Goal: Information Seeking & Learning: Learn about a topic

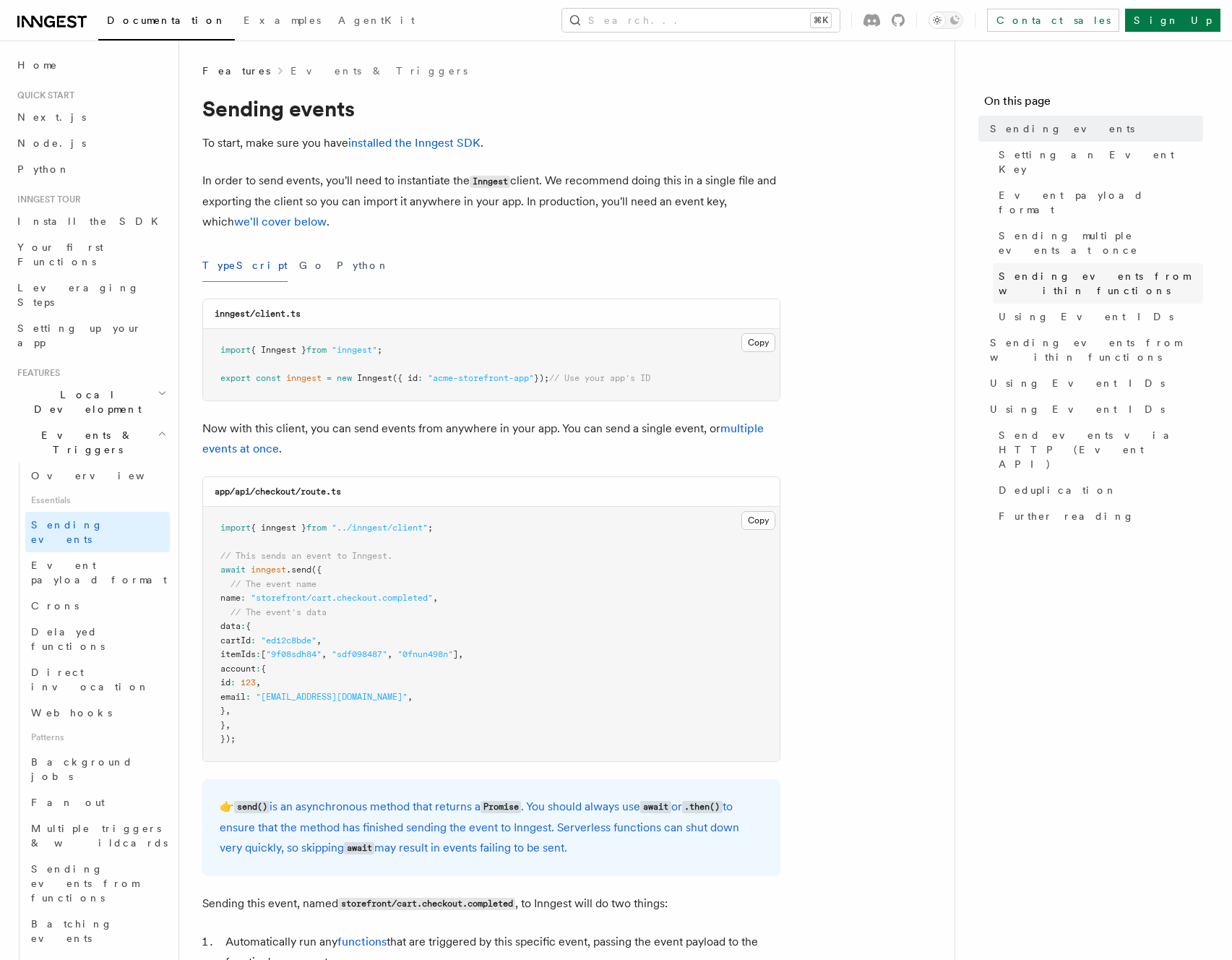
click at [1112, 269] on span "Sending events from within functions" at bounding box center [1100, 283] width 204 height 29
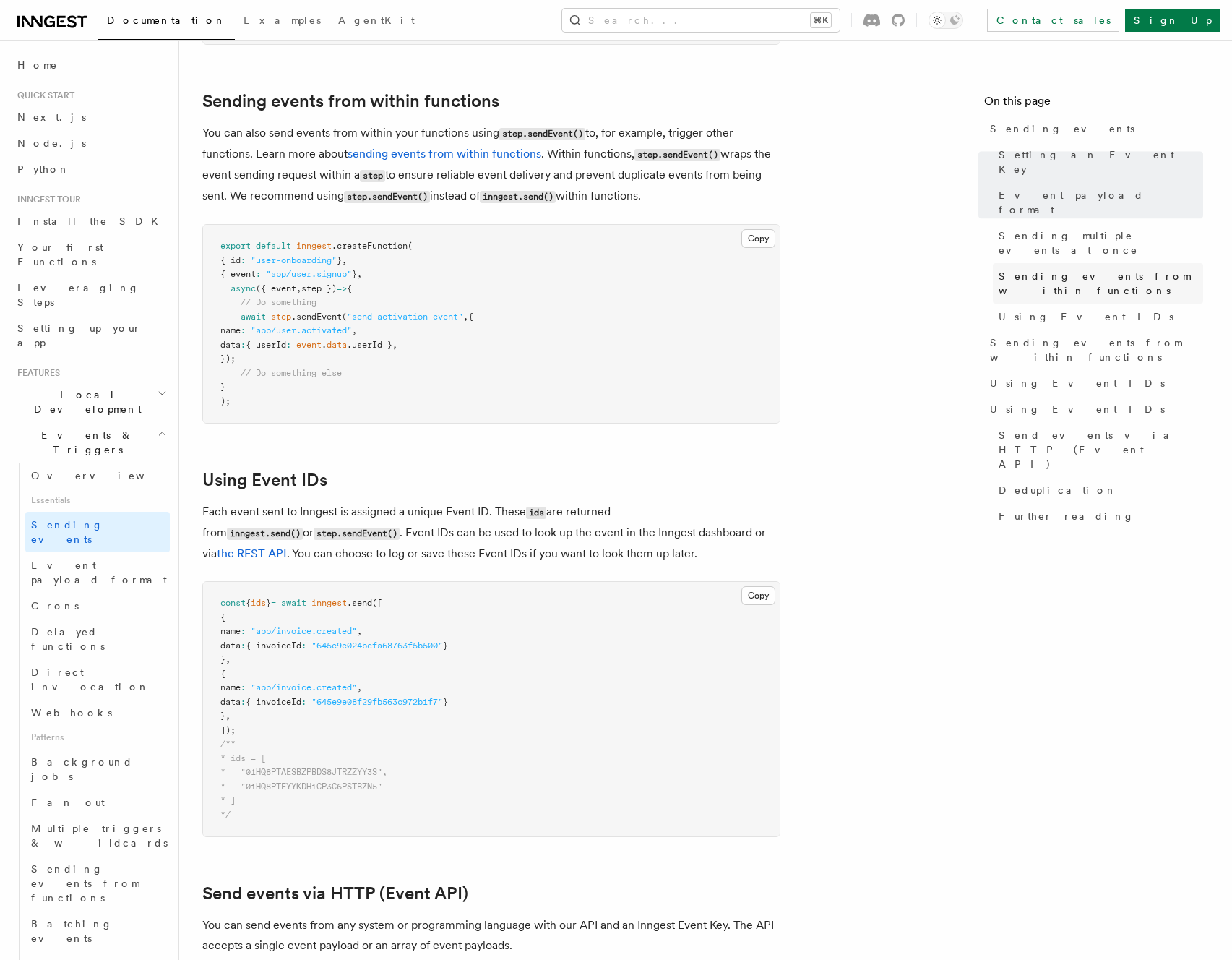
scroll to position [2197, 0]
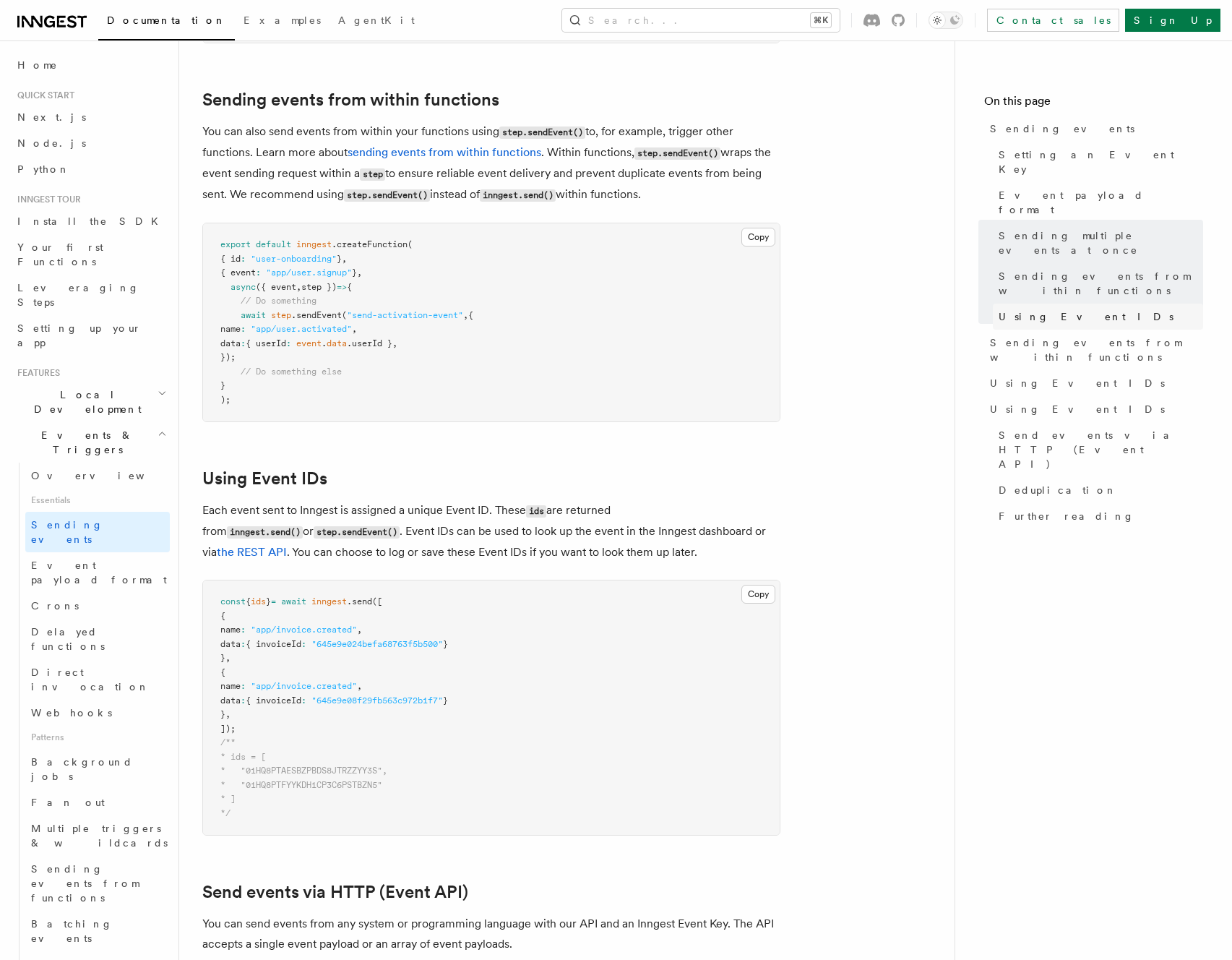
click at [1027, 310] on span "Using Event IDs" at bounding box center [1085, 317] width 175 height 15
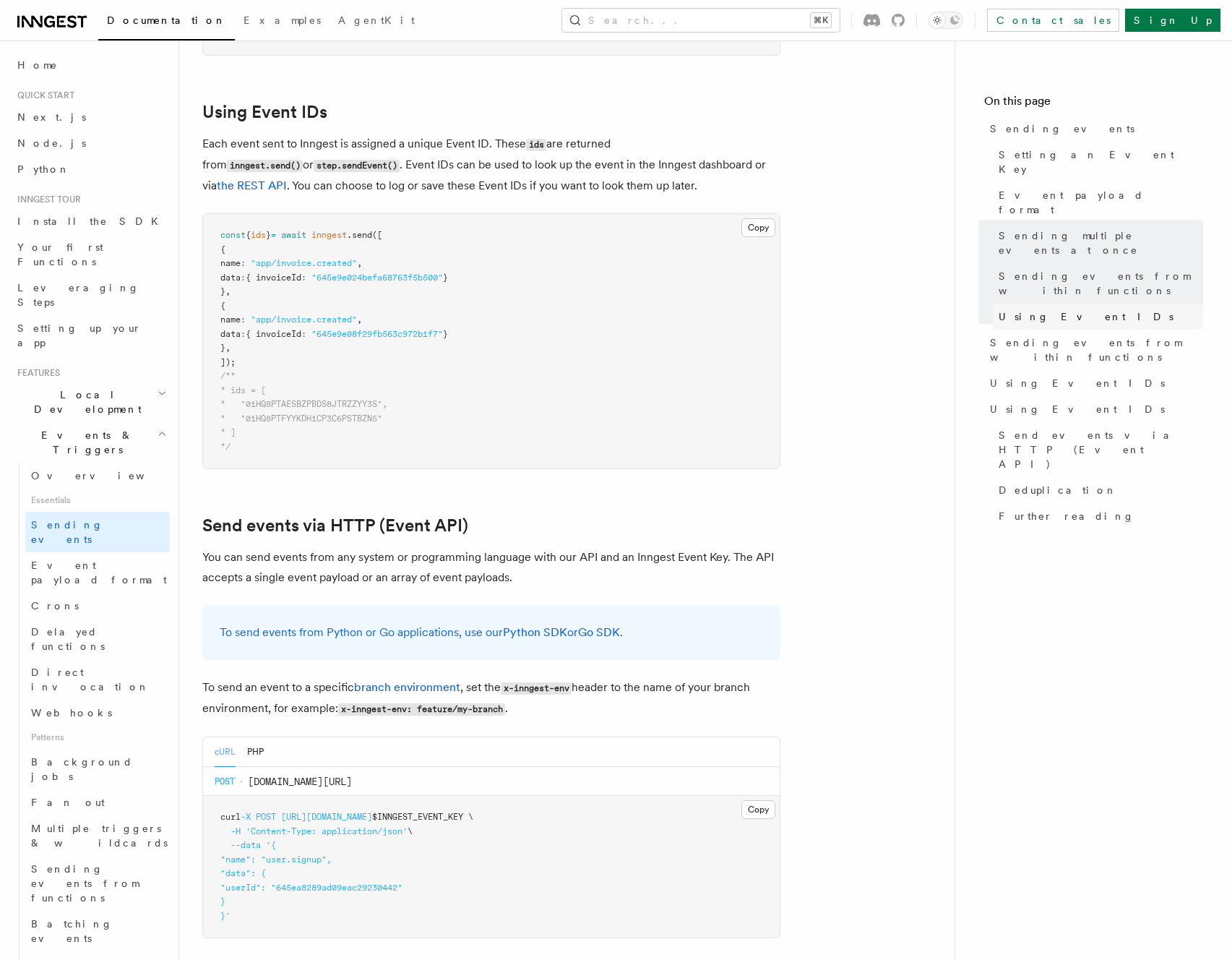
scroll to position [2576, 0]
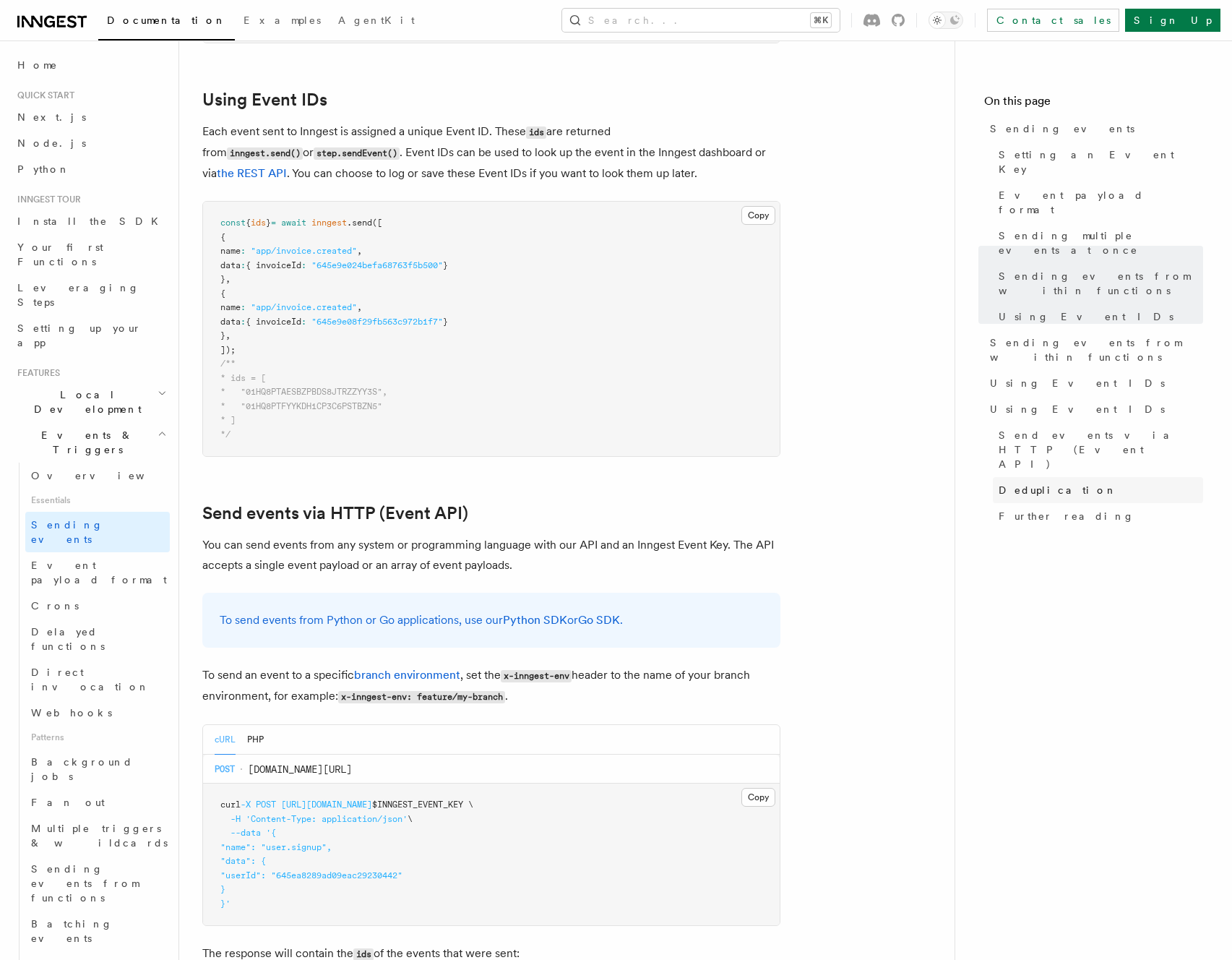
click at [1087, 477] on link "Deduplication" at bounding box center [1098, 490] width 211 height 26
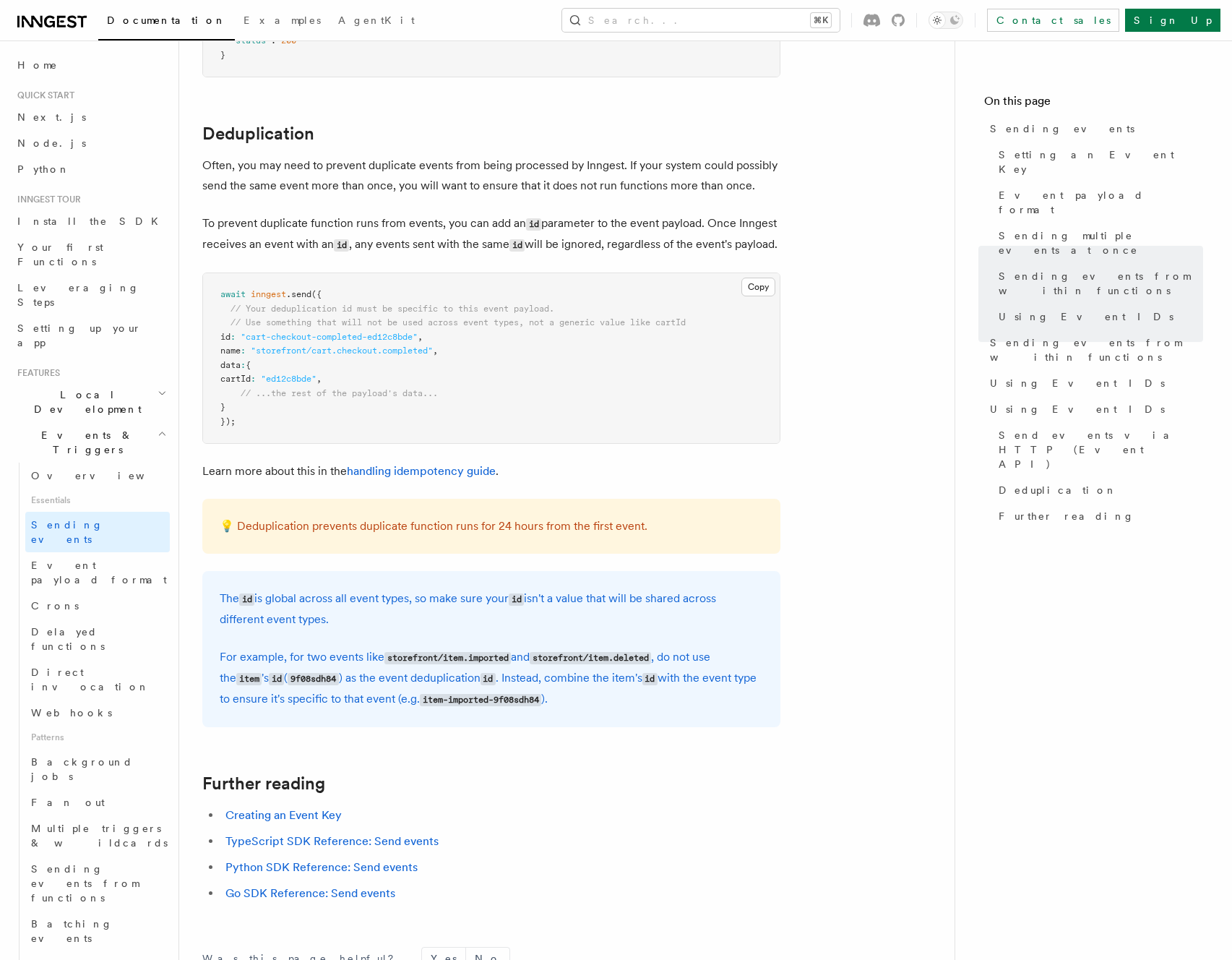
scroll to position [3630, 0]
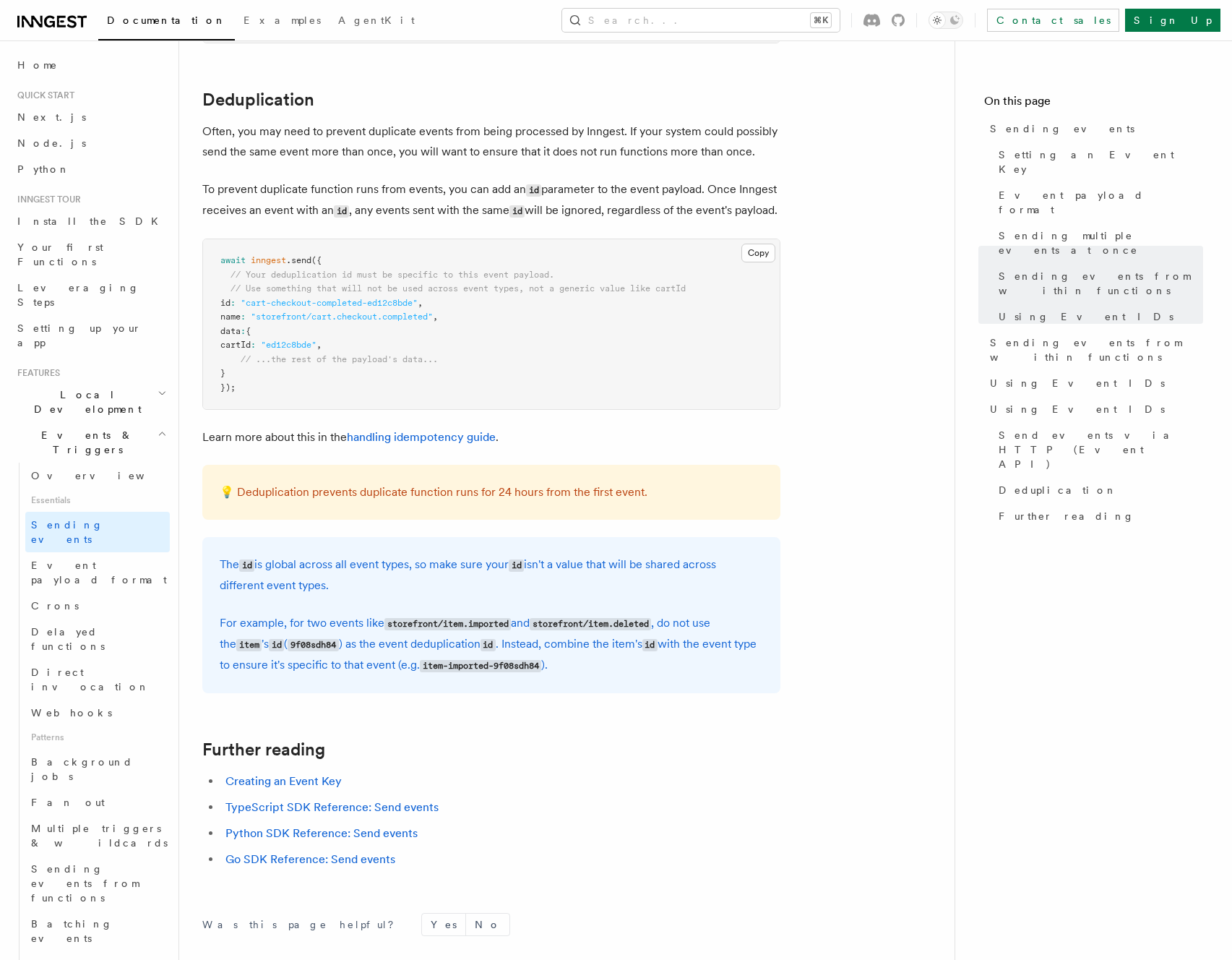
click at [437, 214] on p "To prevent duplicate function runs from events, you can add an id parameter to …" at bounding box center [491, 200] width 578 height 42
click at [461, 432] on link "handling idempotency guide" at bounding box center [421, 437] width 149 height 14
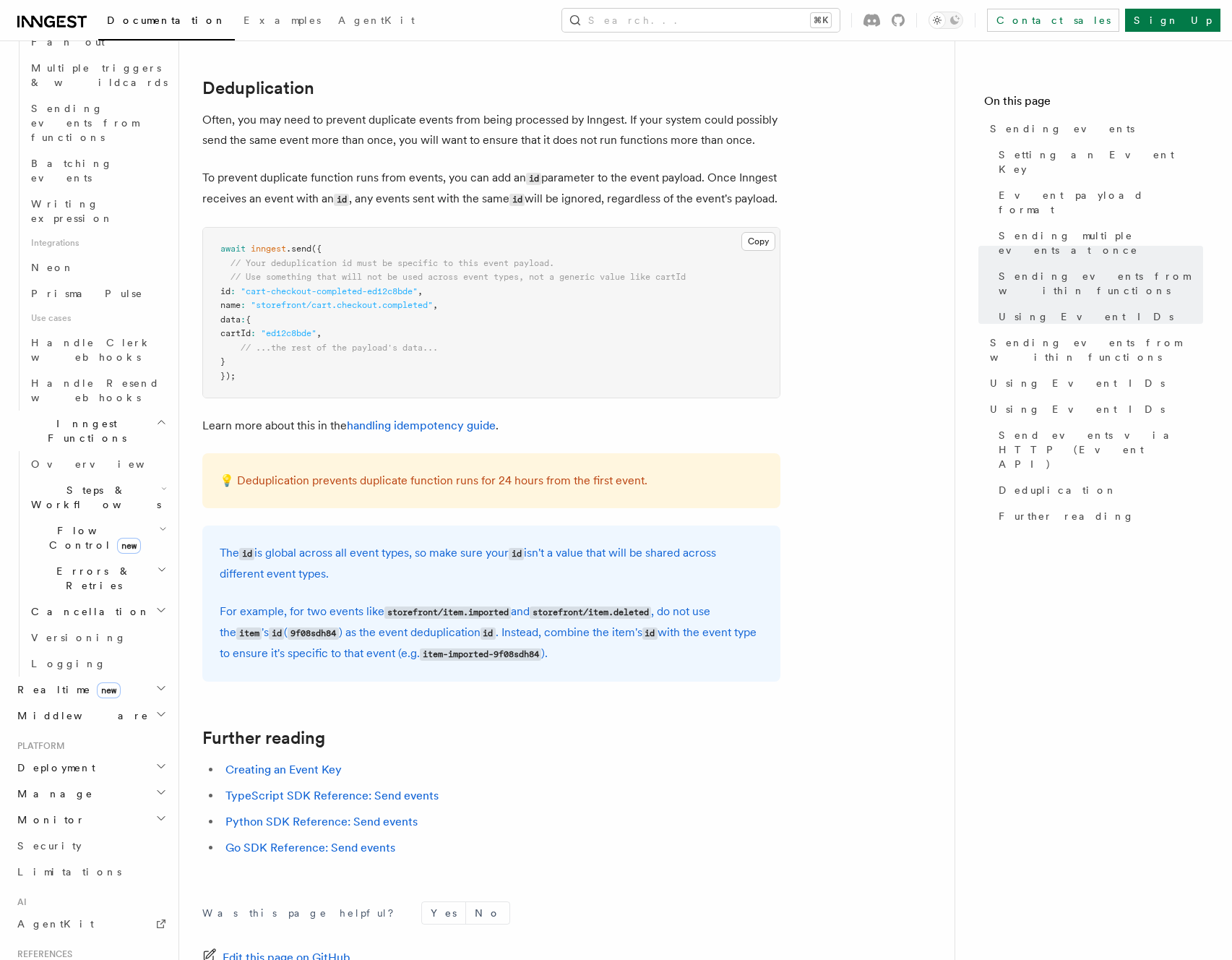
scroll to position [757, 0]
click at [59, 810] on h2 "Monitor" at bounding box center [91, 823] width 158 height 26
click at [60, 925] on span "Inspecting events" at bounding box center [74, 938] width 85 height 26
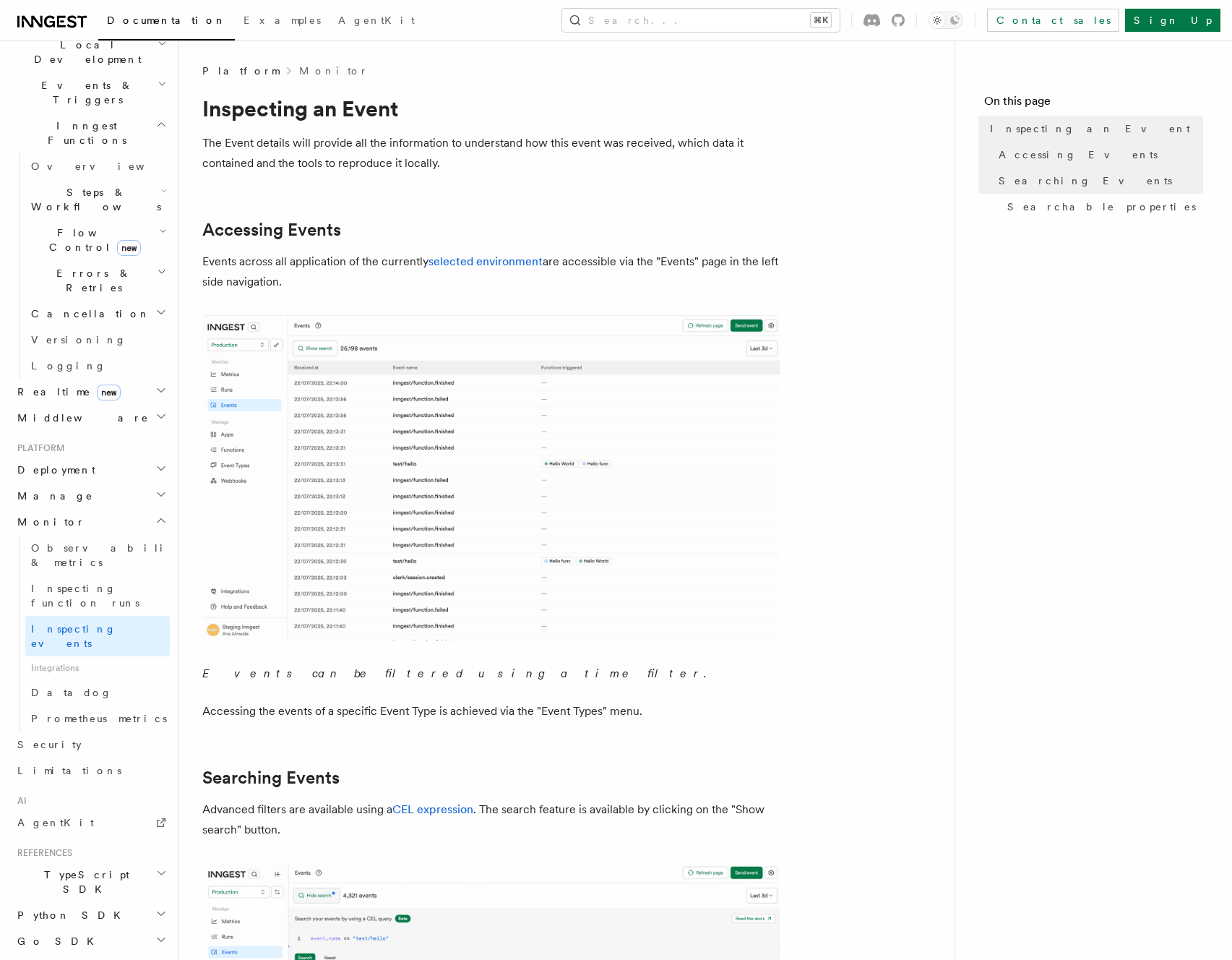
click at [128, 179] on h2 "Steps & Workflows" at bounding box center [97, 200] width 144 height 41
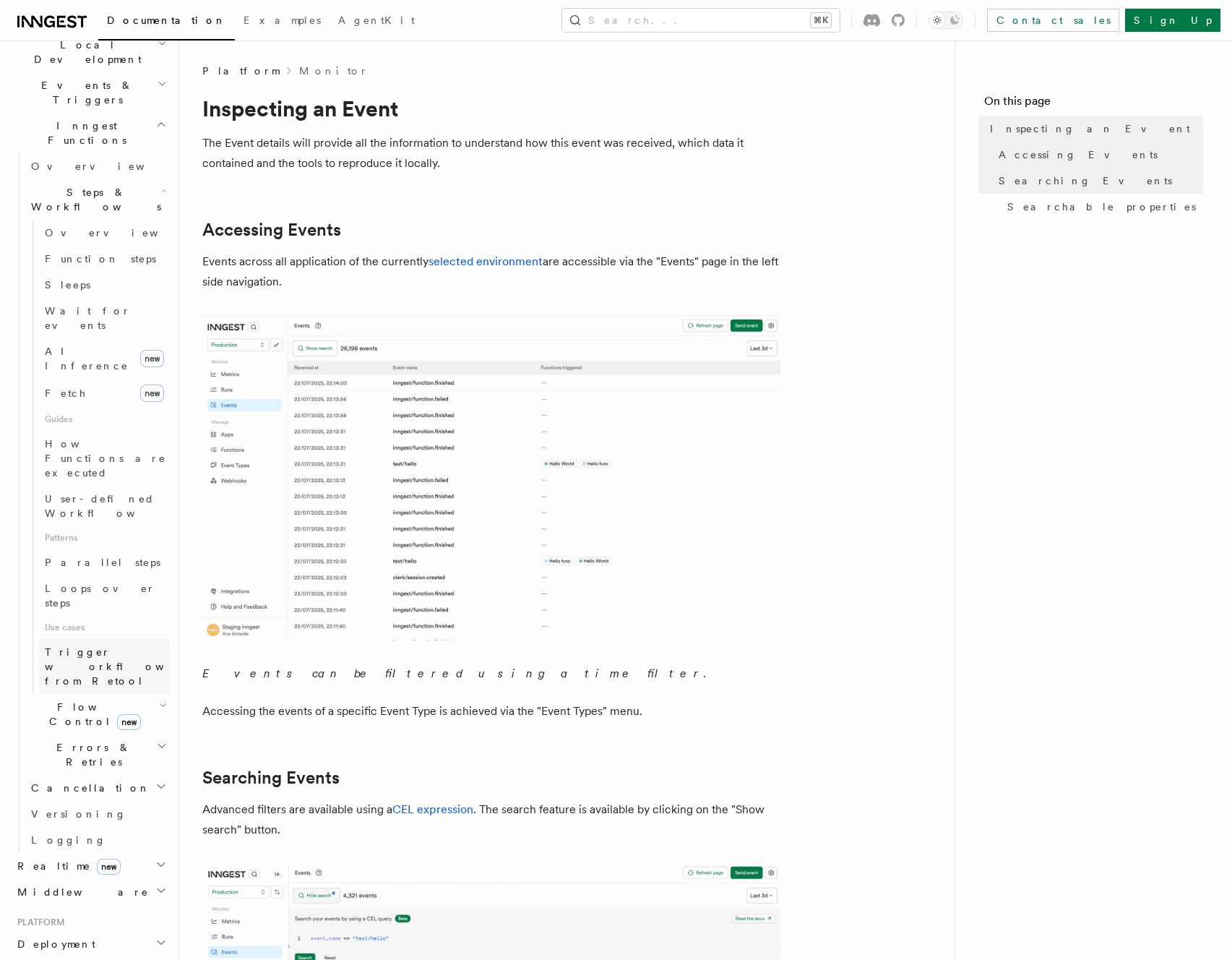
click at [85, 645] on span "Trigger workflows from Retool" at bounding box center [125, 666] width 159 height 43
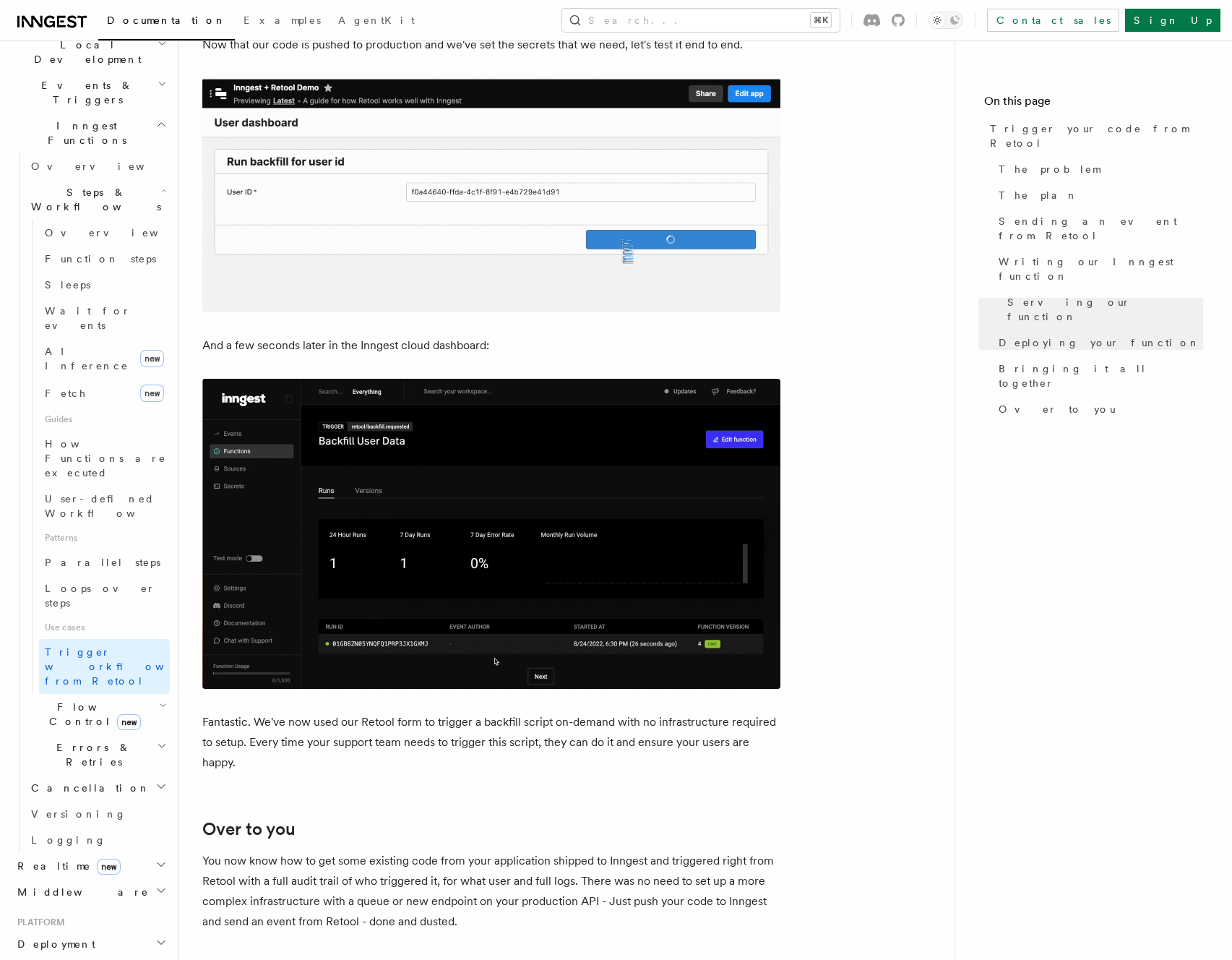
scroll to position [4509, 0]
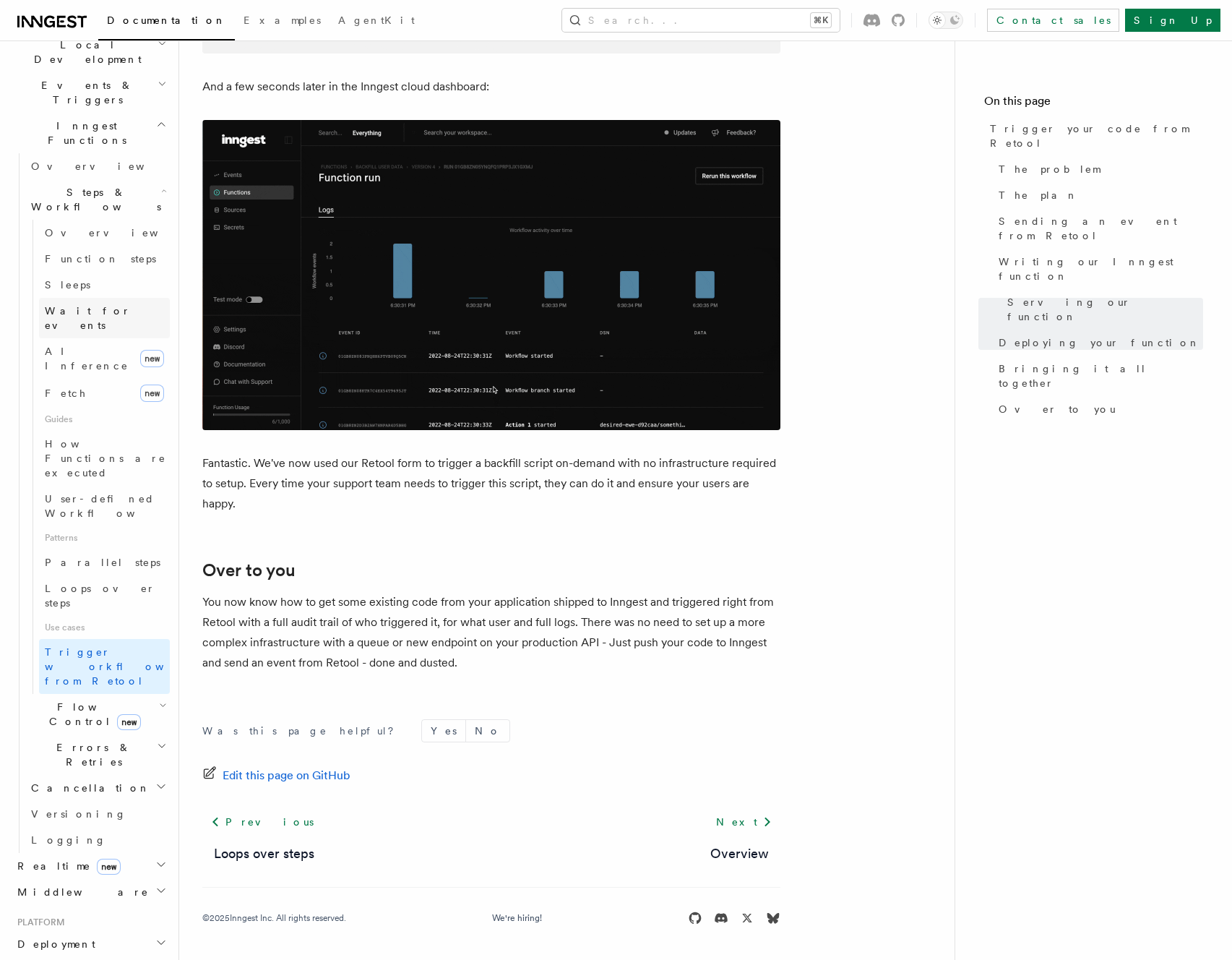
click at [80, 304] on span "Wait for events" at bounding box center [107, 318] width 125 height 29
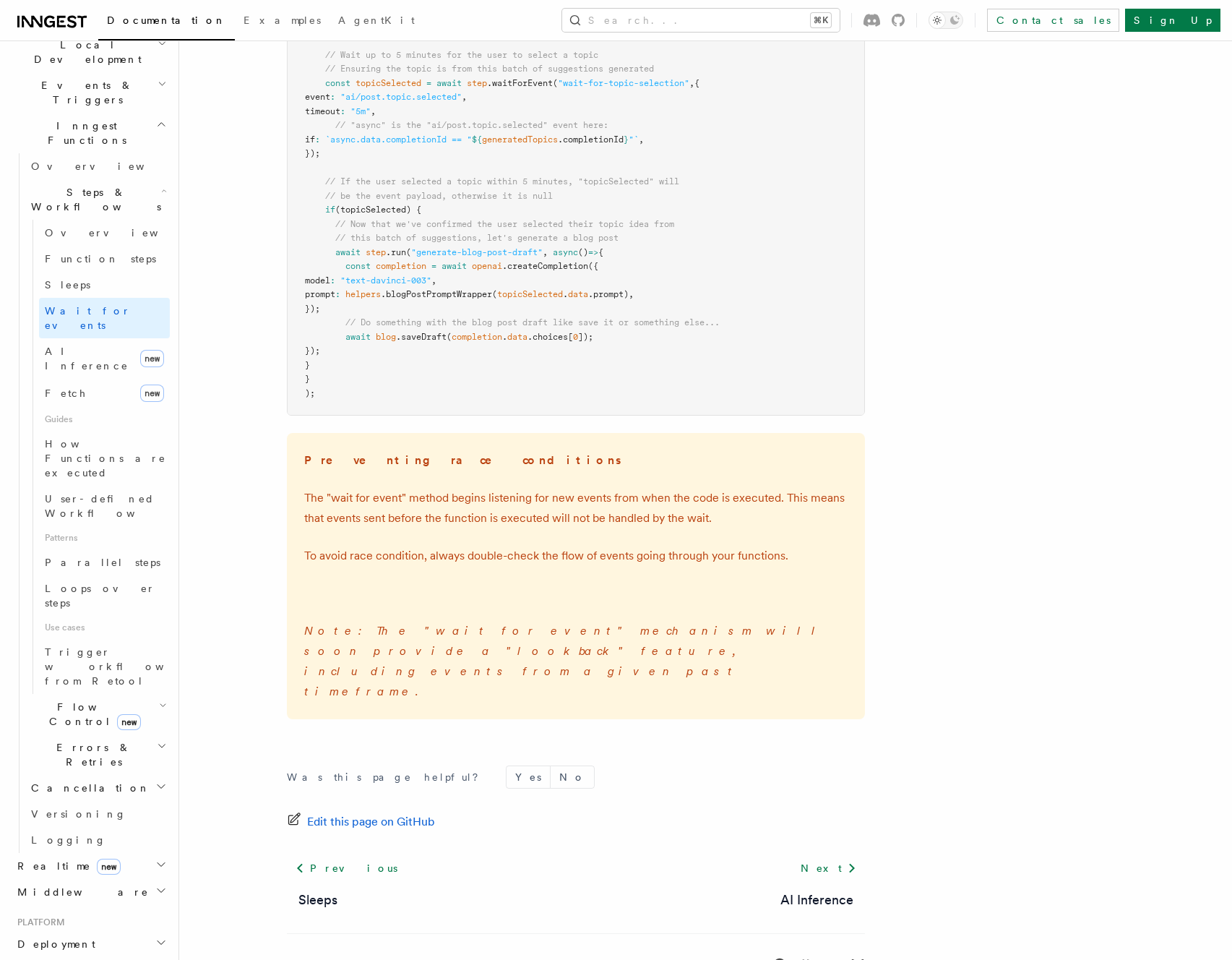
scroll to position [1866, 0]
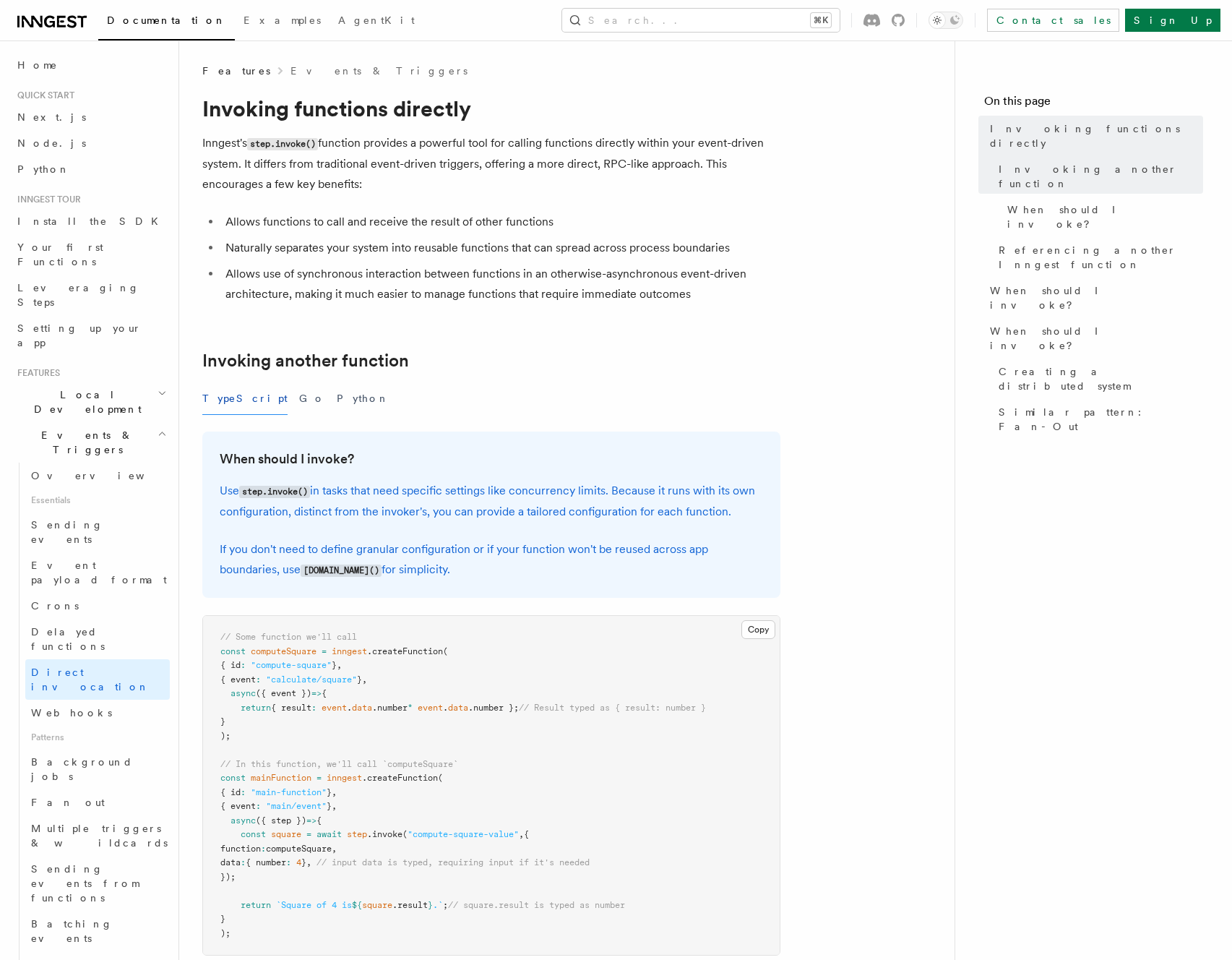
click at [601, 397] on div "TypeScript Go Python" at bounding box center [491, 398] width 578 height 32
click at [347, 191] on p "Inngest's step.invoke() function provides a powerful tool for calling functions…" at bounding box center [491, 164] width 578 height 62
click at [63, 113] on link "Next.js" at bounding box center [91, 117] width 158 height 26
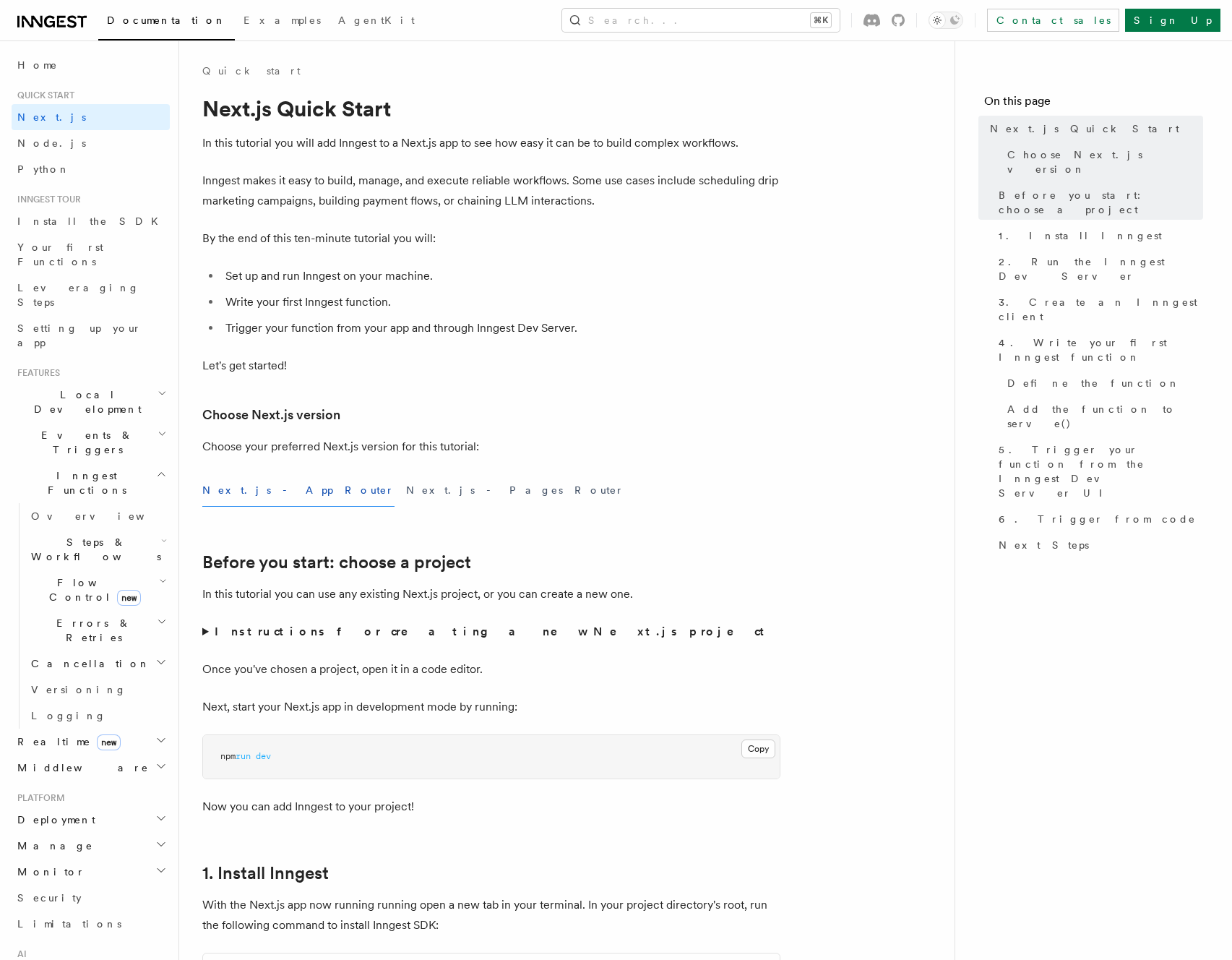
click at [1072, 254] on span "2. Run the Inngest Dev Server" at bounding box center [1100, 268] width 204 height 29
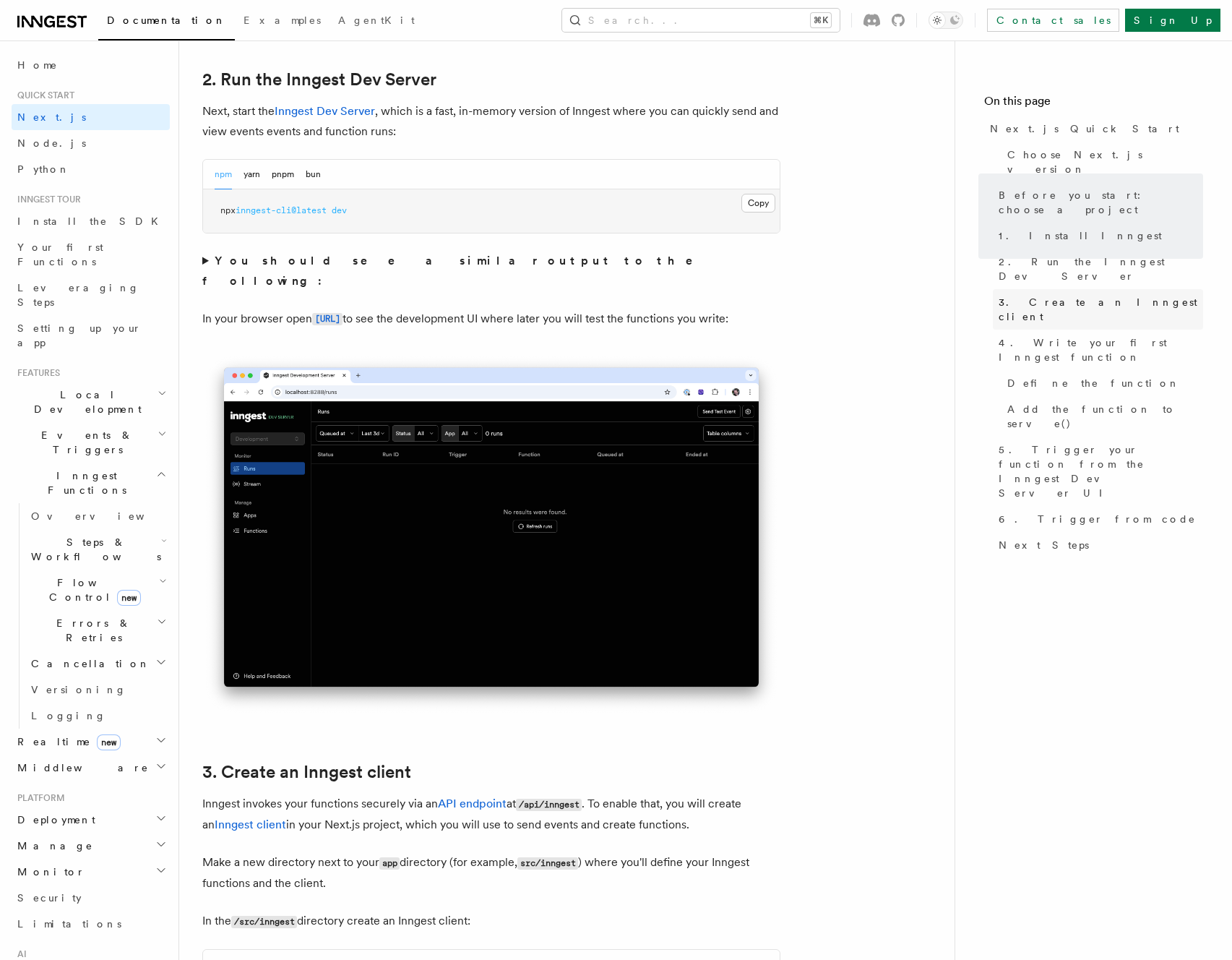
click at [1072, 295] on span "3. Create an Inngest client" at bounding box center [1100, 309] width 204 height 29
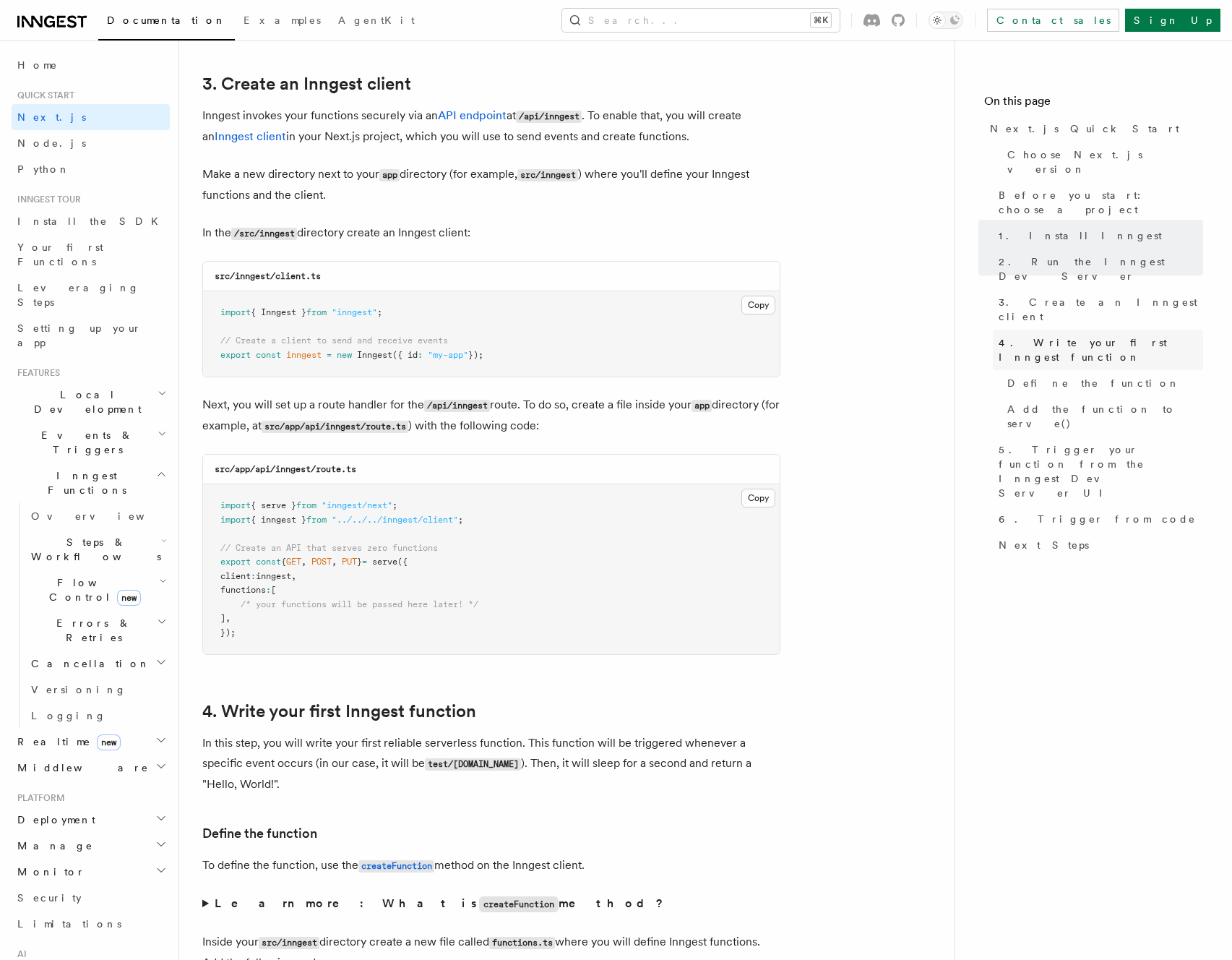
scroll to position [1696, 0]
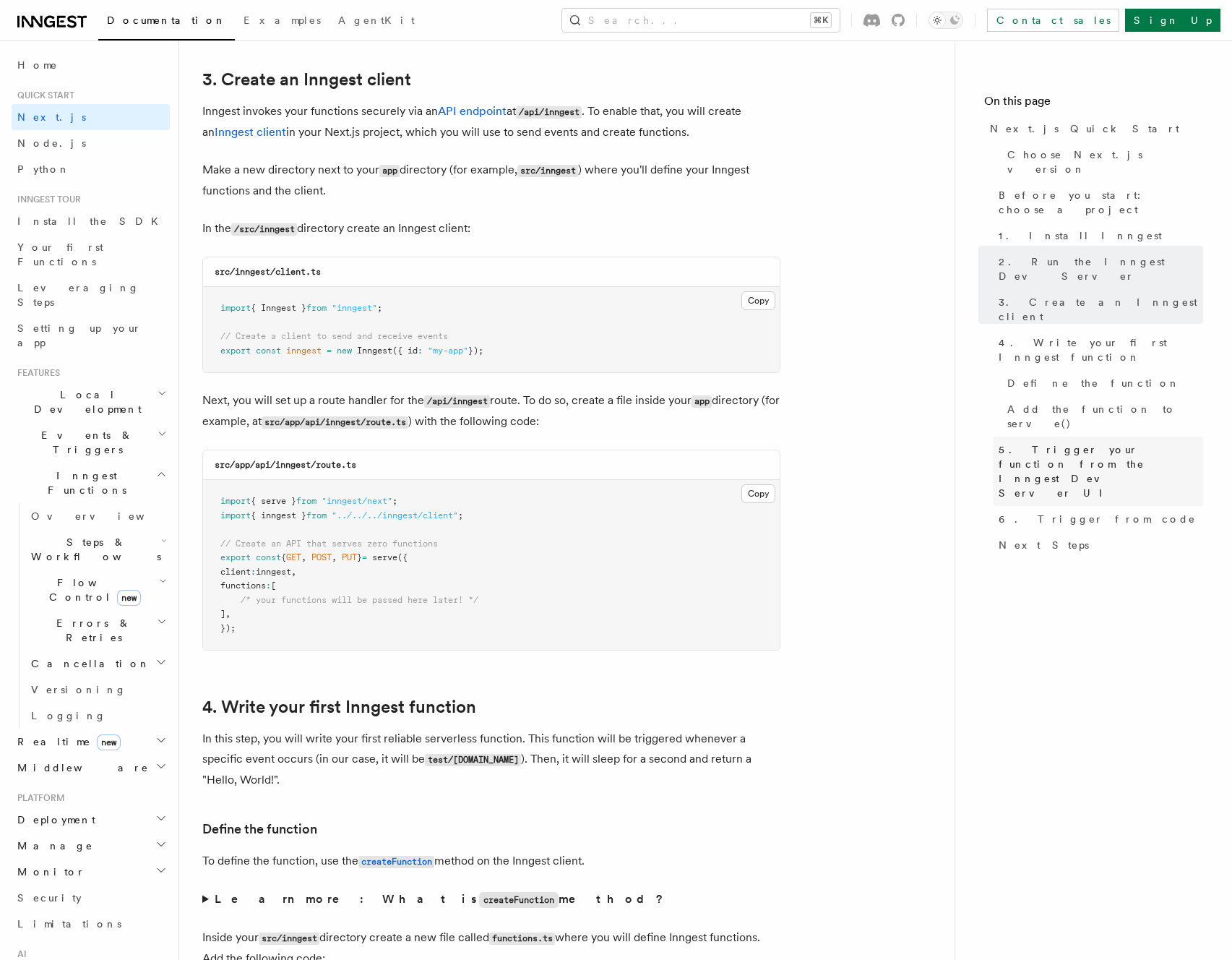
click at [1088, 443] on span "5. Trigger your function from the Inngest Dev Server UI" at bounding box center [1100, 471] width 204 height 58
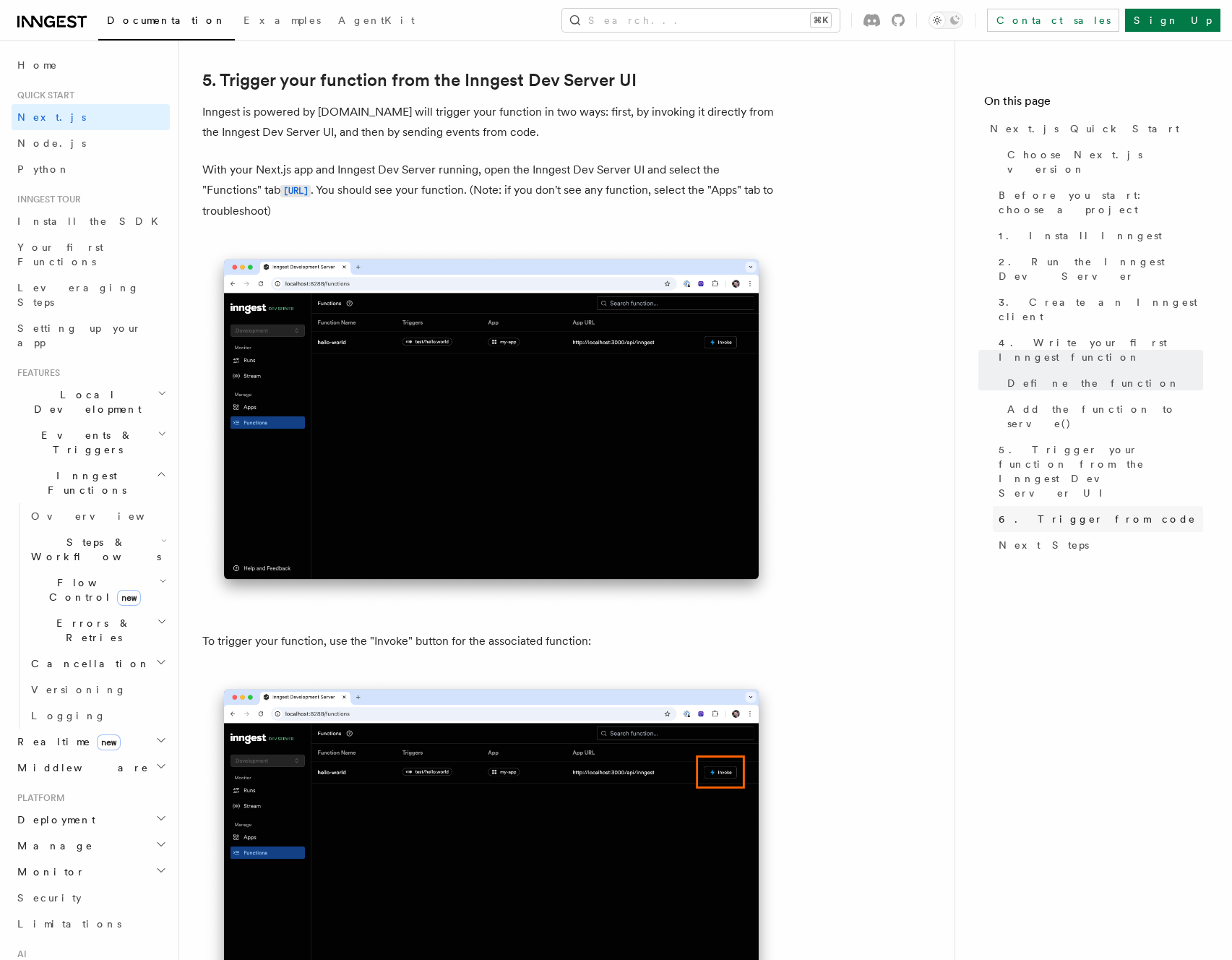
click at [1064, 512] on span "6. Trigger from code" at bounding box center [1097, 519] width 198 height 15
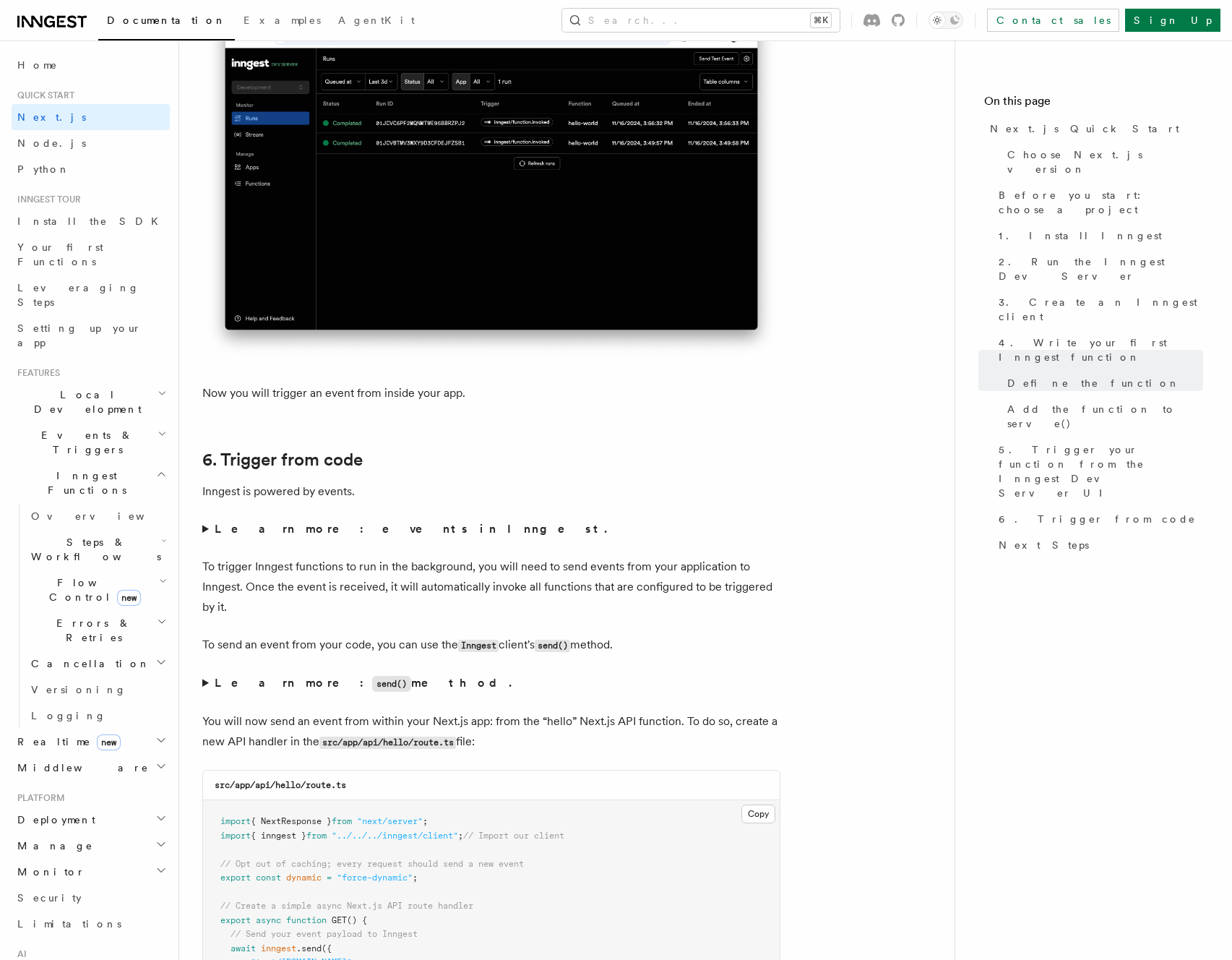
scroll to position [7306, 0]
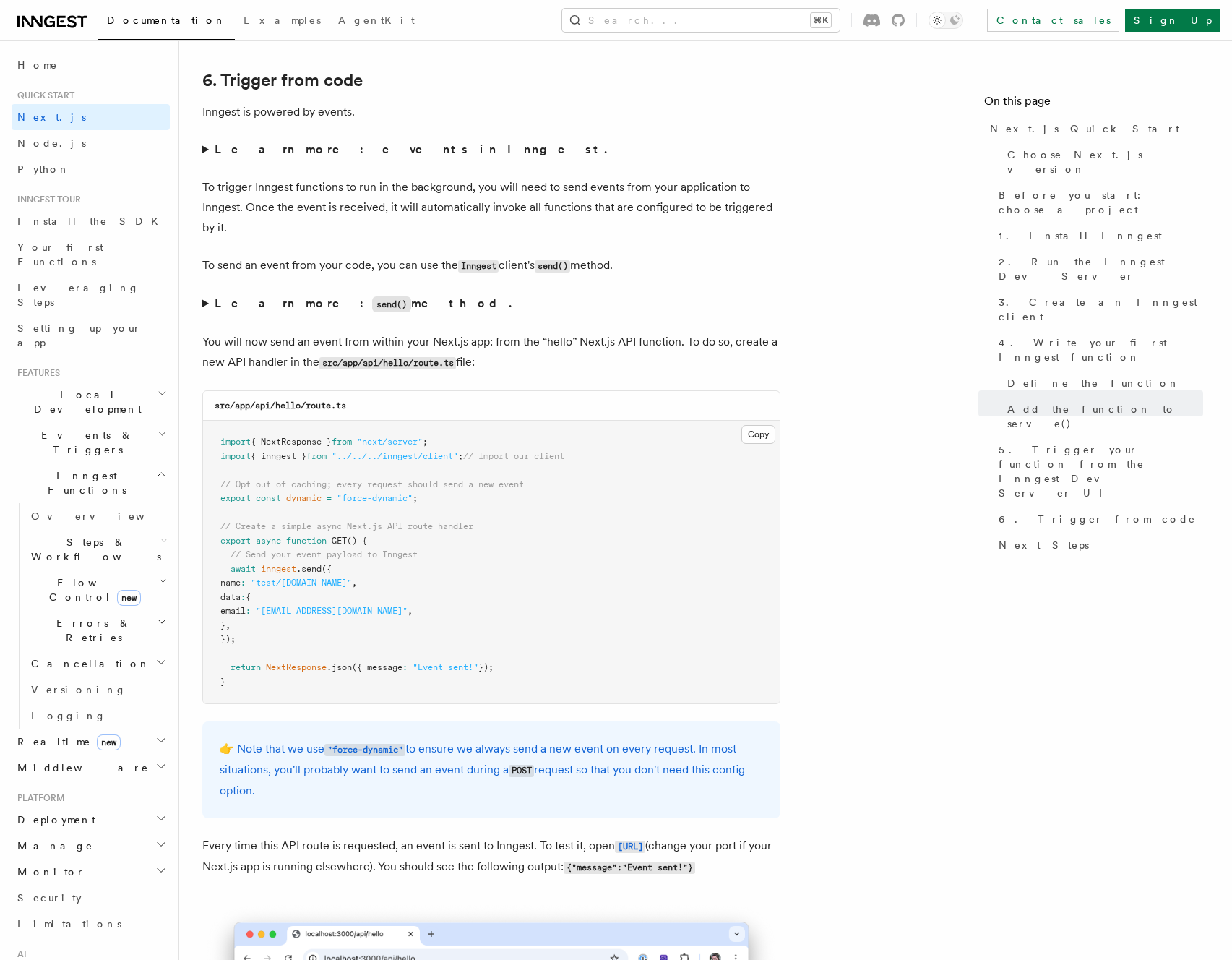
click at [383, 231] on p "To trigger Inngest functions to run in the background, you will need to send ev…" at bounding box center [491, 208] width 578 height 61
click at [259, 310] on summary "Learn more: send() method." at bounding box center [491, 304] width 578 height 21
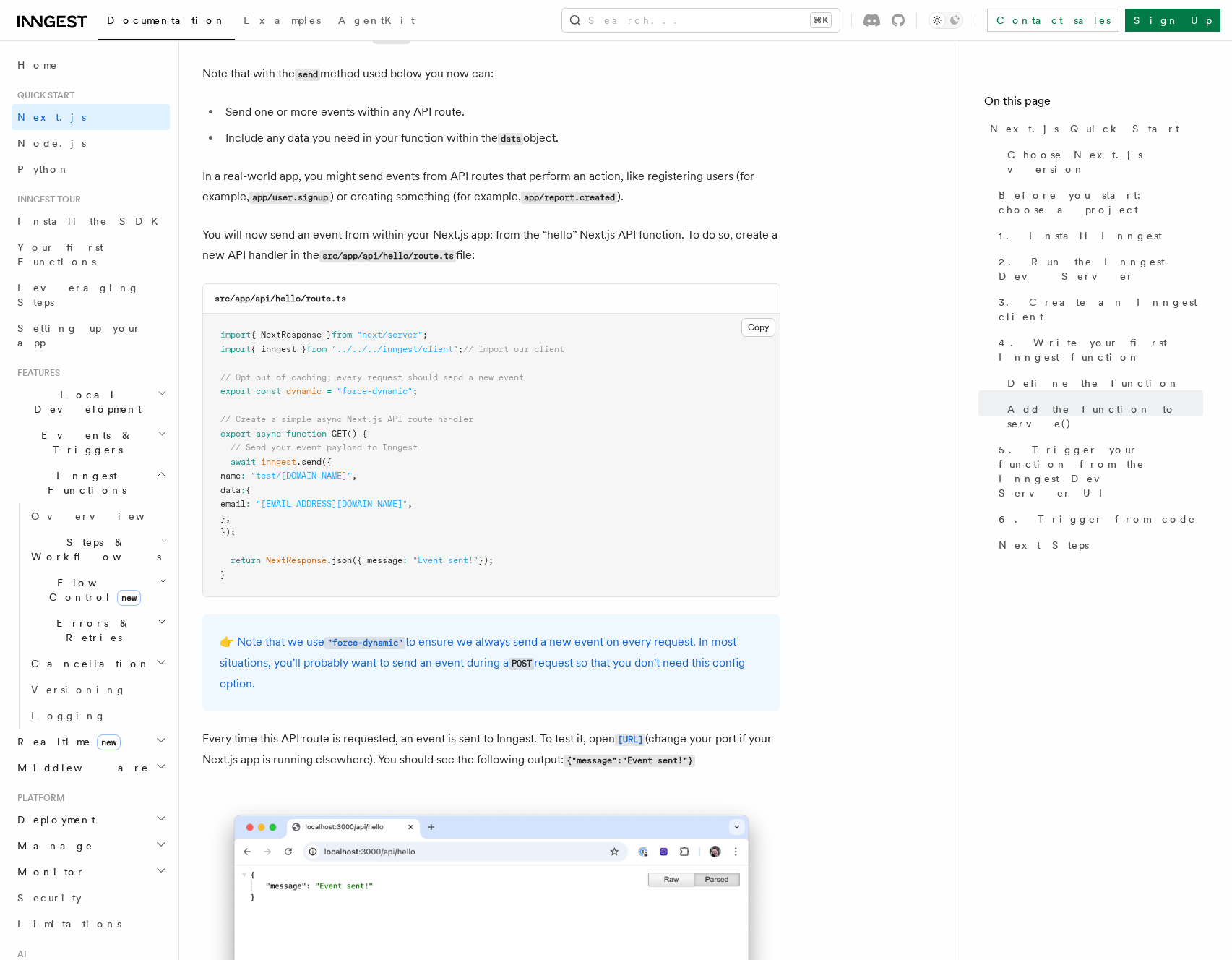
scroll to position [7576, 0]
click at [58, 222] on span "Install the SDK" at bounding box center [92, 221] width 150 height 12
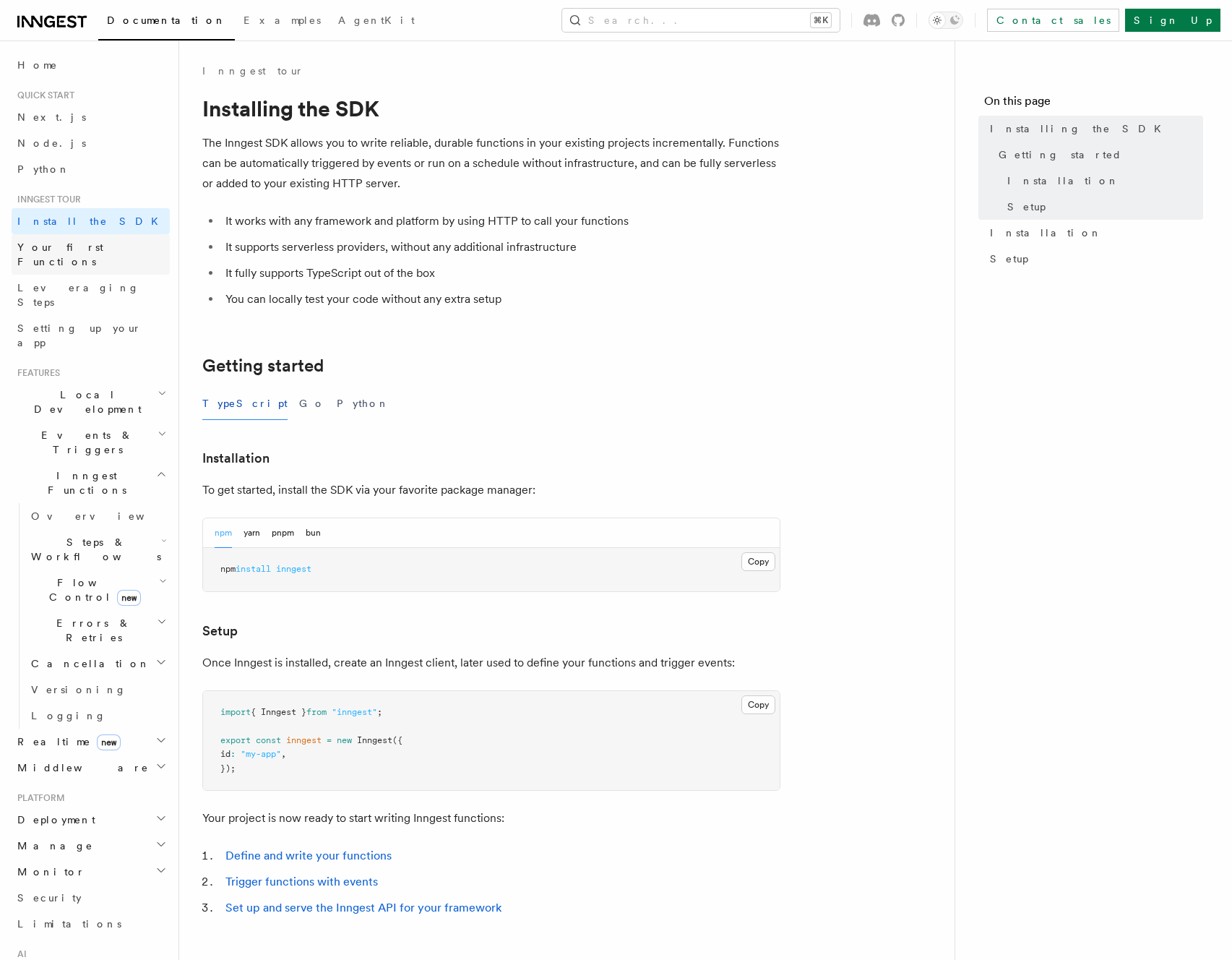
click at [58, 246] on span "Your first Functions" at bounding box center [60, 254] width 86 height 26
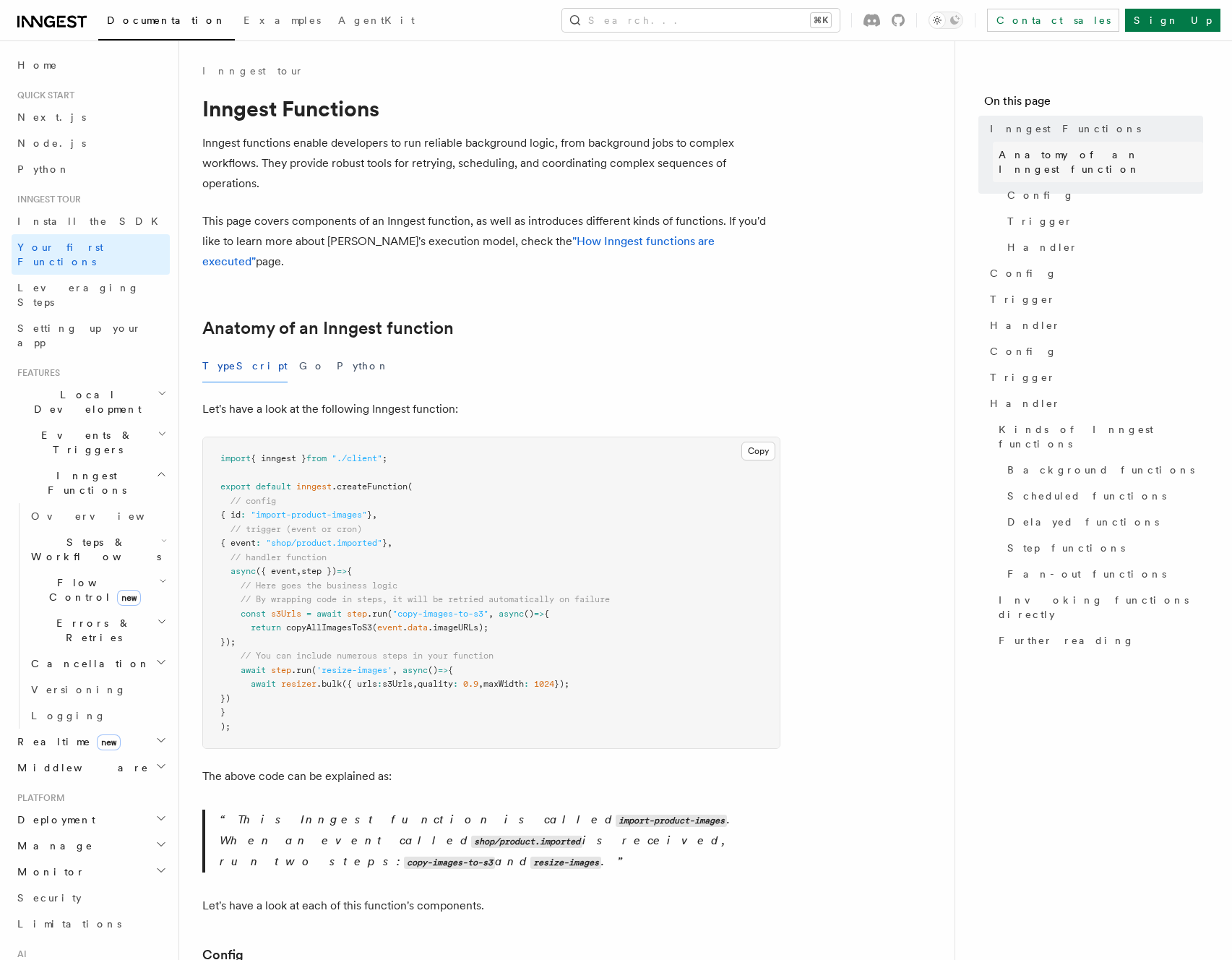
click at [1076, 154] on span "Anatomy of an Inngest function" at bounding box center [1100, 162] width 204 height 29
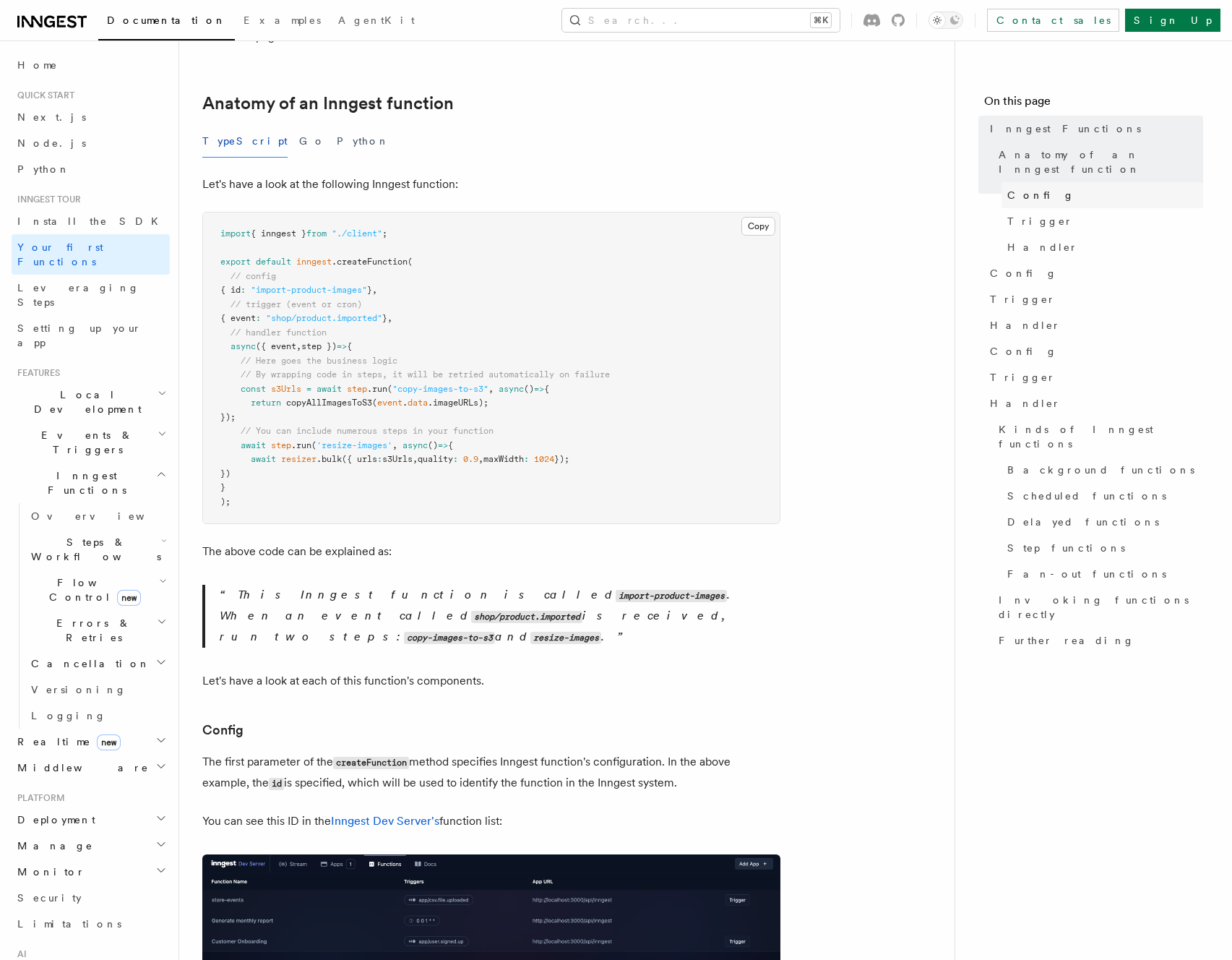
scroll to position [228, 0]
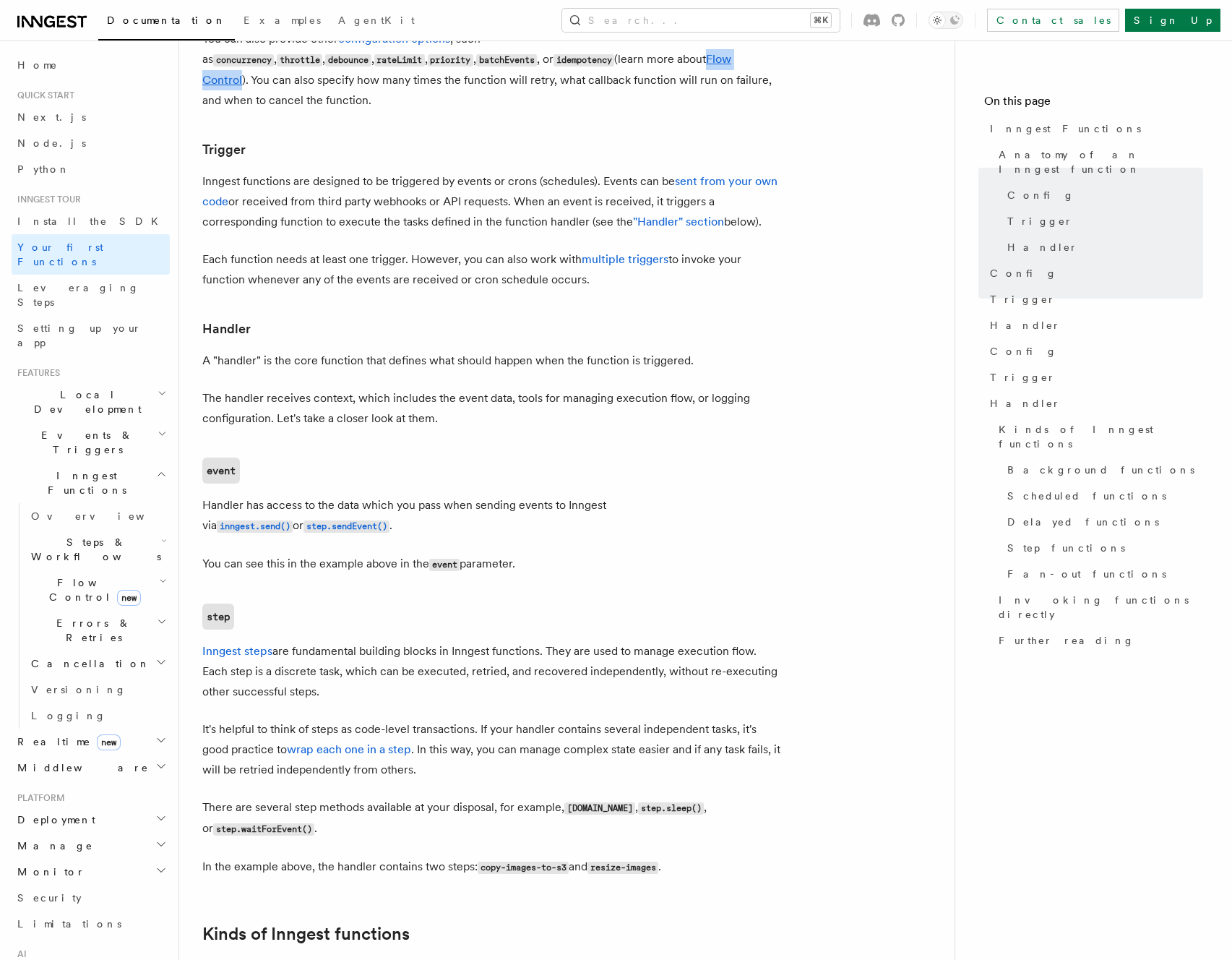
scroll to position [1430, 0]
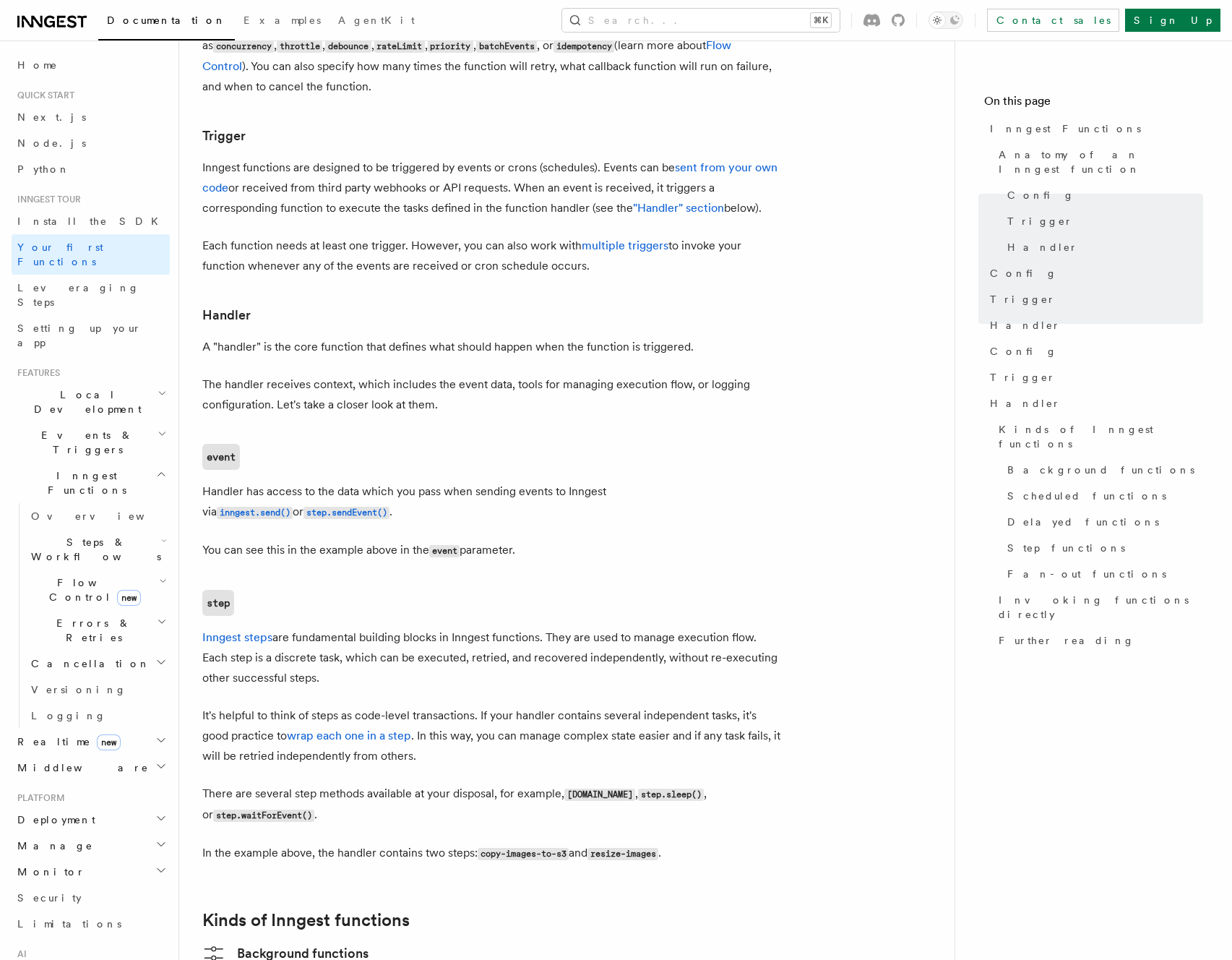
click at [512, 710] on article "Inngest tour Inngest Functions Inngest functions enable developers to run relia…" at bounding box center [566, 402] width 729 height 3540
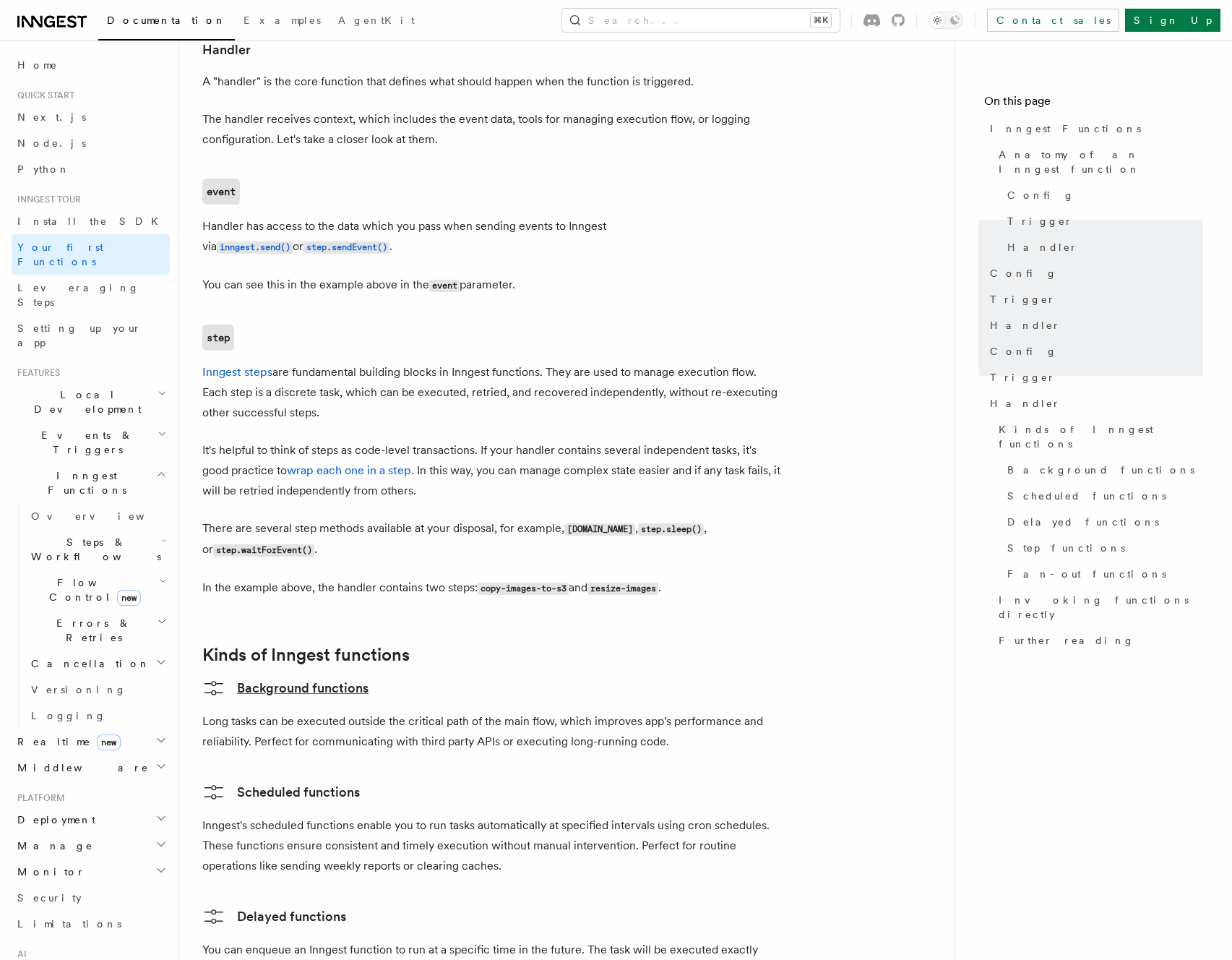
scroll to position [1696, 0]
click at [338, 676] on link "Background functions" at bounding box center [285, 687] width 166 height 23
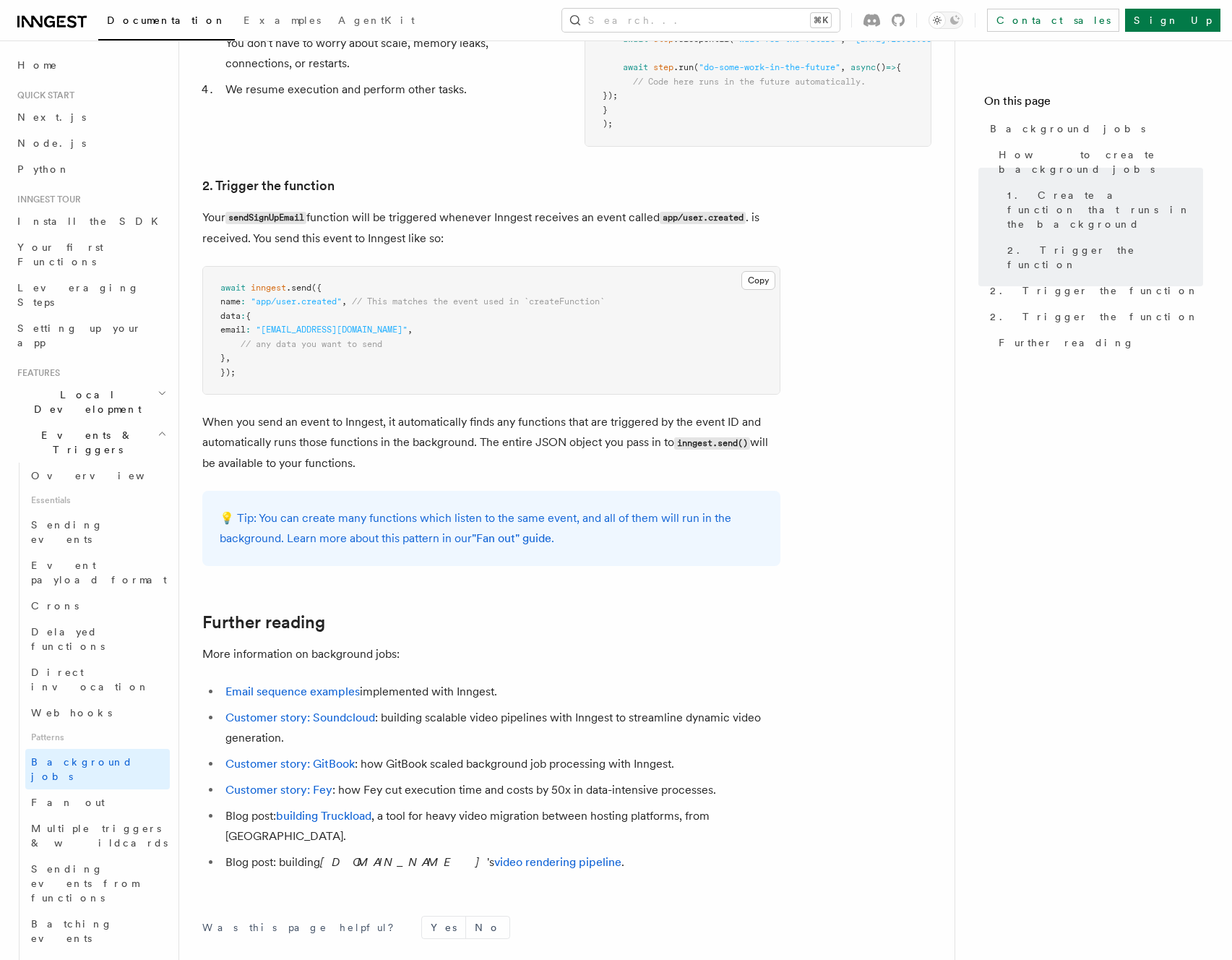
scroll to position [880, 0]
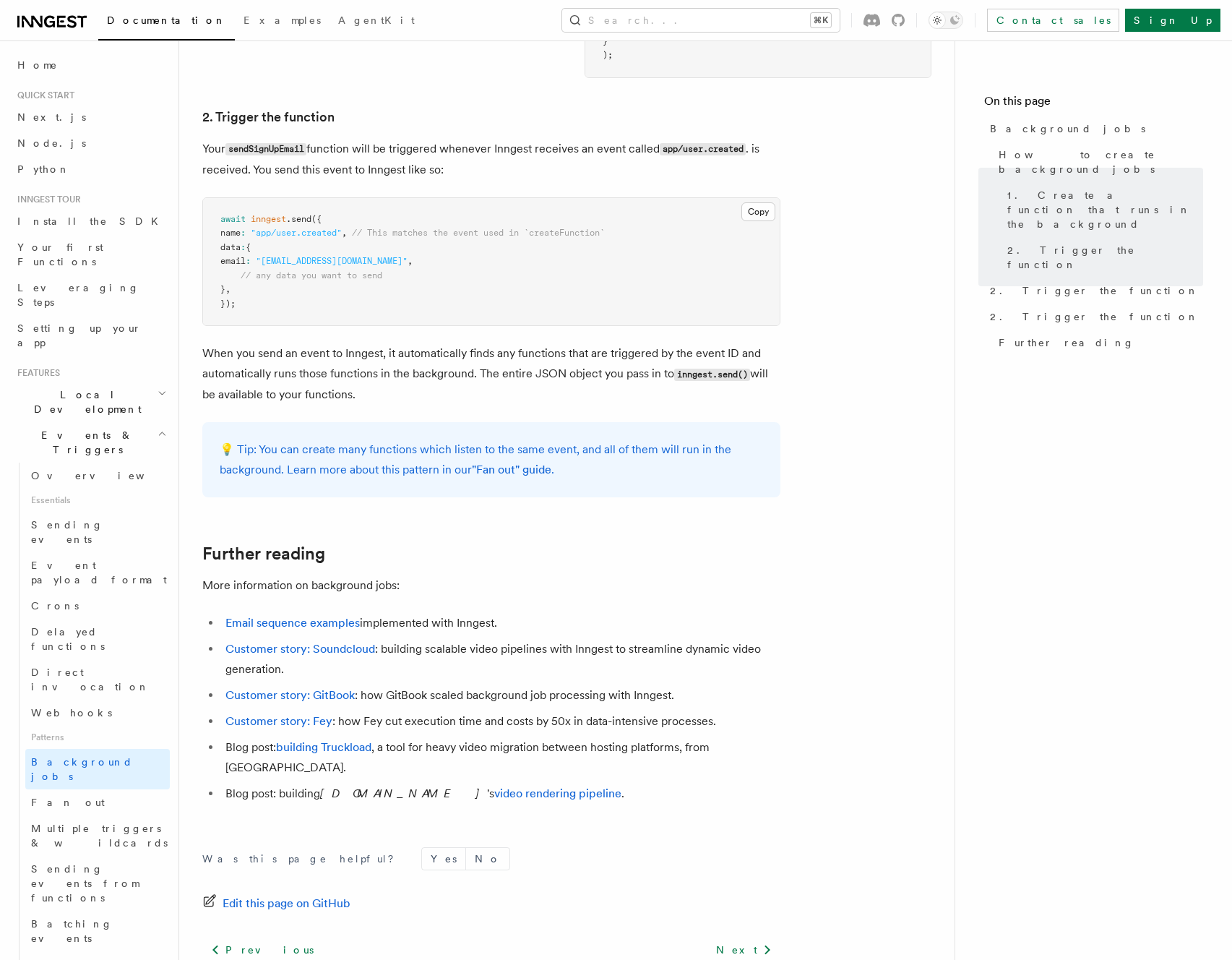
click at [327, 680] on li "Customer story: Soundcloud : building scalable video pipelines with Inngest to …" at bounding box center [501, 660] width 560 height 41
click at [520, 680] on li "Customer story: Soundcloud : building scalable video pipelines with Inngest to …" at bounding box center [501, 660] width 560 height 41
click at [471, 819] on div "Was this page helpful? Yes No Edit this page on GitHub Previous Webhooks Next F…" at bounding box center [491, 954] width 578 height 270
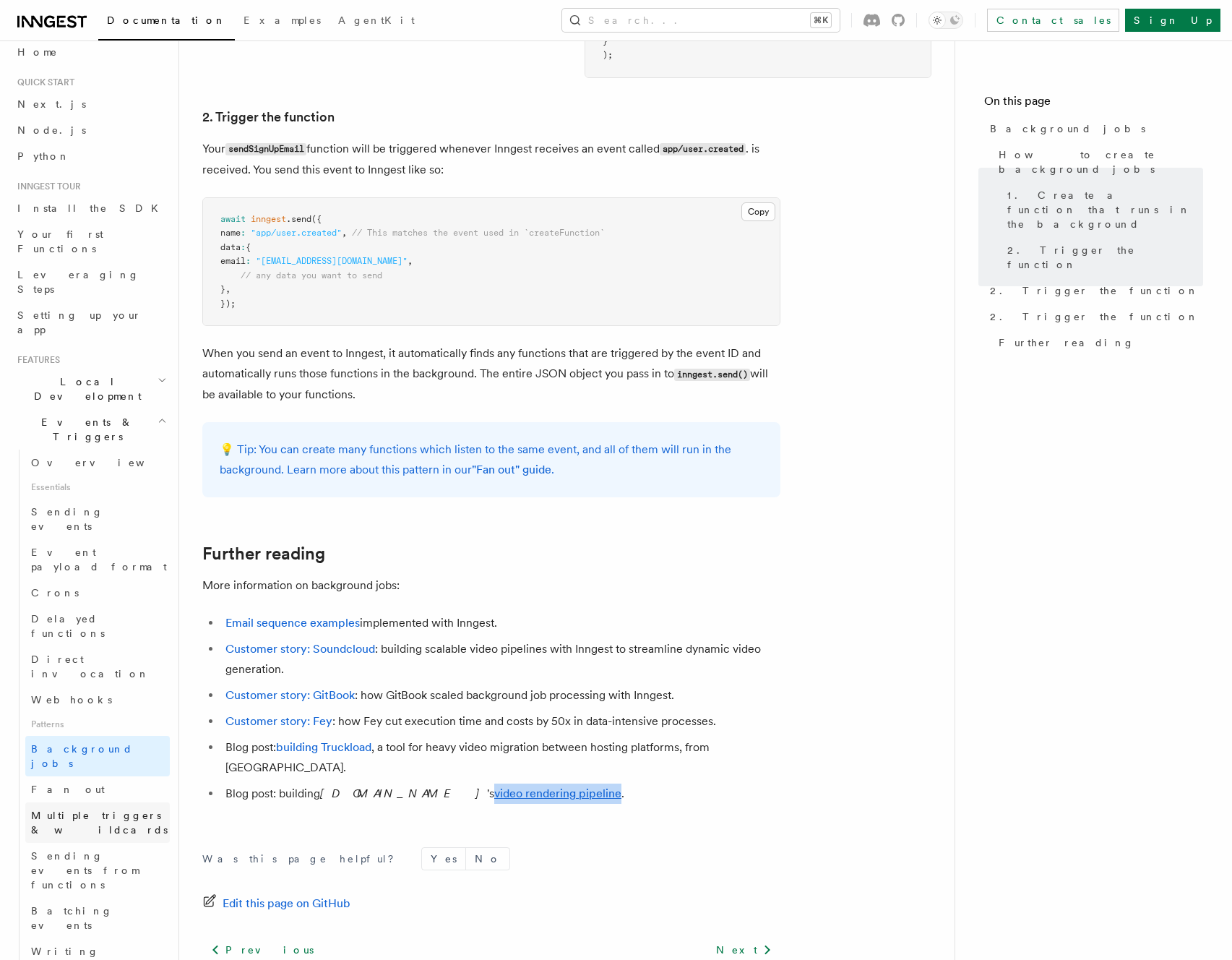
scroll to position [20, 0]
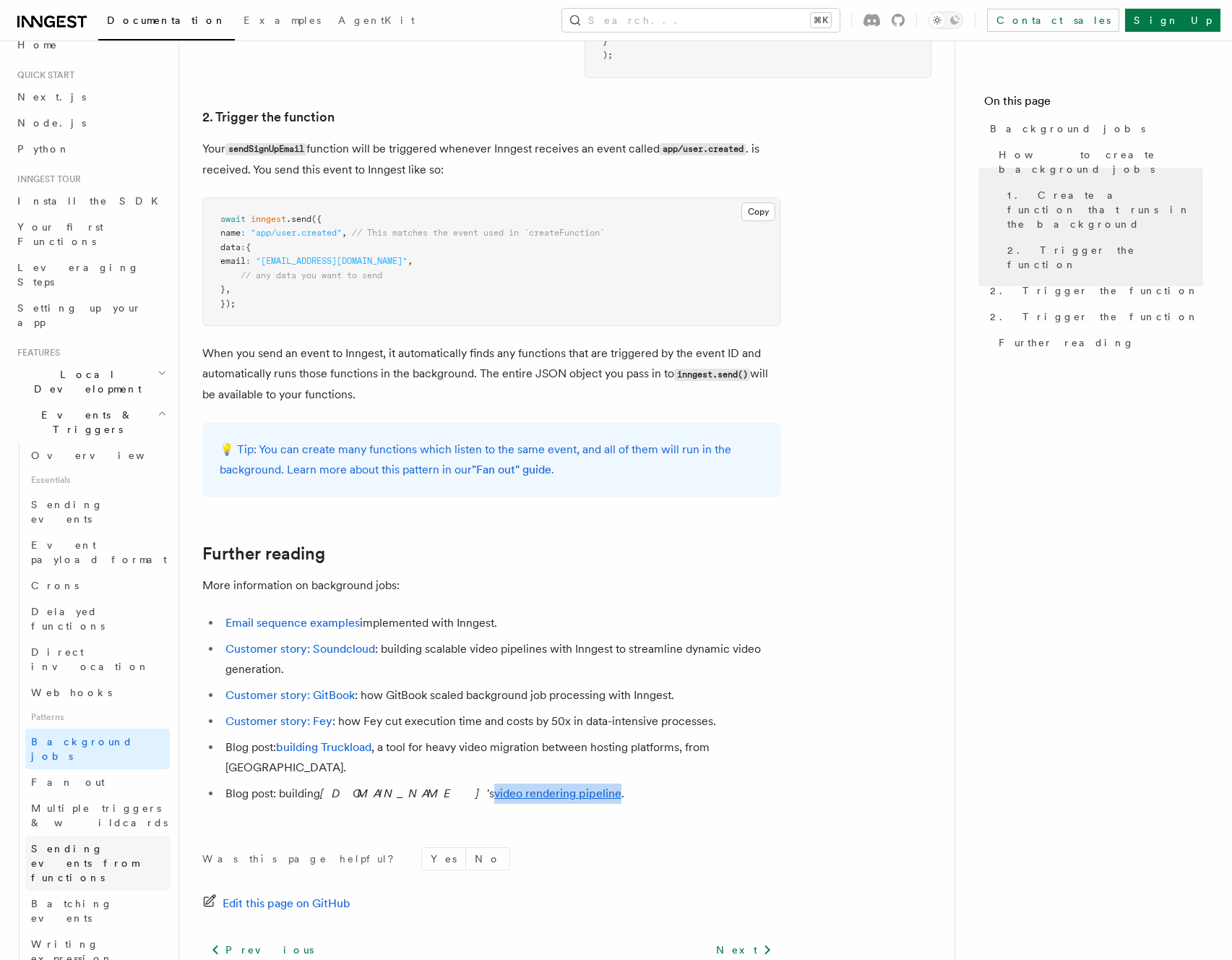
click at [80, 842] on span "Sending events from functions" at bounding box center [101, 863] width 139 height 43
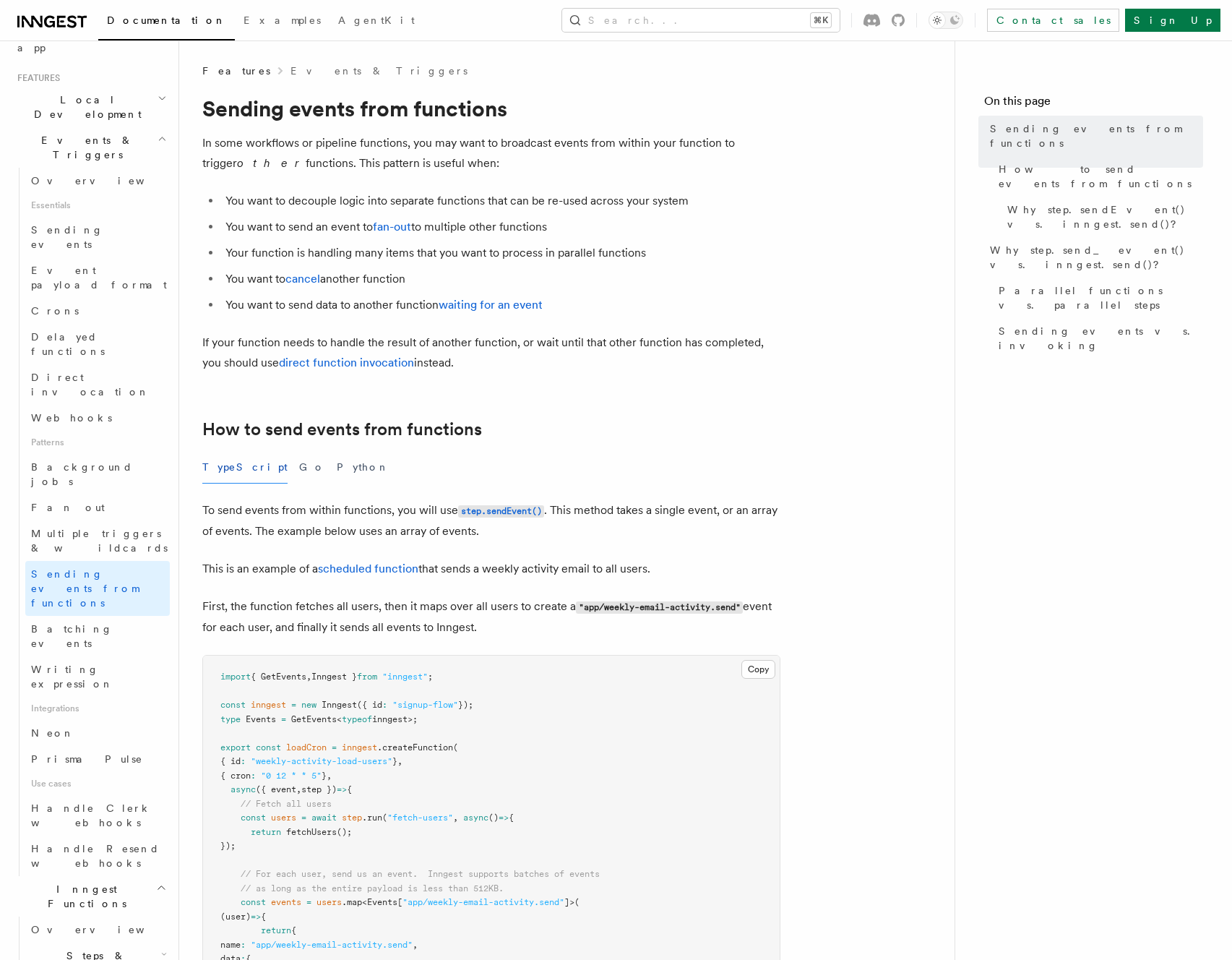
scroll to position [297, 0]
click at [88, 801] on span "Handle Clerk webhooks" at bounding box center [91, 814] width 121 height 26
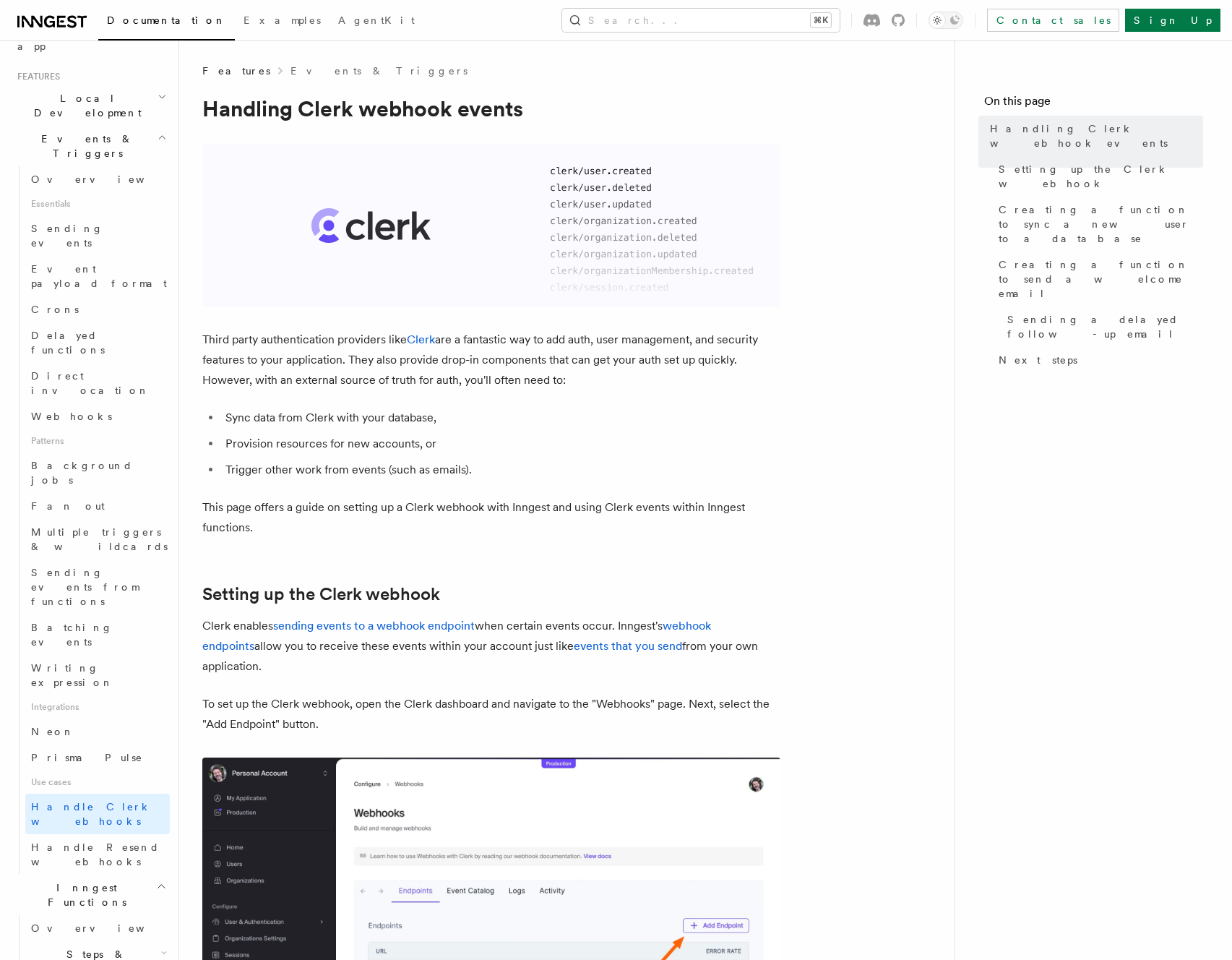
click at [453, 520] on p "This page offers a guide on setting up a Clerk webhook with Inngest and using C…" at bounding box center [491, 517] width 578 height 41
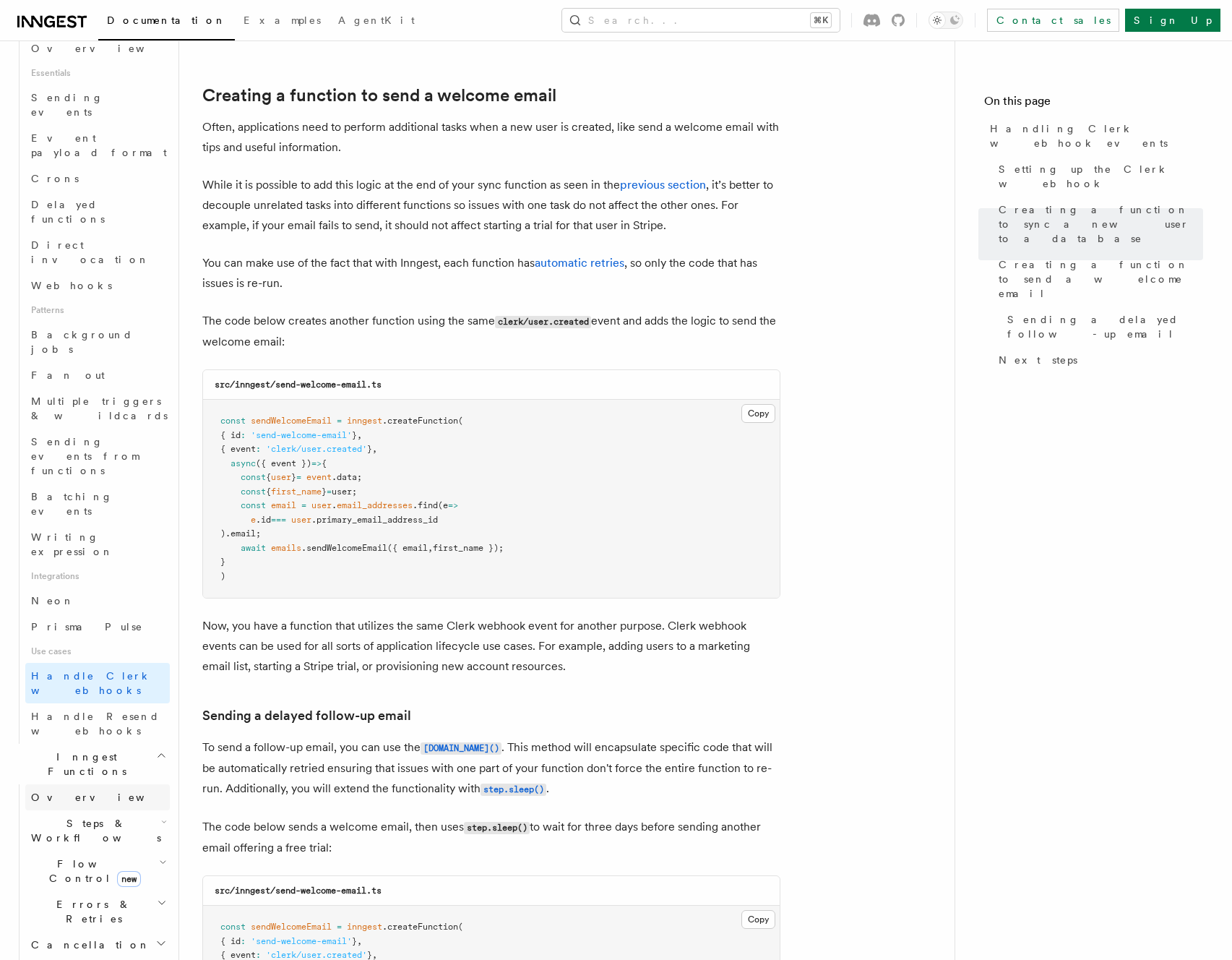
scroll to position [468, 0]
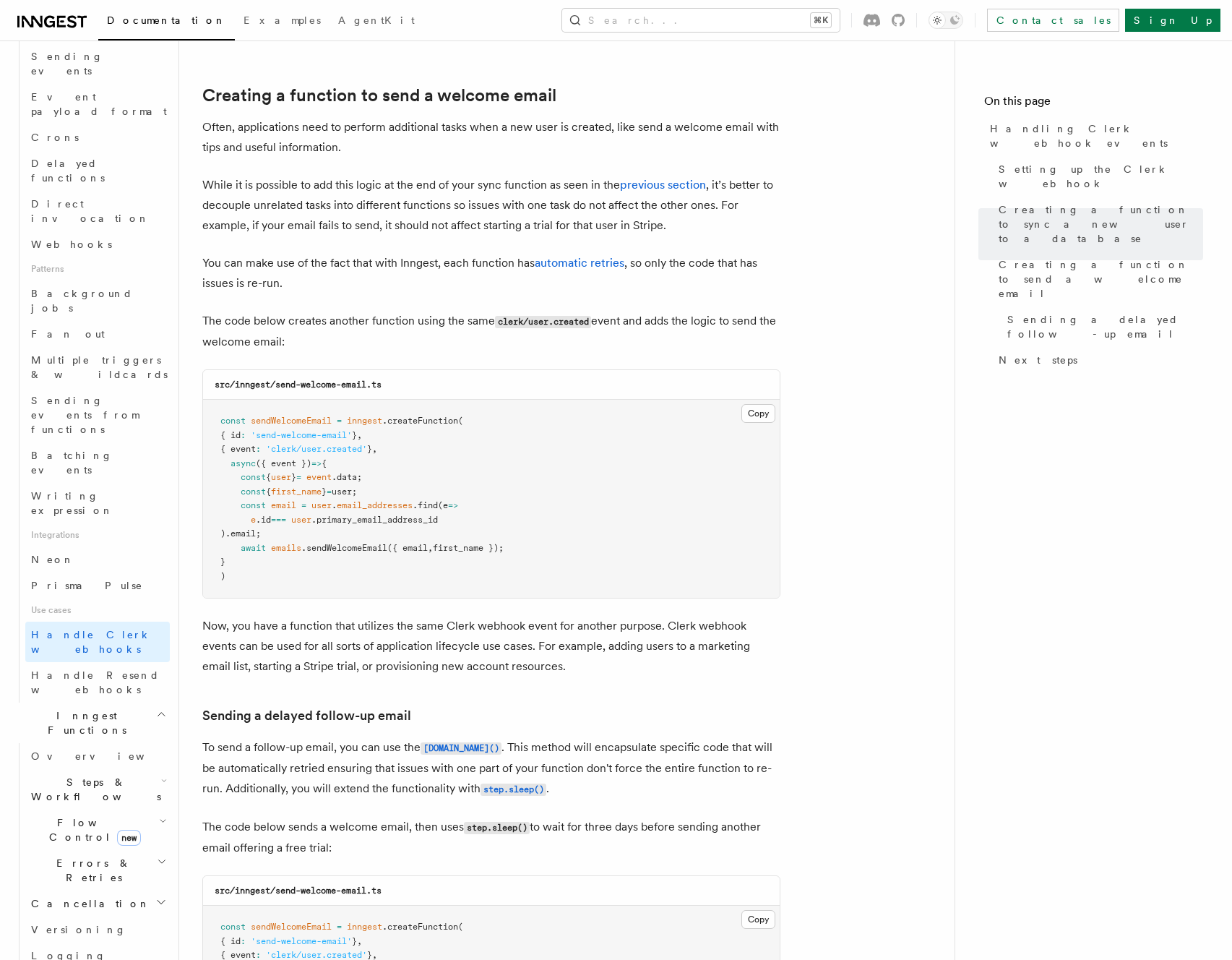
click at [161, 775] on icon "button" at bounding box center [163, 781] width 6 height 12
click at [111, 809] on link "Overview" at bounding box center [104, 822] width 131 height 26
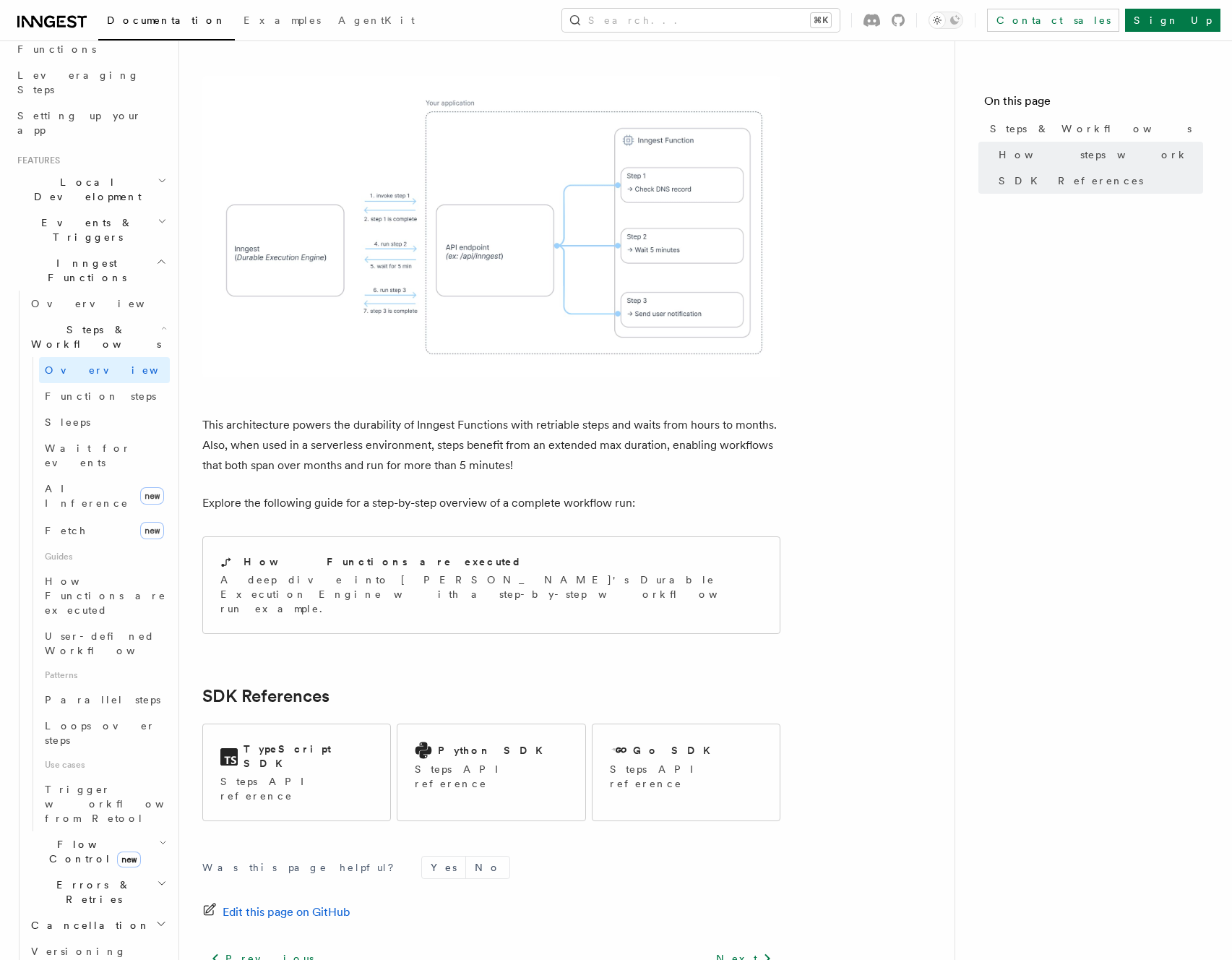
scroll to position [151, 0]
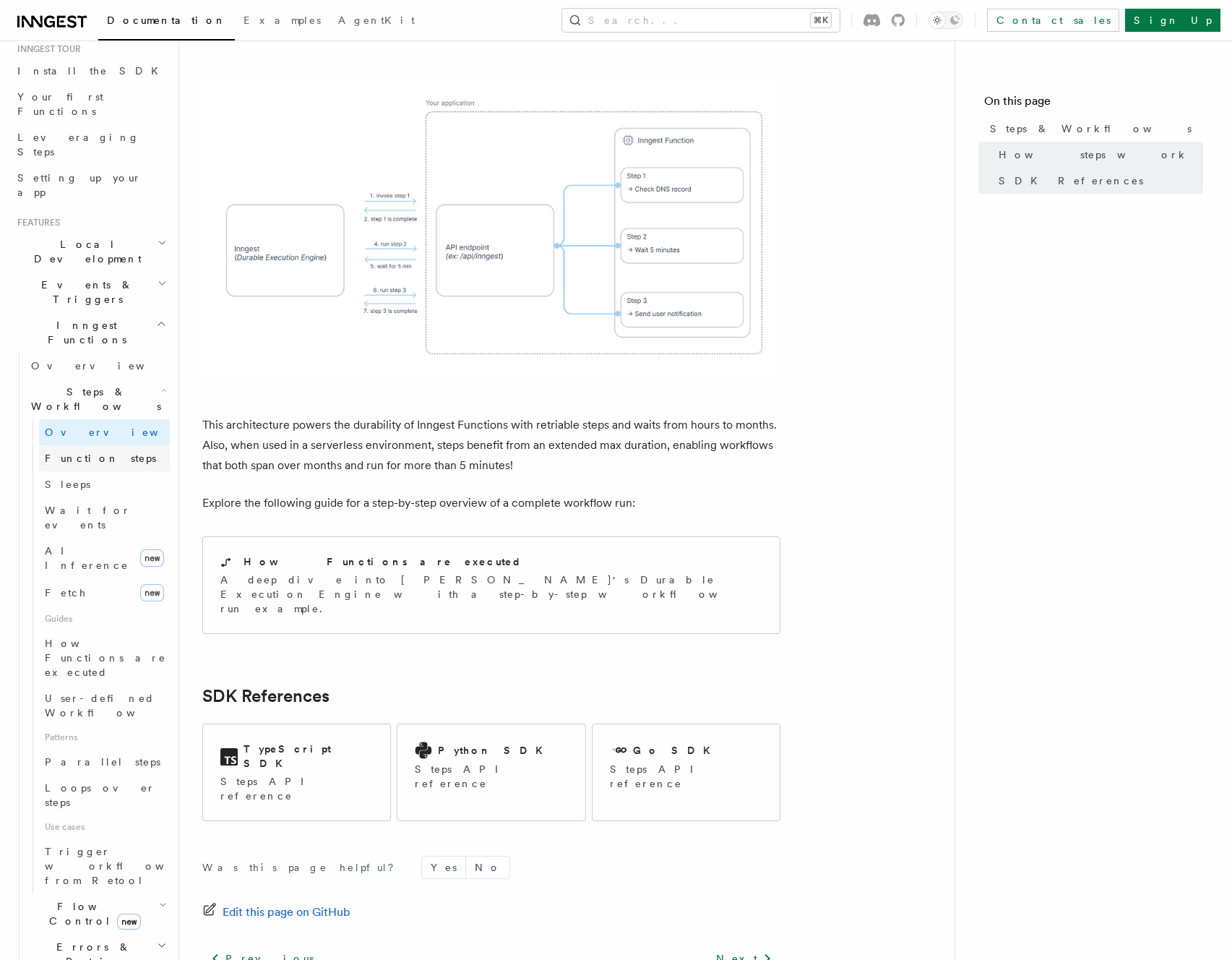
click at [102, 445] on link "Function steps" at bounding box center [104, 458] width 131 height 26
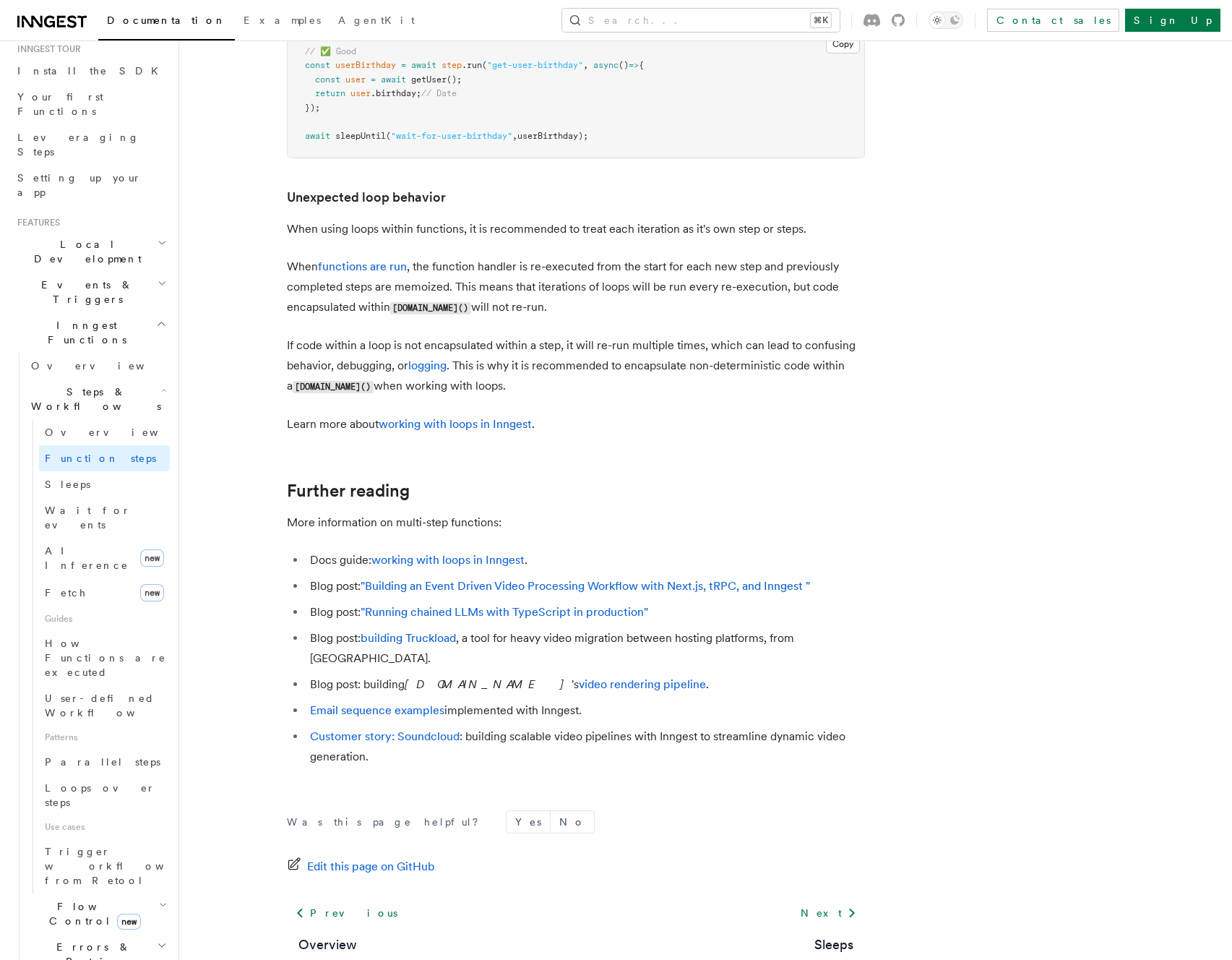
scroll to position [4528, 0]
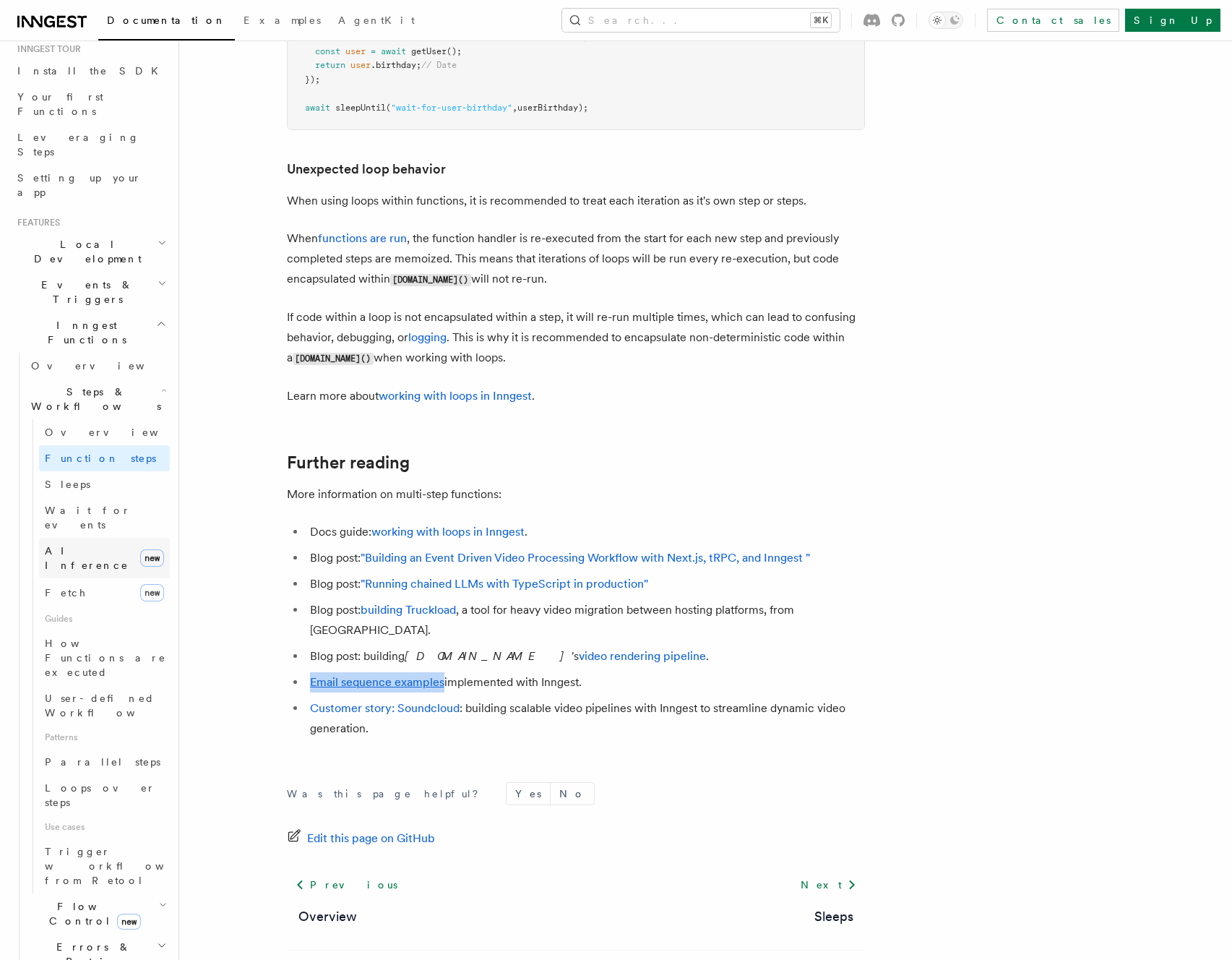
click at [74, 545] on span "AI Inference" at bounding box center [87, 558] width 84 height 26
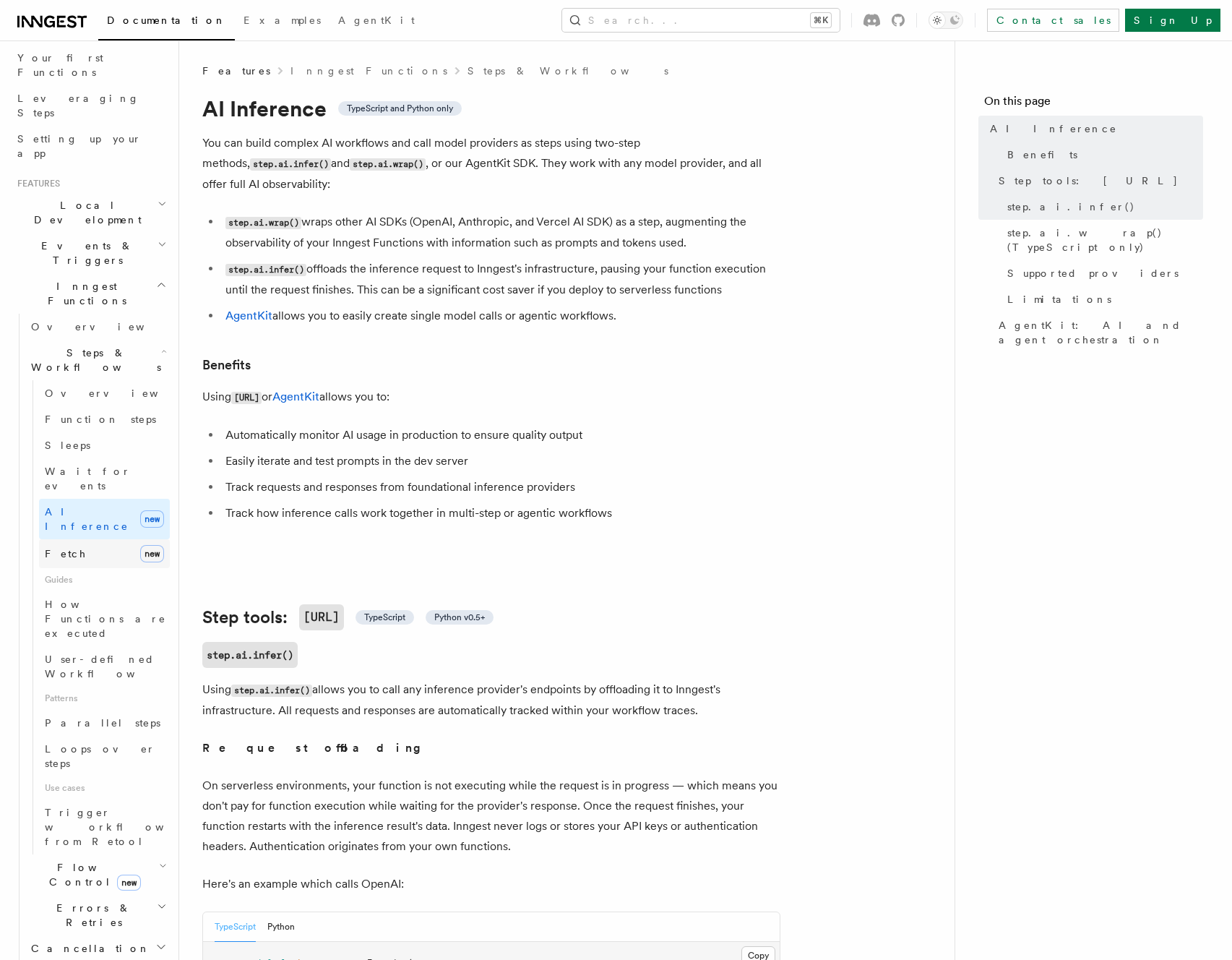
scroll to position [193, 0]
click at [66, 650] on span "User-defined Workflows" at bounding box center [110, 662] width 130 height 26
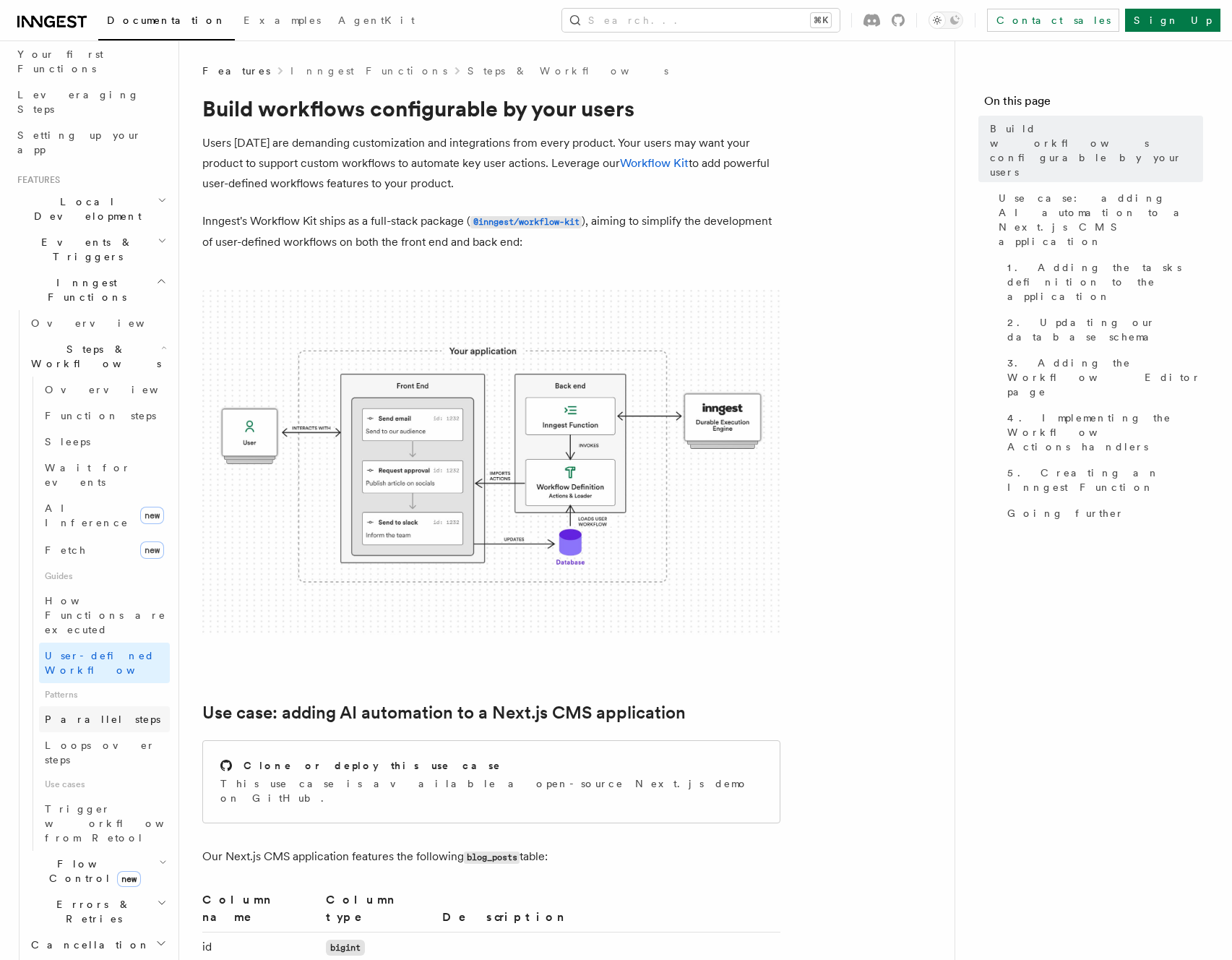
click at [76, 706] on link "Parallel steps" at bounding box center [104, 719] width 131 height 26
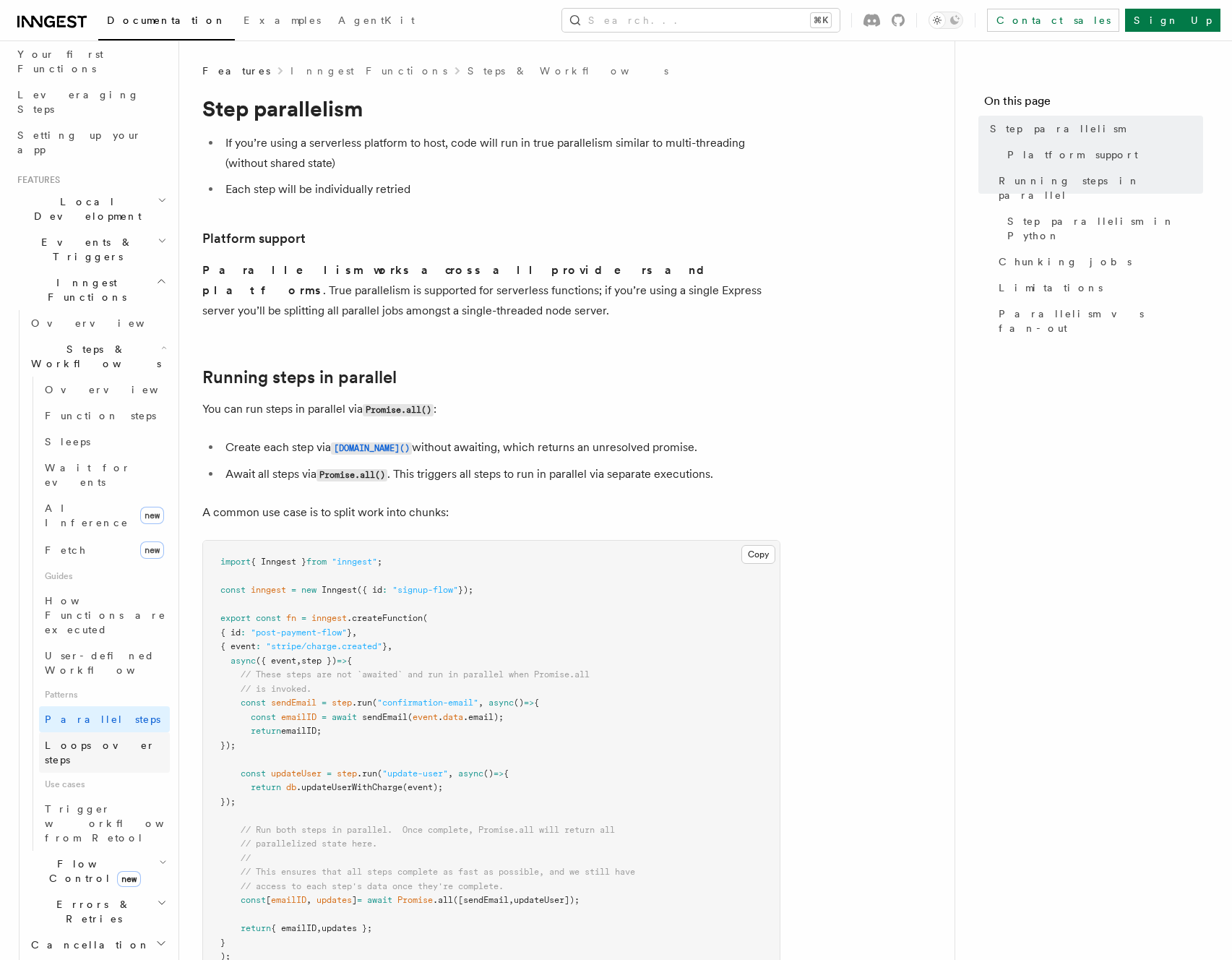
click at [64, 739] on span "Loops over steps" at bounding box center [101, 752] width 111 height 26
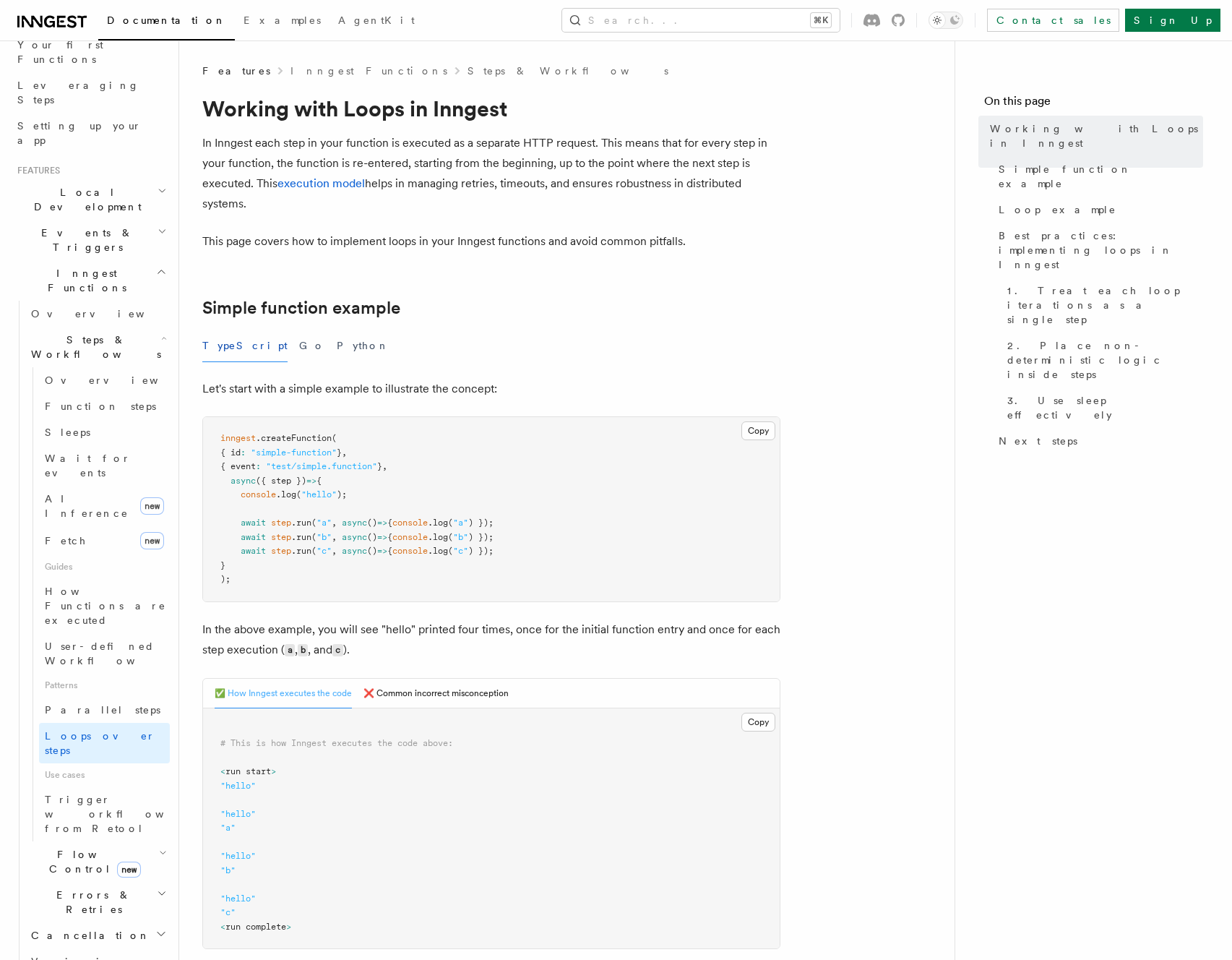
scroll to position [204, 0]
click at [84, 793] on span "Trigger workflows from Retool" at bounding box center [125, 813] width 159 height 41
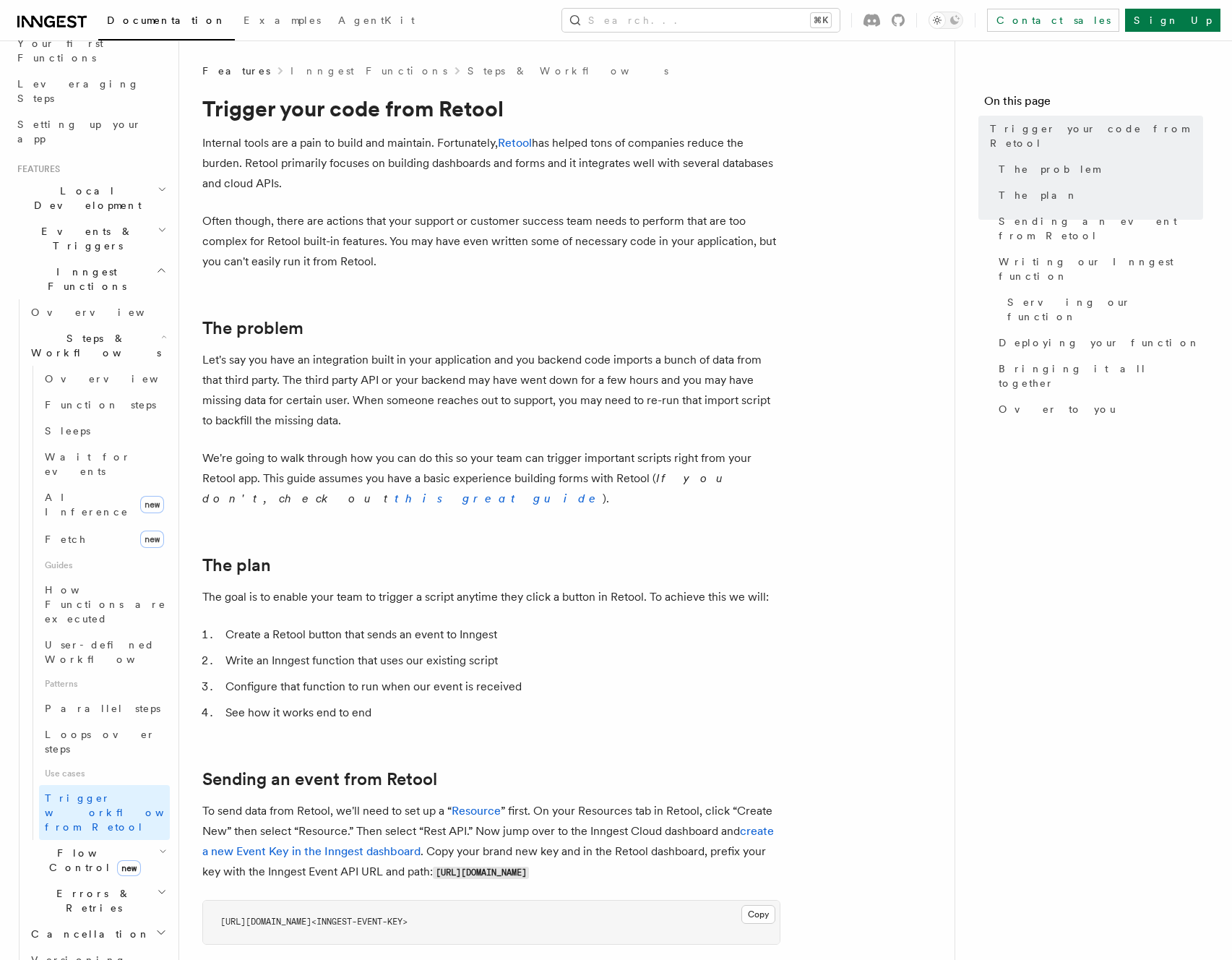
click at [57, 845] on span "Flow Control new" at bounding box center [91, 859] width 134 height 29
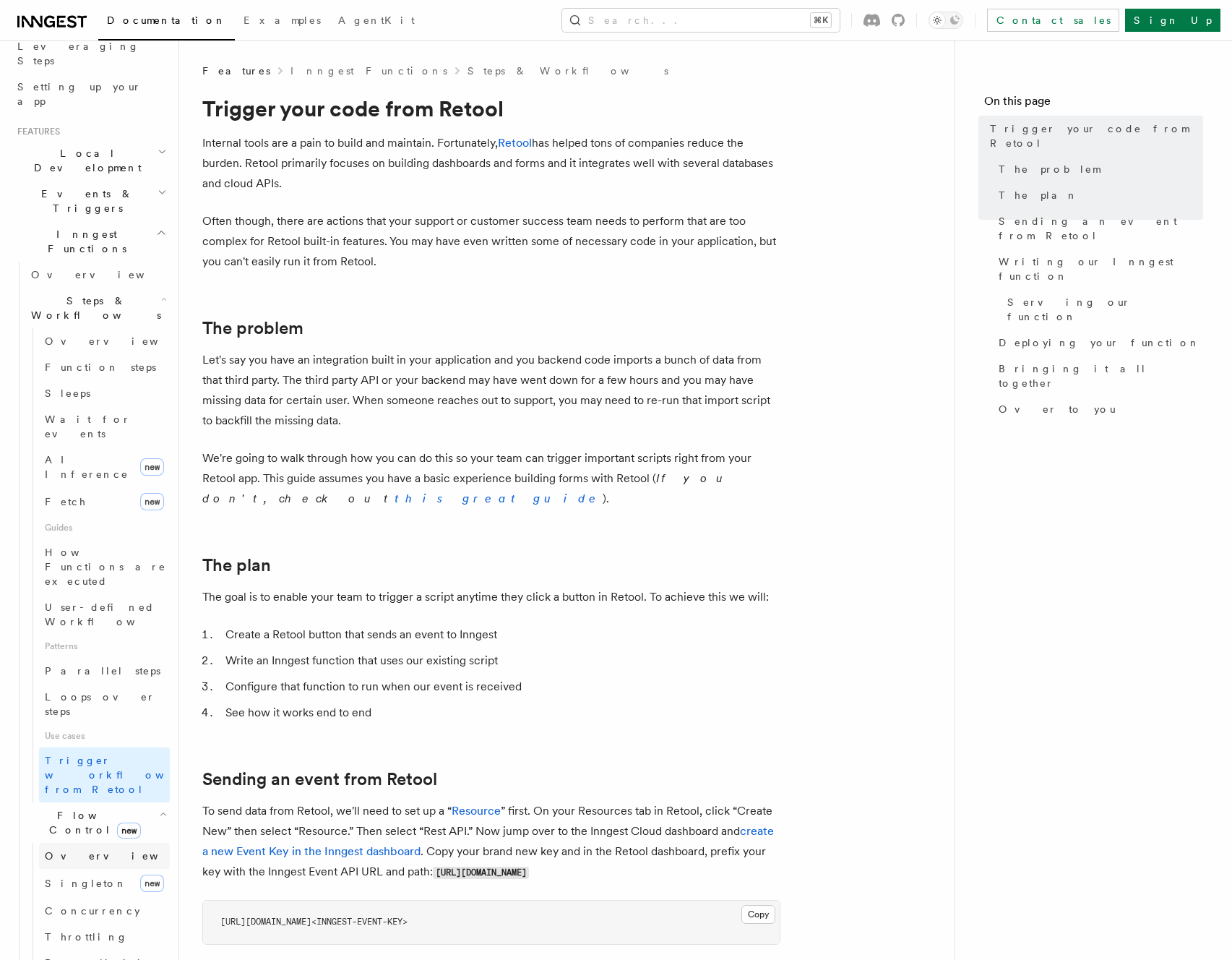
scroll to position [244, 0]
click at [71, 876] on span "Singleton" at bounding box center [86, 881] width 82 height 12
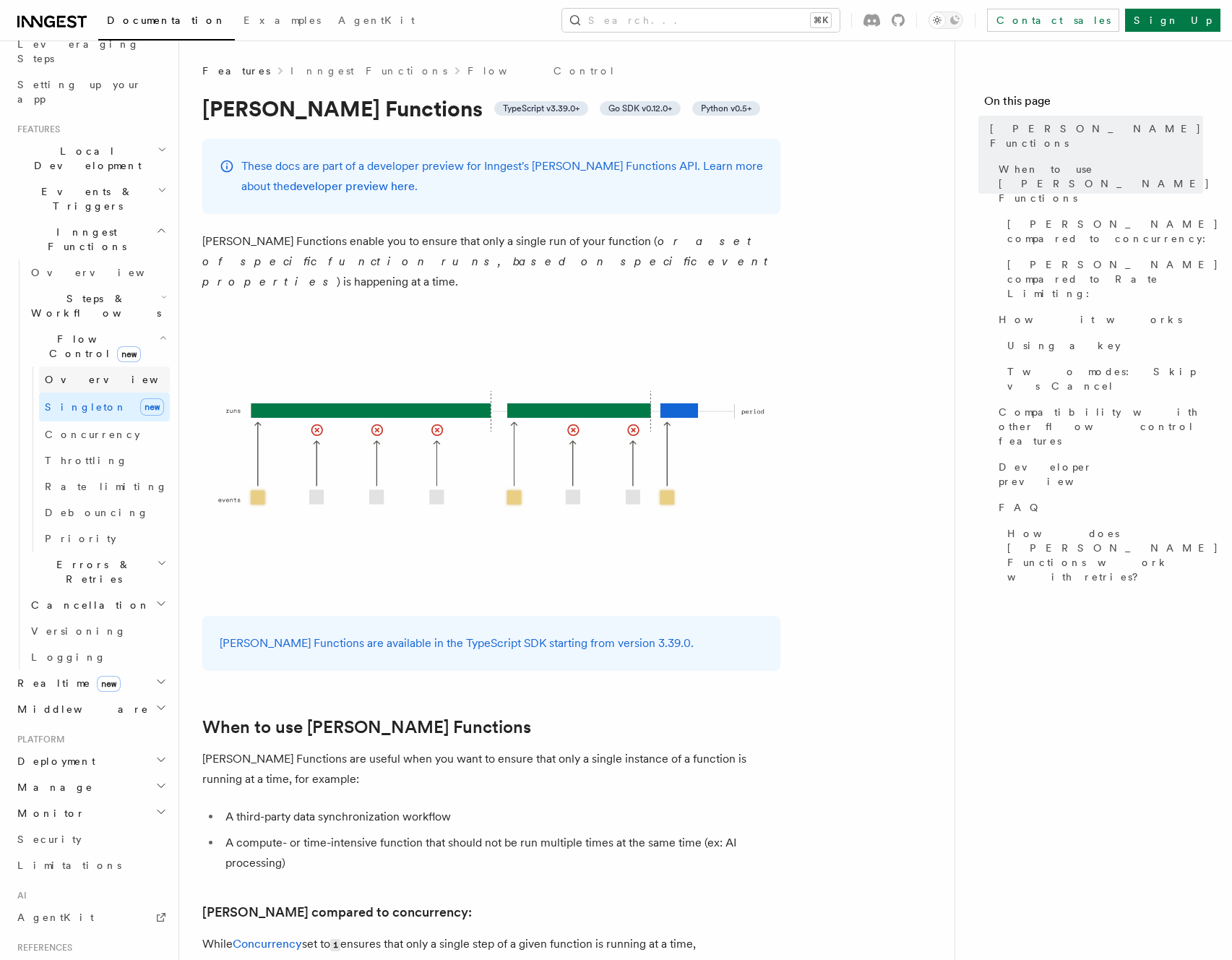
click at [79, 367] on link "Overview" at bounding box center [104, 380] width 131 height 26
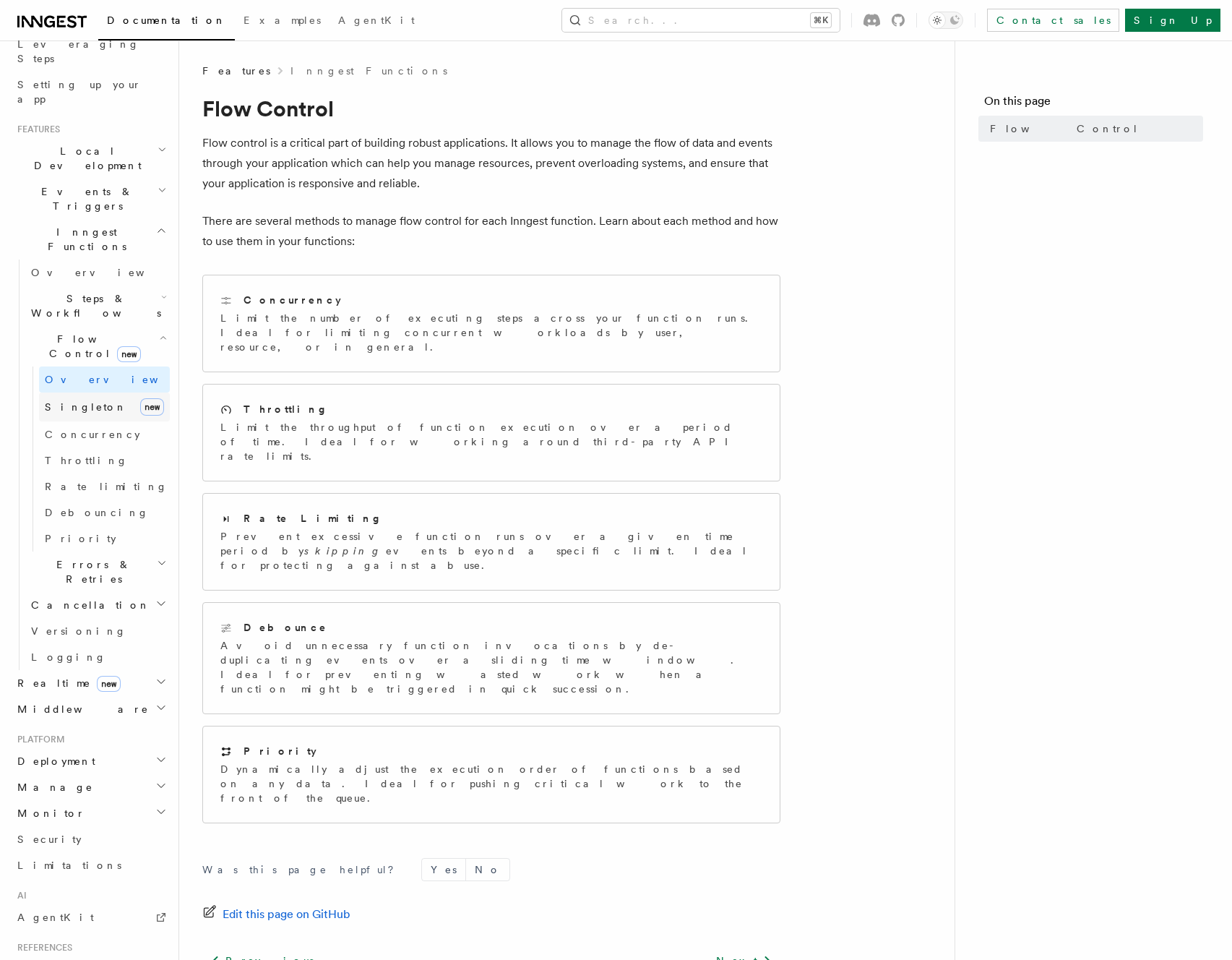
scroll to position [235, 0]
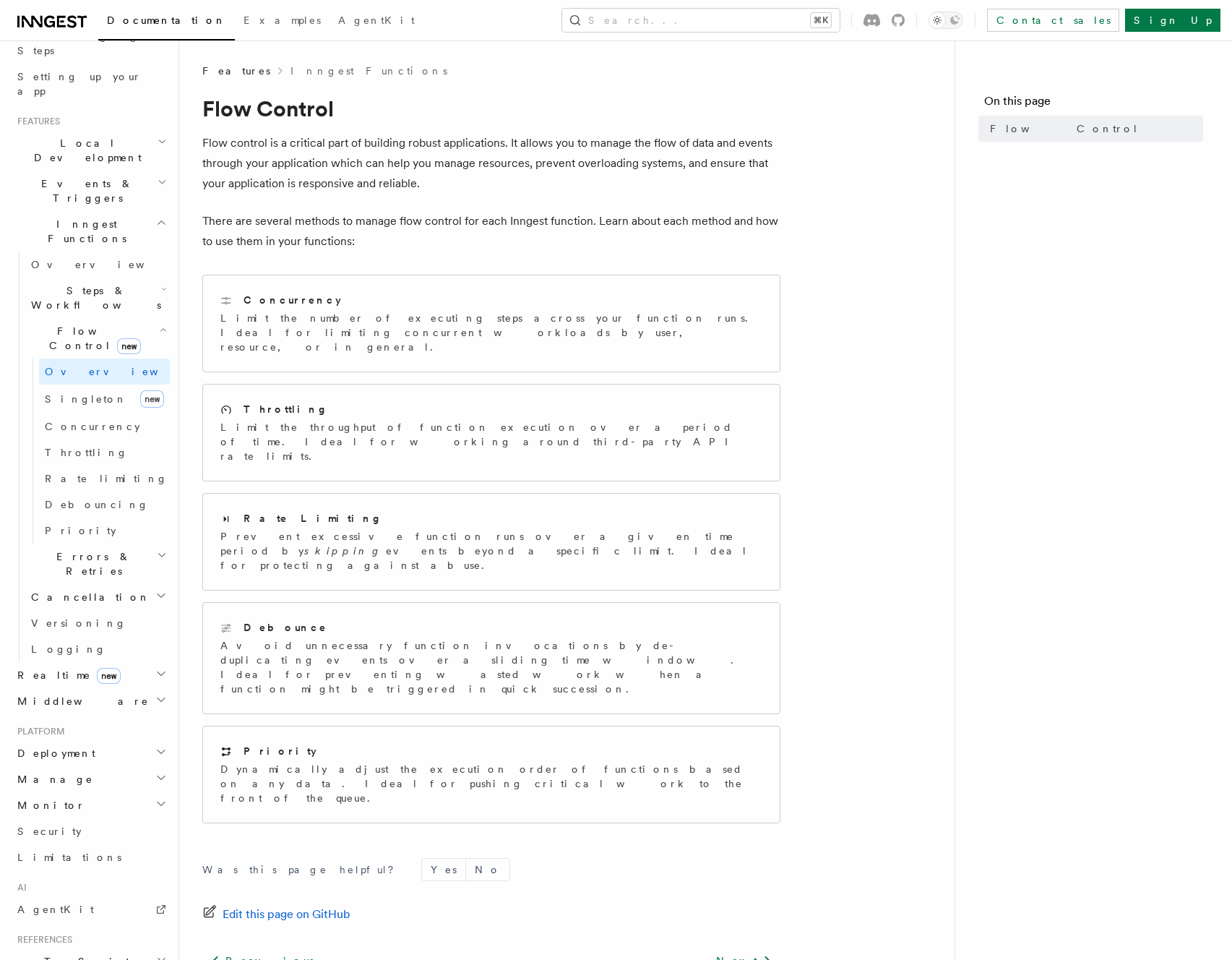
click at [81, 550] on span "Errors & Retries" at bounding box center [91, 564] width 131 height 29
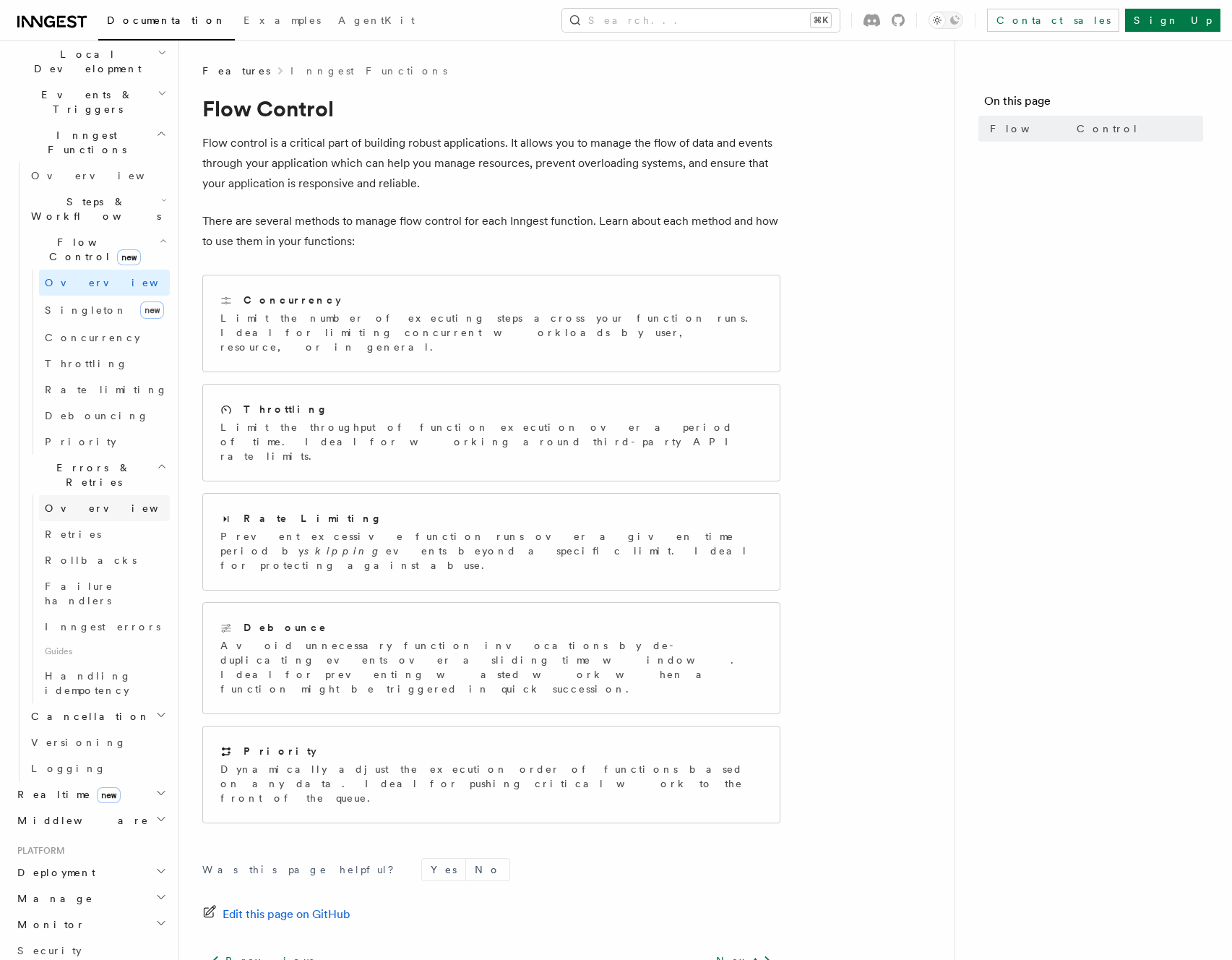
scroll to position [346, 0]
click at [131, 664] on span "Handling idempotency" at bounding box center [89, 677] width 87 height 26
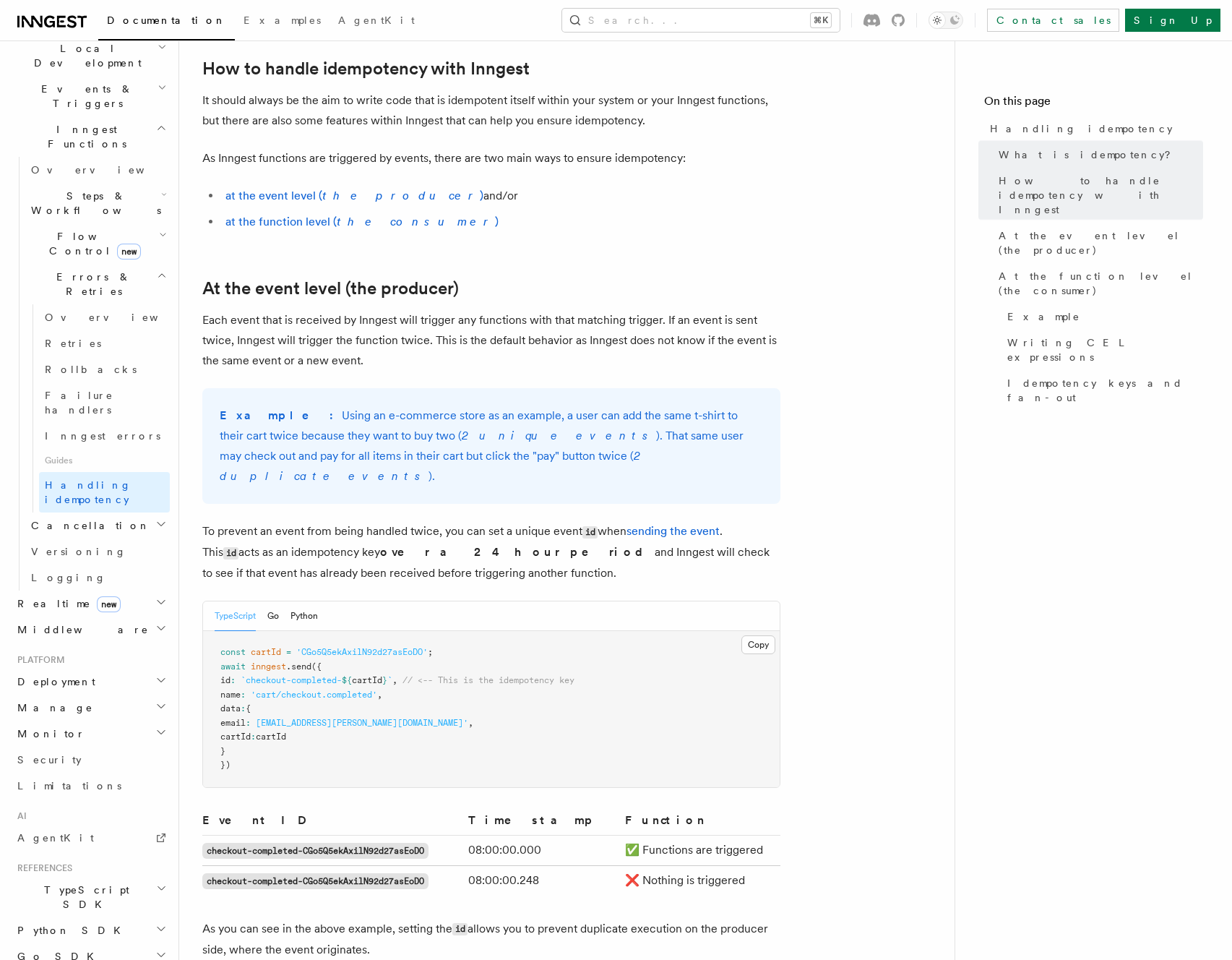
scroll to position [321, 0]
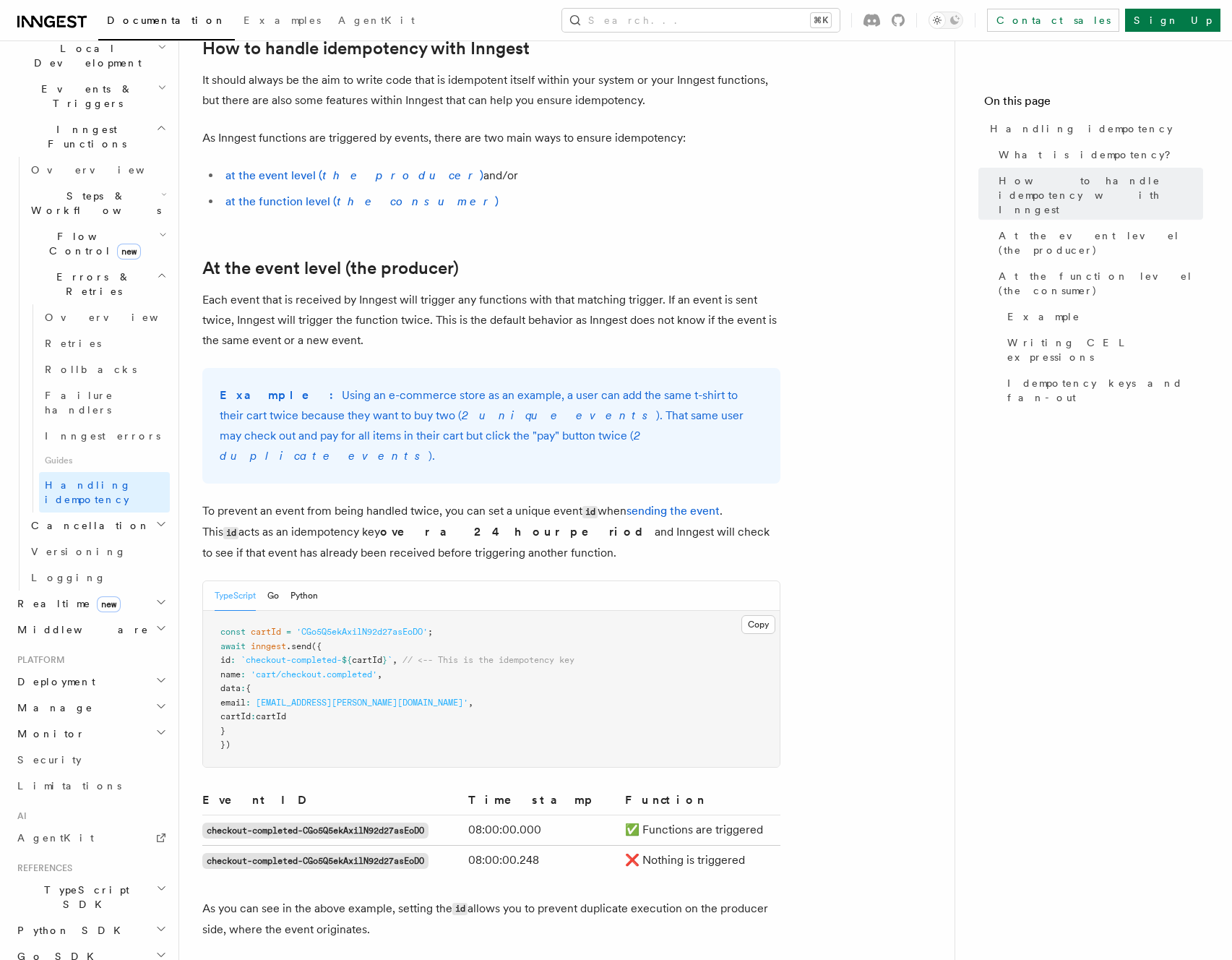
click at [634, 540] on p "To prevent an event from being handled twice, you can set a unique event id whe…" at bounding box center [491, 531] width 578 height 62
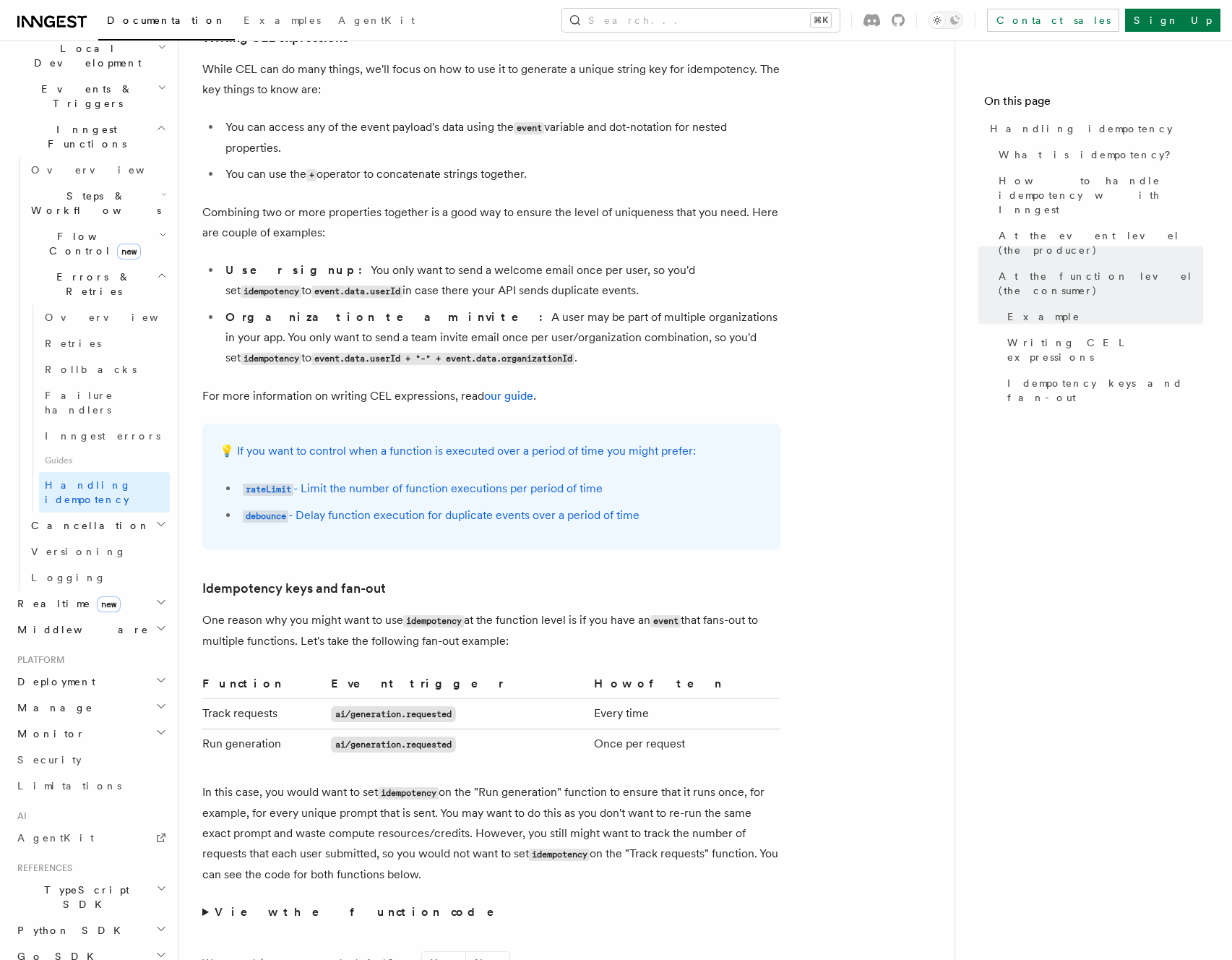
scroll to position [2384, 0]
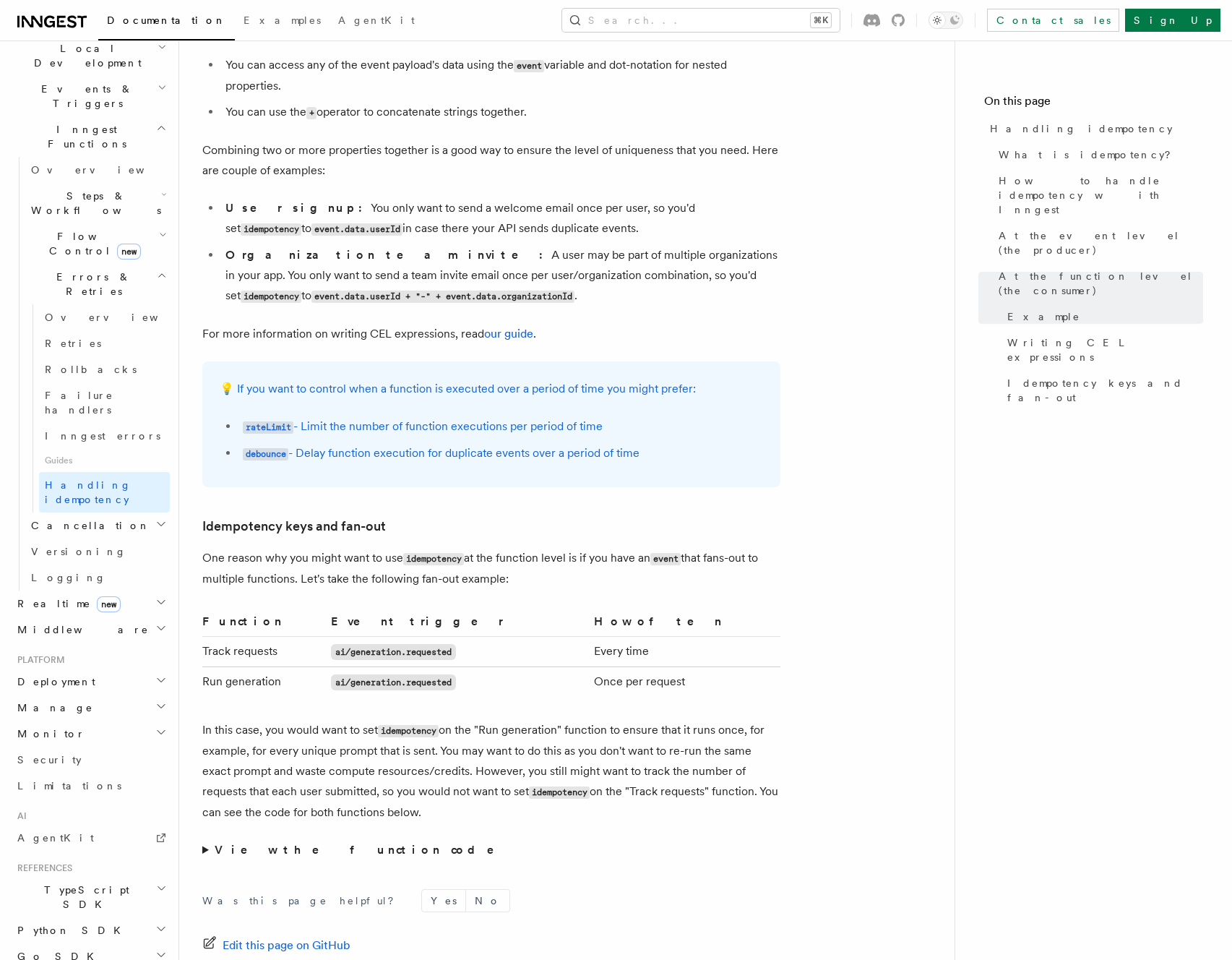
click at [699, 566] on p "One reason why you might want to use idempotency at the function level is if yo…" at bounding box center [491, 568] width 578 height 42
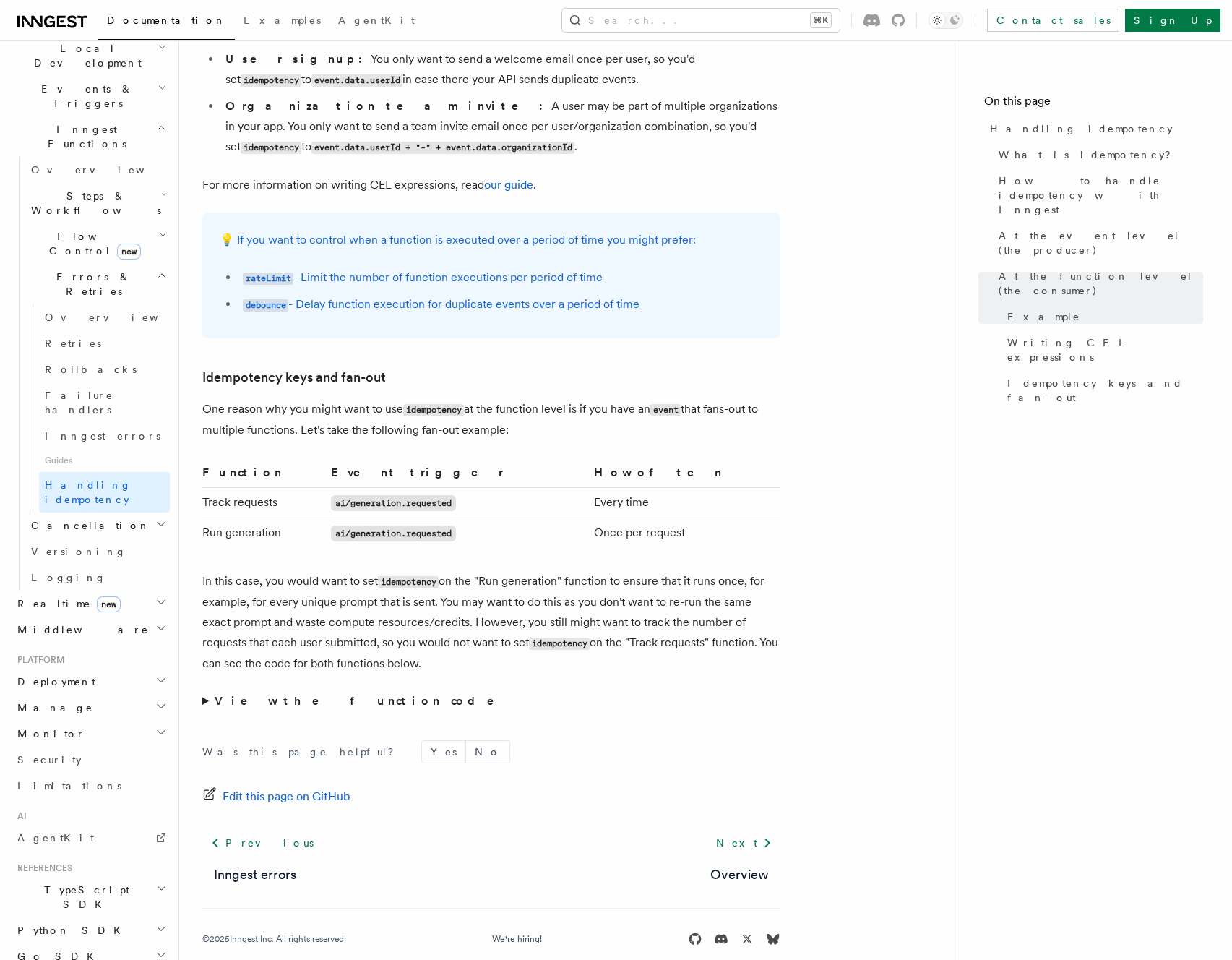
scroll to position [2534, 0]
click at [315, 693] on strong "View the function code" at bounding box center [364, 699] width 300 height 14
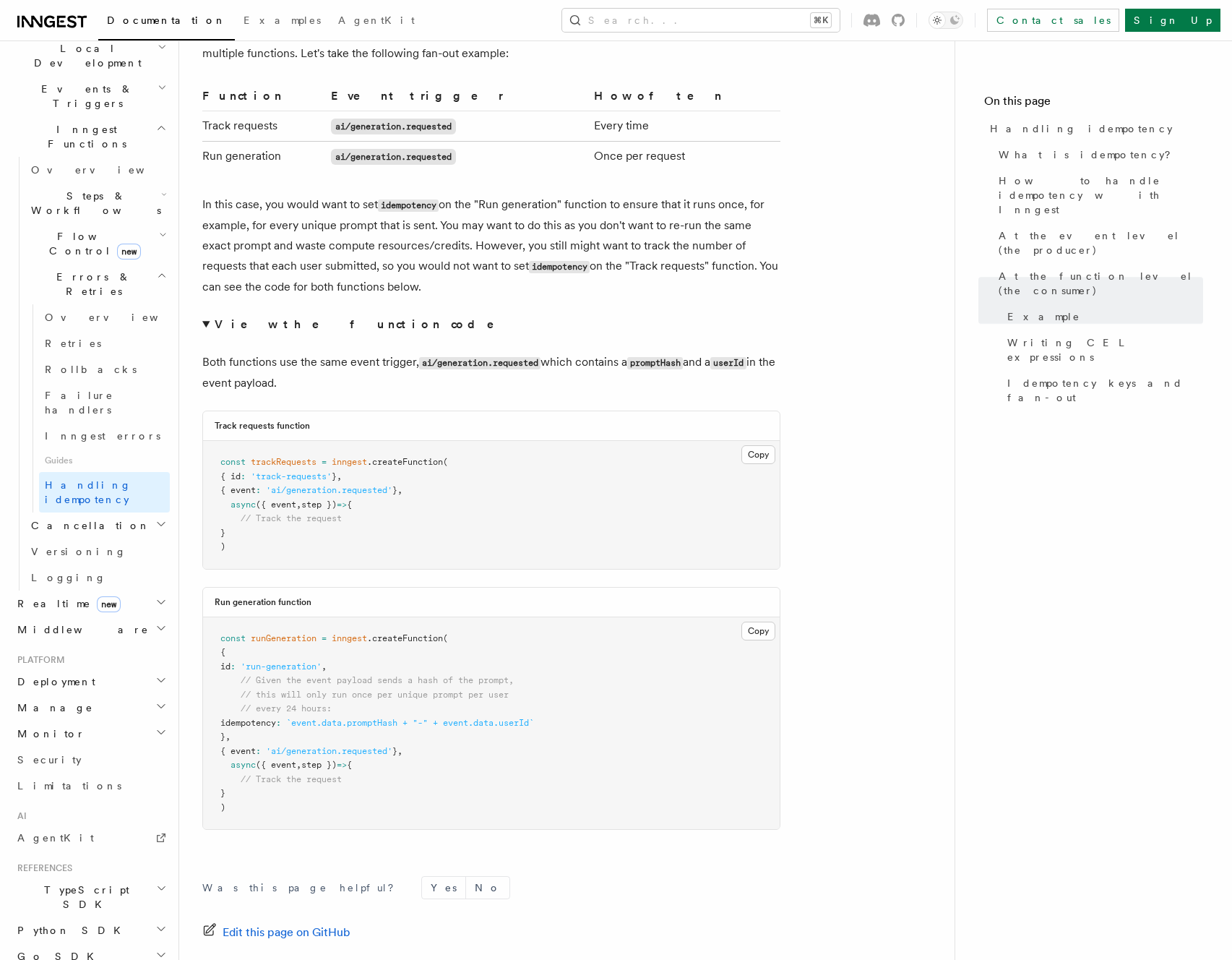
scroll to position [3046, 0]
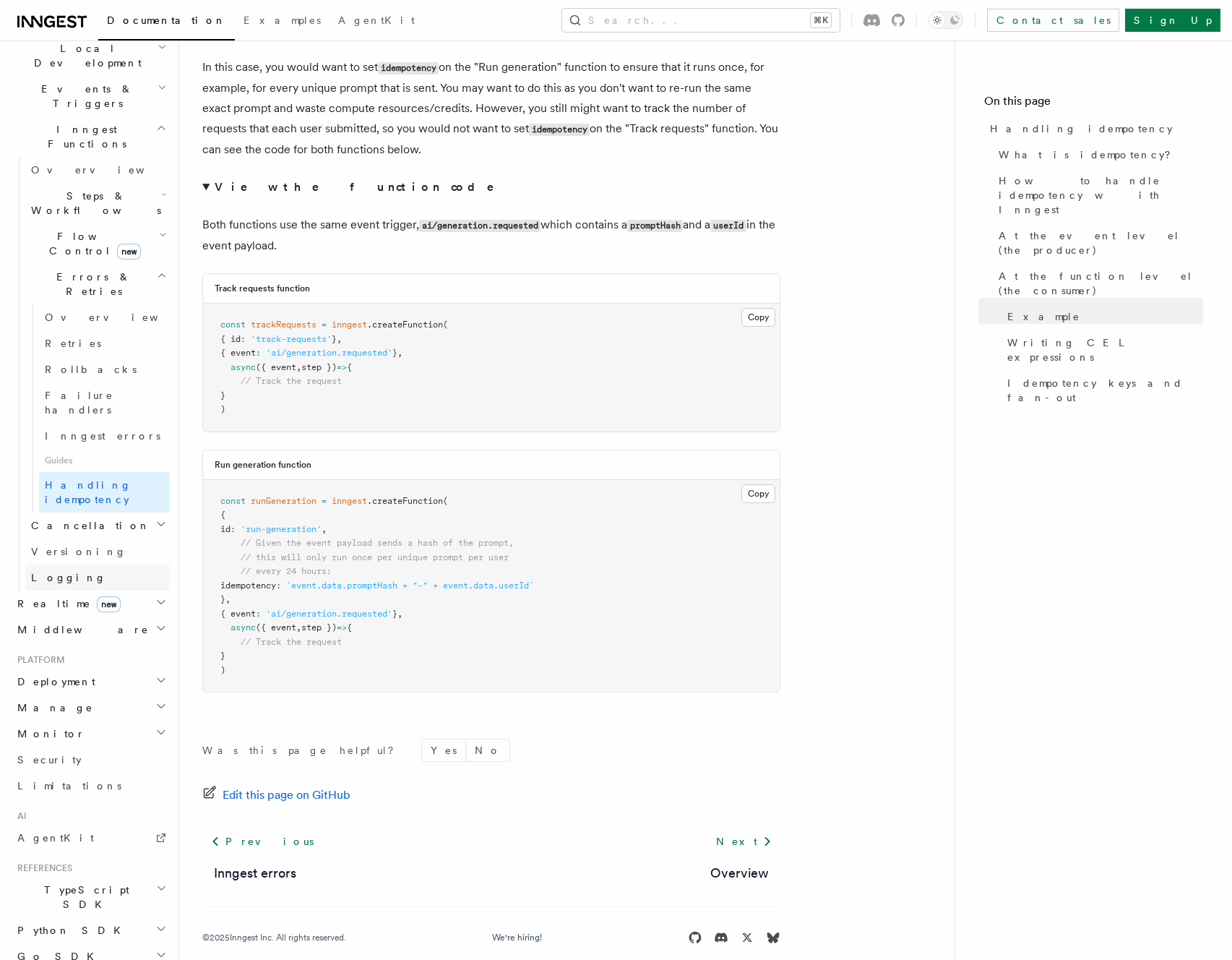
click at [91, 565] on link "Logging" at bounding box center [97, 577] width 144 height 26
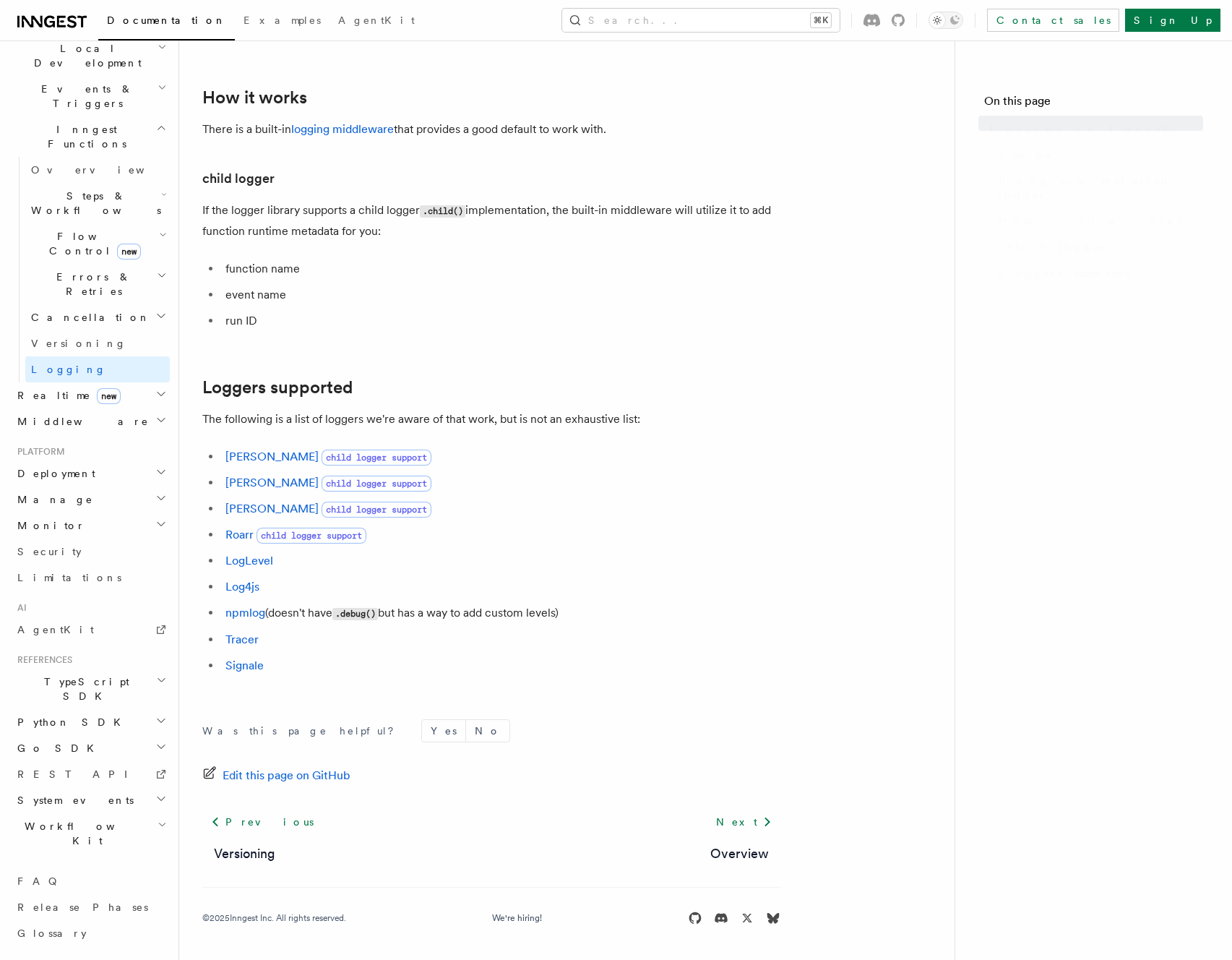
scroll to position [197, 0]
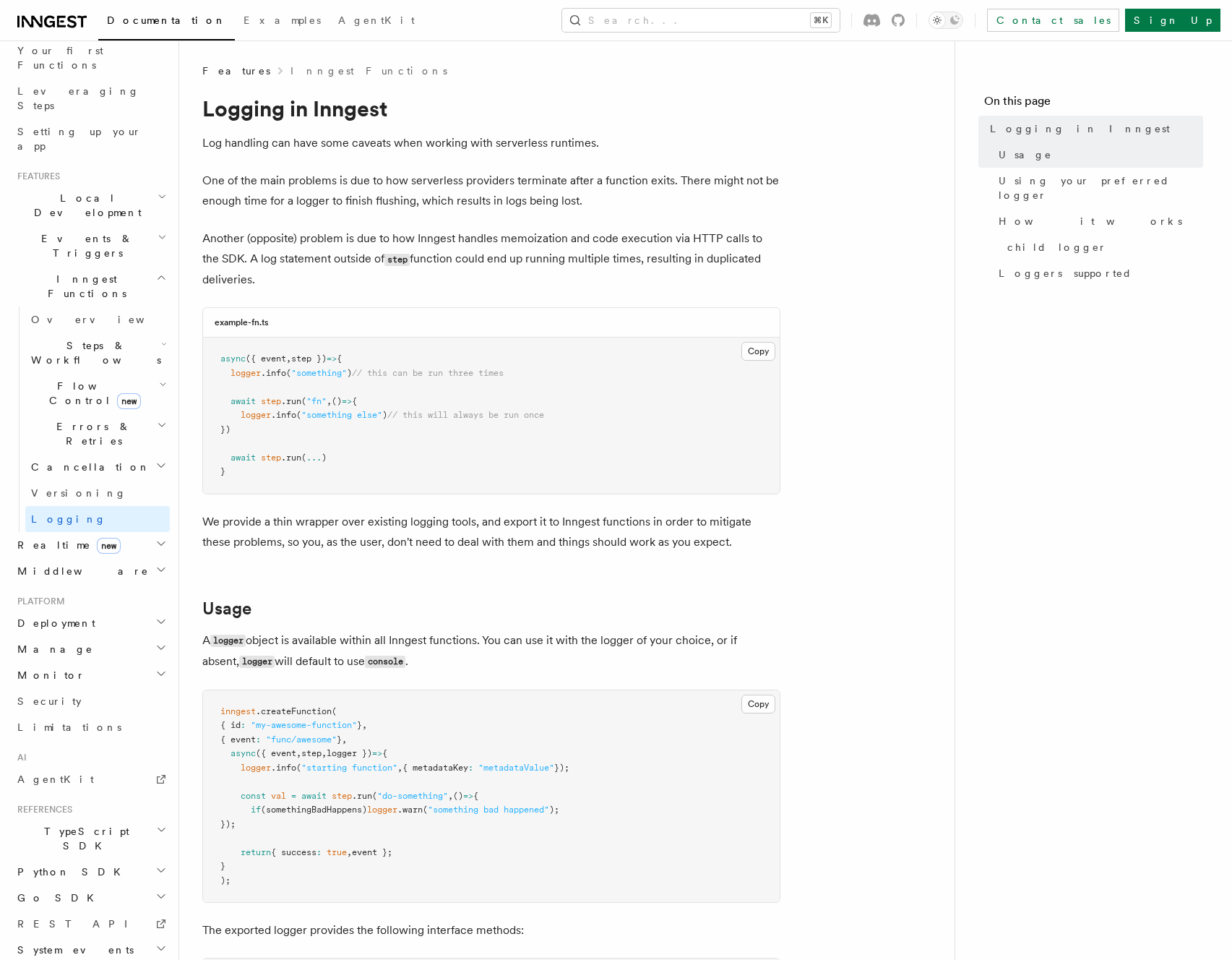
click at [115, 532] on h2 "Realtime new" at bounding box center [91, 545] width 158 height 26
click at [102, 591] on span "React hooks / Next.js" at bounding box center [95, 604] width 127 height 26
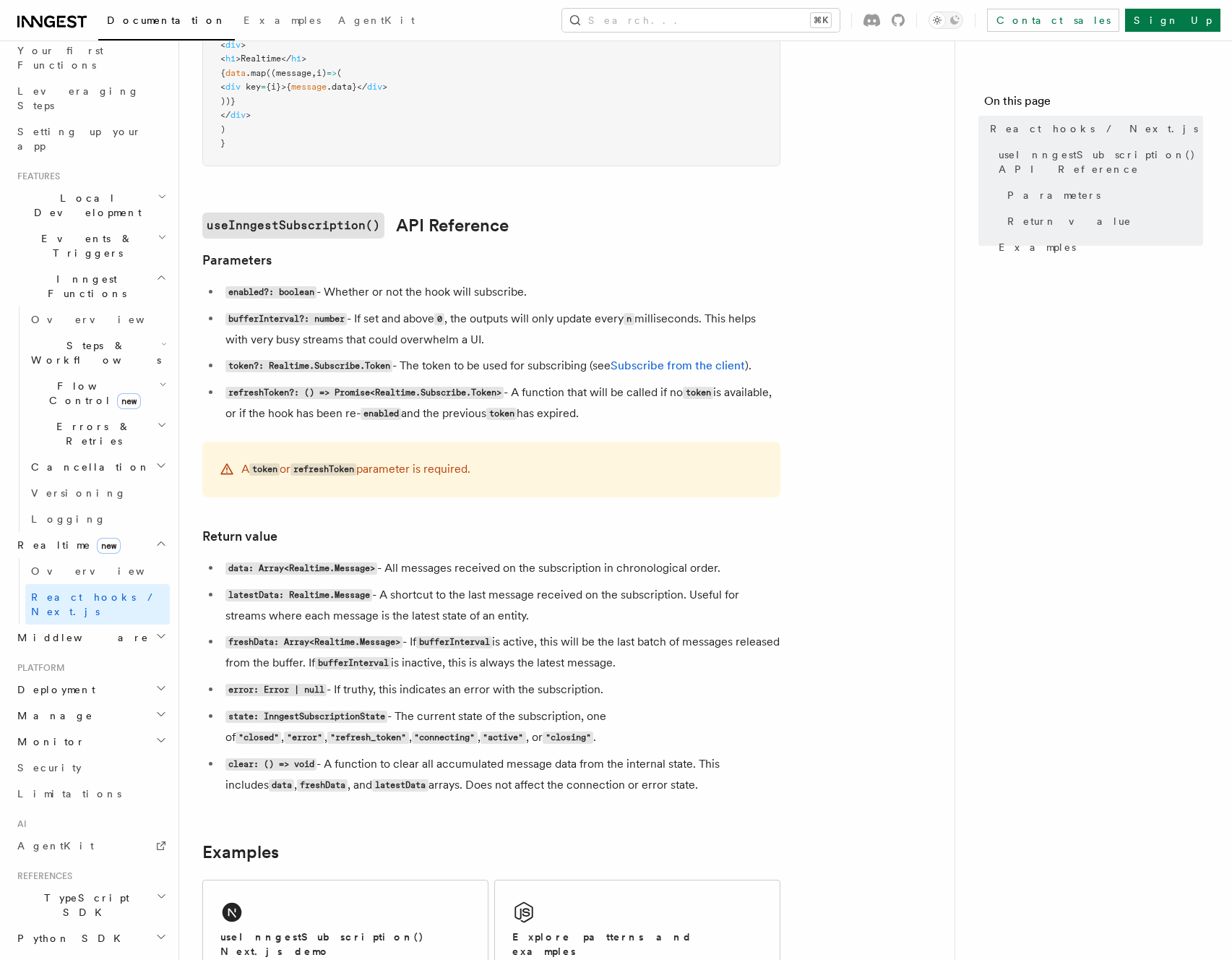
scroll to position [1077, 0]
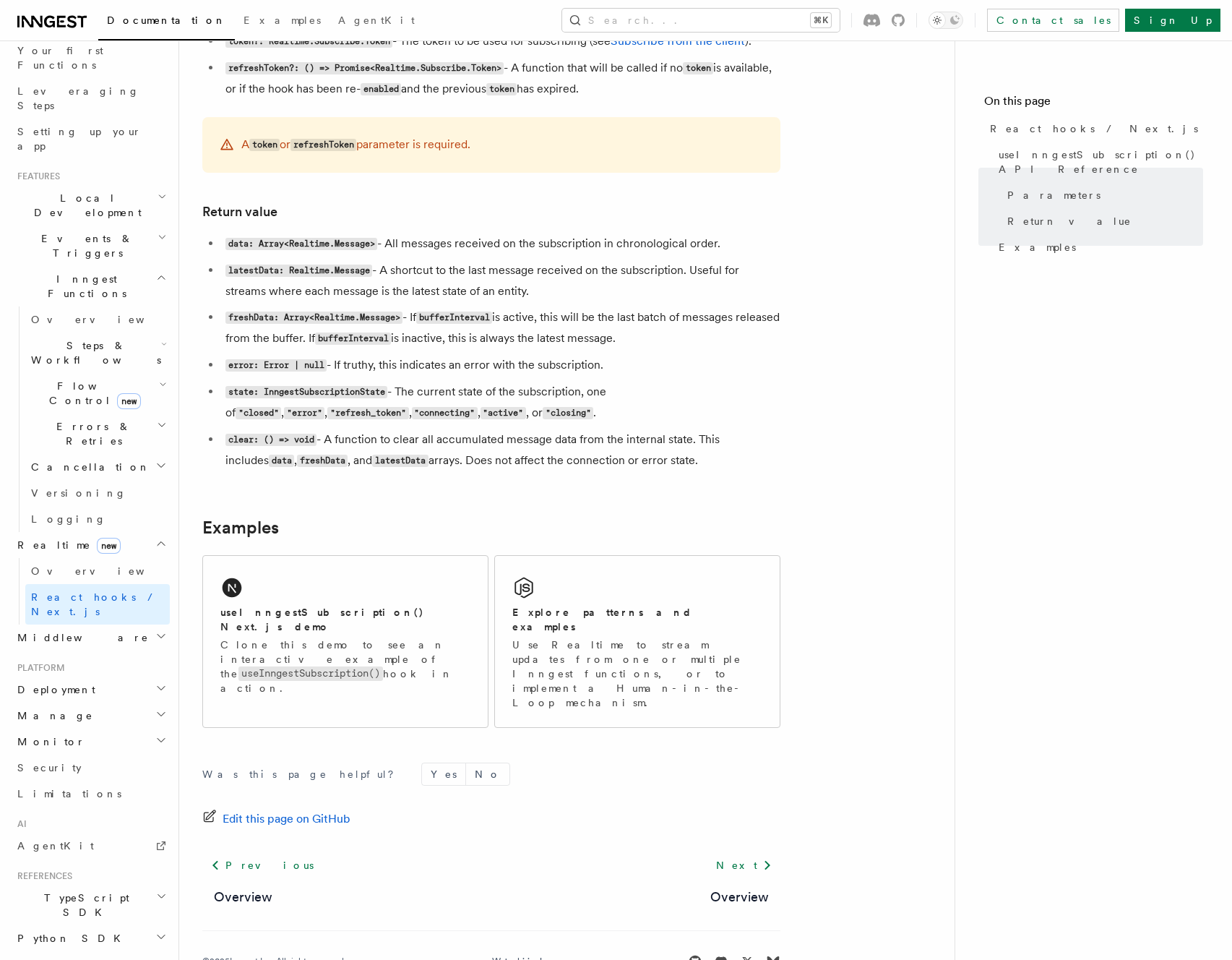
click at [108, 625] on h2 "Middleware" at bounding box center [91, 638] width 158 height 26
click at [75, 658] on span "Overview" at bounding box center [105, 663] width 149 height 12
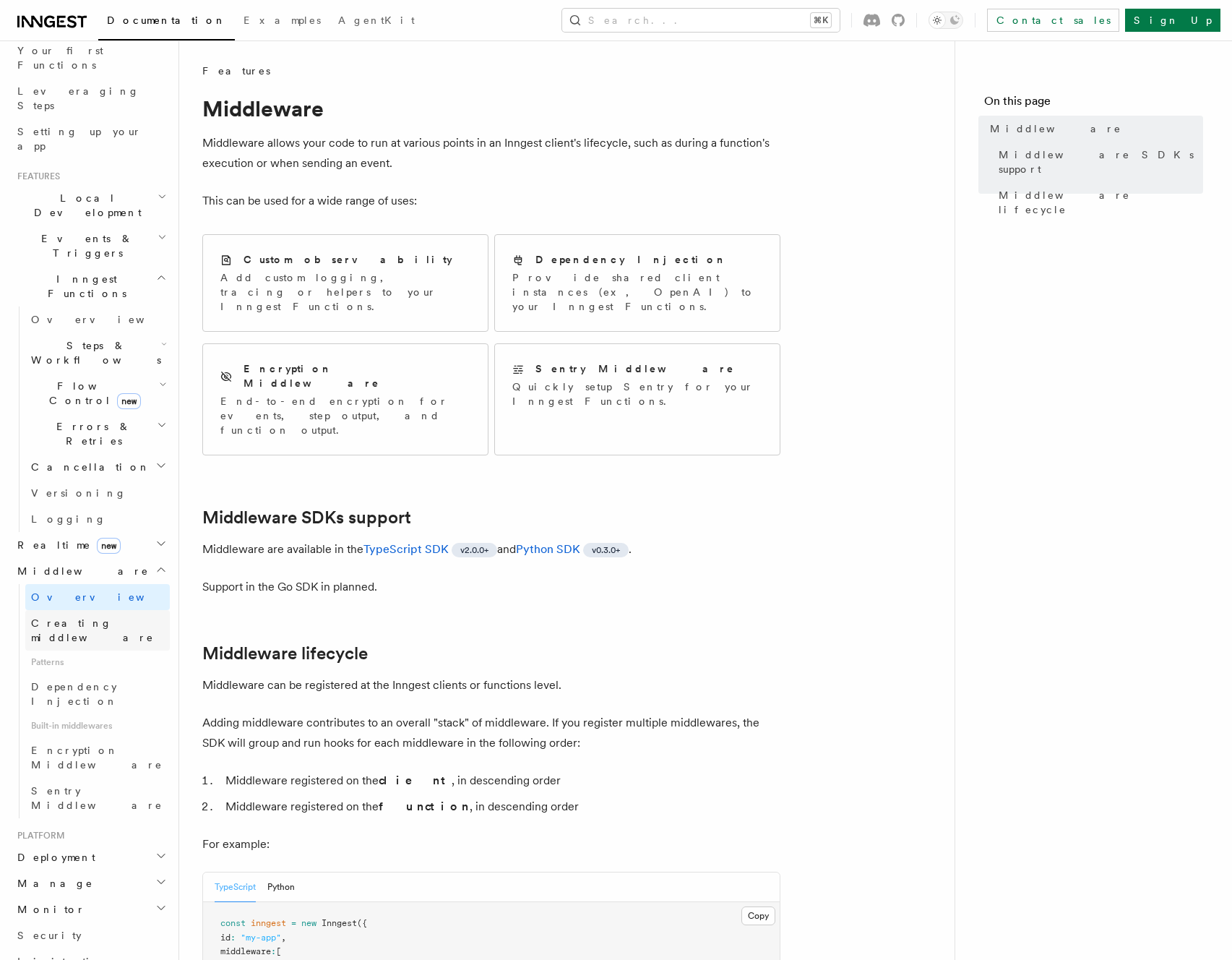
click at [127, 610] on link "Creating middleware" at bounding box center [97, 630] width 144 height 41
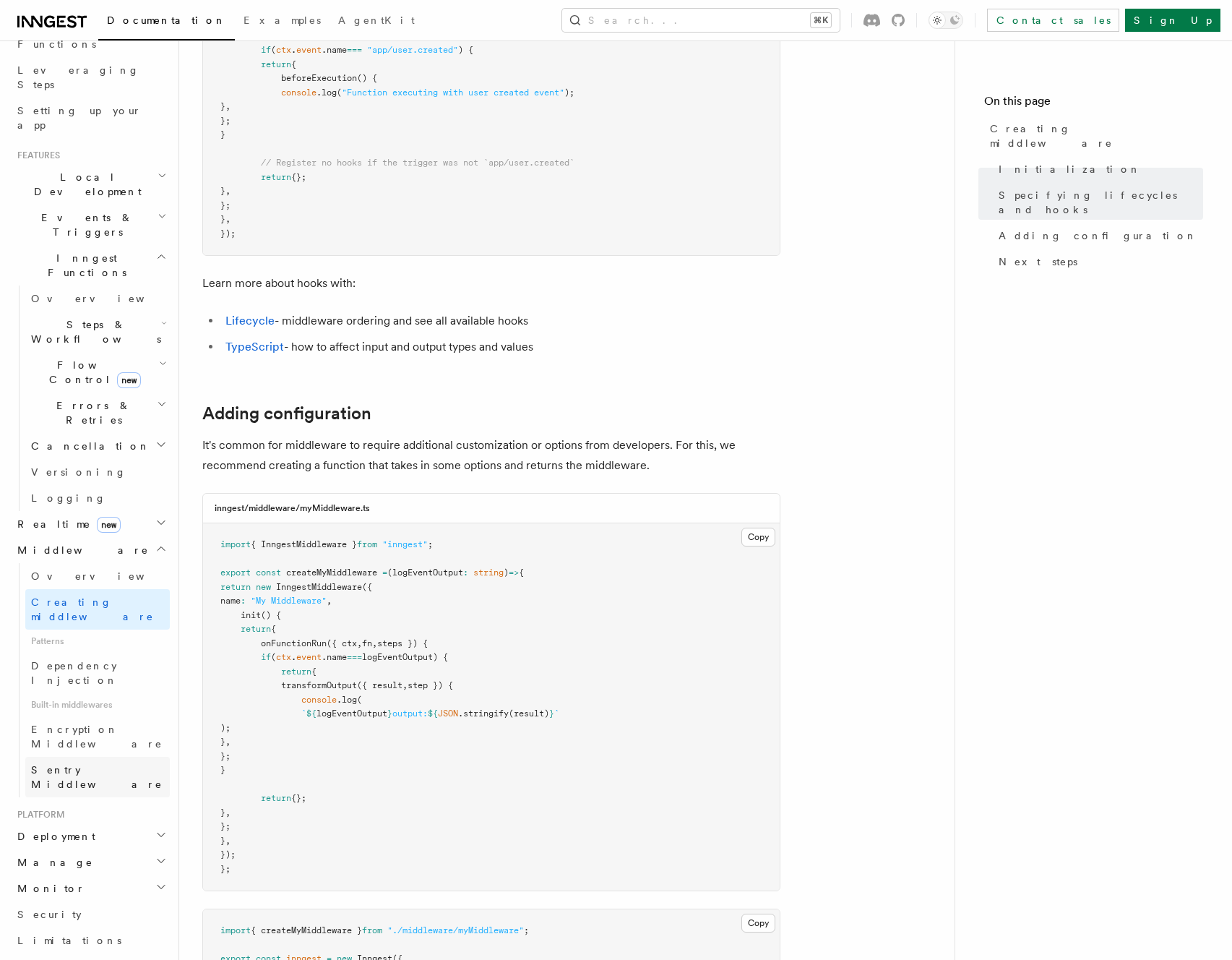
scroll to position [255, 0]
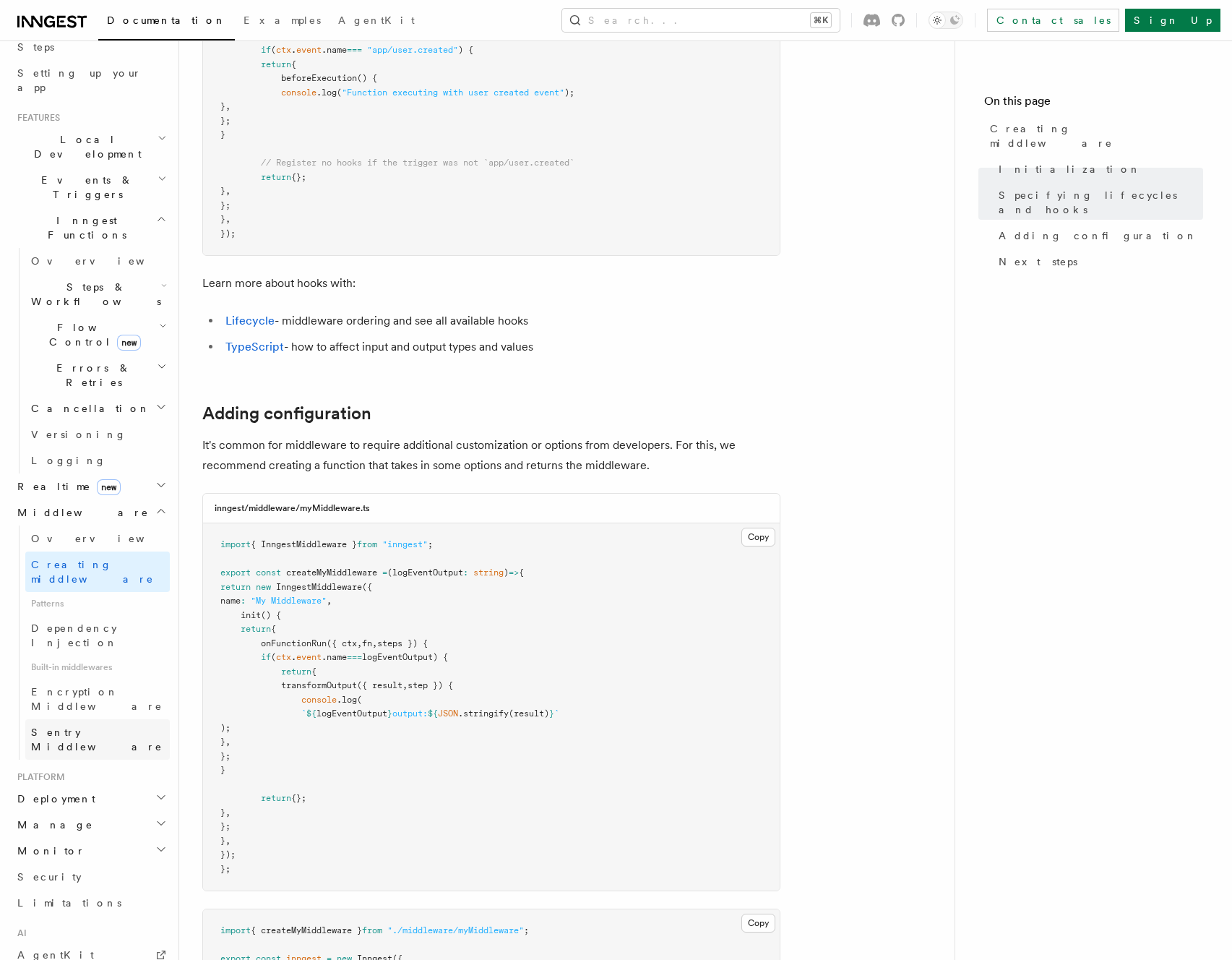
click at [90, 726] on span "Sentry Middleware" at bounding box center [97, 739] width 131 height 26
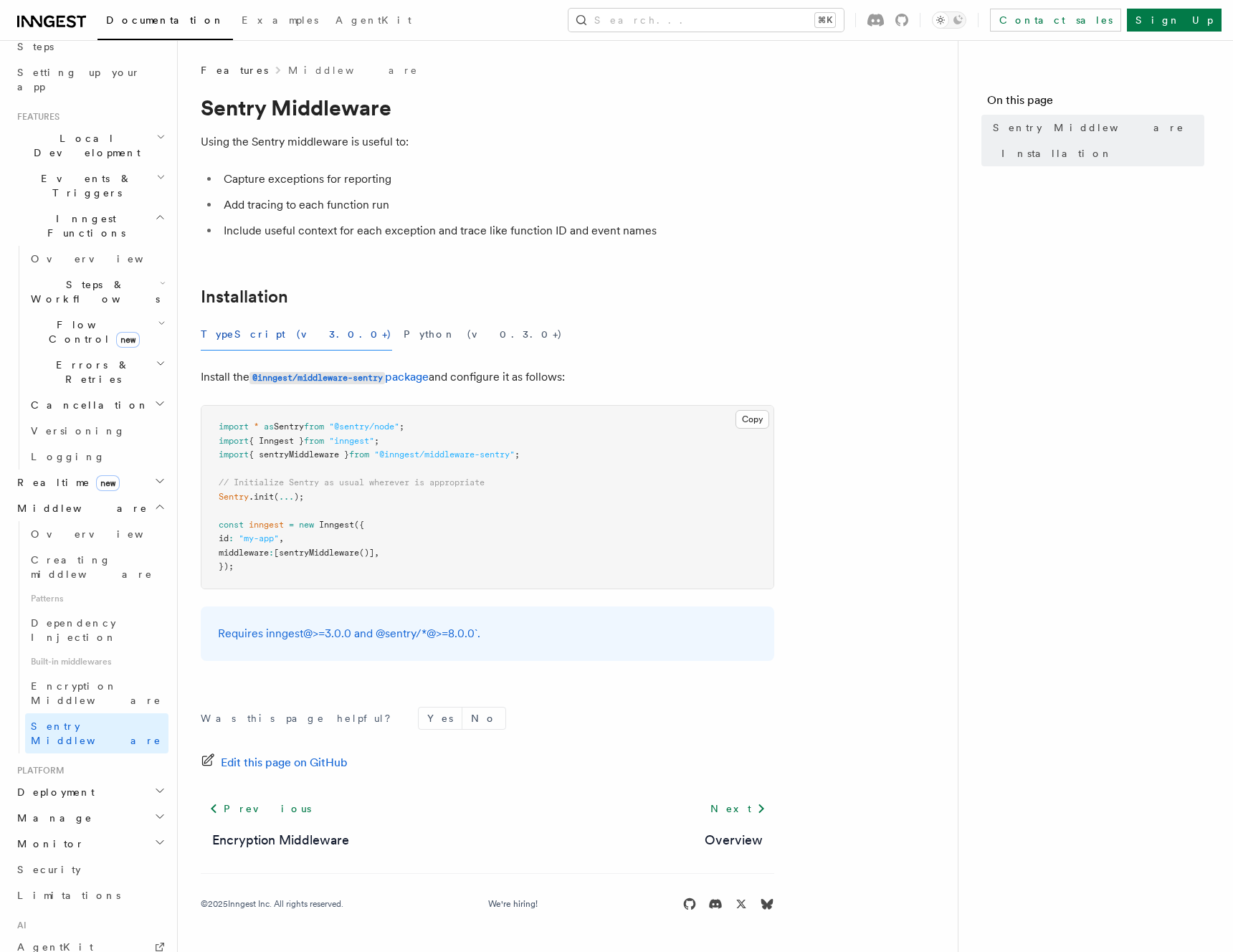
click at [64, 785] on span "Deployment" at bounding box center [53, 793] width 83 height 15
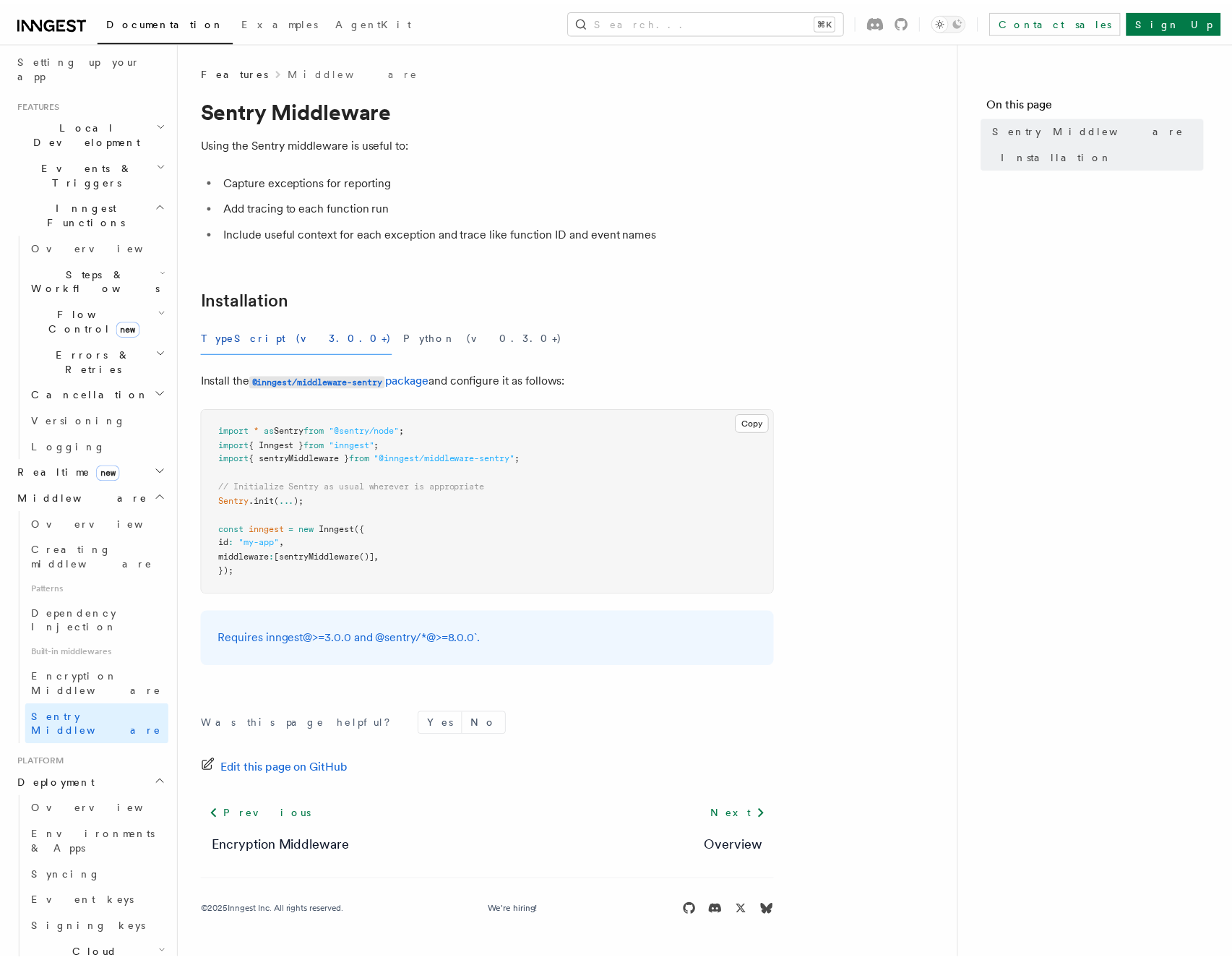
scroll to position [288, 0]
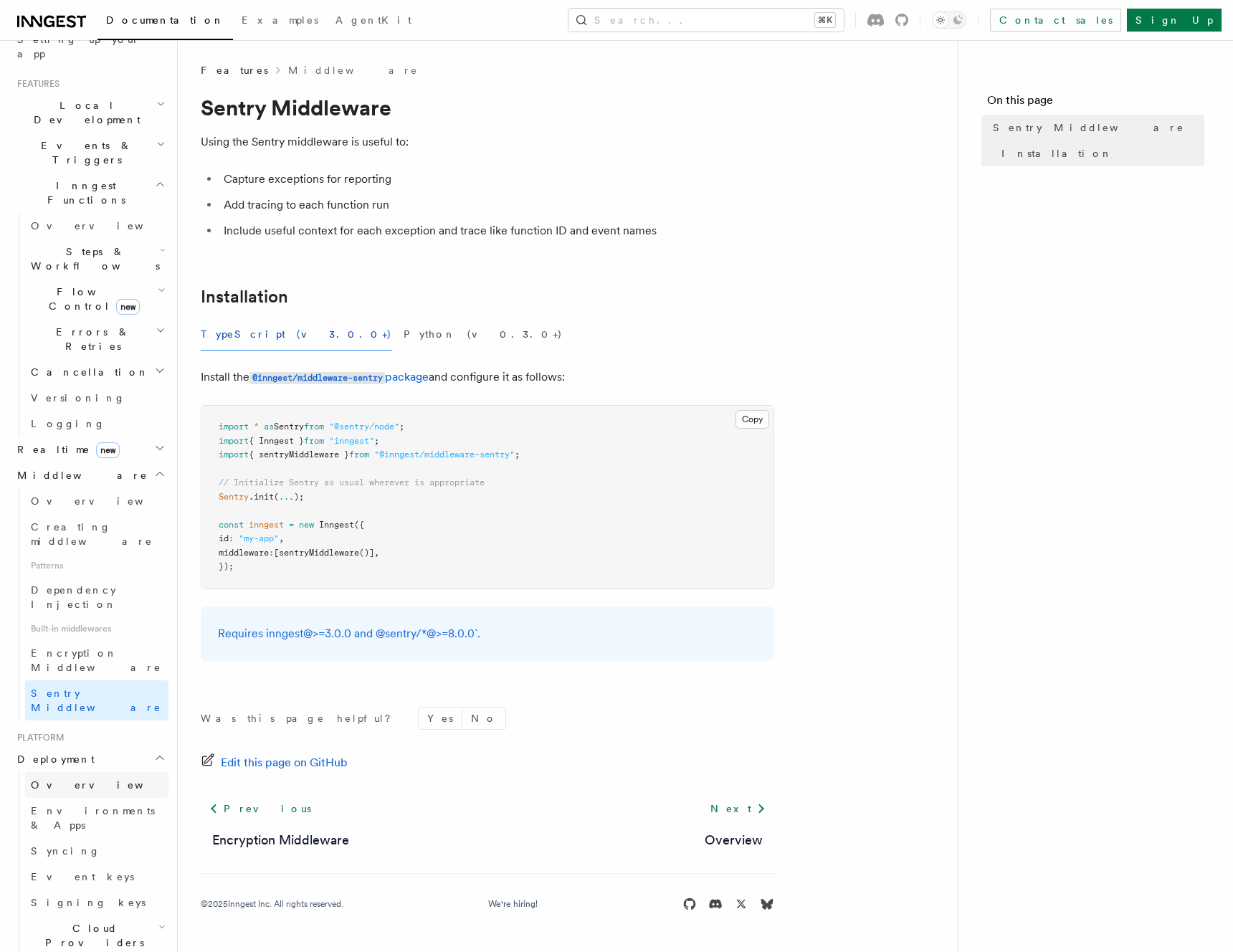
click at [75, 772] on link "Overview" at bounding box center [96, 785] width 143 height 26
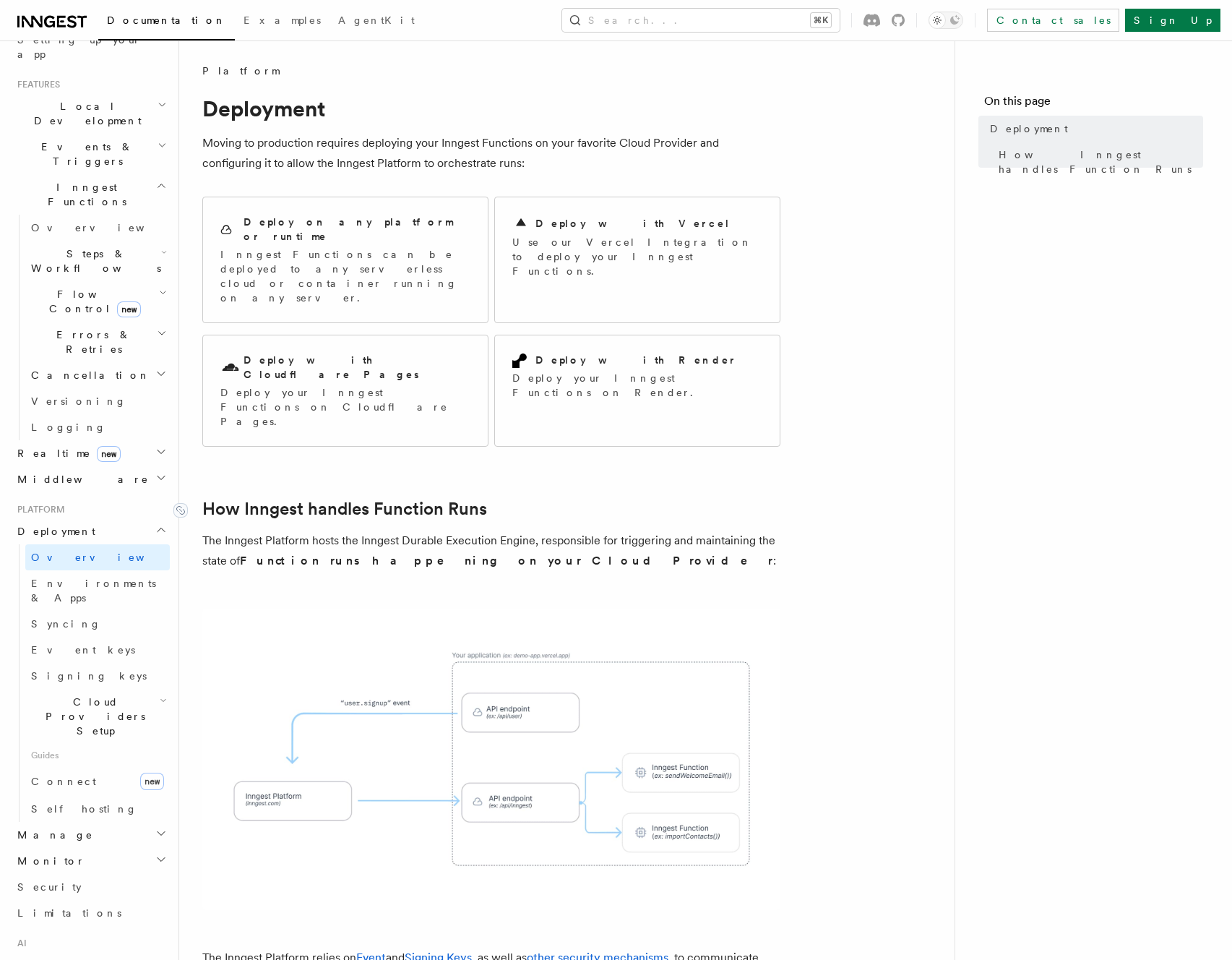
scroll to position [200, 0]
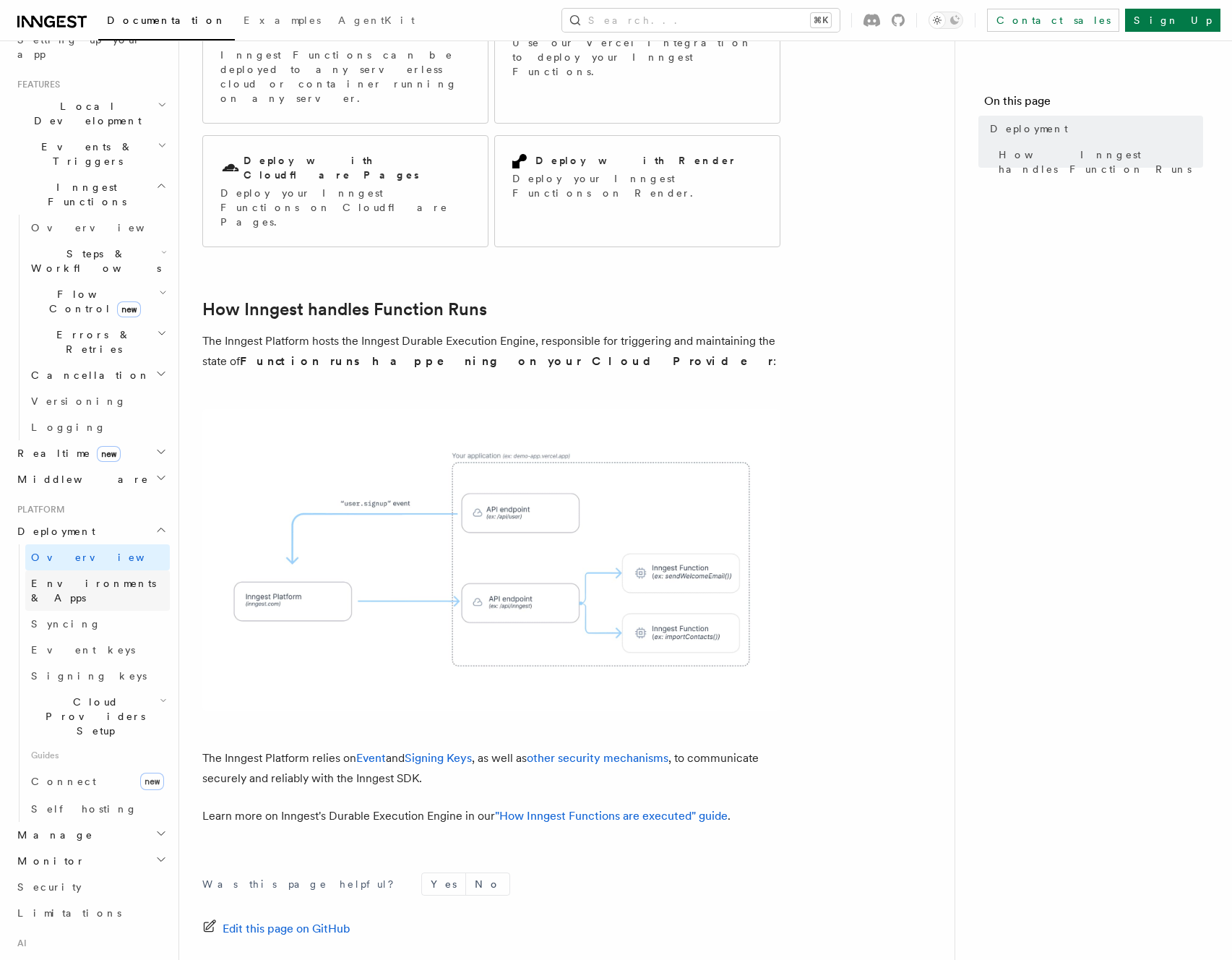
click at [114, 577] on span "Environments & Apps" at bounding box center [93, 590] width 125 height 26
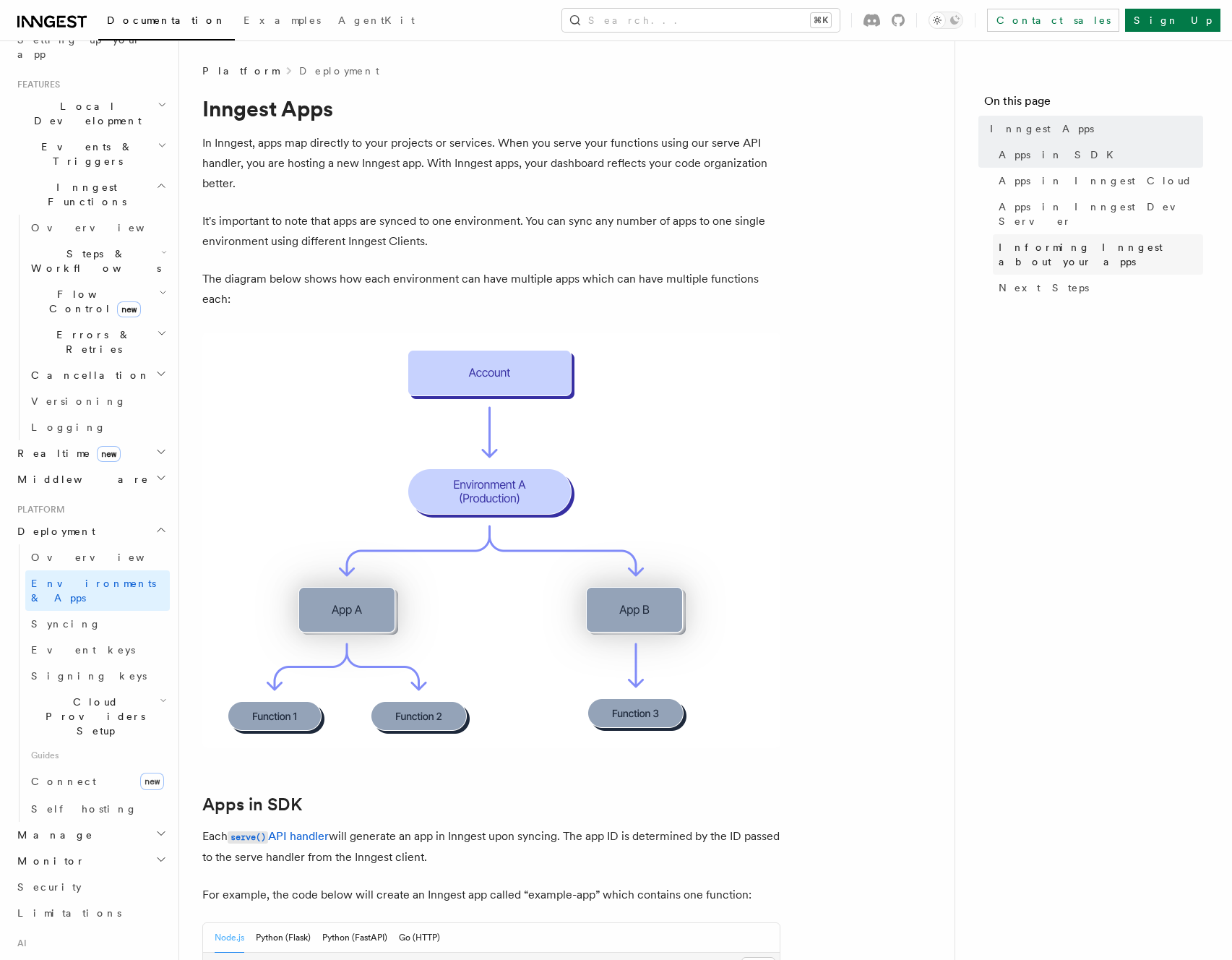
click at [1122, 240] on span "Informing Inngest about your apps" at bounding box center [1100, 254] width 204 height 29
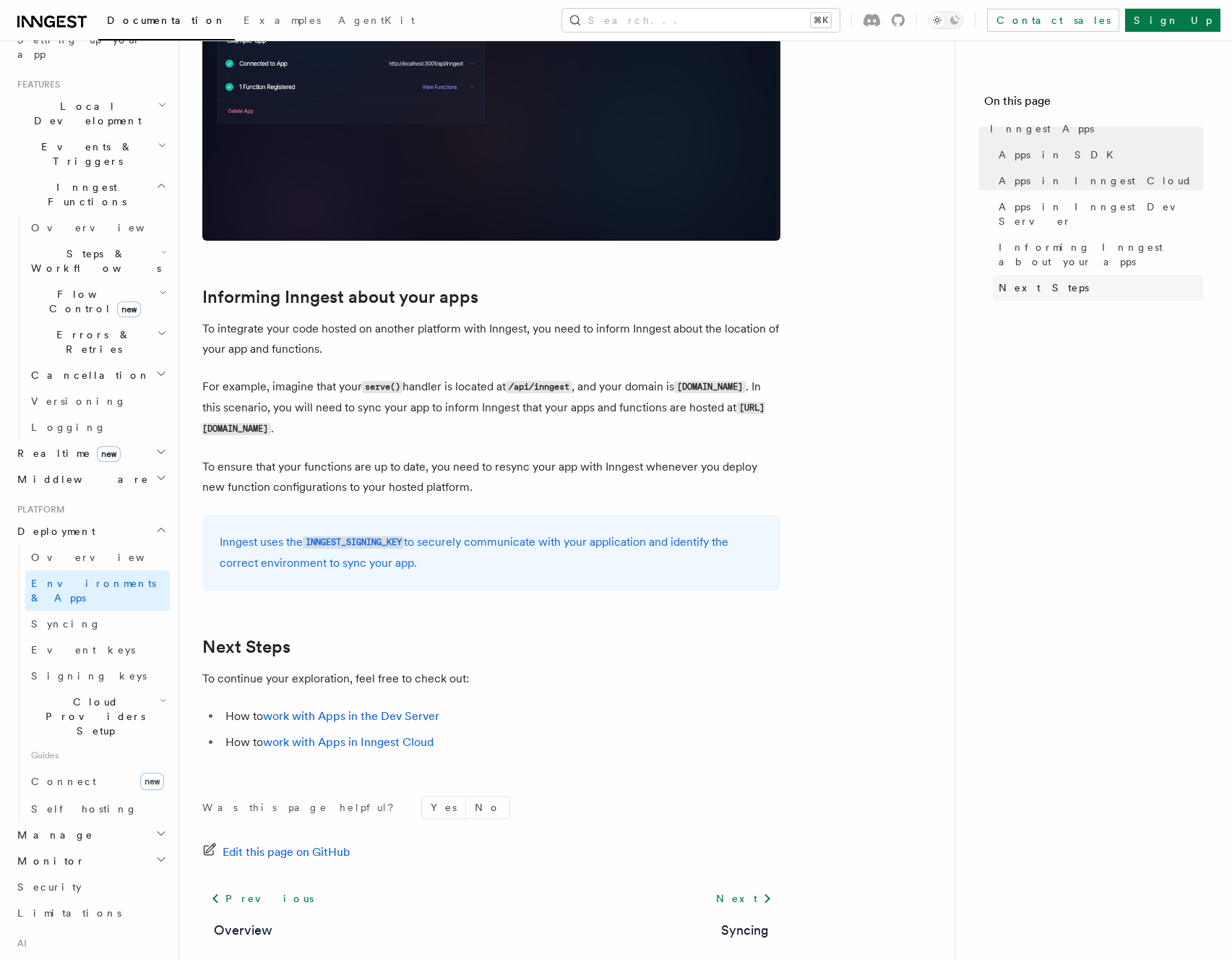
scroll to position [2027, 0]
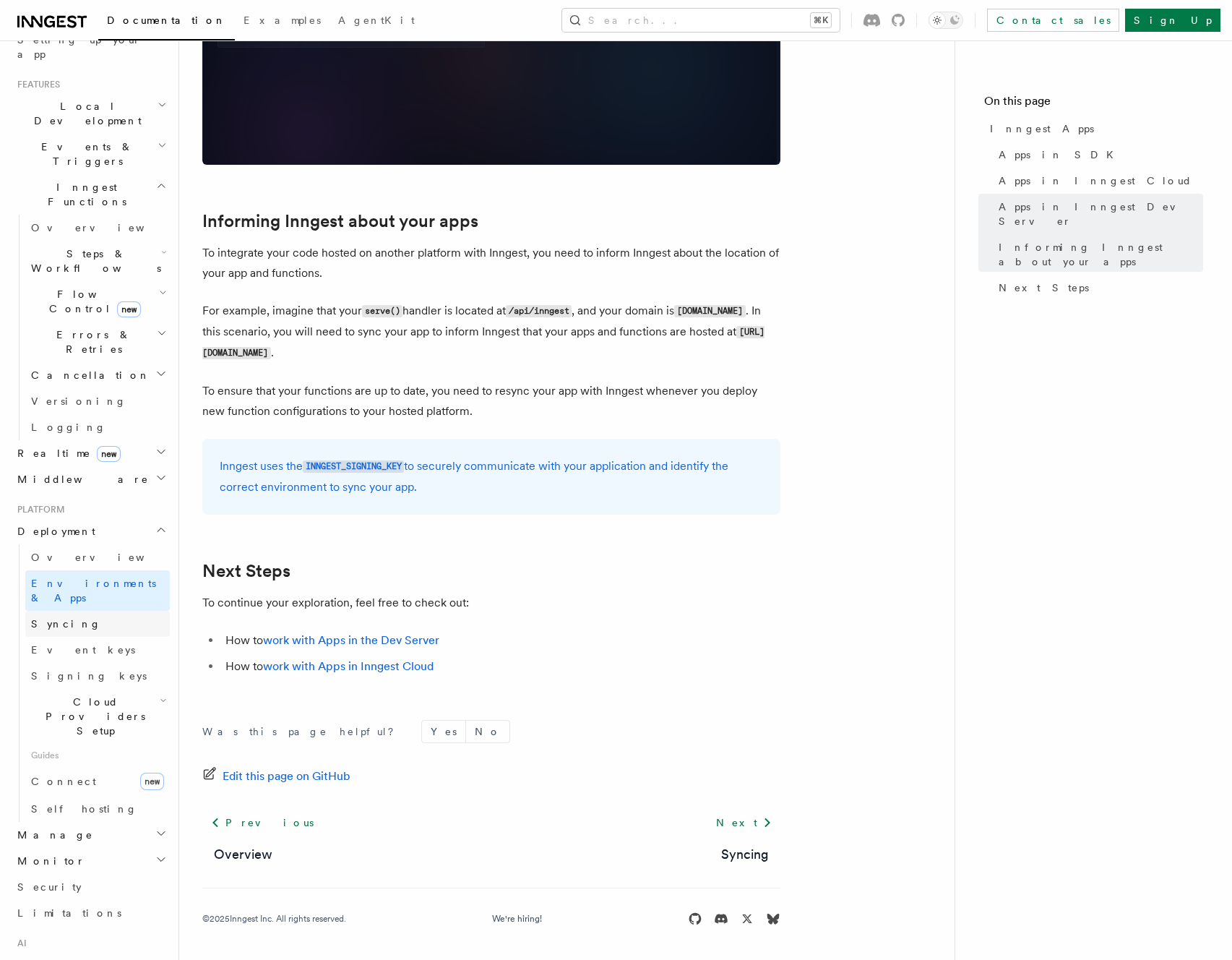
click at [110, 611] on link "Syncing" at bounding box center [97, 624] width 144 height 26
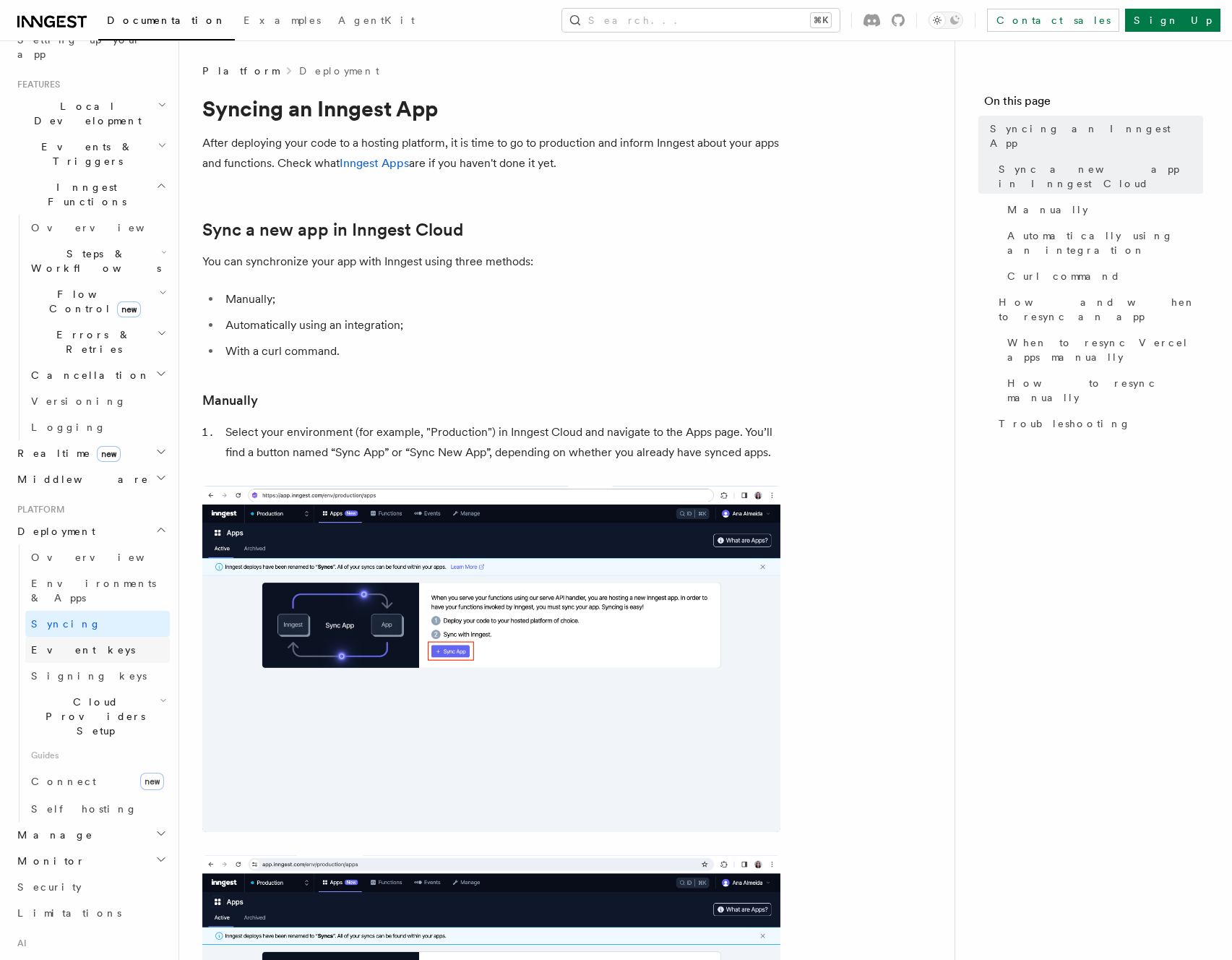
click at [106, 637] on link "Event keys" at bounding box center [97, 650] width 144 height 26
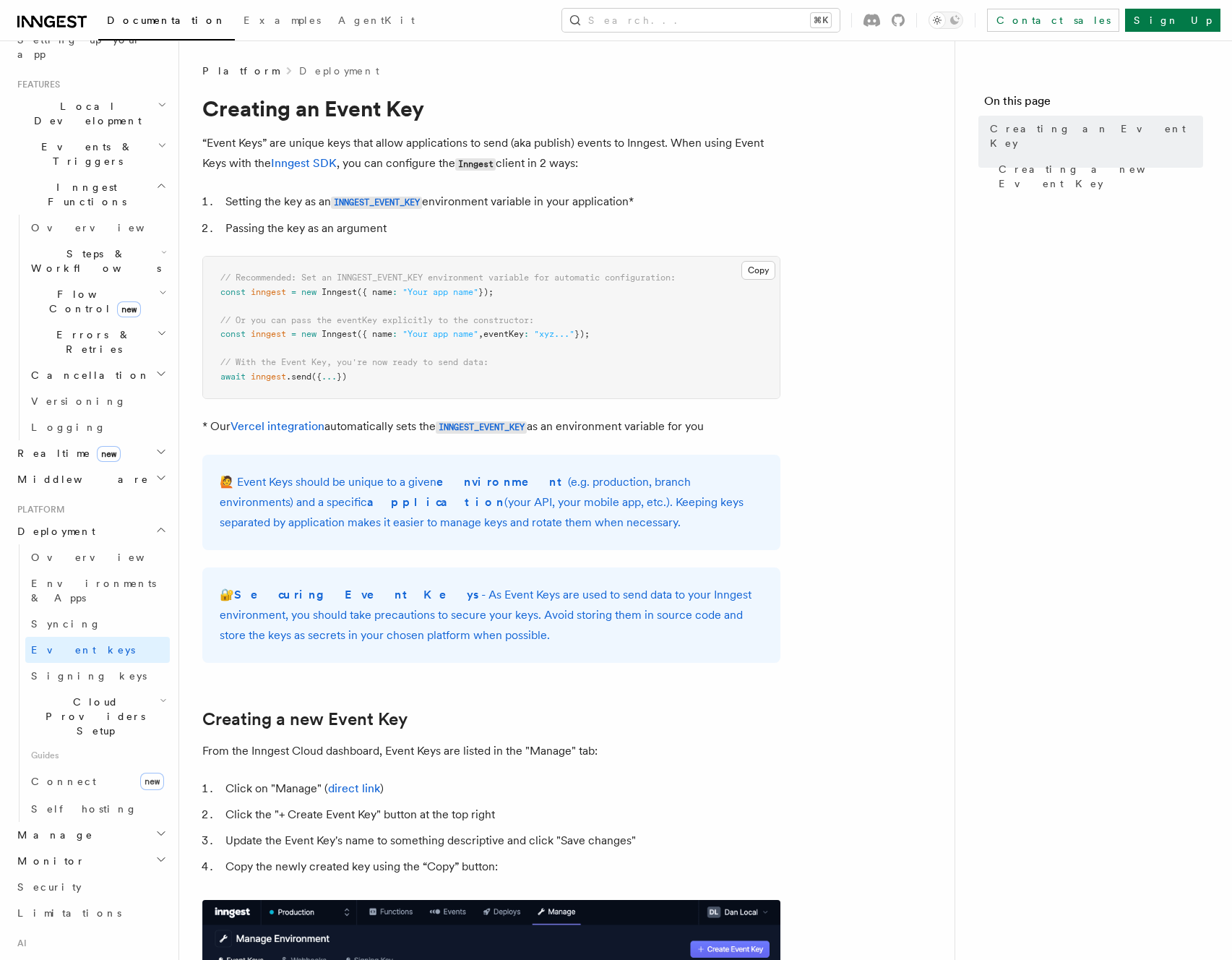
click at [94, 695] on span "Cloud Providers Setup" at bounding box center [92, 716] width 135 height 43
click at [73, 836] on link "Vercel" at bounding box center [104, 849] width 131 height 26
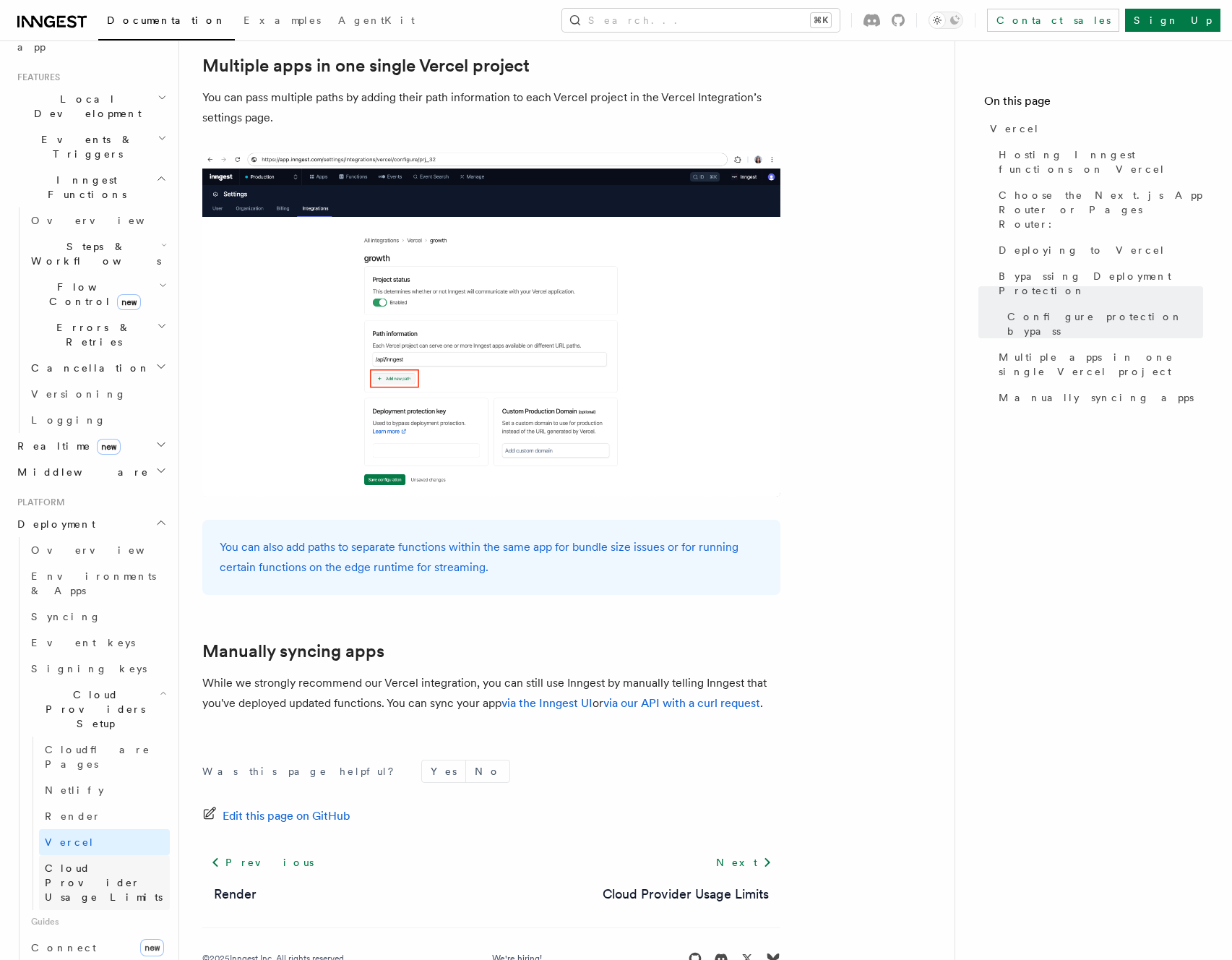
scroll to position [298, 0]
click at [106, 859] on span "Cloud Provider Usage Limits" at bounding box center [104, 880] width 118 height 41
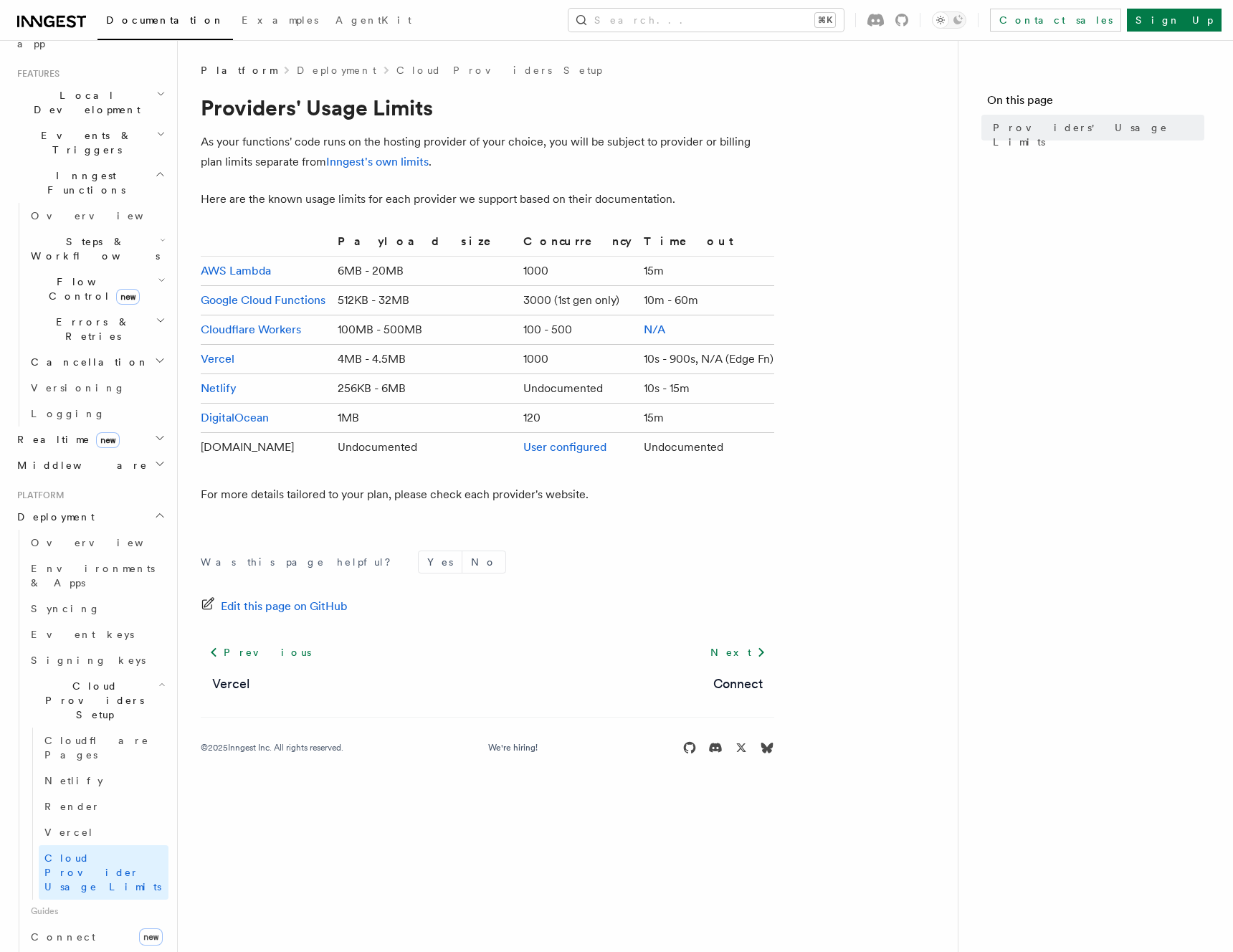
click at [294, 230] on article "Platform Deployment Cloud Providers Setup Providers' Usage Limits As your funct…" at bounding box center [567, 426] width 734 height 727
click at [304, 227] on article "Platform Deployment Cloud Providers Setup Providers' Usage Limits As your funct…" at bounding box center [567, 426] width 734 height 727
click at [67, 931] on span "Connect" at bounding box center [63, 936] width 64 height 12
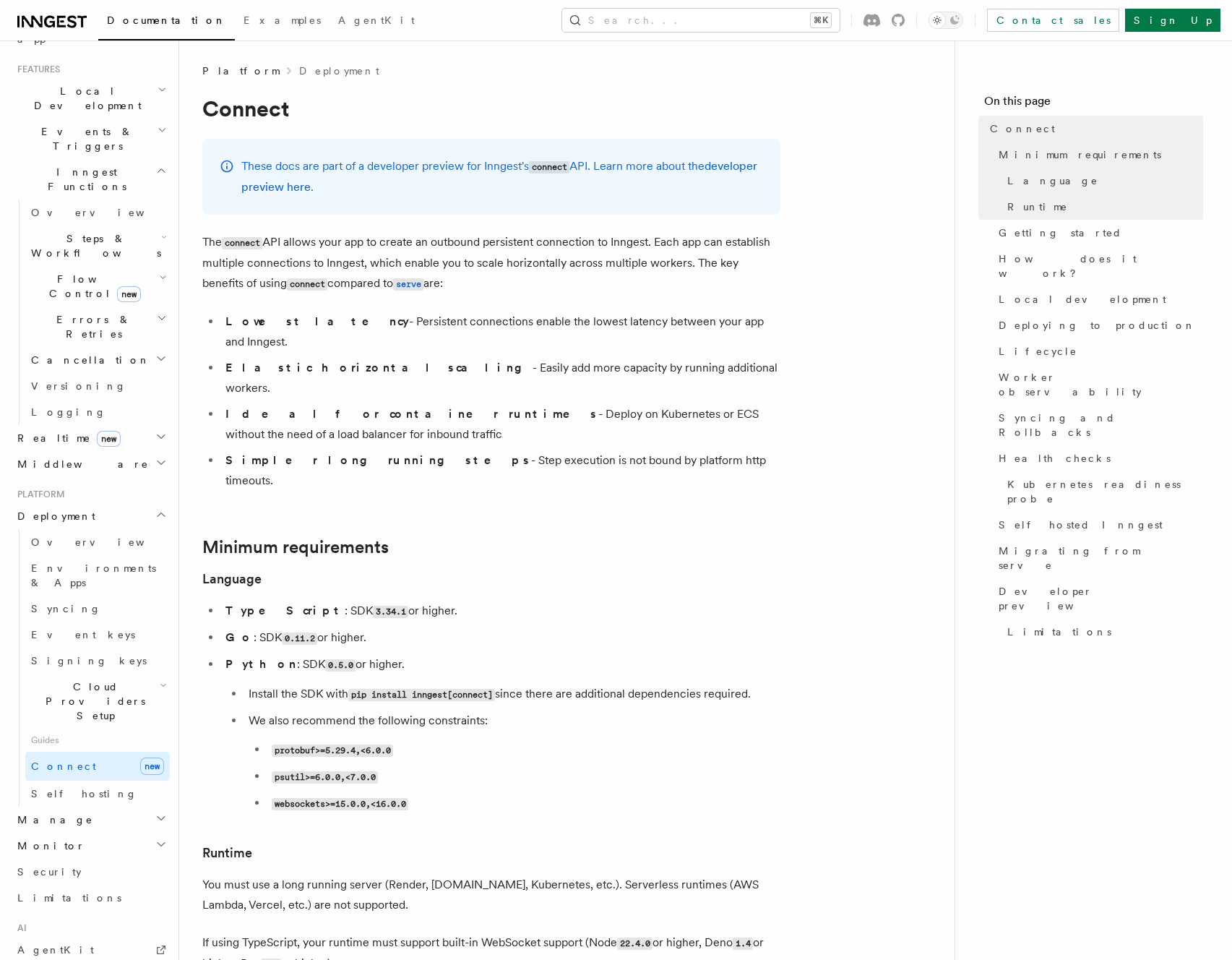
scroll to position [310, 0]
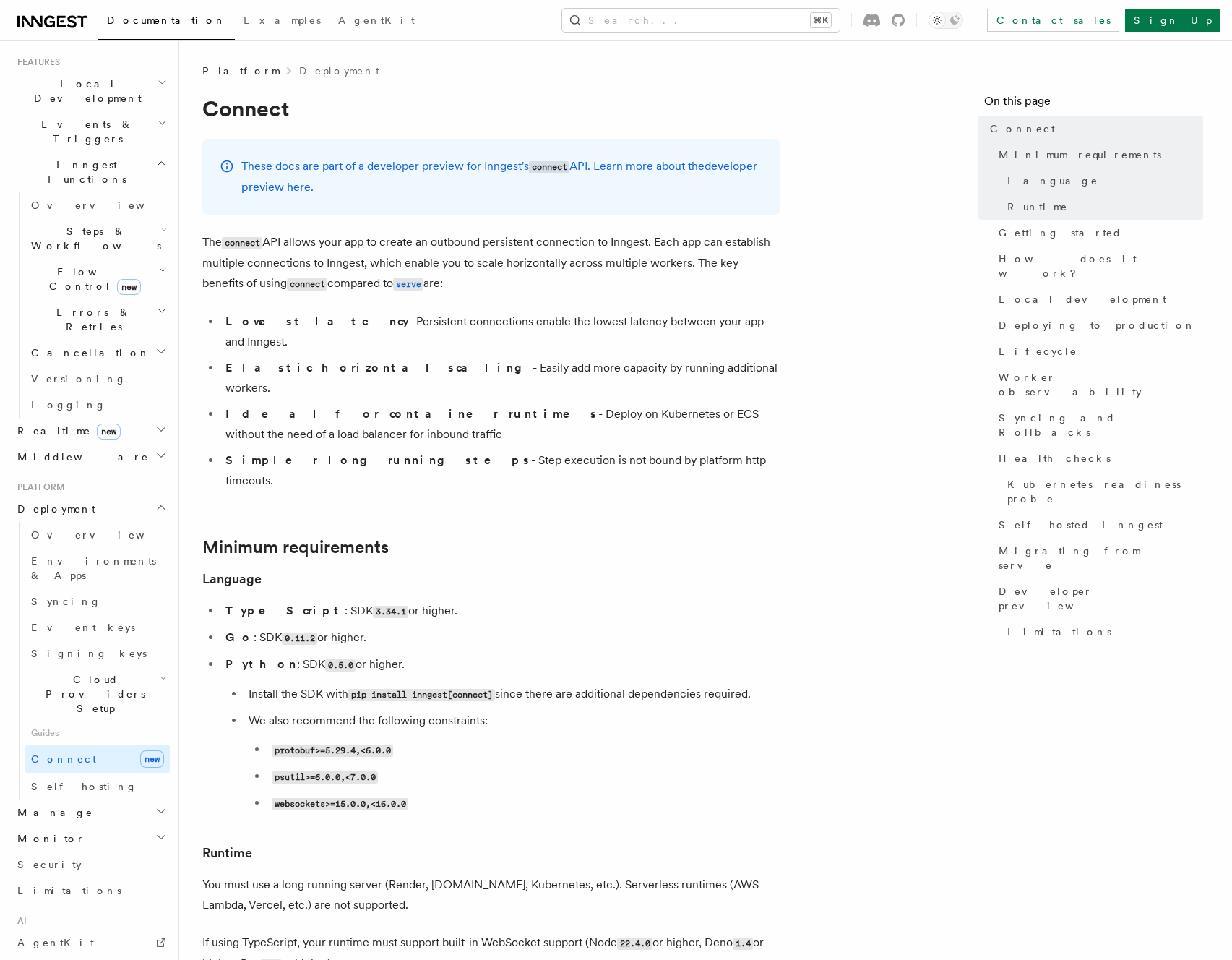
click at [52, 806] on span "Manage" at bounding box center [53, 813] width 81 height 15
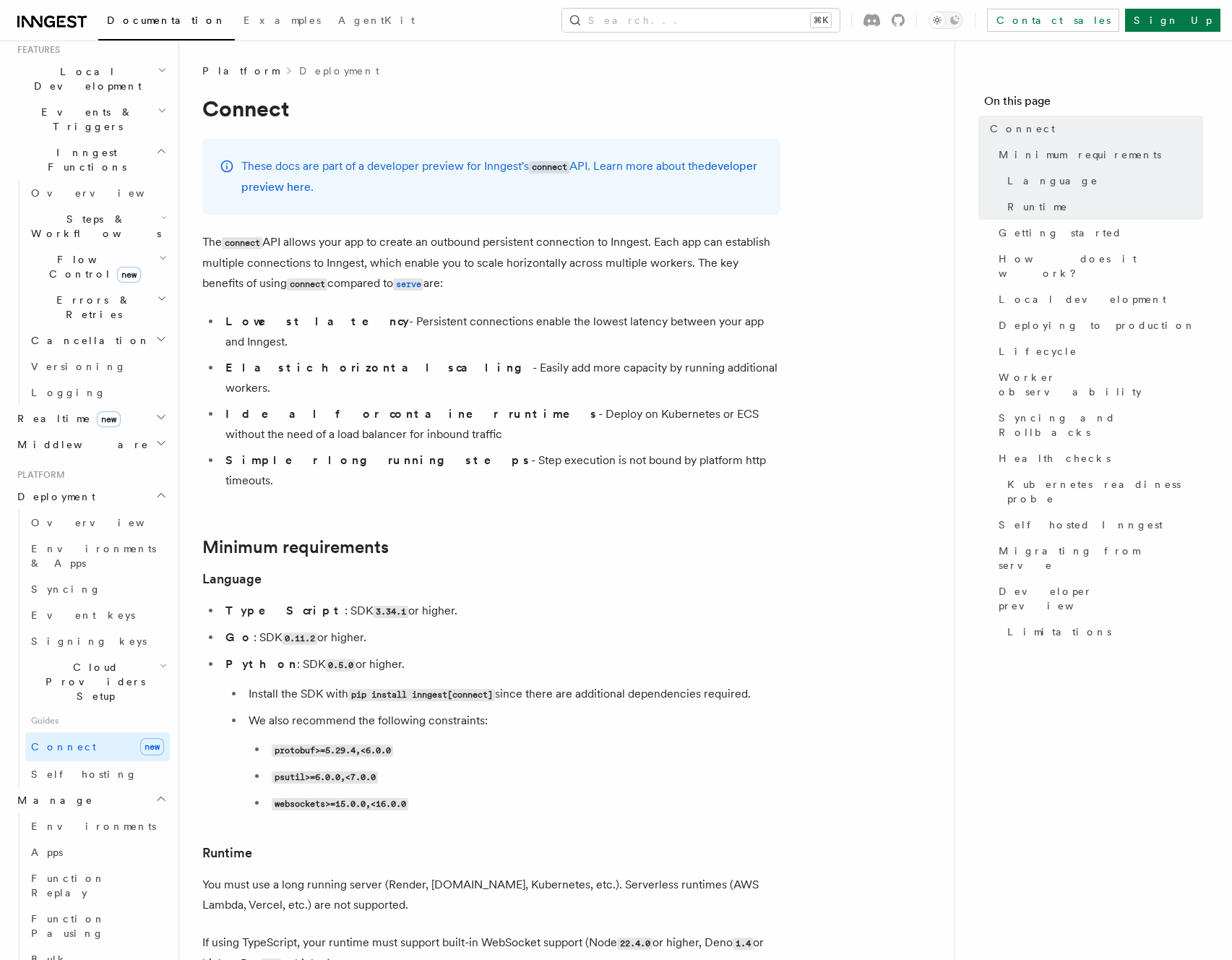
scroll to position [324, 0]
click at [48, 820] on span "Environments" at bounding box center [93, 825] width 125 height 12
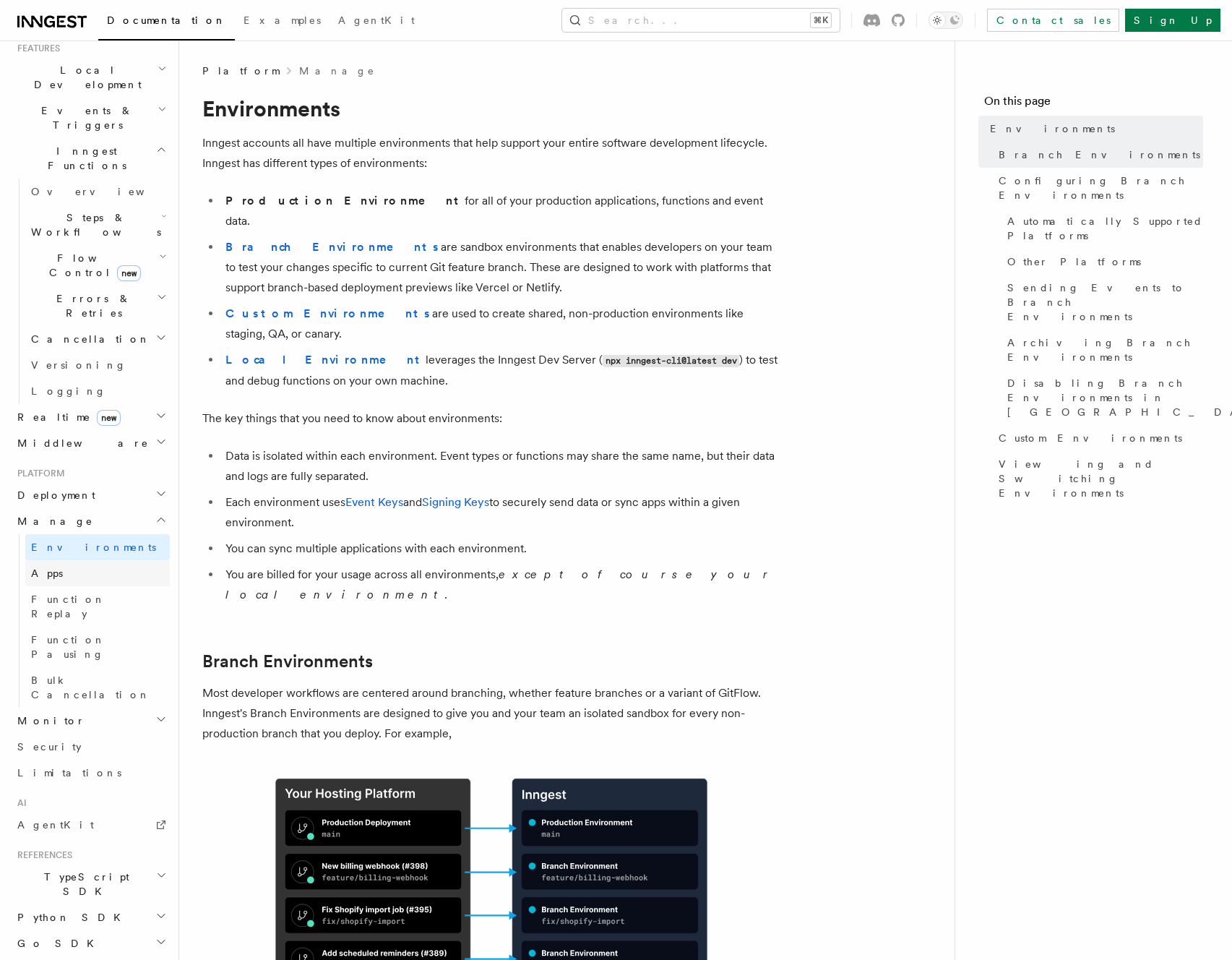
click at [80, 560] on link "Apps" at bounding box center [97, 573] width 144 height 26
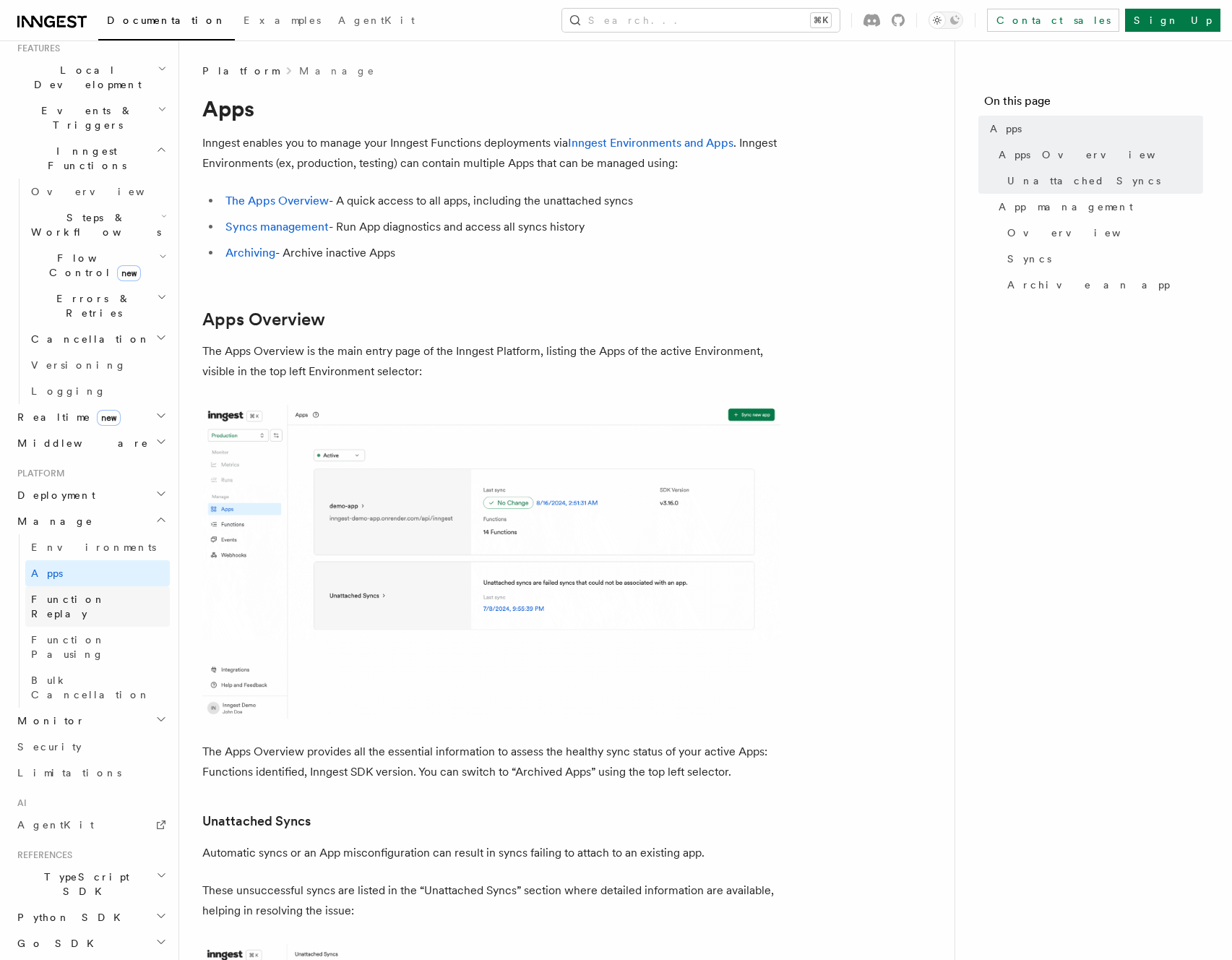
click at [68, 593] on span "Function Replay" at bounding box center [68, 606] width 75 height 26
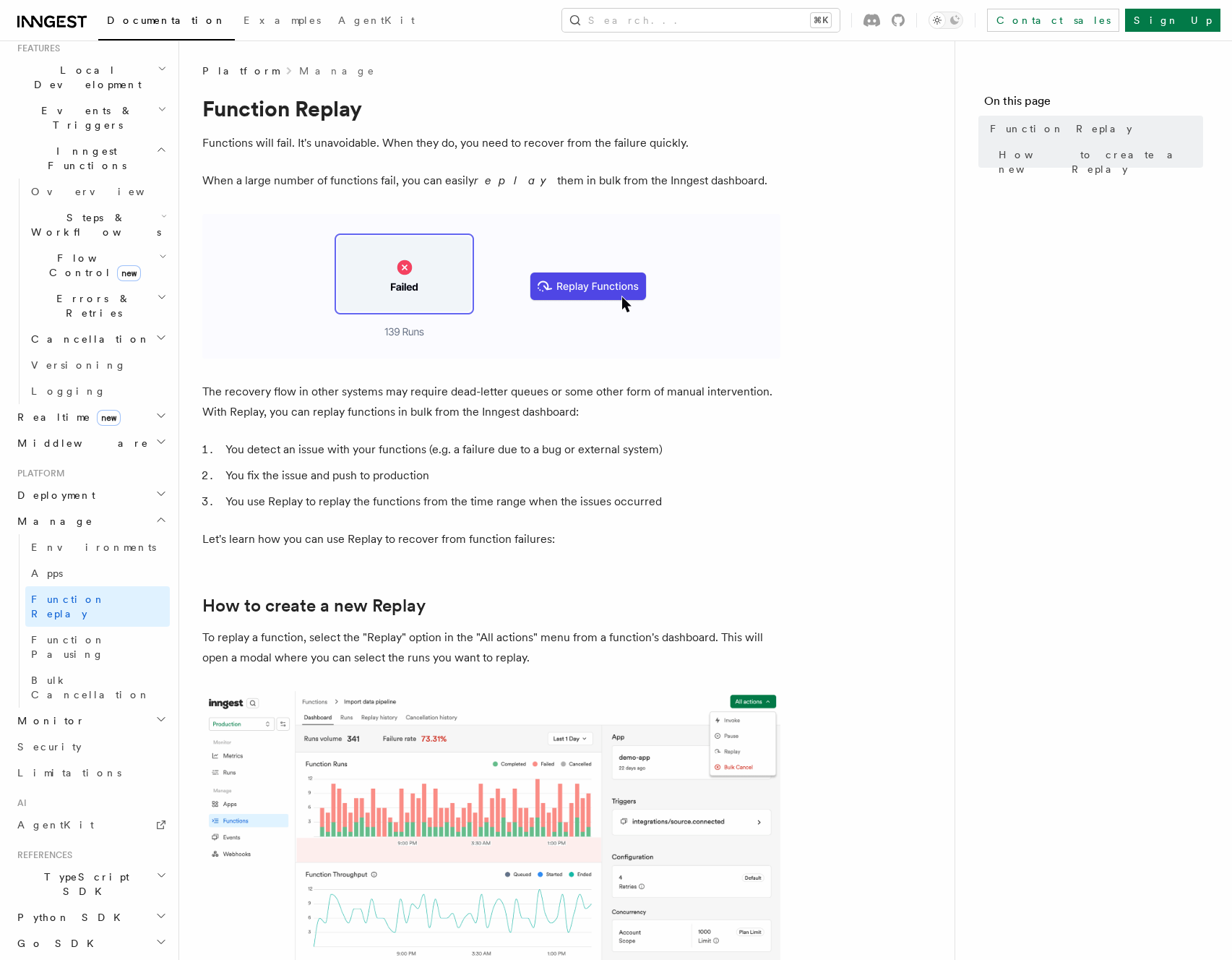
scroll to position [327, 0]
click at [32, 711] on span "Monitor" at bounding box center [49, 719] width 74 height 15
click at [48, 739] on span "Observability & metrics" at bounding box center [105, 752] width 149 height 26
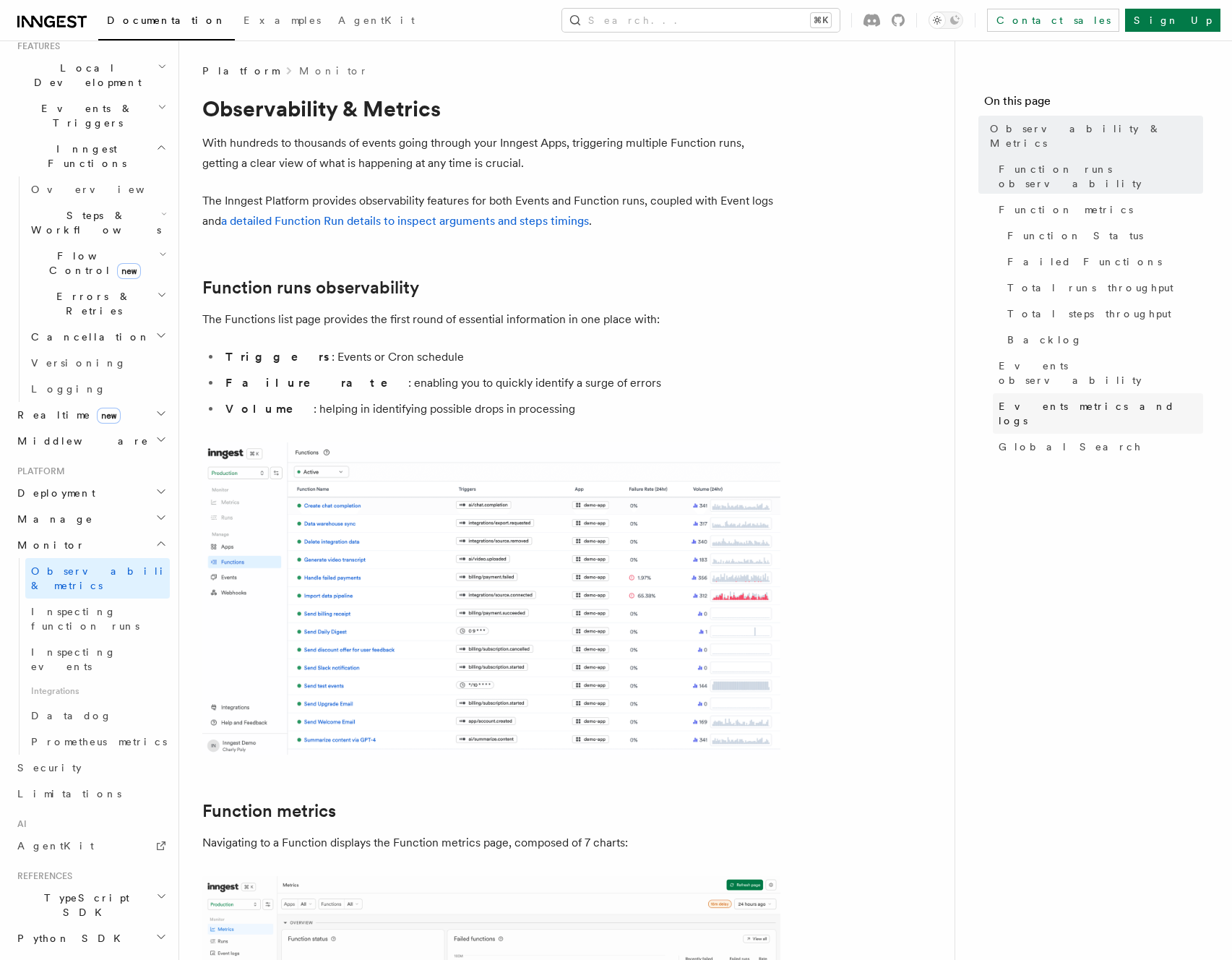
click at [1042, 399] on span "Events metrics and logs" at bounding box center [1100, 413] width 204 height 29
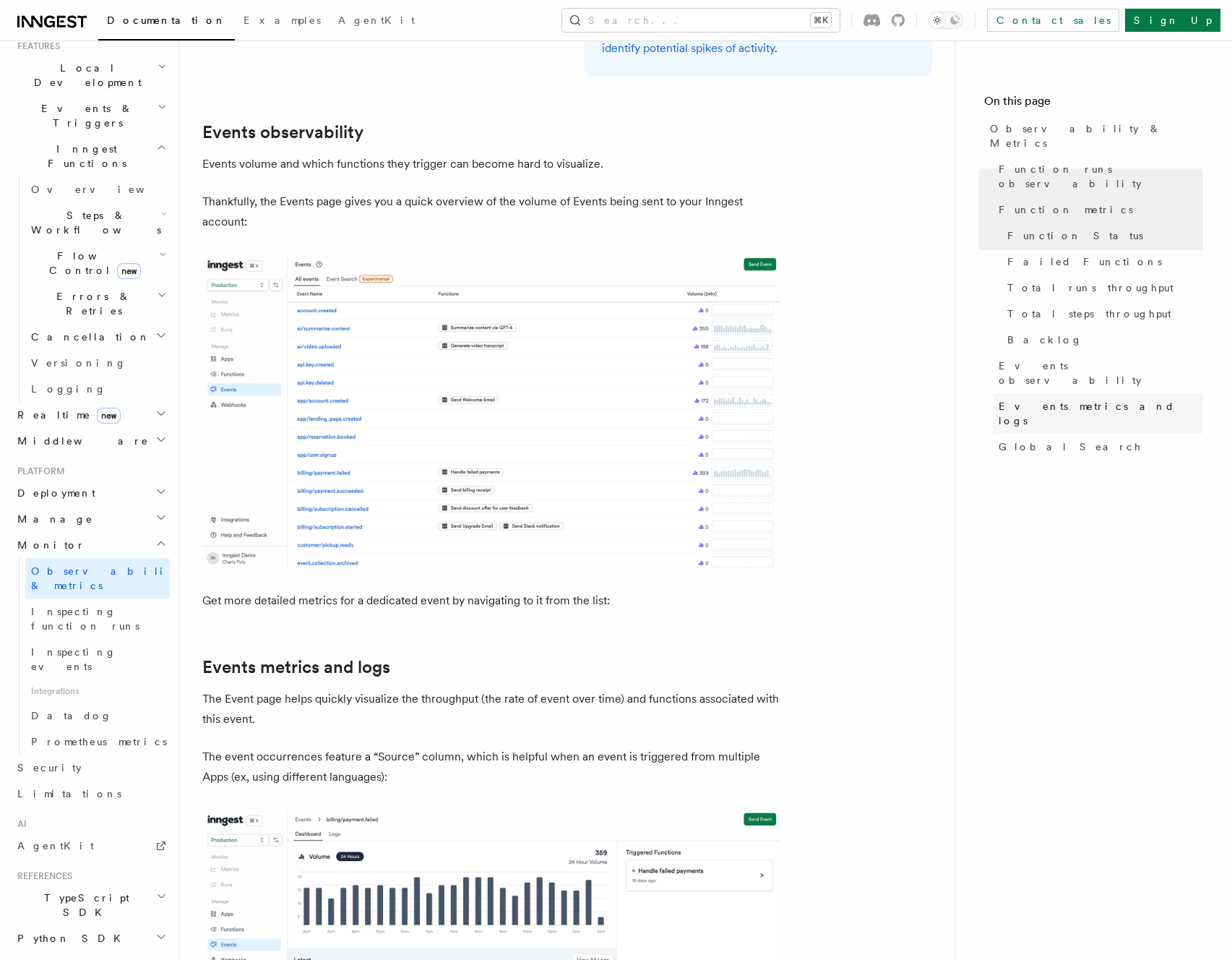
scroll to position [3225, 0]
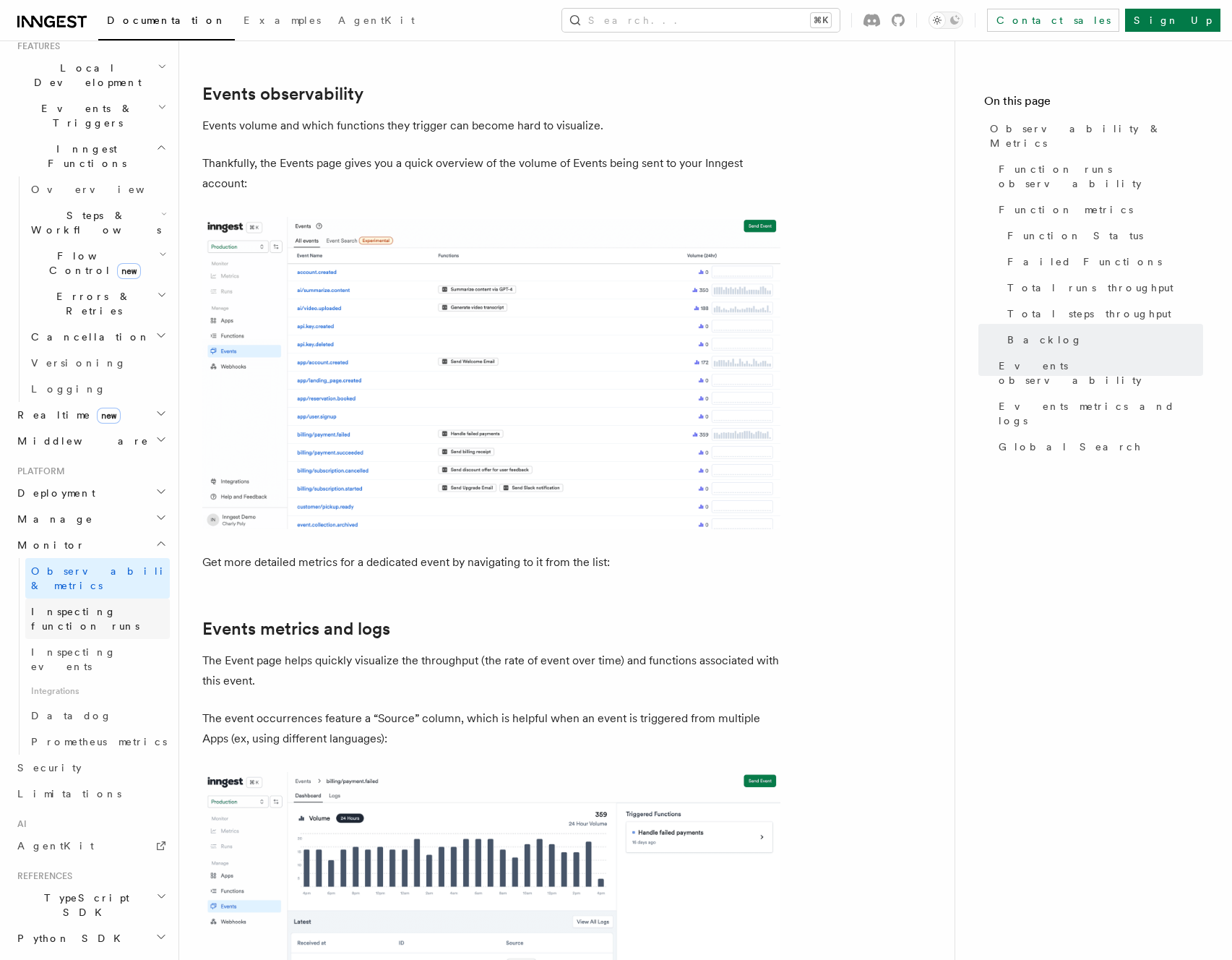
click at [32, 599] on link "Inspecting function runs" at bounding box center [97, 619] width 144 height 41
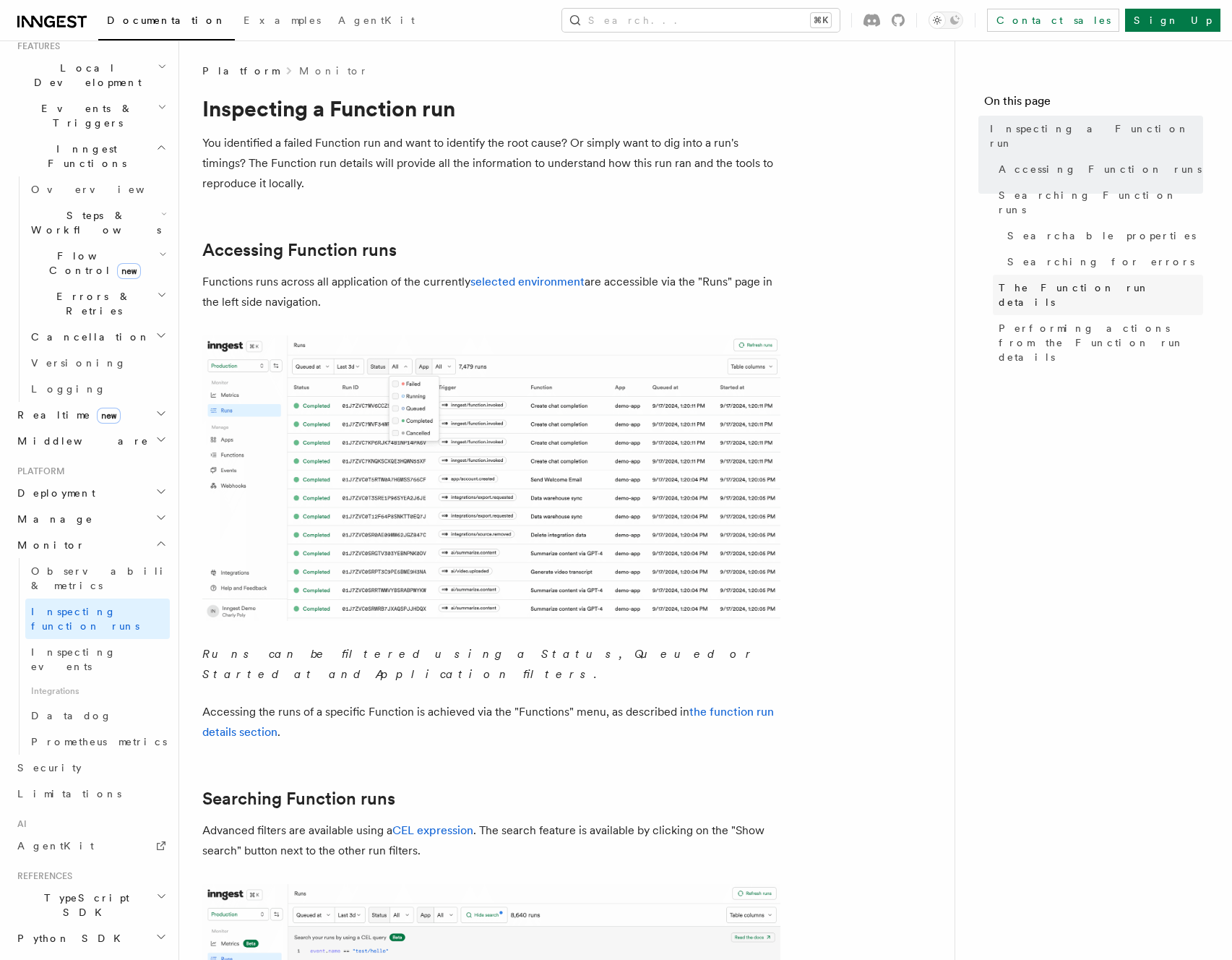
click at [1018, 281] on span "The Function run details" at bounding box center [1100, 295] width 204 height 29
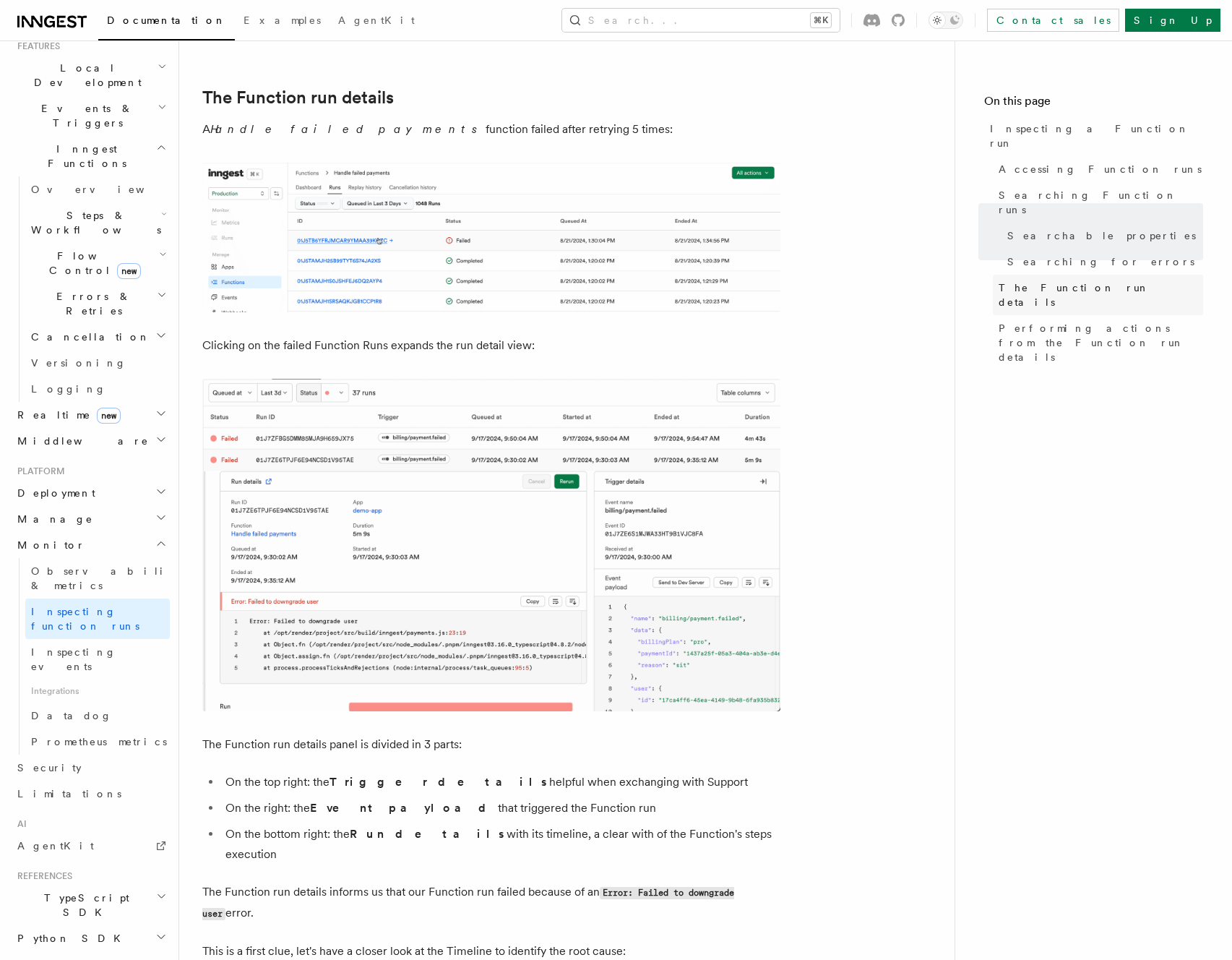
scroll to position [2044, 0]
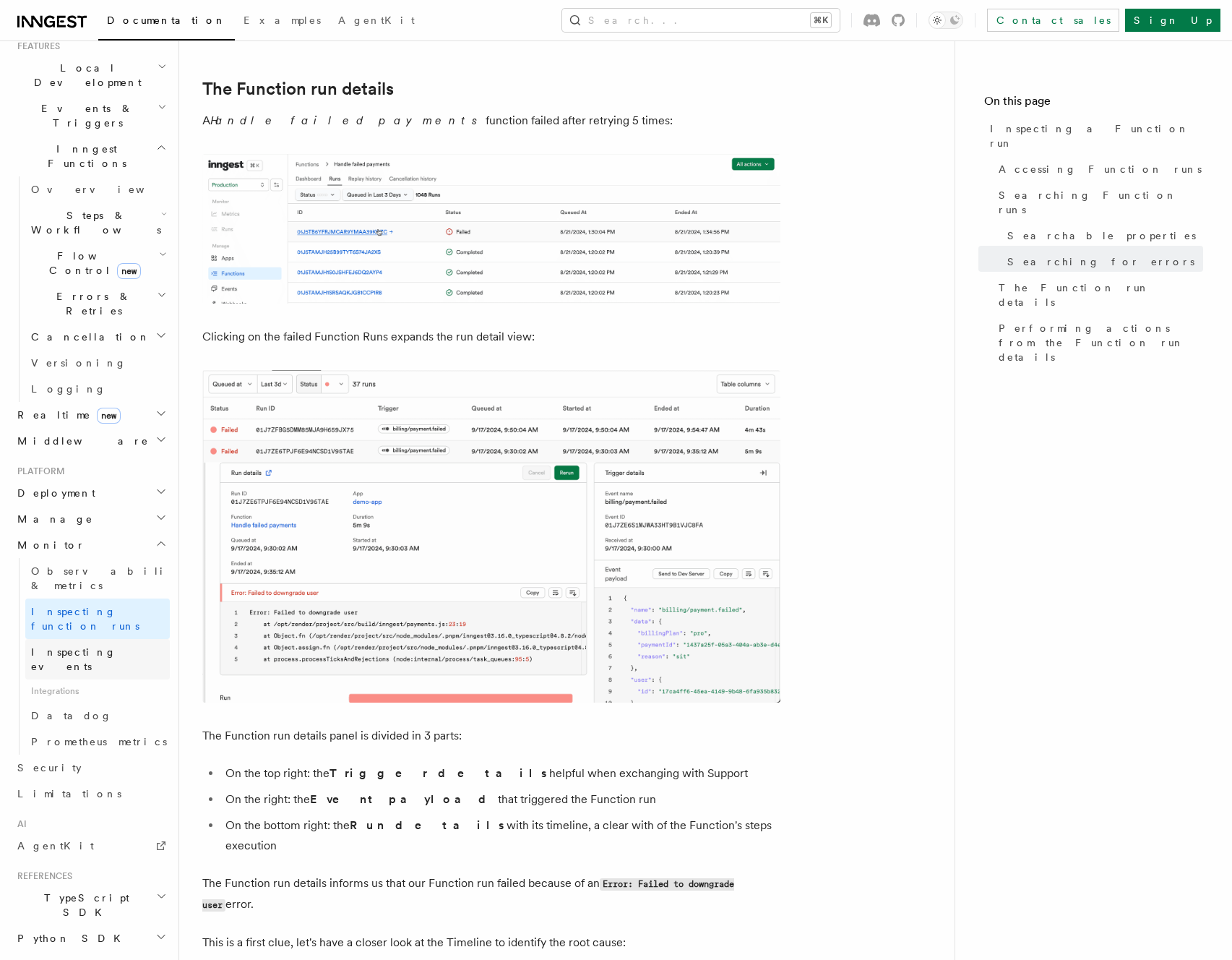
click at [122, 639] on link "Inspecting events" at bounding box center [97, 660] width 144 height 41
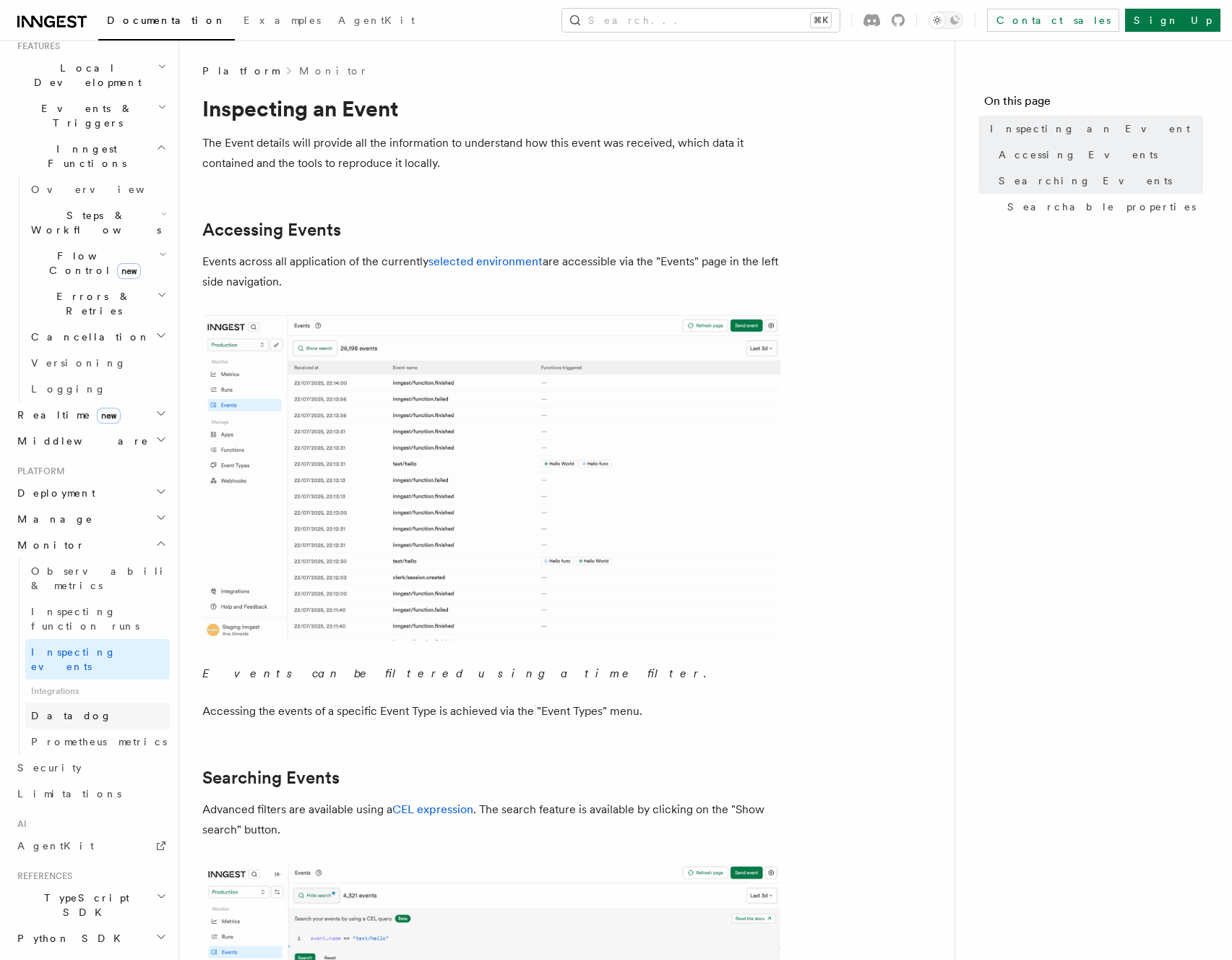
click at [45, 710] on span "Datadog" at bounding box center [72, 715] width 81 height 12
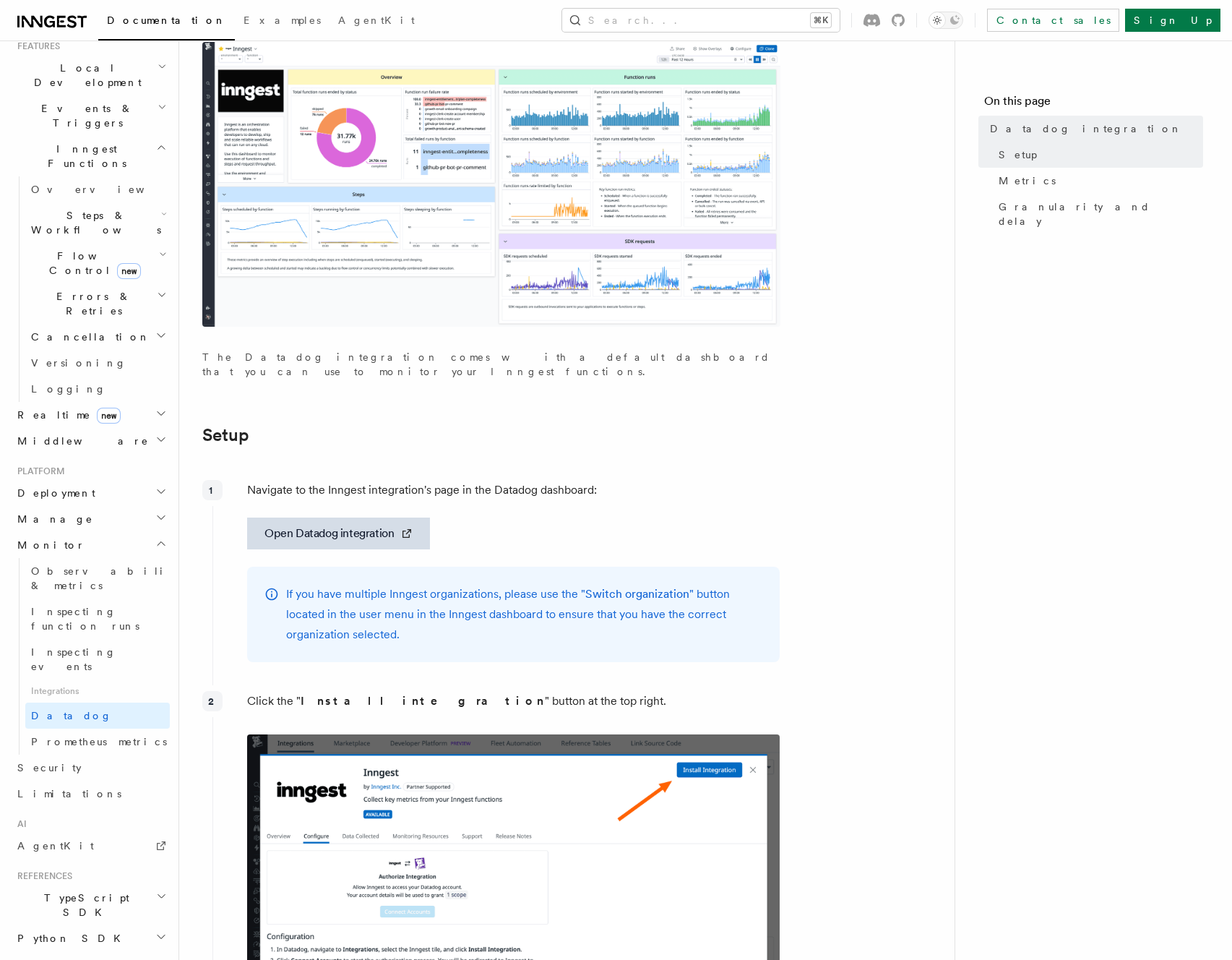
scroll to position [251, 0]
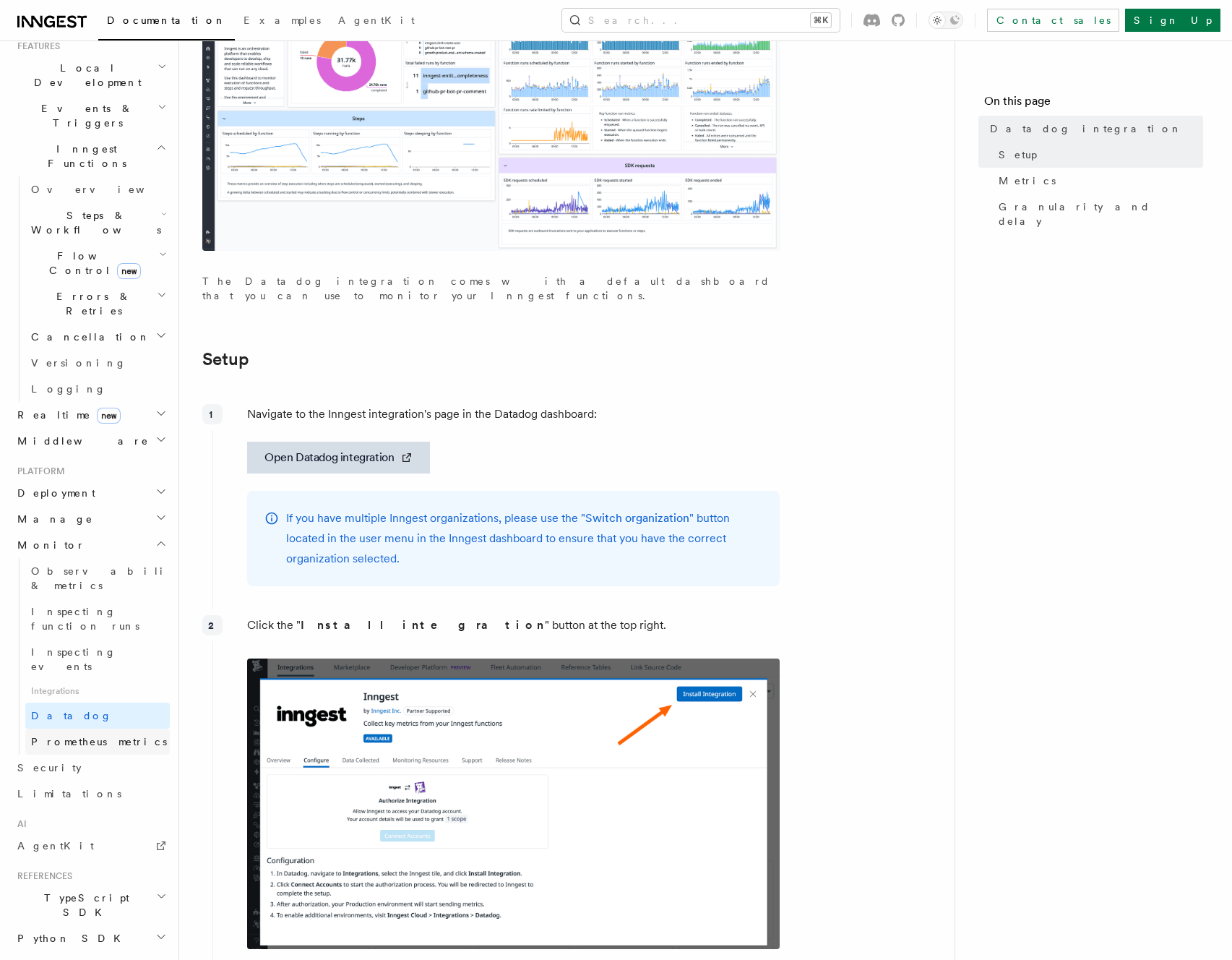
click at [112, 736] on span "Prometheus metrics" at bounding box center [99, 742] width 136 height 12
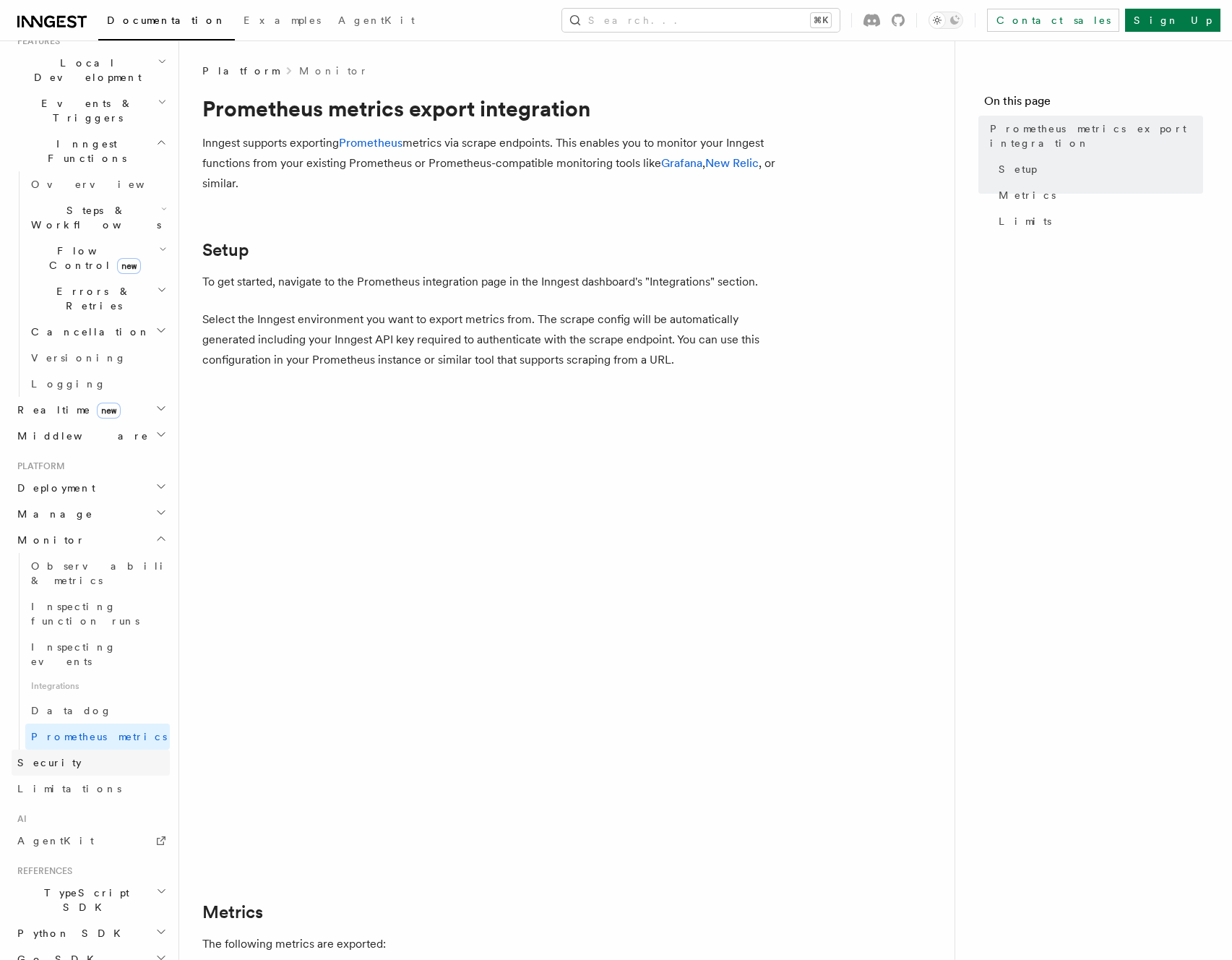
scroll to position [350, 0]
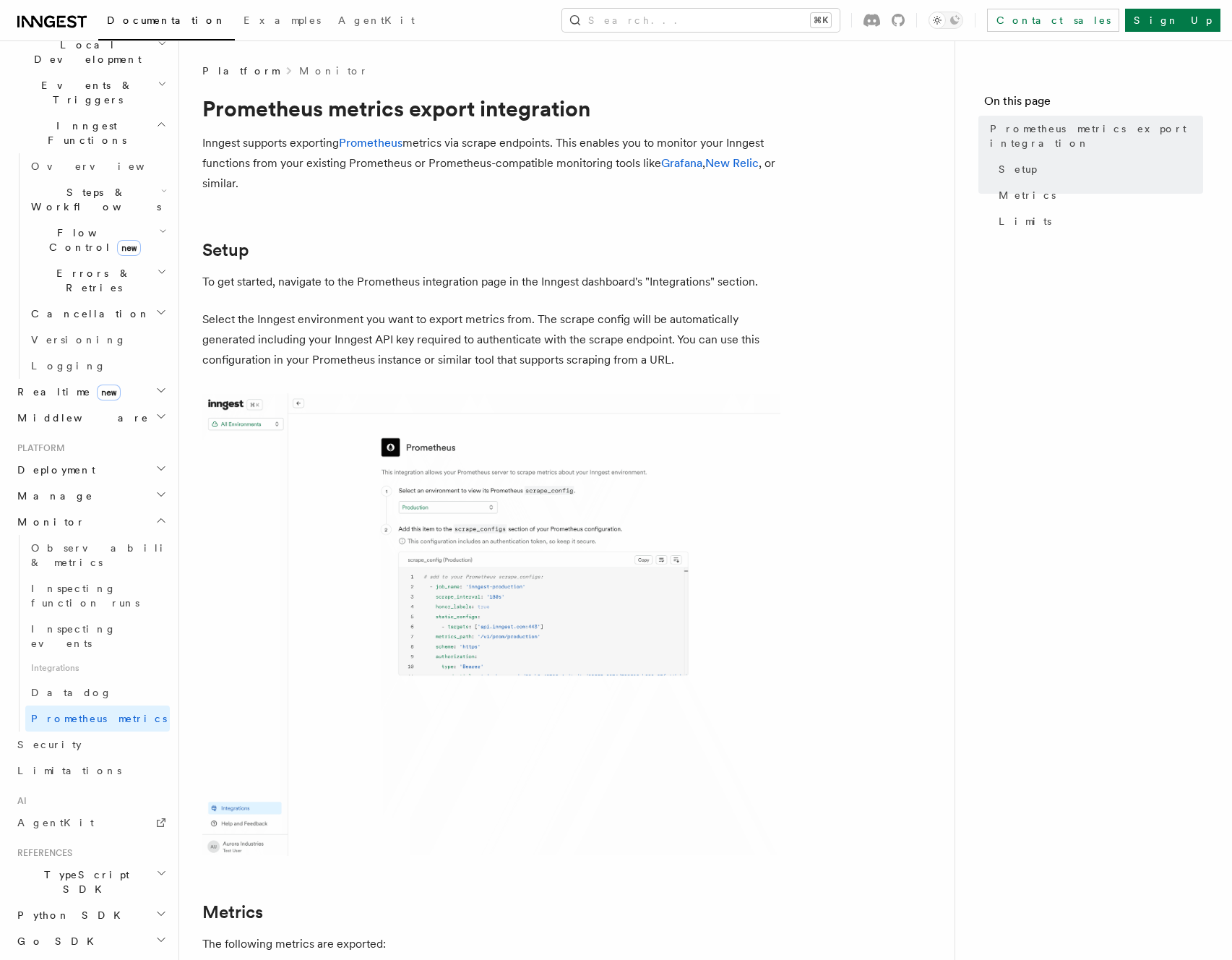
click at [114, 862] on h2 "TypeScript SDK" at bounding box center [91, 882] width 158 height 41
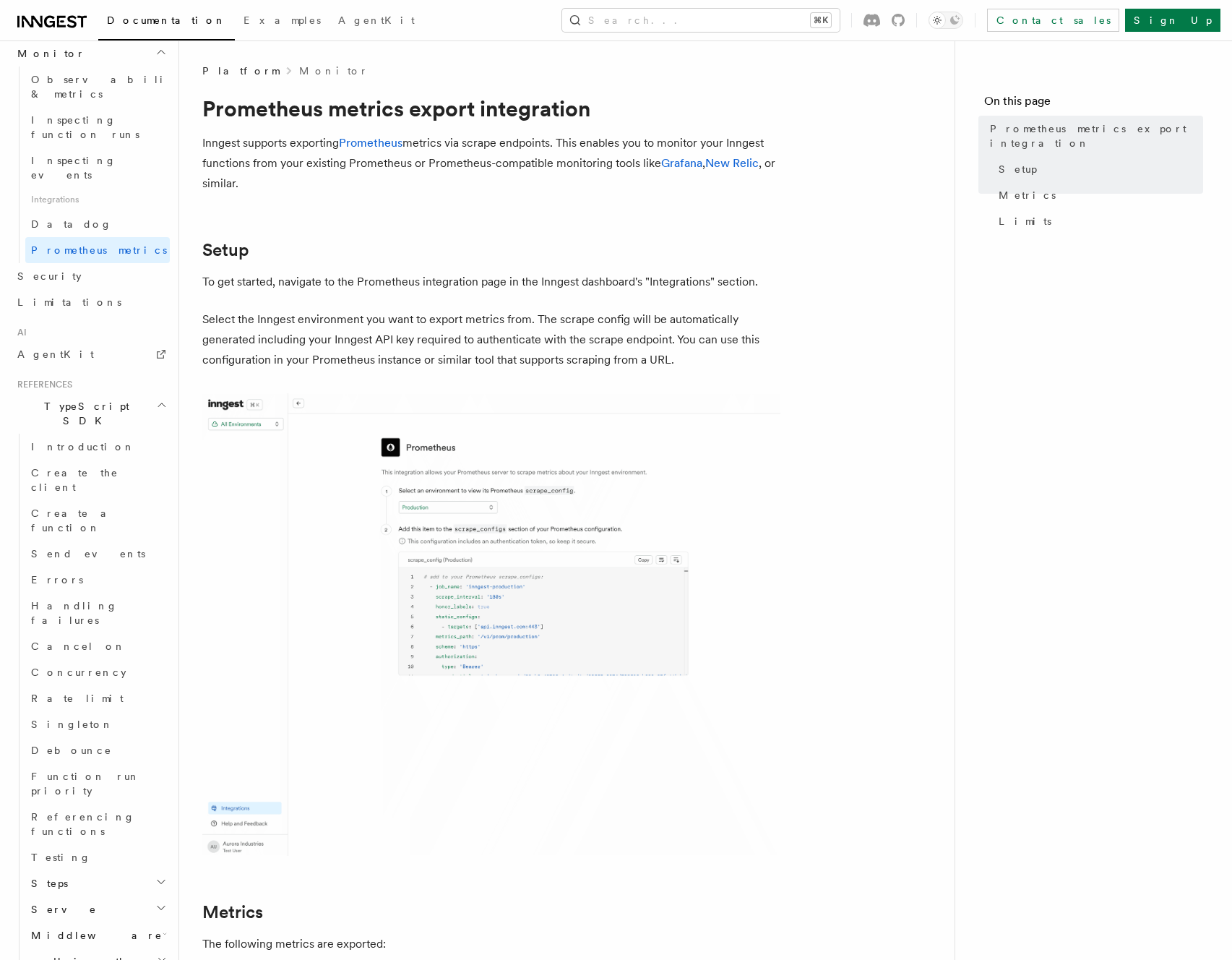
scroll to position [5, 0]
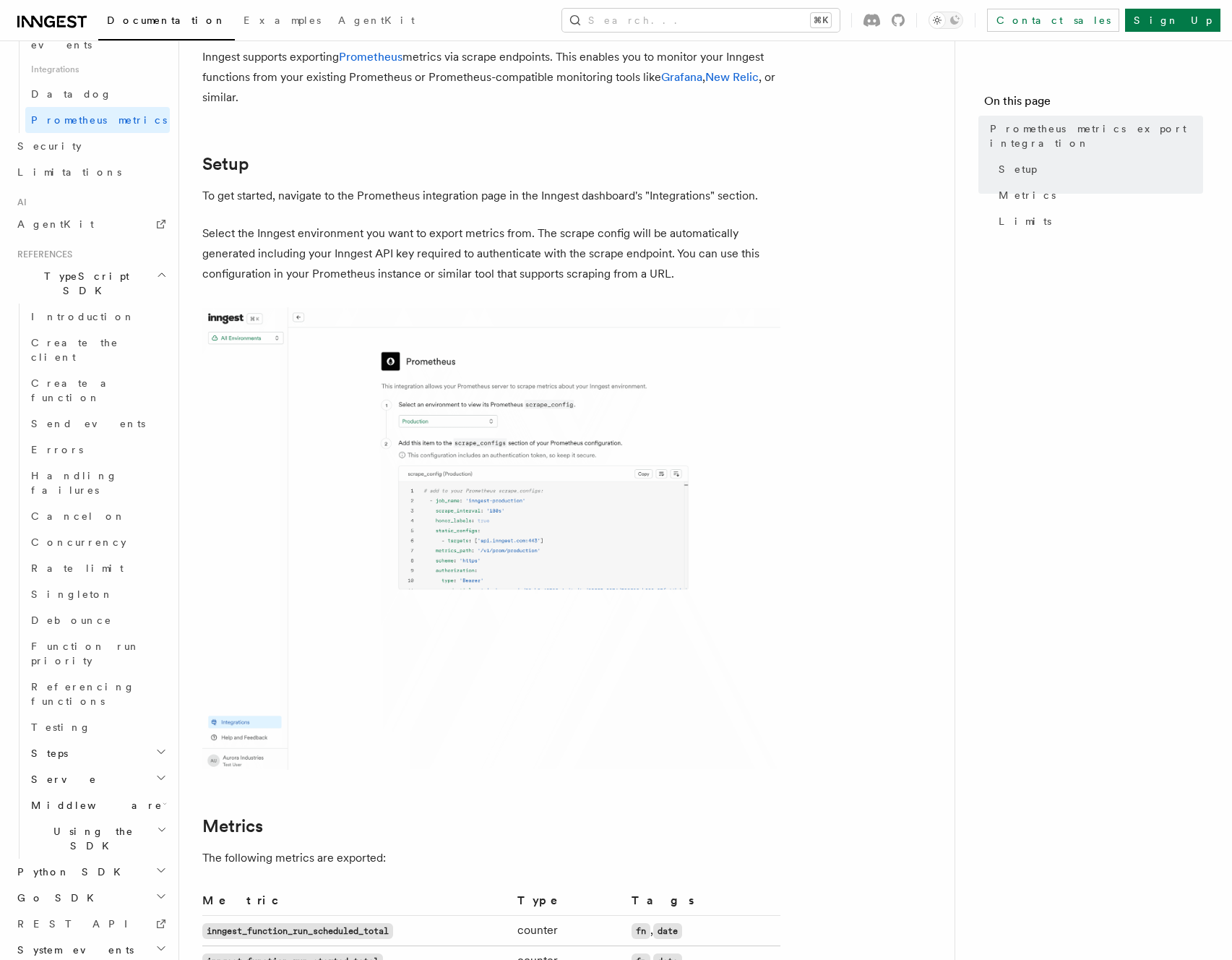
scroll to position [183, 0]
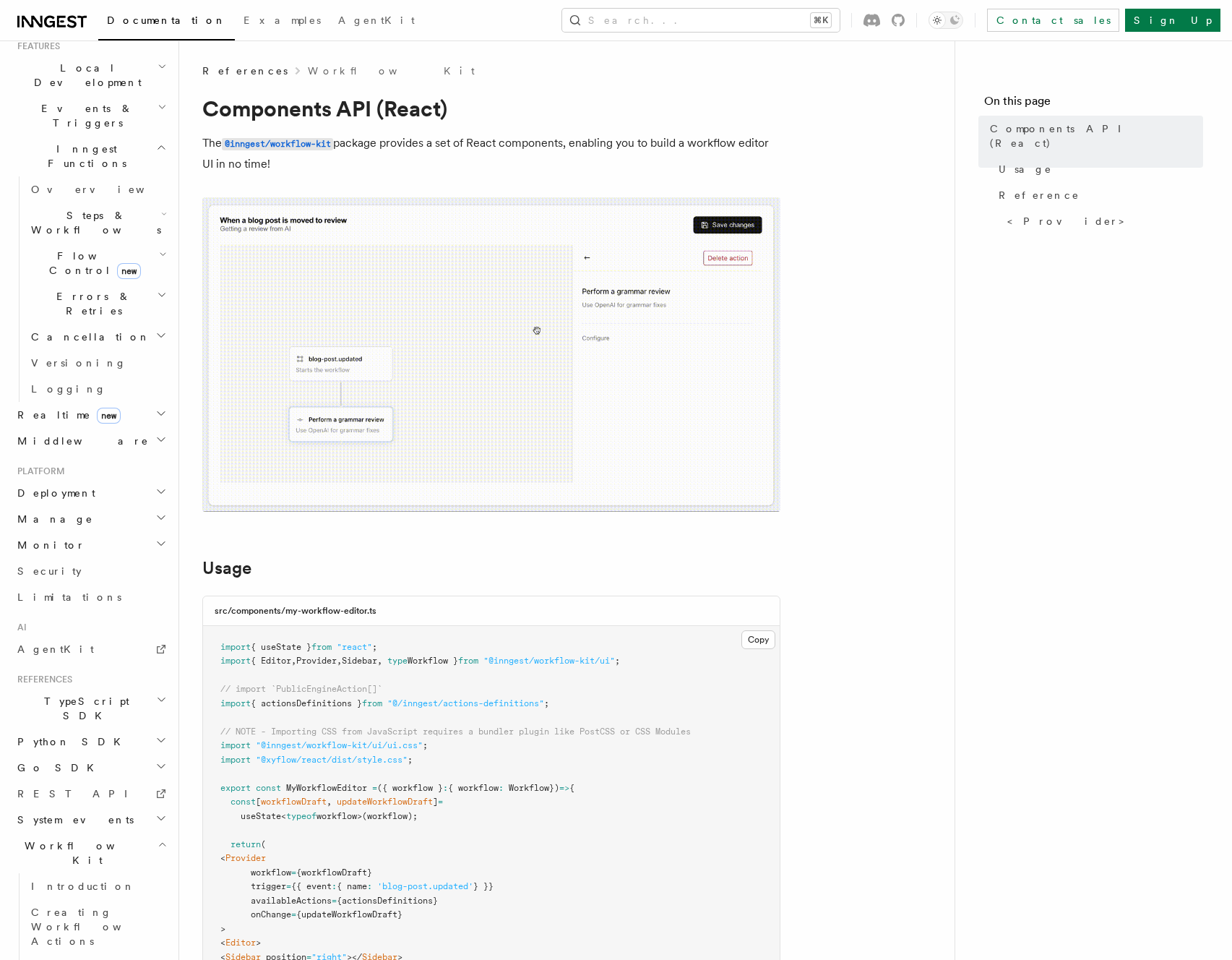
click at [91, 807] on h2 "System events" at bounding box center [91, 820] width 158 height 26
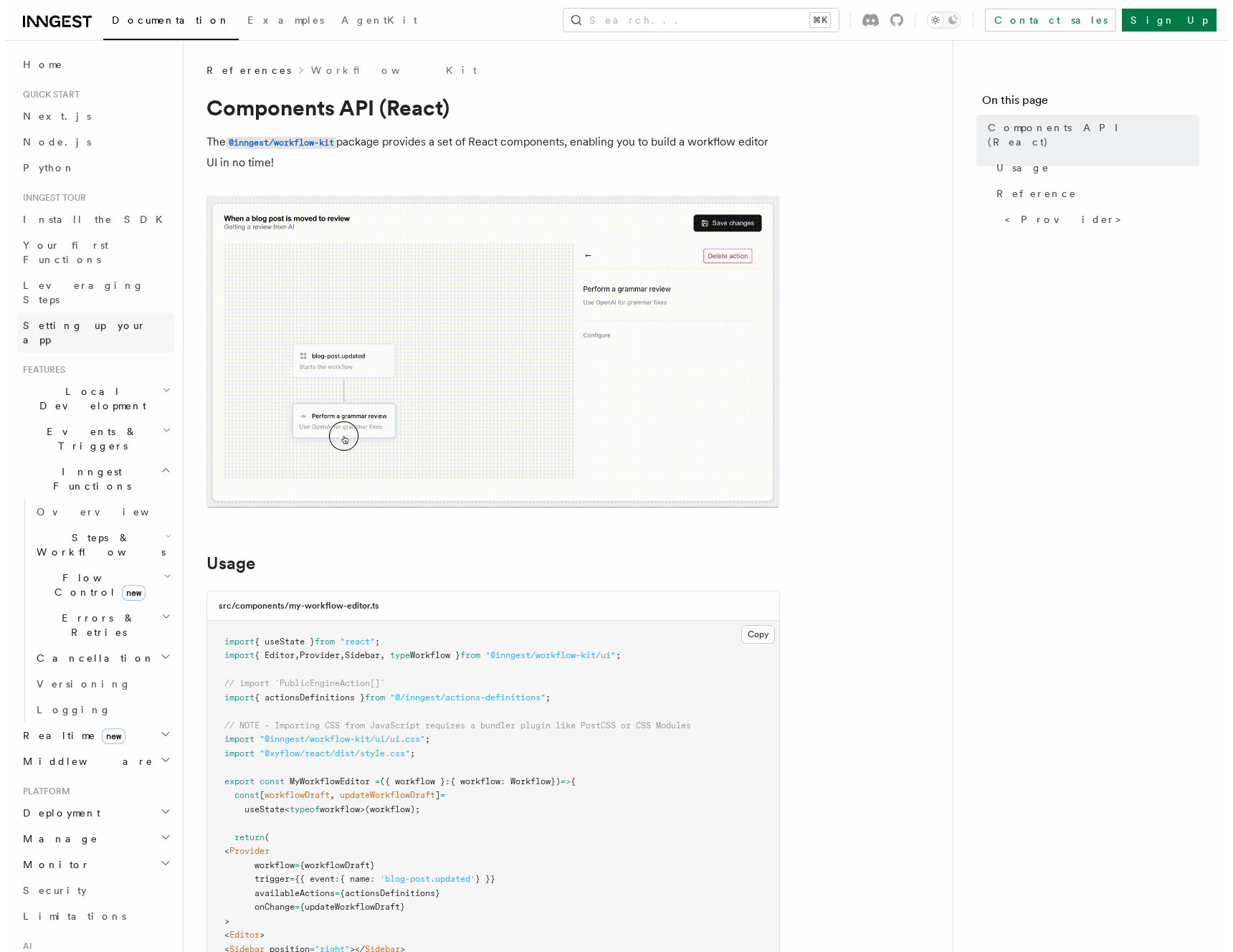
scroll to position [5, 0]
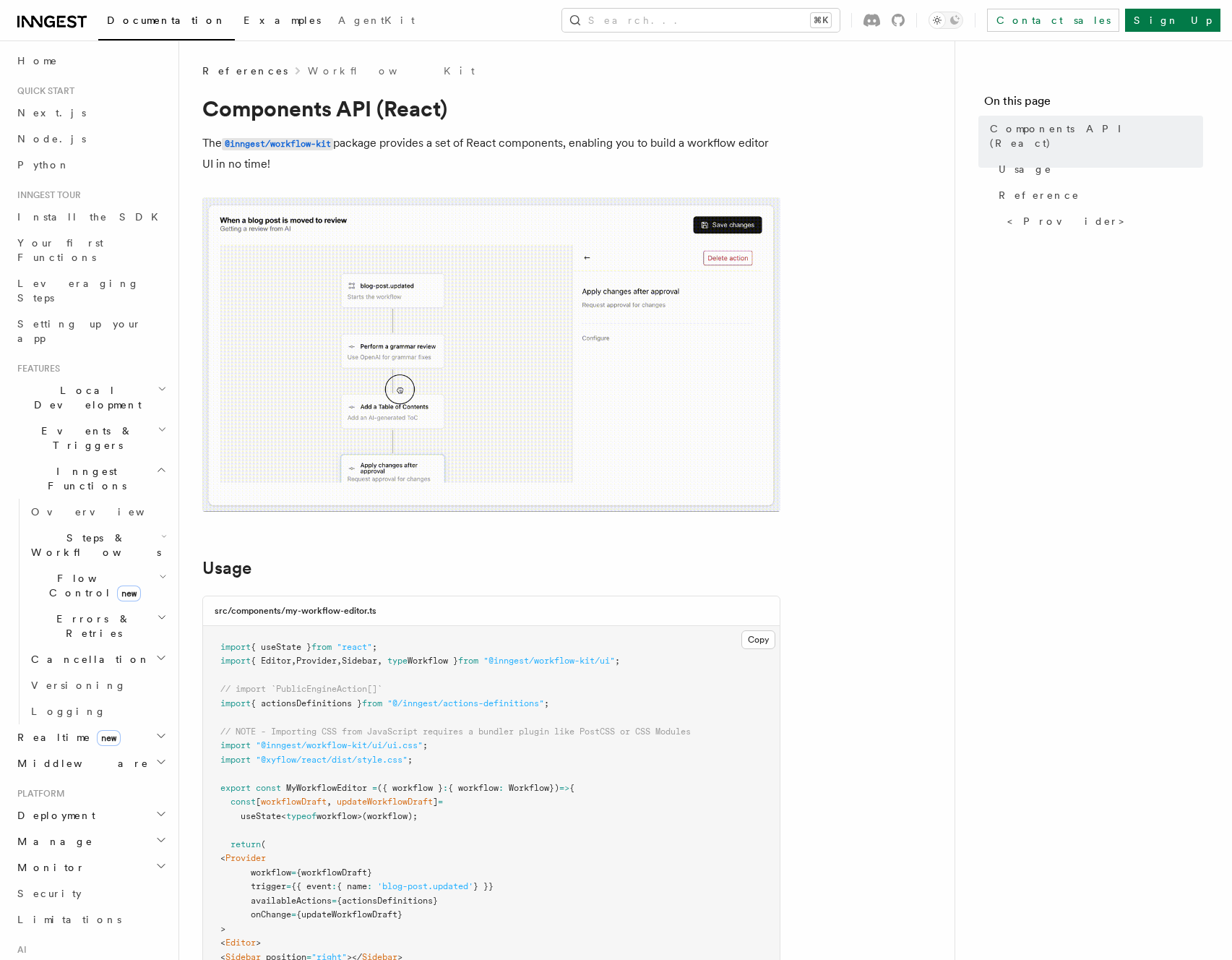
click at [244, 16] on span "Examples" at bounding box center [283, 20] width 78 height 12
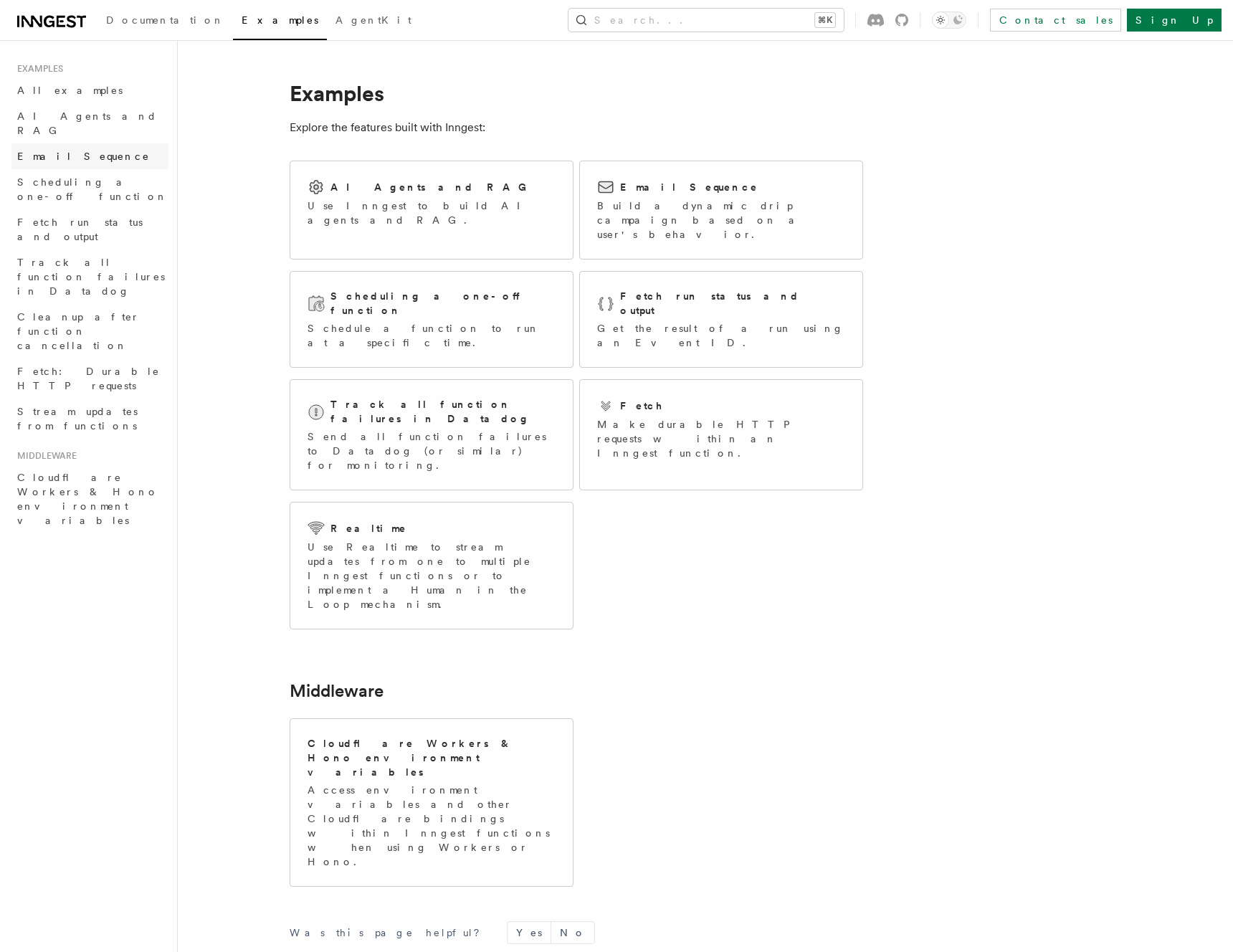
click at [74, 150] on span "Email Sequence" at bounding box center [83, 156] width 133 height 12
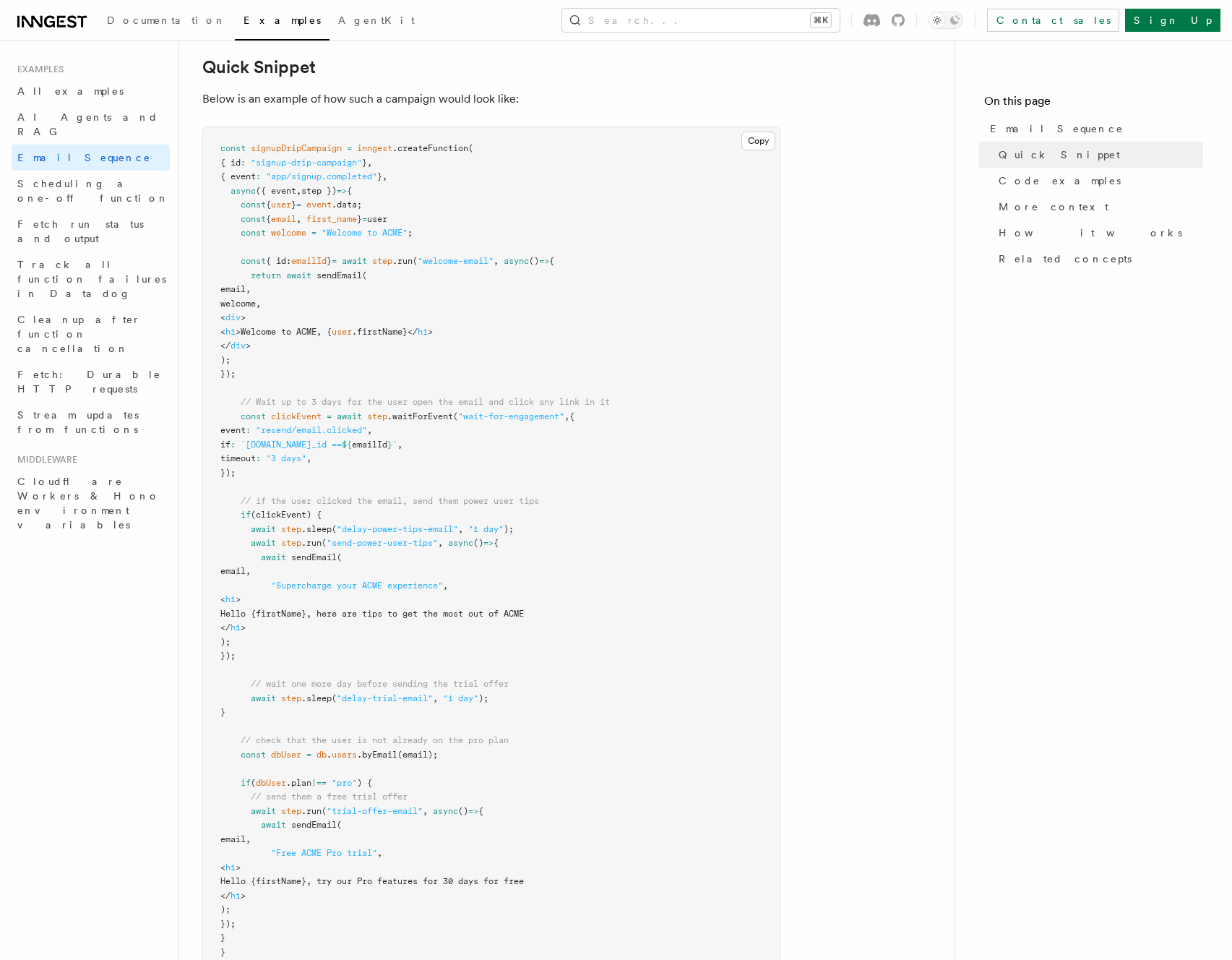
scroll to position [369, 0]
click at [91, 177] on span "Scheduling a one-off function" at bounding box center [93, 190] width 151 height 26
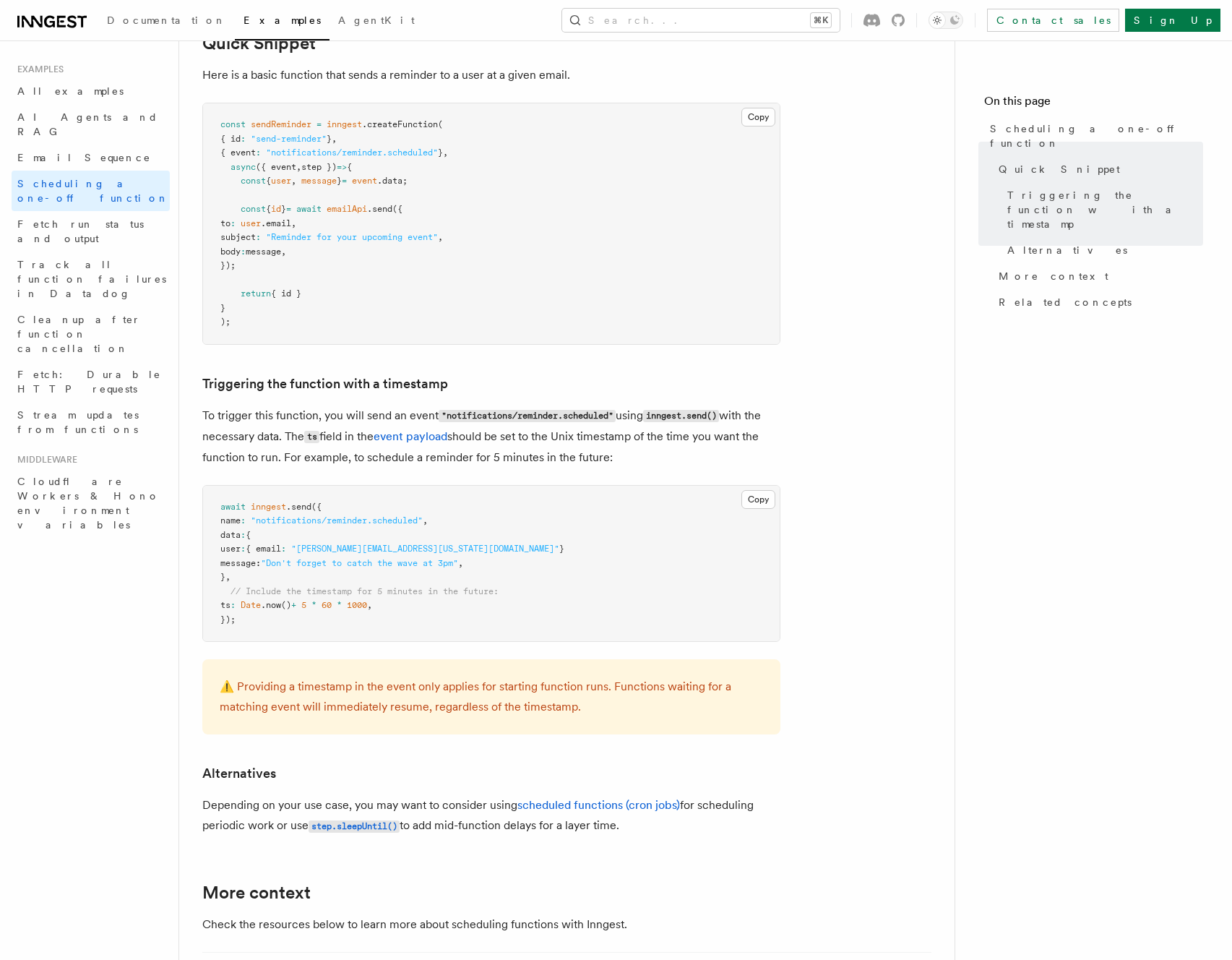
scroll to position [290, 0]
click at [75, 118] on span "AI Agents and RAG" at bounding box center [88, 124] width 141 height 26
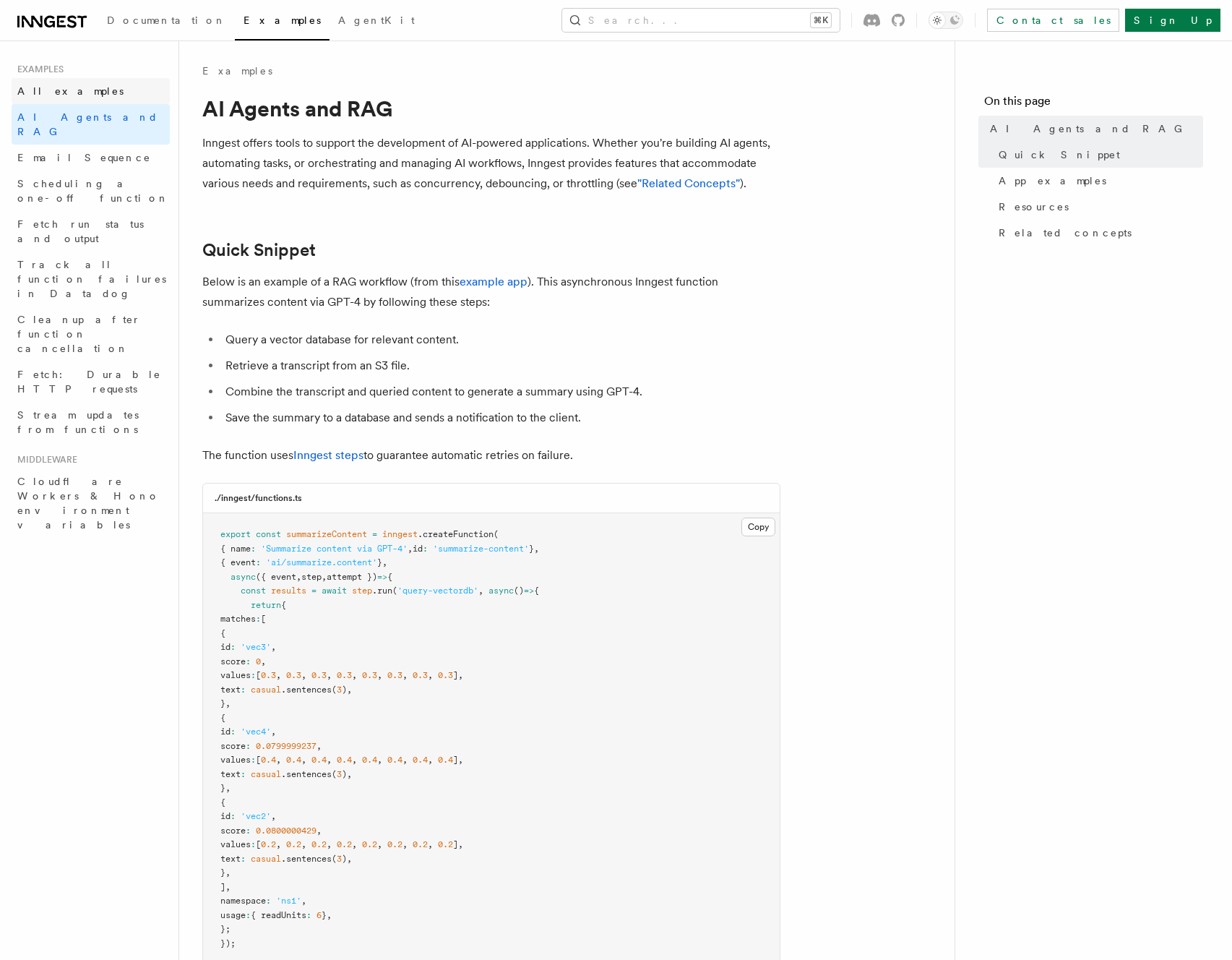
click at [80, 98] on link "All examples" at bounding box center [91, 91] width 158 height 26
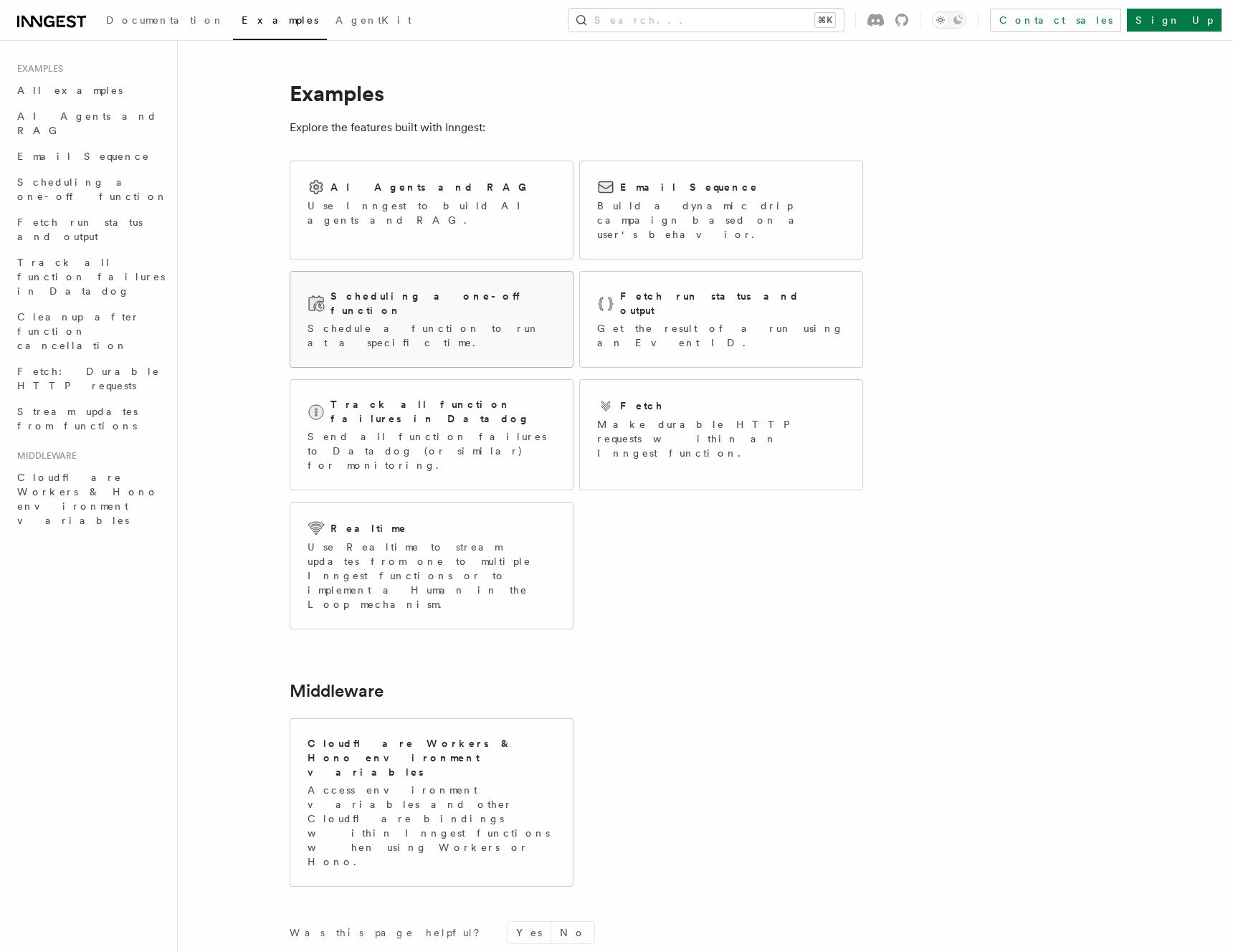
click at [388, 291] on div "Scheduling a one-off function Schedule a function to run at a specific time." at bounding box center [431, 319] width 248 height 61
click at [368, 417] on div "Track all function failures in Datadog Send all function failures to Datadog (o…" at bounding box center [431, 435] width 282 height 110
click at [400, 430] on p "Send all function failures to Datadog (or similar) for monitoring." at bounding box center [431, 451] width 248 height 43
click at [746, 397] on div "Fetch" at bounding box center [721, 405] width 248 height 17
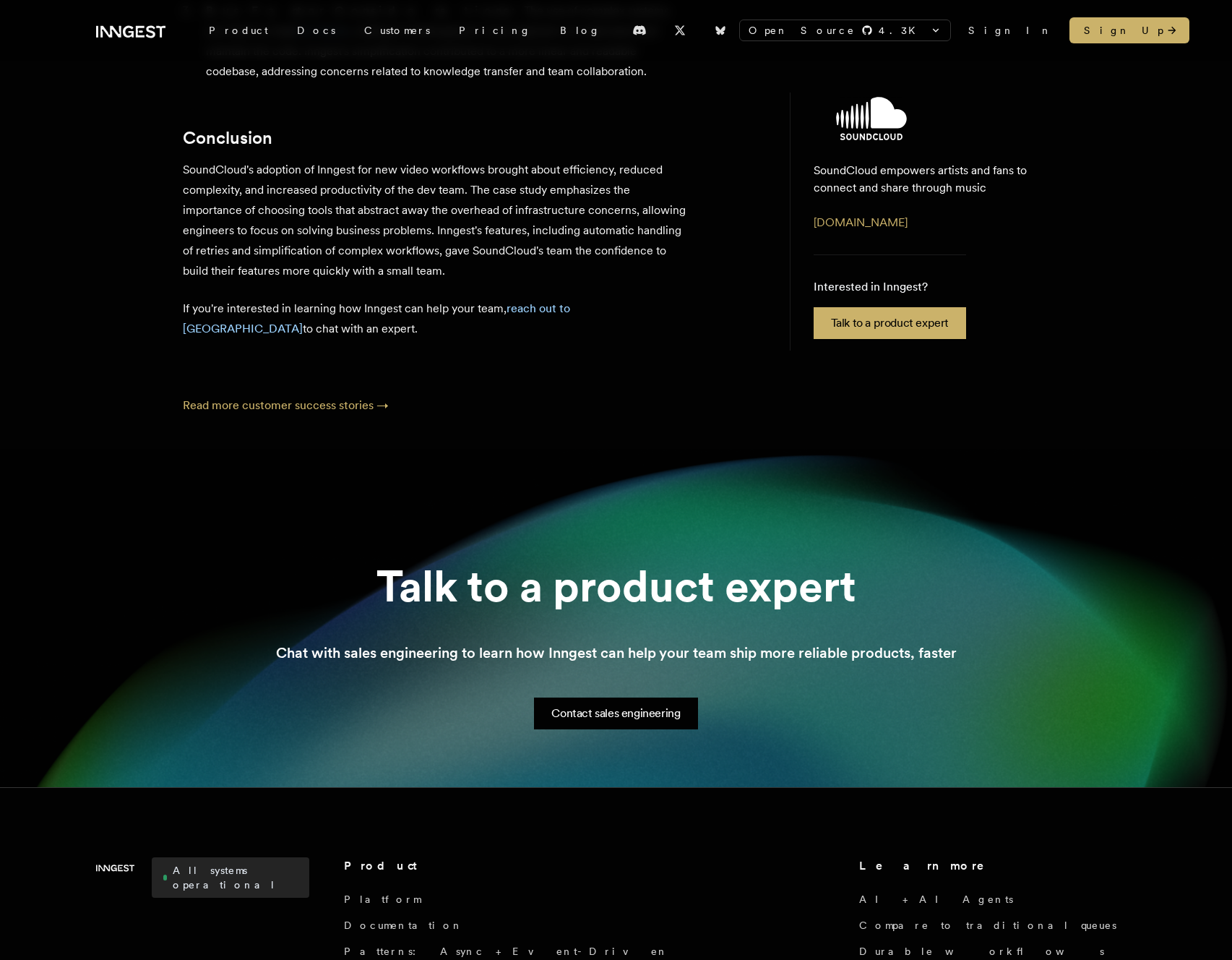
scroll to position [1709, 0]
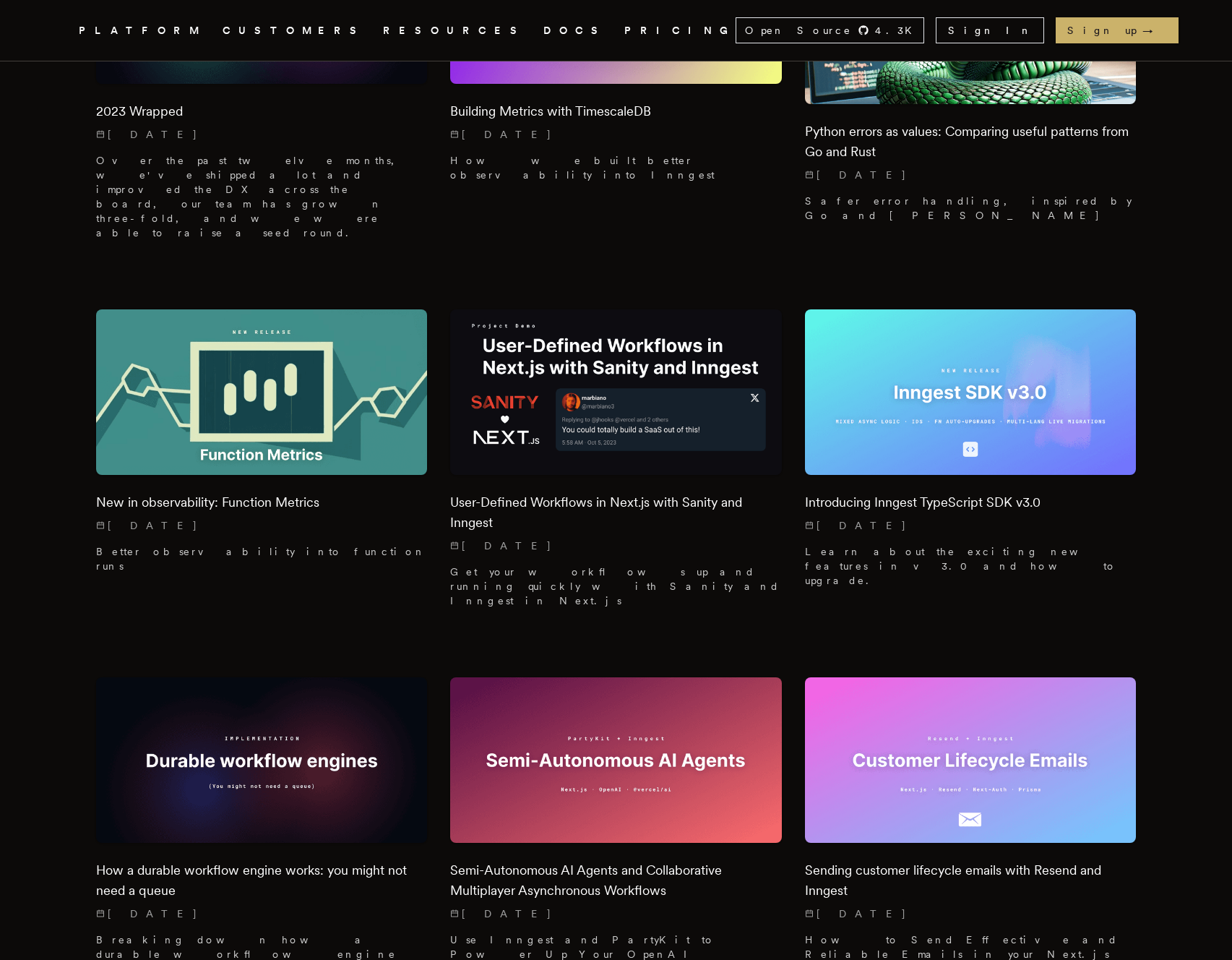
scroll to position [8247, 0]
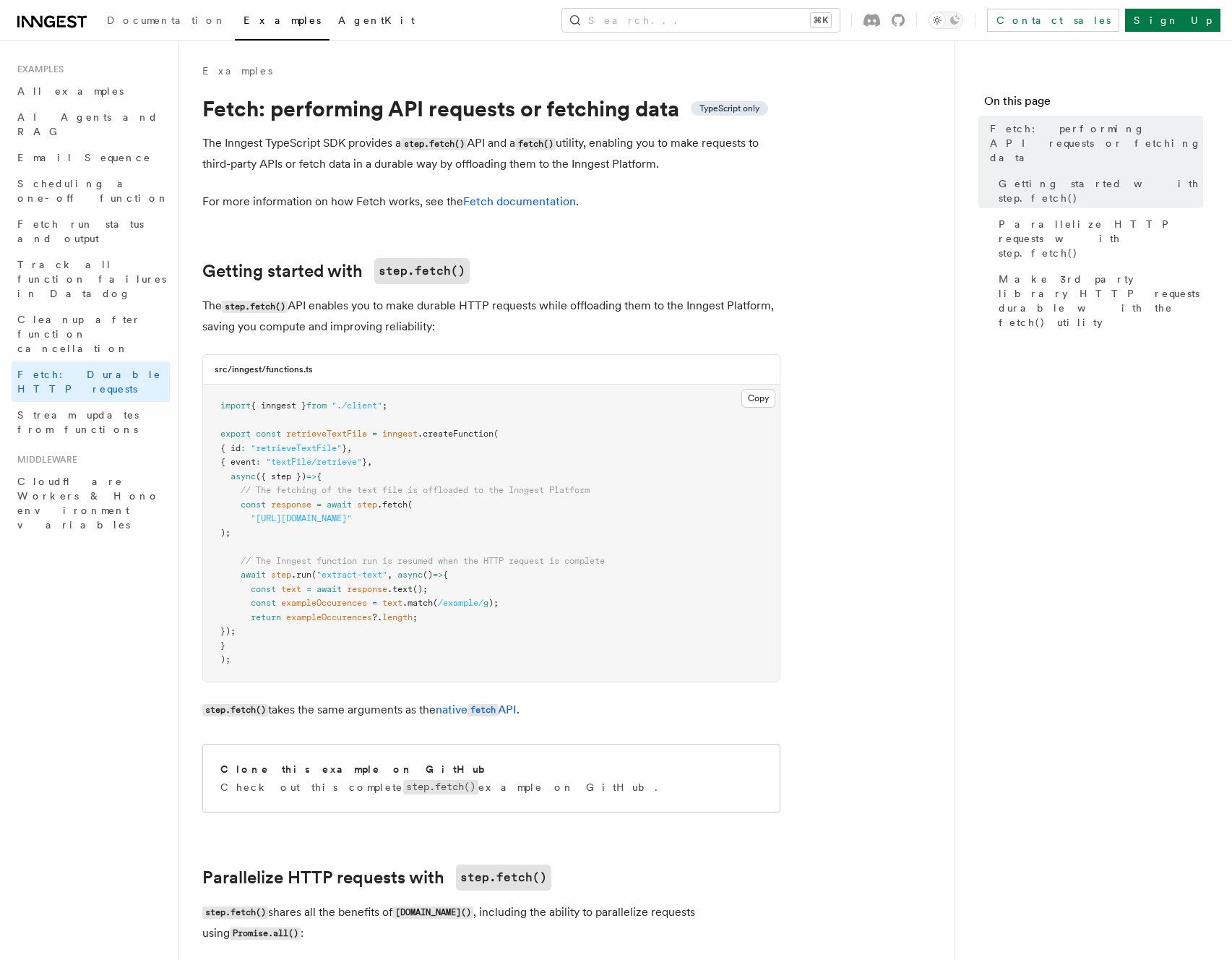
click at [338, 21] on span "AgentKit" at bounding box center [376, 20] width 77 height 12
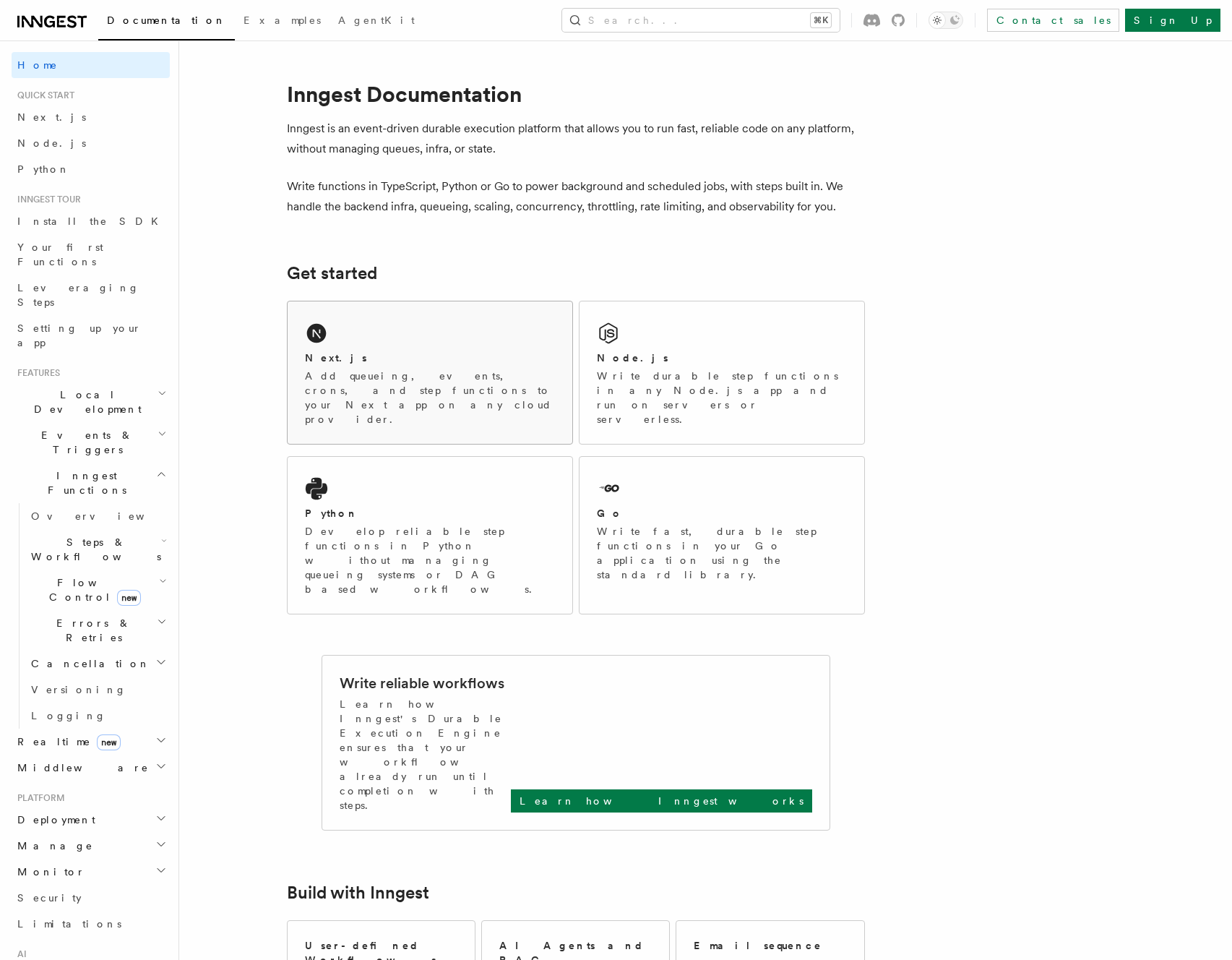
click at [387, 358] on div "Next.js" at bounding box center [429, 358] width 250 height 15
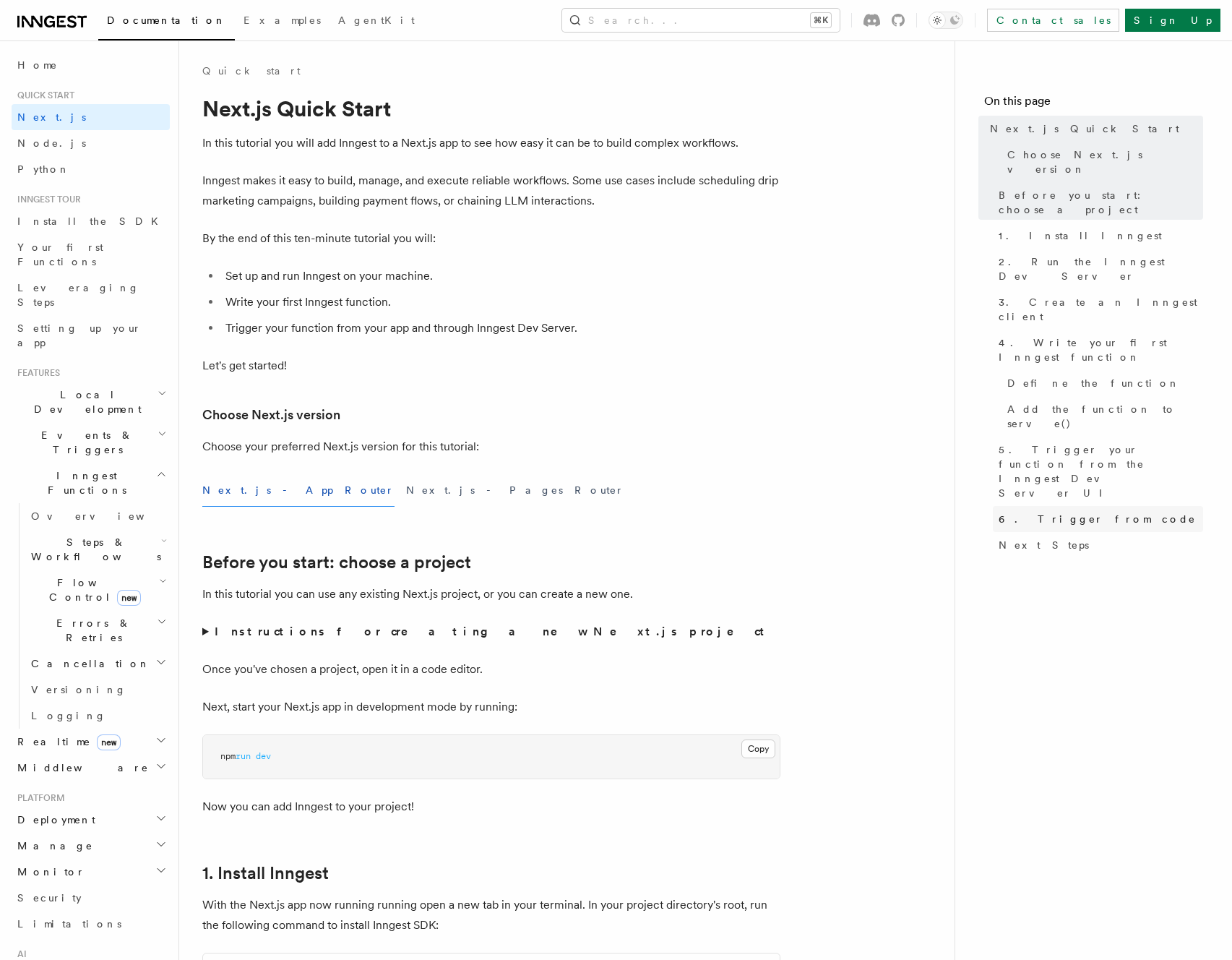
click at [1052, 512] on span "6. Trigger from code" at bounding box center [1097, 519] width 198 height 15
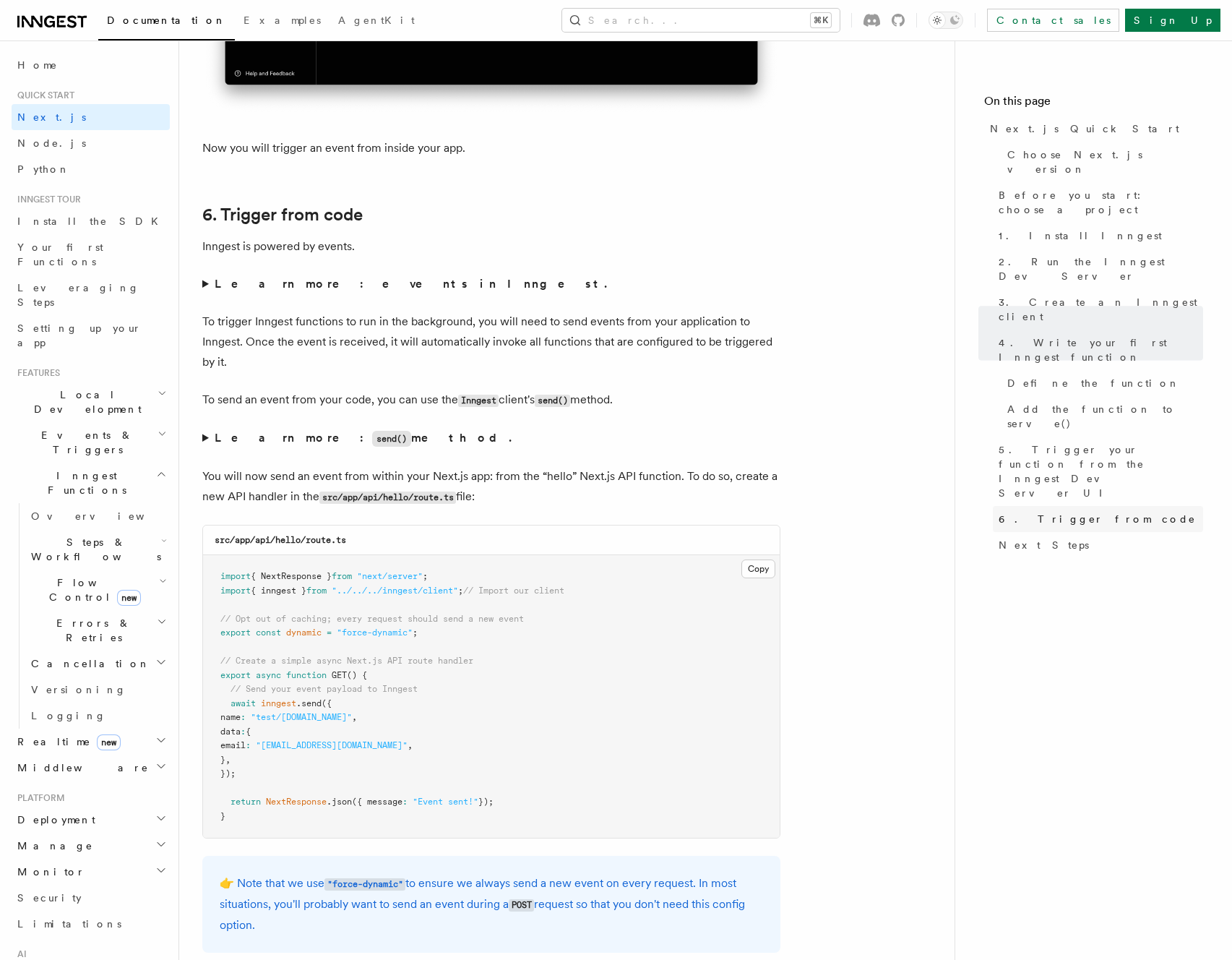
scroll to position [7306, 0]
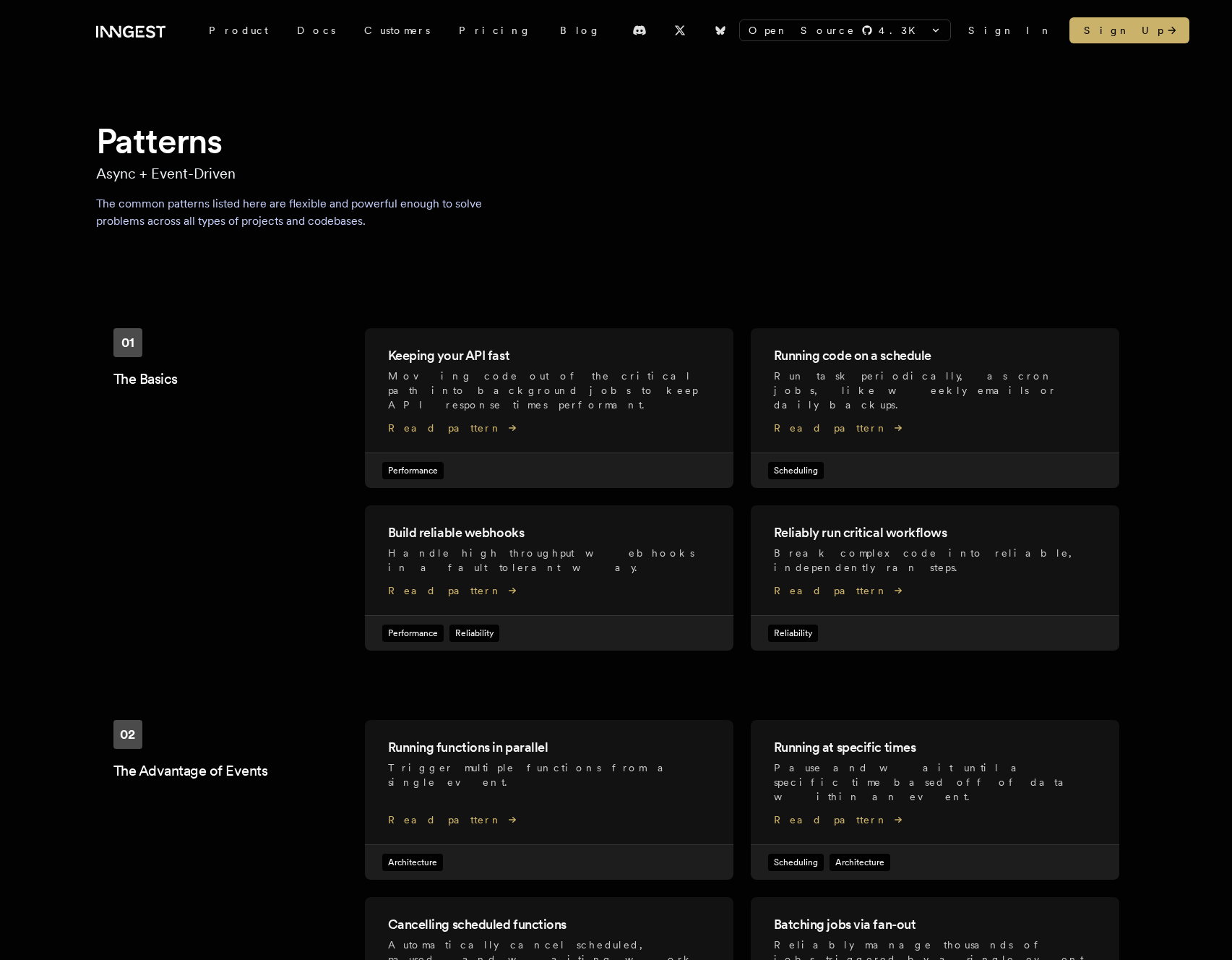
click at [779, 193] on div "Patterns Async + Event-Driven The common patterns listed here are flexible and …" at bounding box center [616, 718] width 1156 height 1199
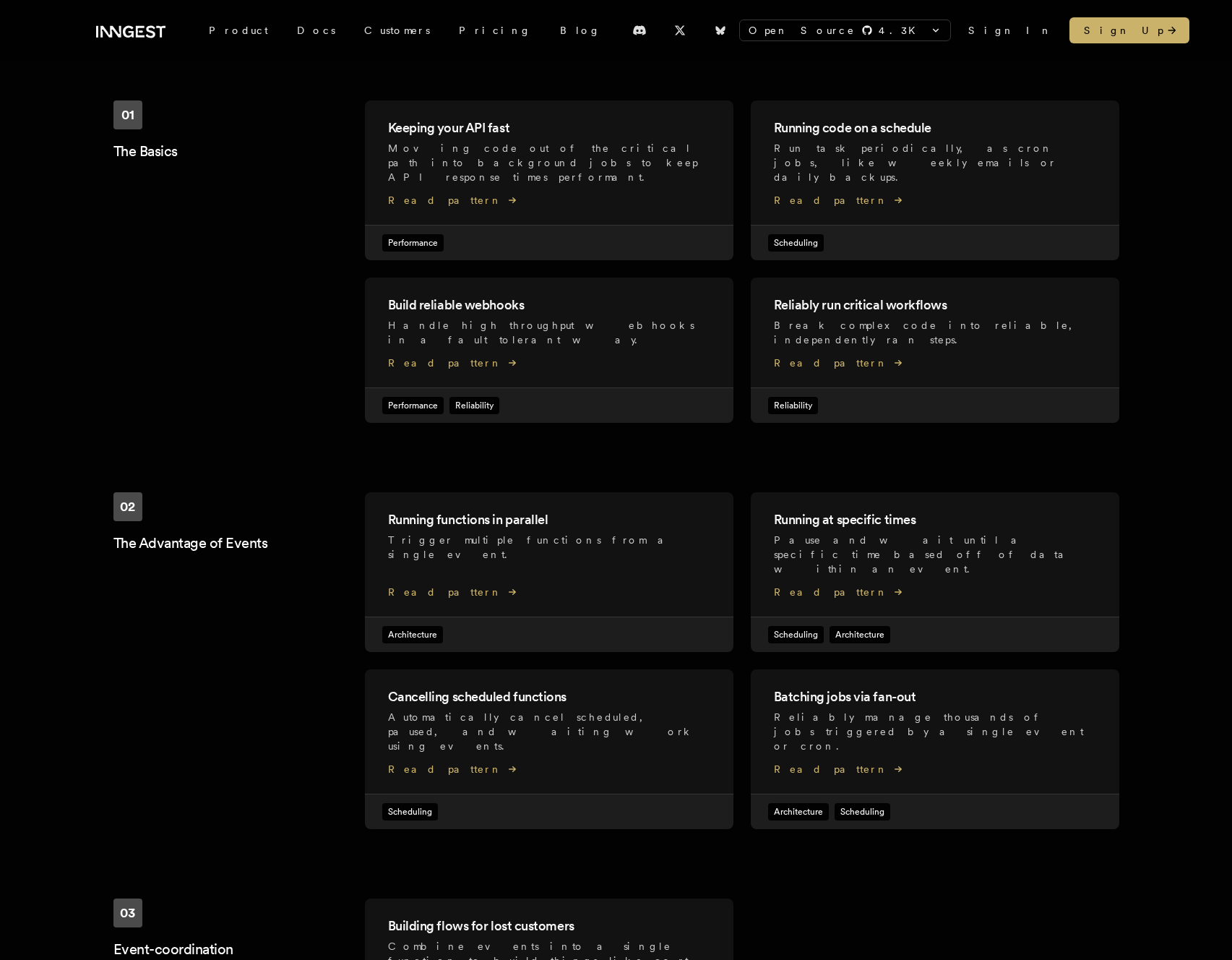
scroll to position [226, 0]
click at [254, 310] on div "01 The Basics" at bounding box center [239, 262] width 251 height 322
click at [257, 298] on div "01 The Basics" at bounding box center [239, 262] width 251 height 322
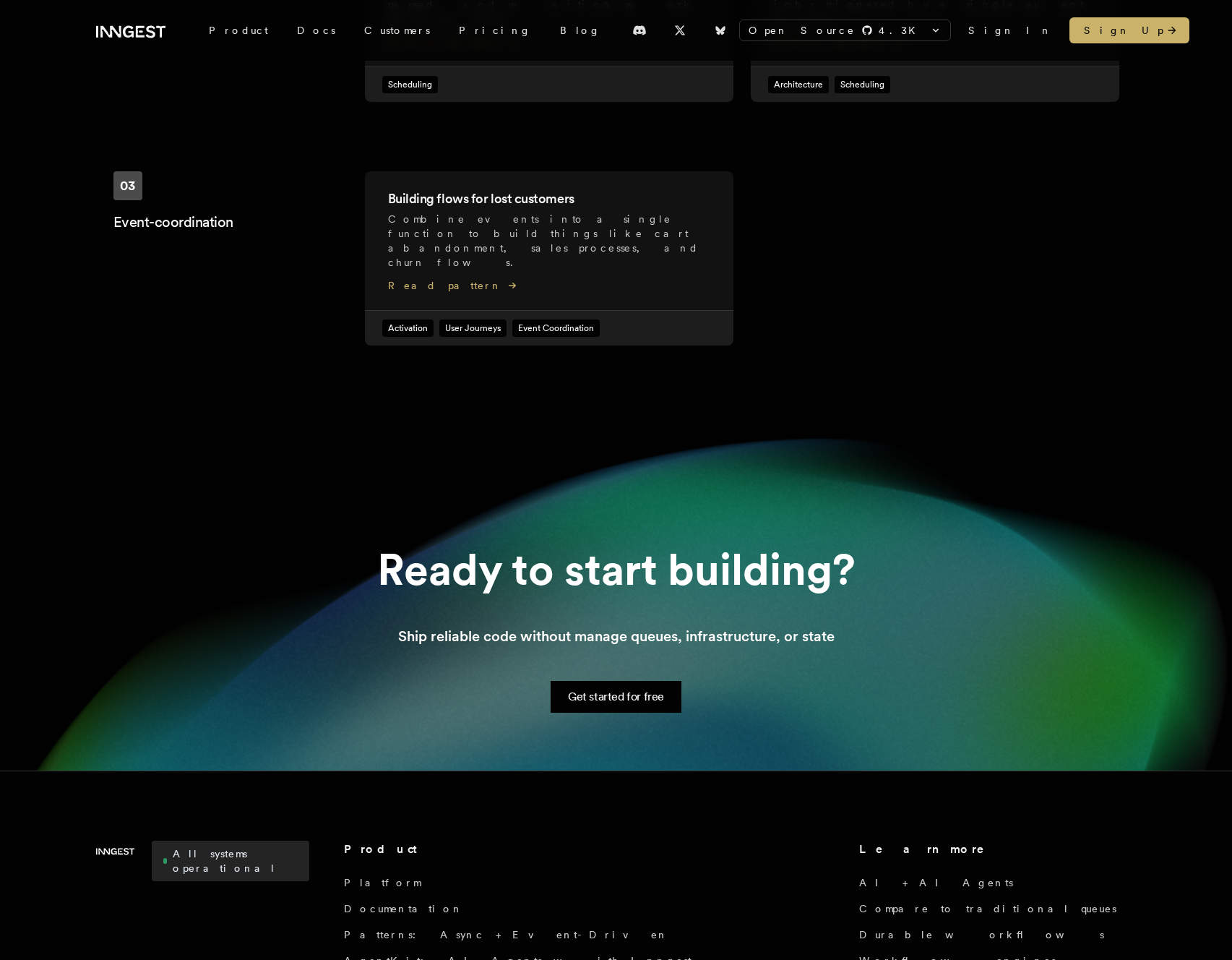
scroll to position [1044, 0]
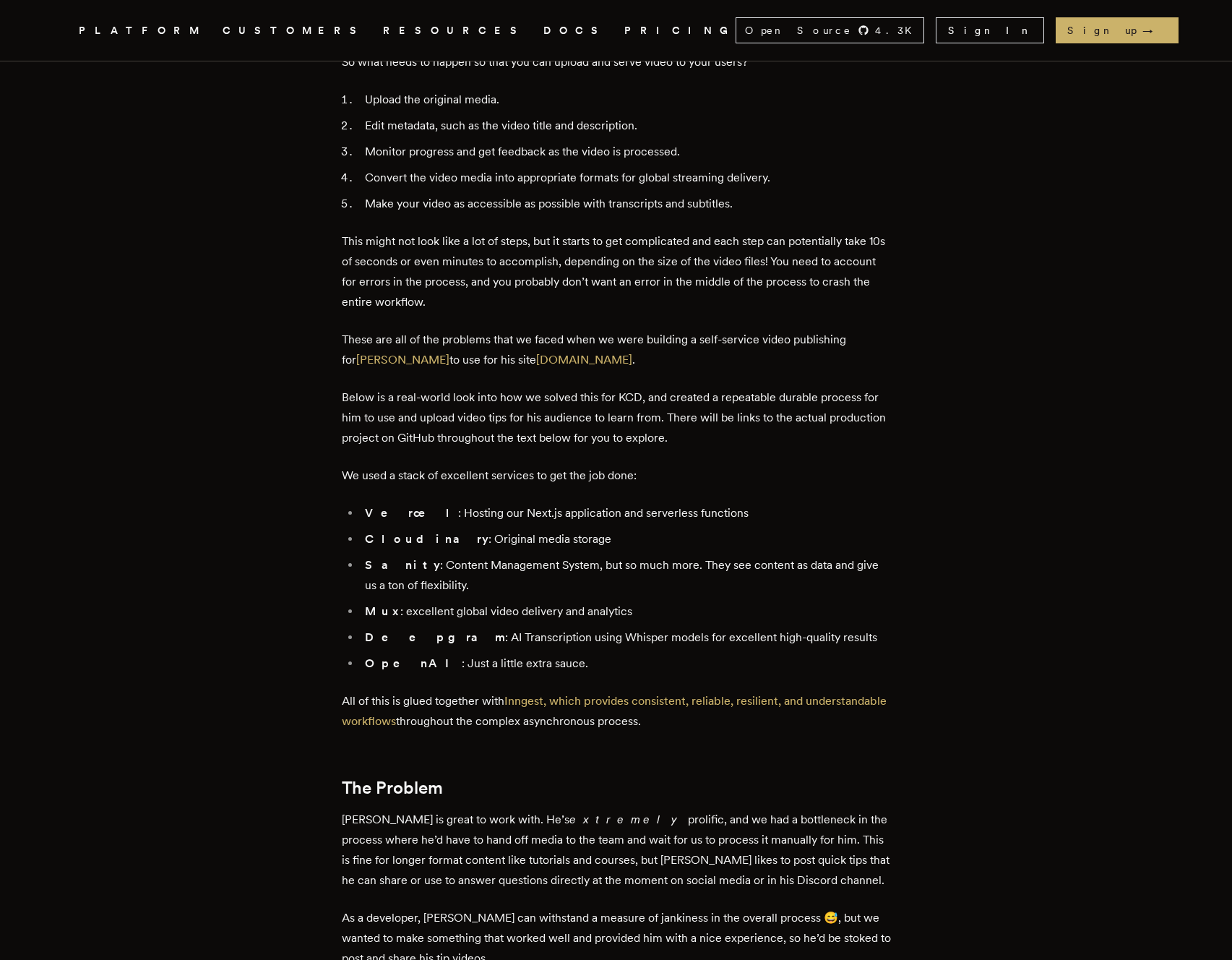
scroll to position [862, 0]
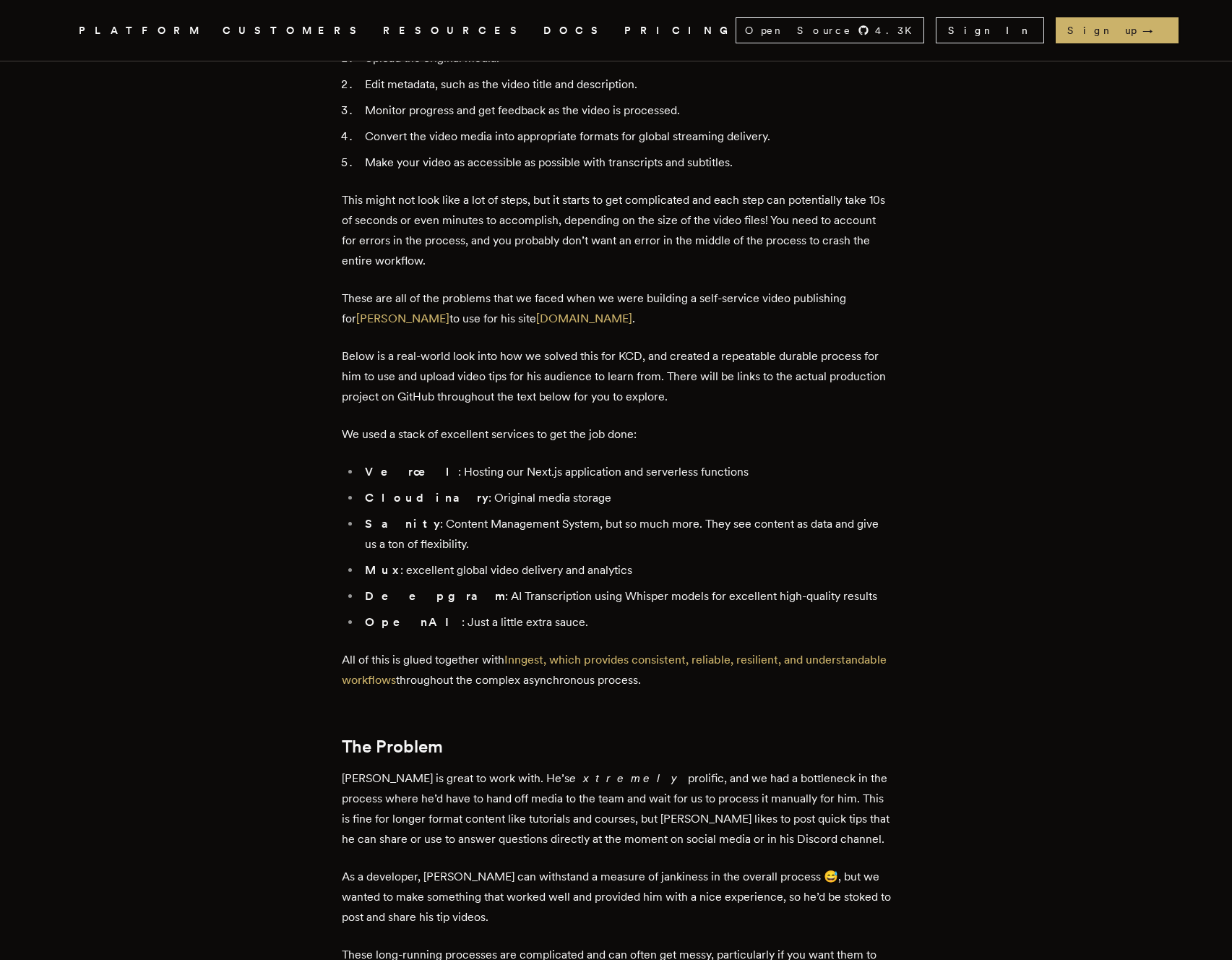
click at [367, 393] on p "Below is a real-world look into how we solved this for KCD, and created a repea…" at bounding box center [616, 377] width 550 height 61
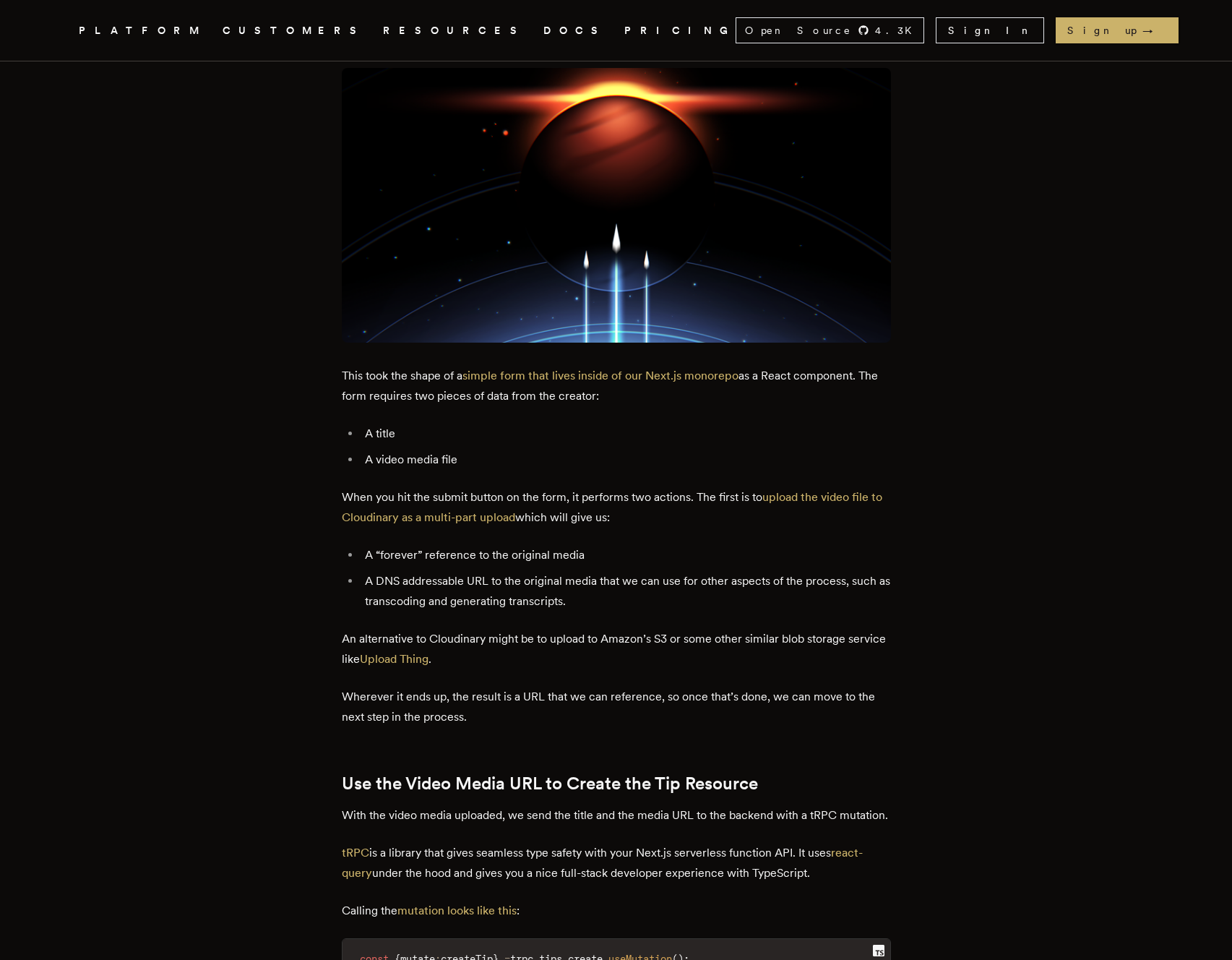
scroll to position [1991, 0]
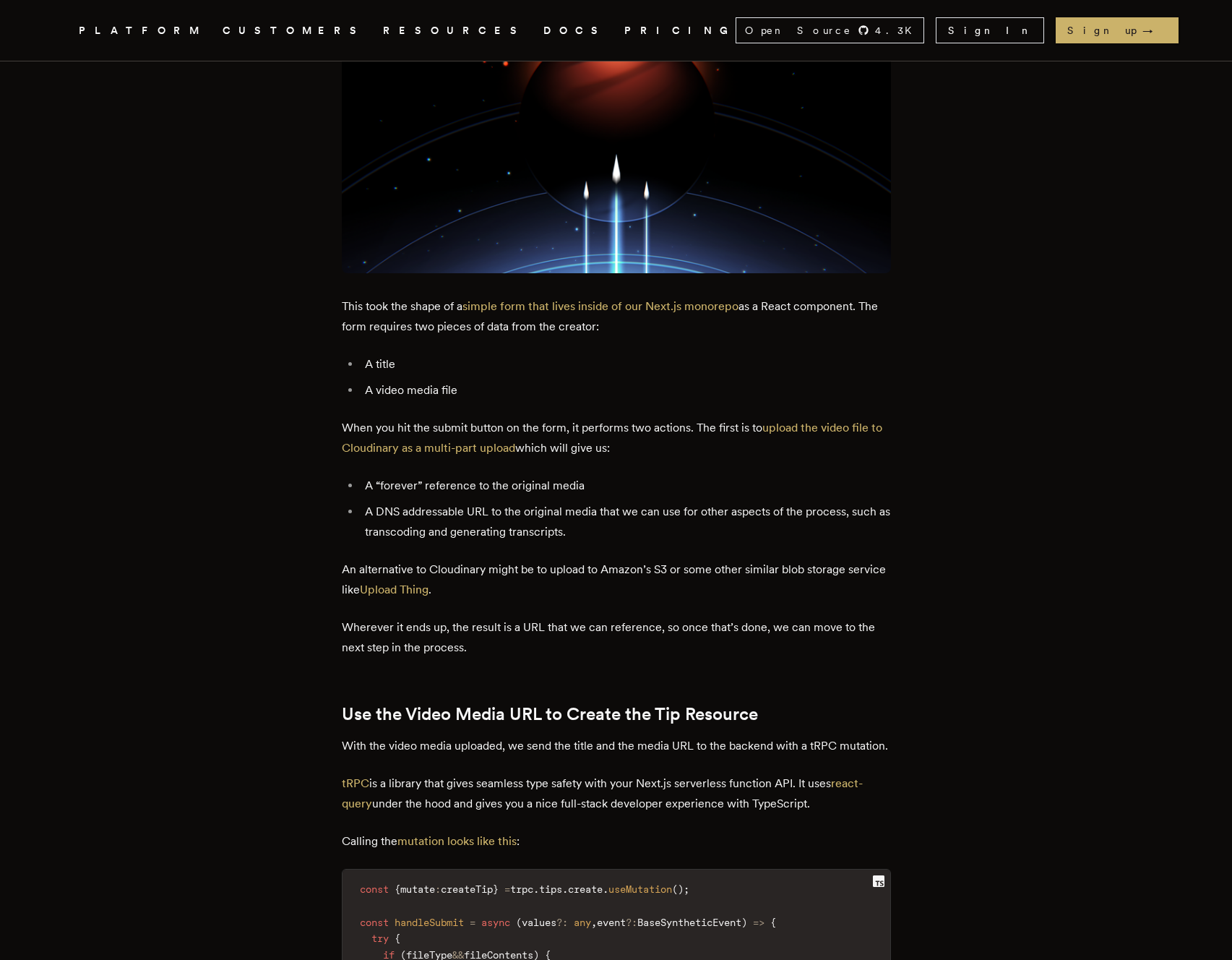
click at [876, 570] on p "An alternative to Cloudinary might be to upload to Amazon’s S3 or some other si…" at bounding box center [616, 580] width 550 height 41
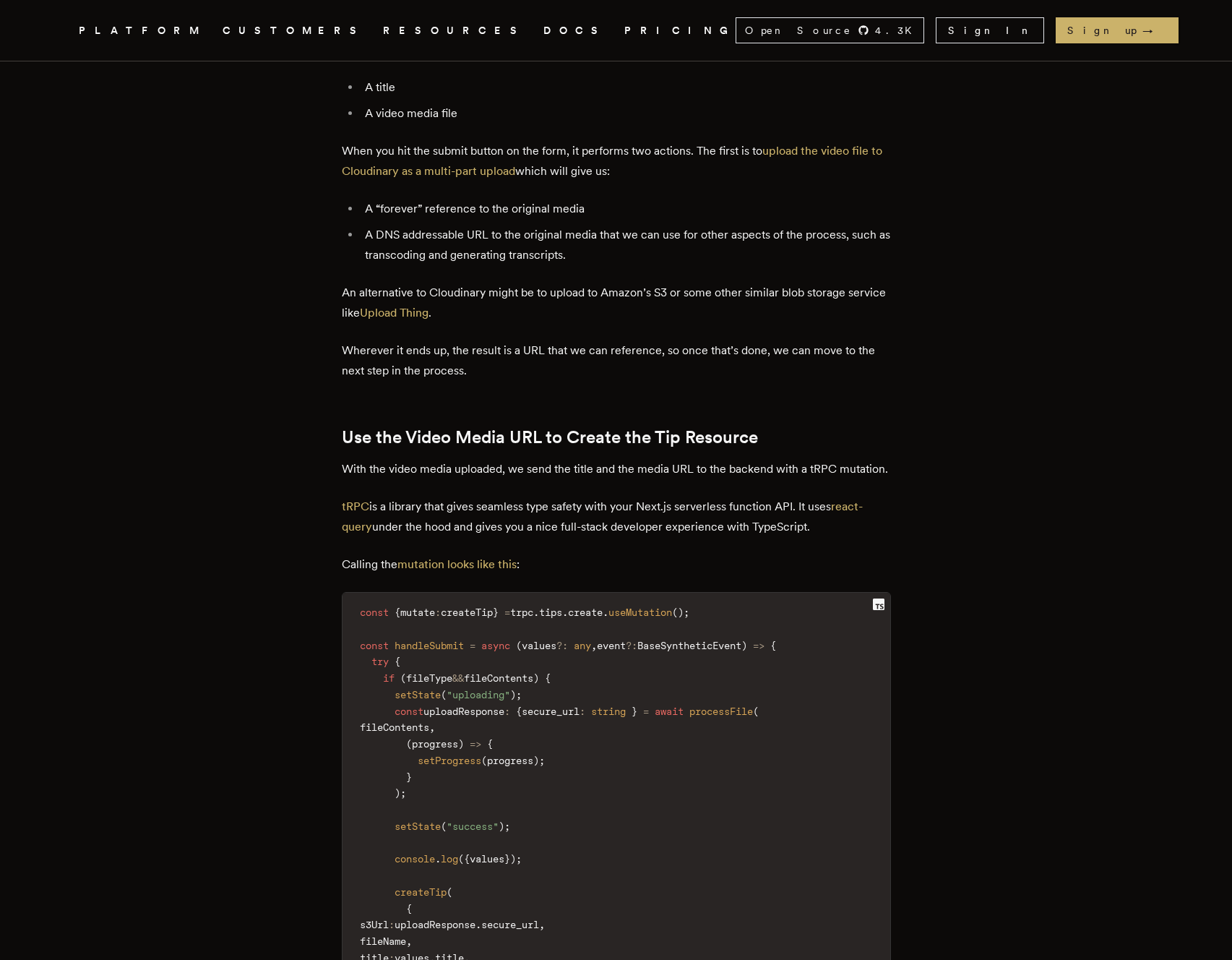
scroll to position [2351, 0]
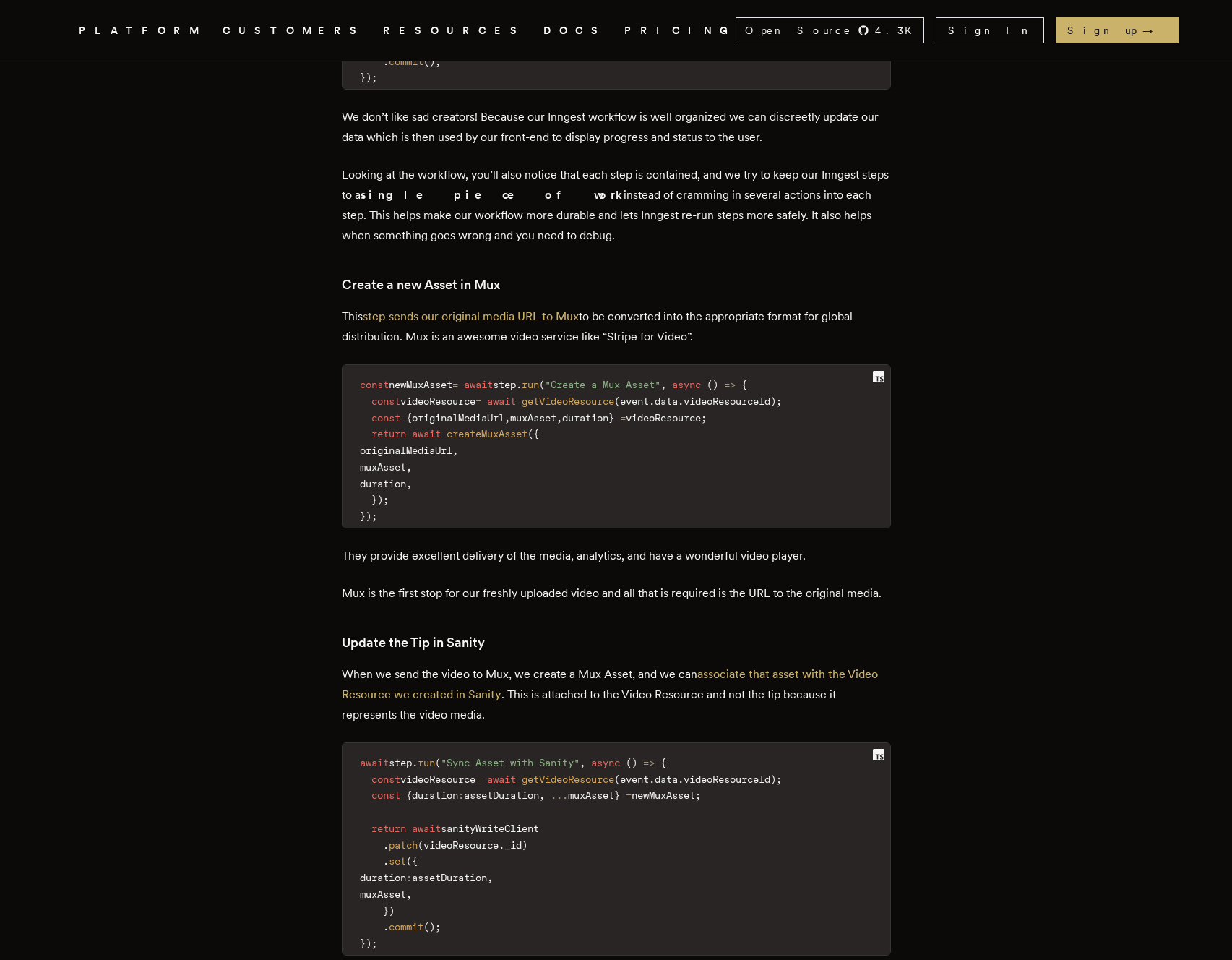
scroll to position [6405, 0]
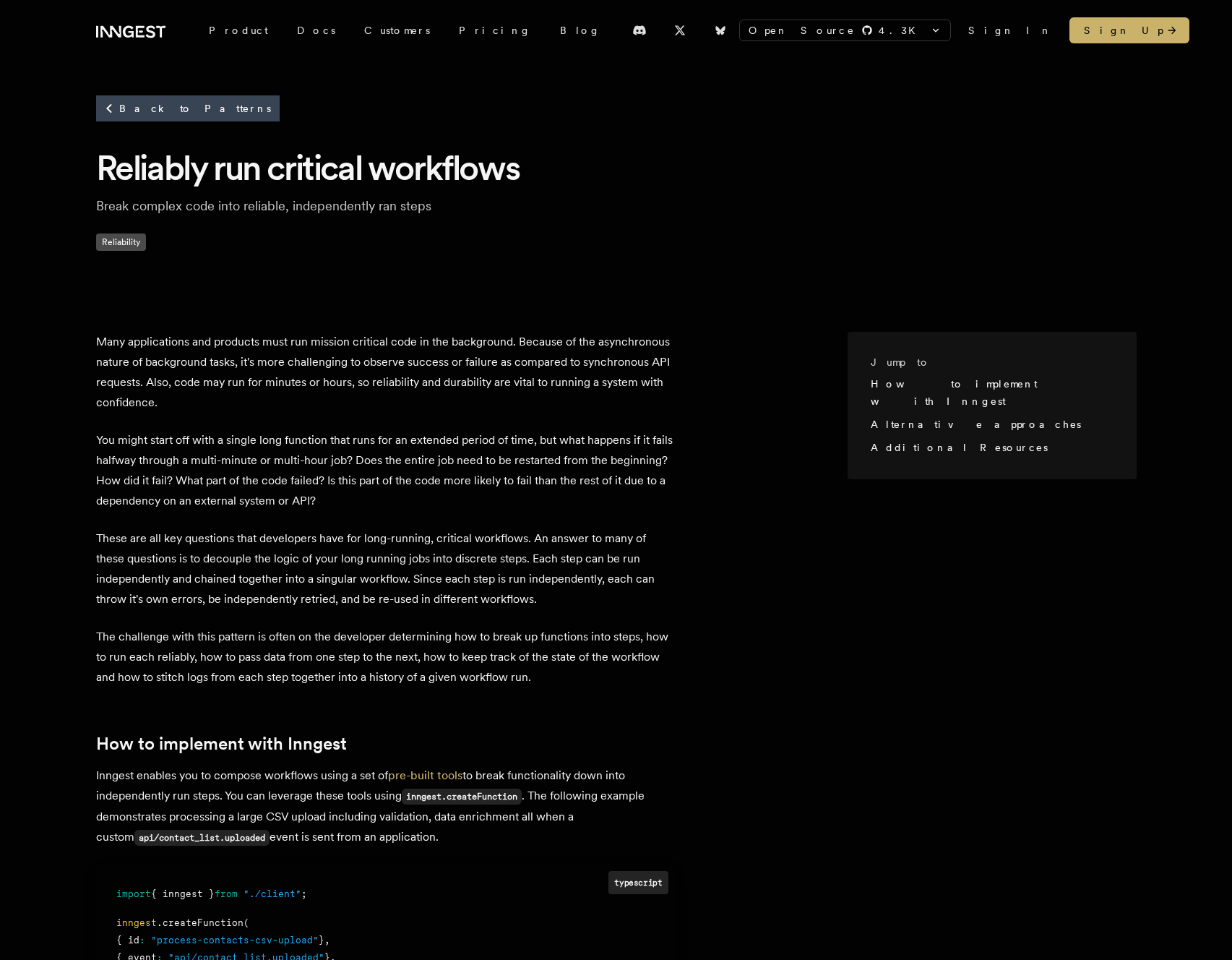
click at [613, 249] on div "Reliability" at bounding box center [616, 242] width 1041 height 18
click at [772, 228] on div "Back to Patterns Reliably run critical workflows Break complex code into reliab…" at bounding box center [616, 173] width 1041 height 155
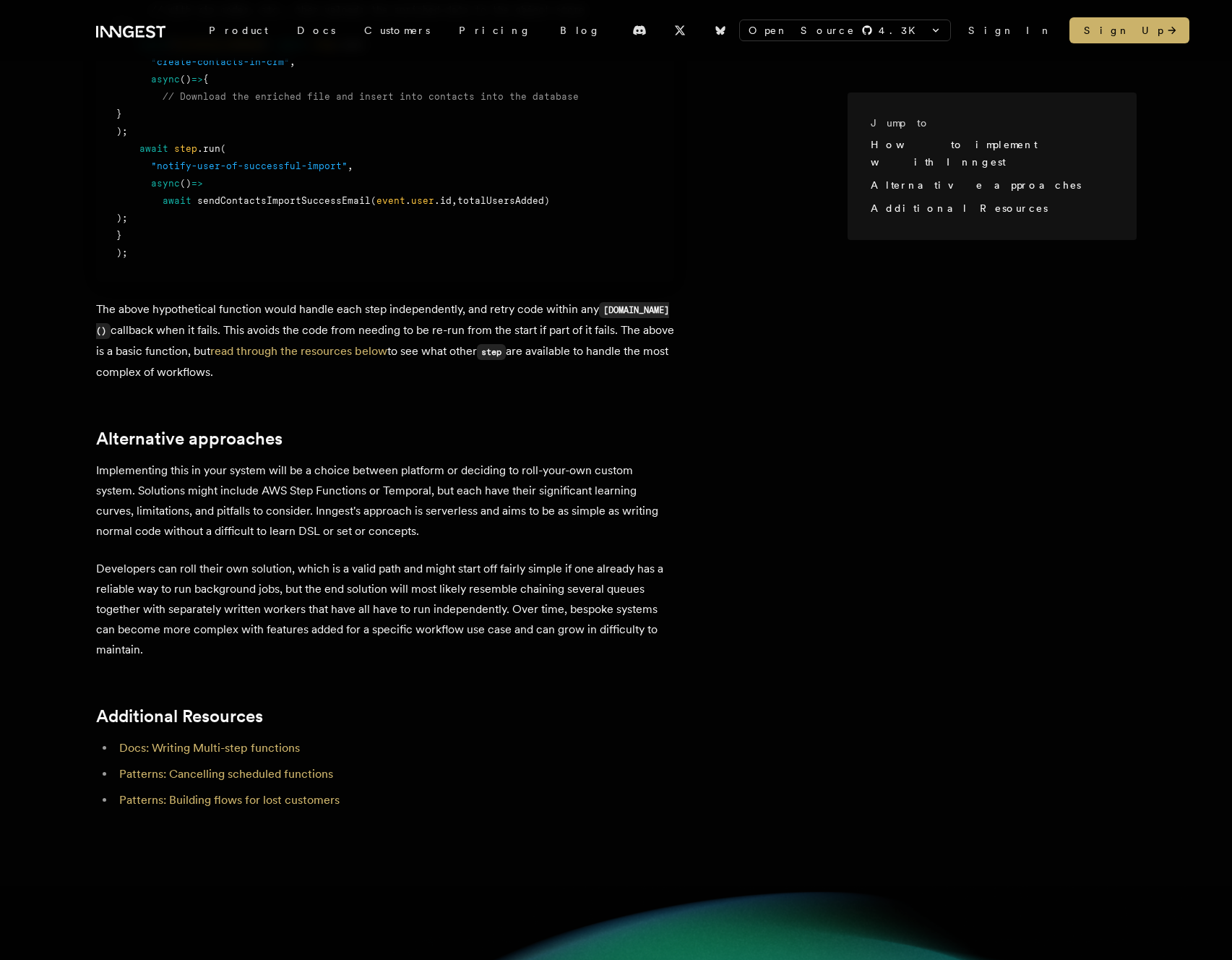
scroll to position [1216, 0]
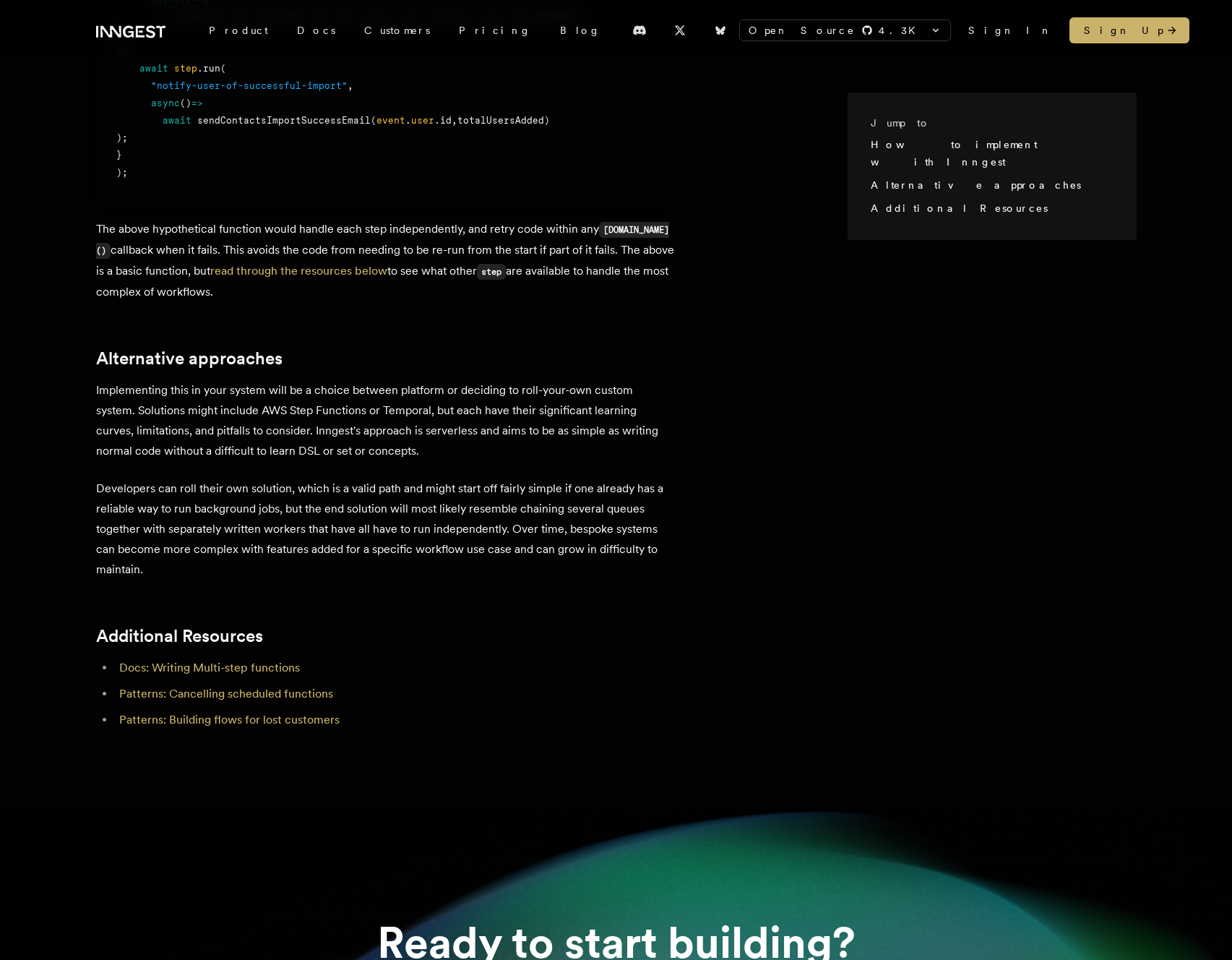
scroll to position [1324, 0]
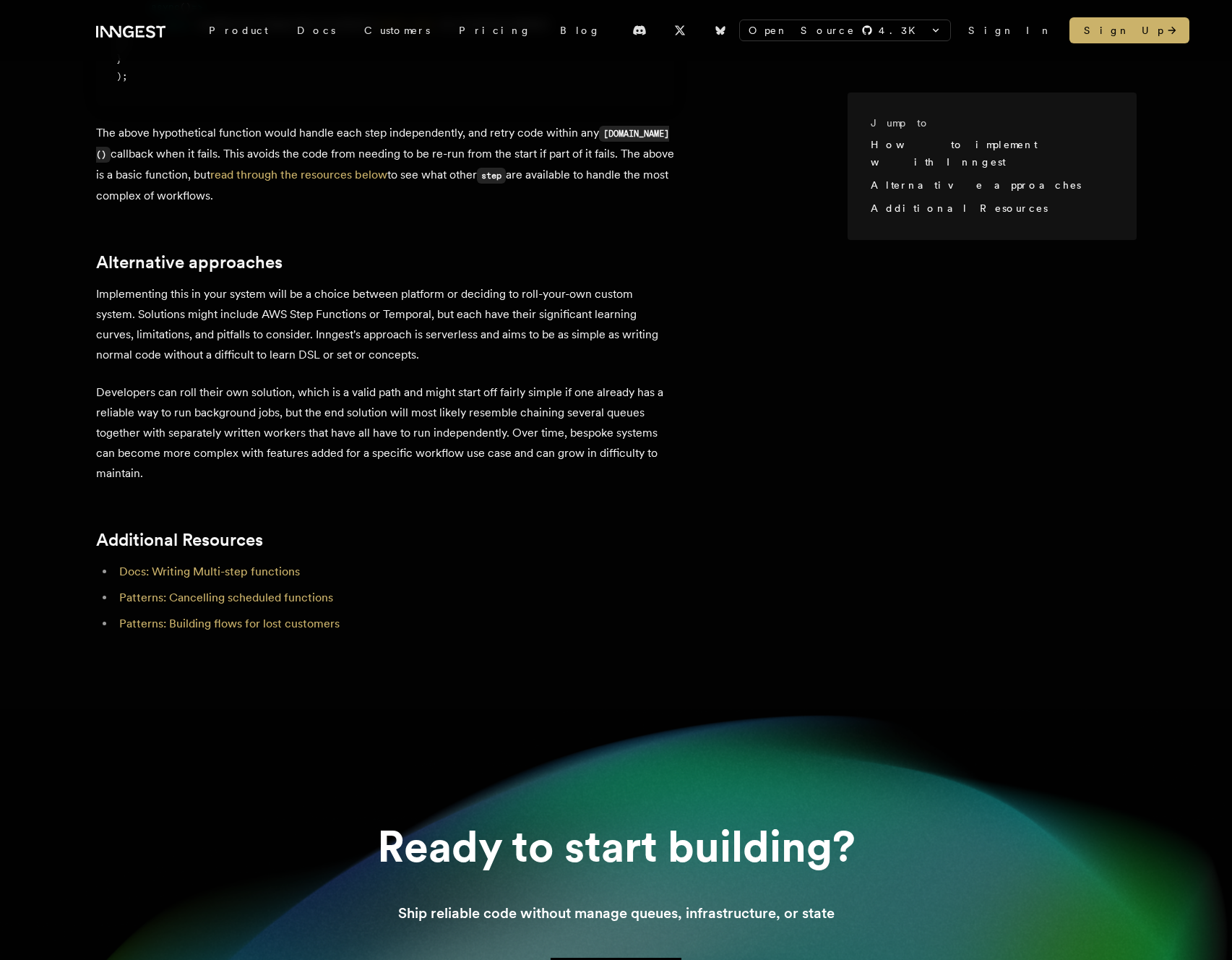
scroll to position [1481, 0]
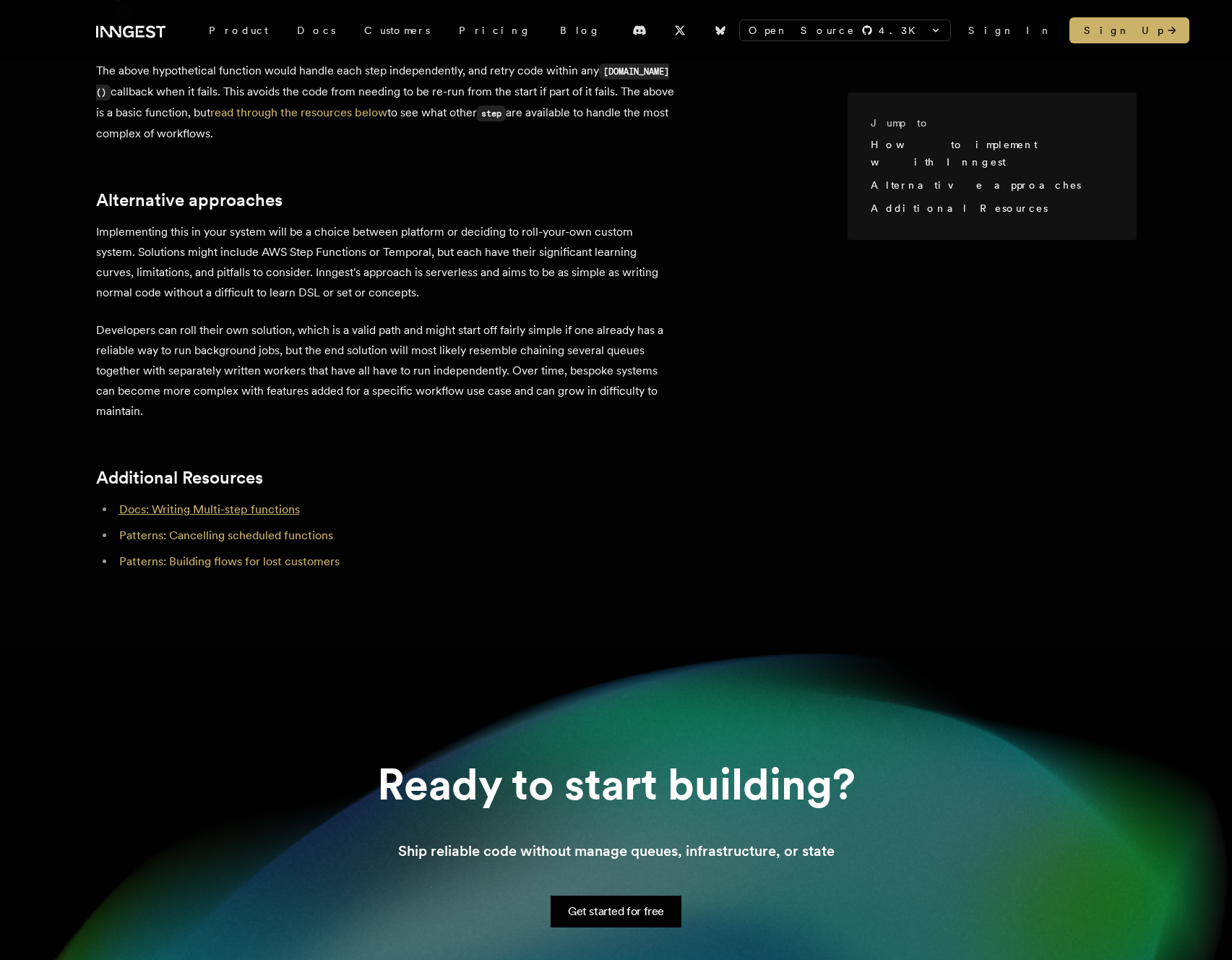
click at [281, 506] on link "Docs: Writing Multi-step functions" at bounding box center [210, 509] width 181 height 14
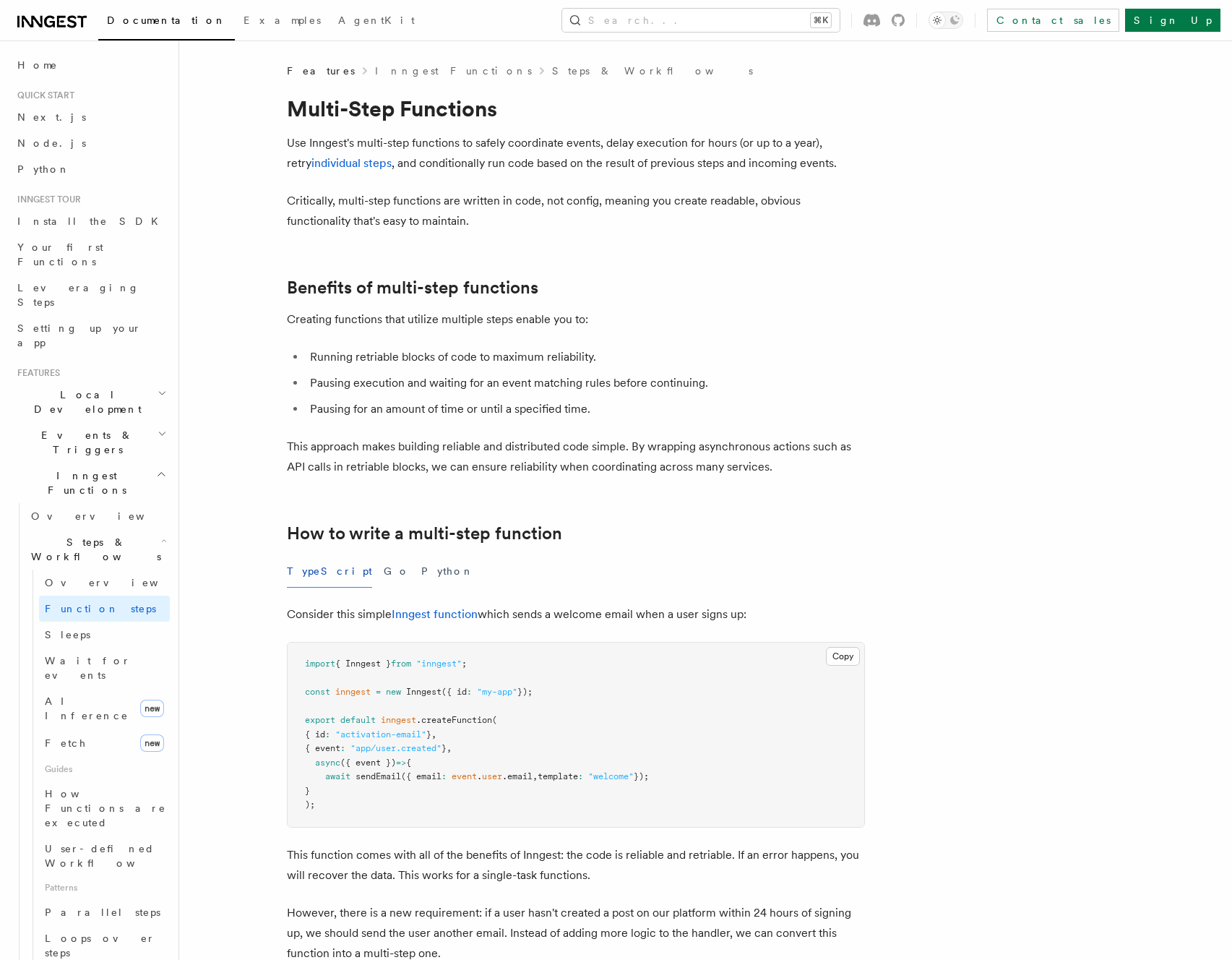
click at [521, 227] on p "Critically, multi-step functions are written in code, not config, meaning you c…" at bounding box center [576, 212] width 578 height 41
click at [613, 230] on p "Critically, multi-step functions are written in code, not config, meaning you c…" at bounding box center [576, 212] width 578 height 41
click at [568, 219] on p "Critically, multi-step functions are written in code, not config, meaning you c…" at bounding box center [576, 212] width 578 height 41
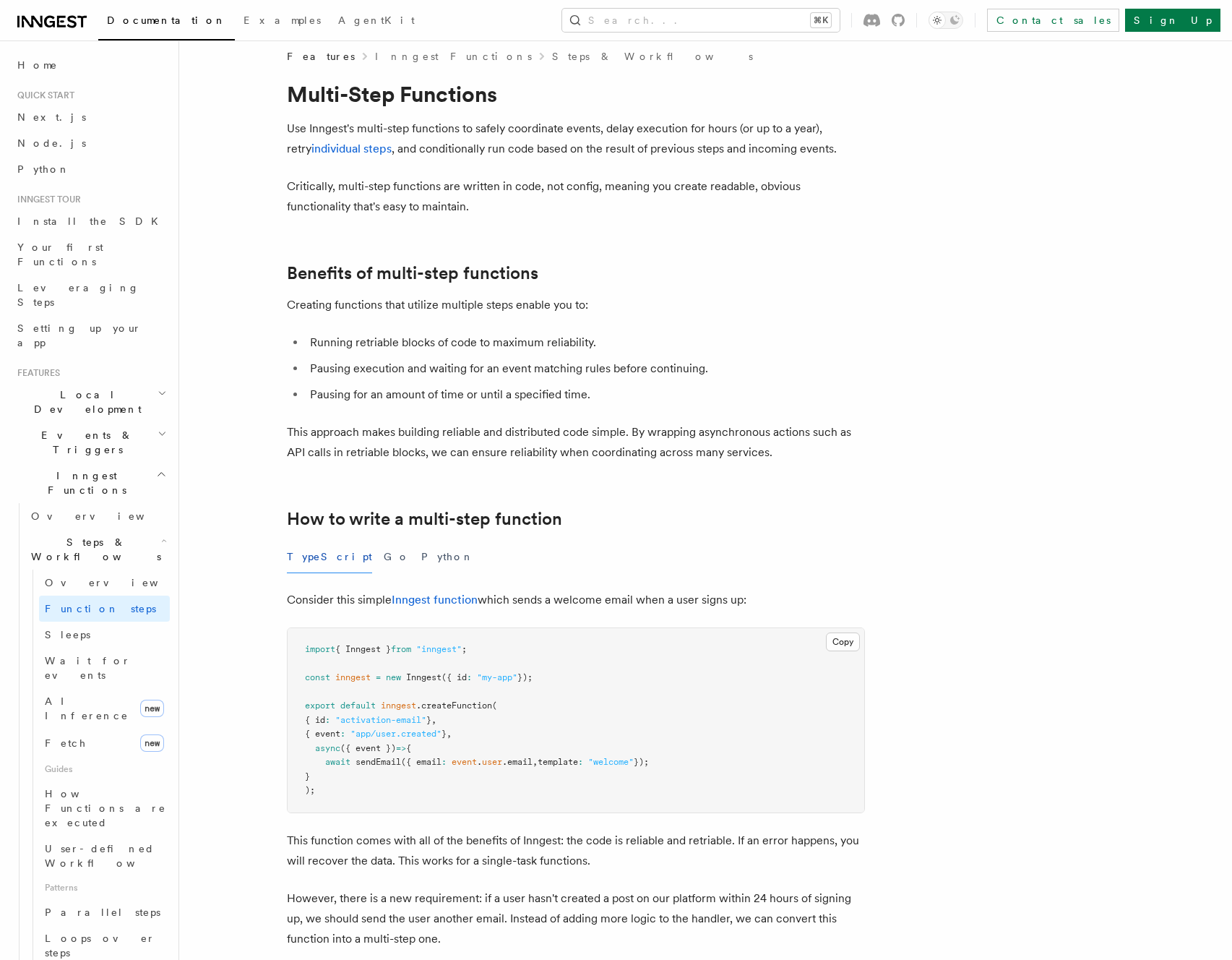
scroll to position [16, 0]
click at [536, 210] on p "Critically, multi-step functions are written in code, not config, meaning you c…" at bounding box center [576, 195] width 578 height 41
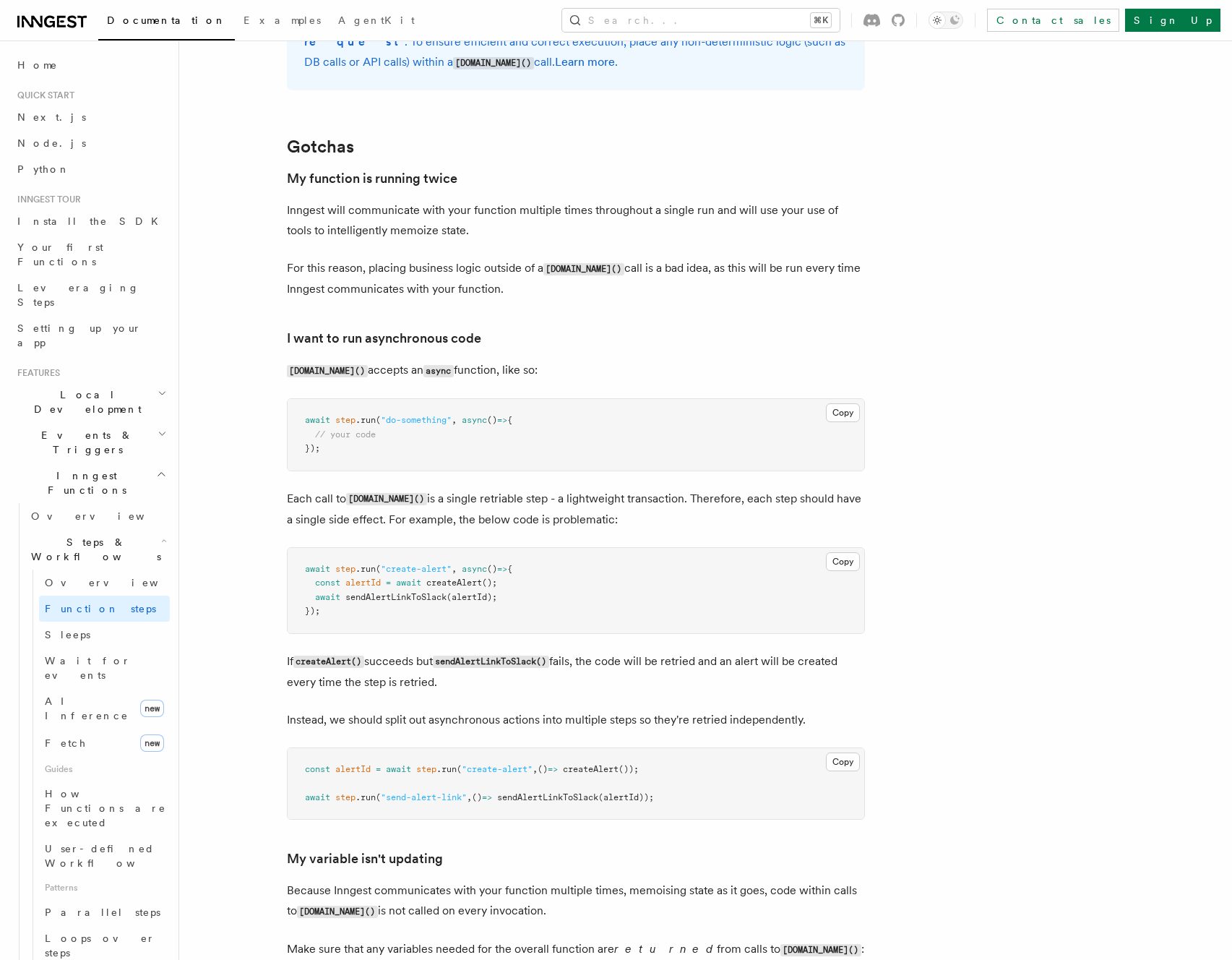
scroll to position [2984, 0]
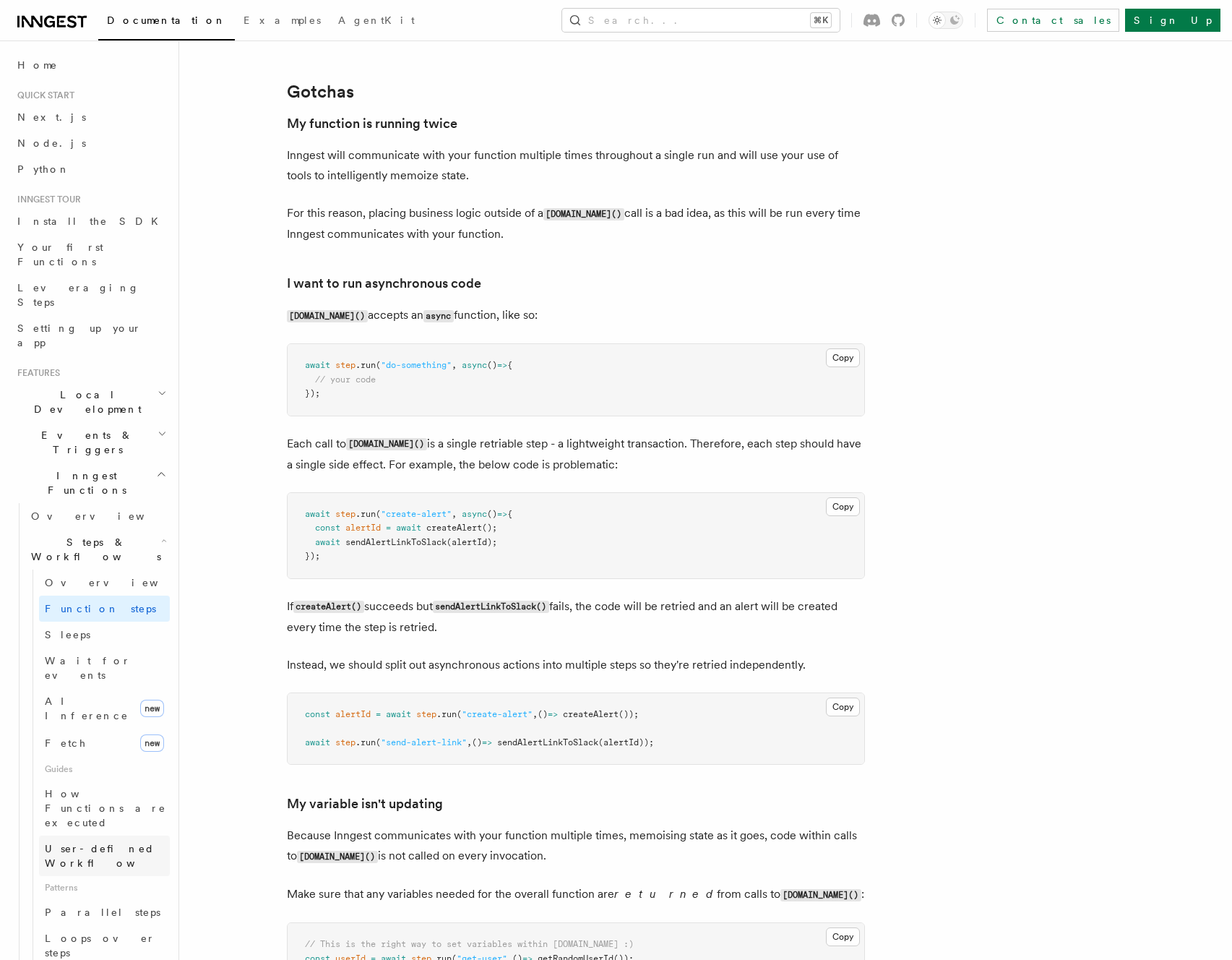
click at [89, 843] on span "User-defined Workflows" at bounding box center [110, 856] width 130 height 26
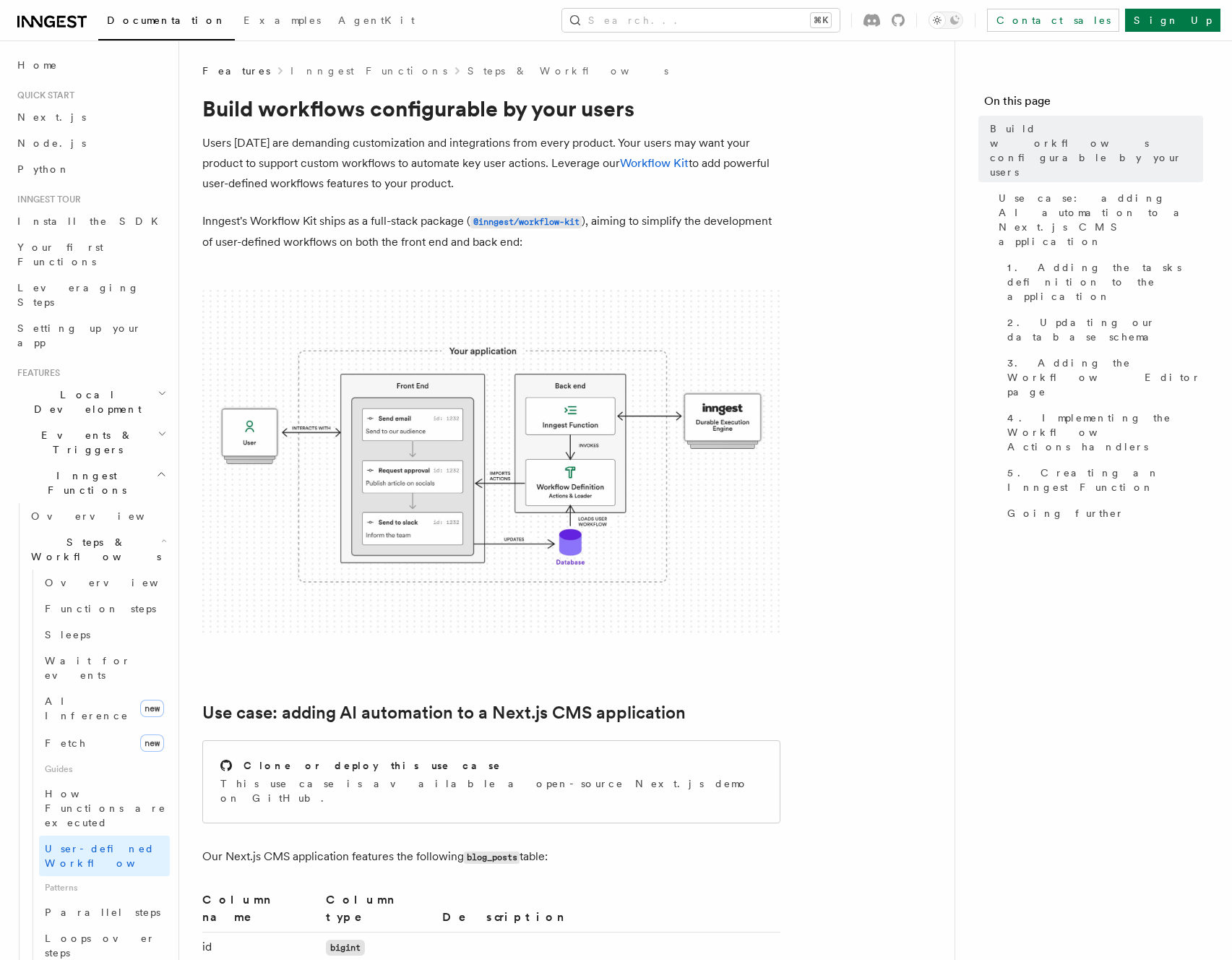
click at [476, 191] on p "Users today are demanding customization and integrations from every product. Yo…" at bounding box center [491, 164] width 578 height 61
click at [511, 185] on p "Users today are demanding customization and integrations from every product. Yo…" at bounding box center [491, 164] width 578 height 61
click at [598, 175] on p "Users today are demanding customization and integrations from every product. Yo…" at bounding box center [491, 164] width 578 height 61
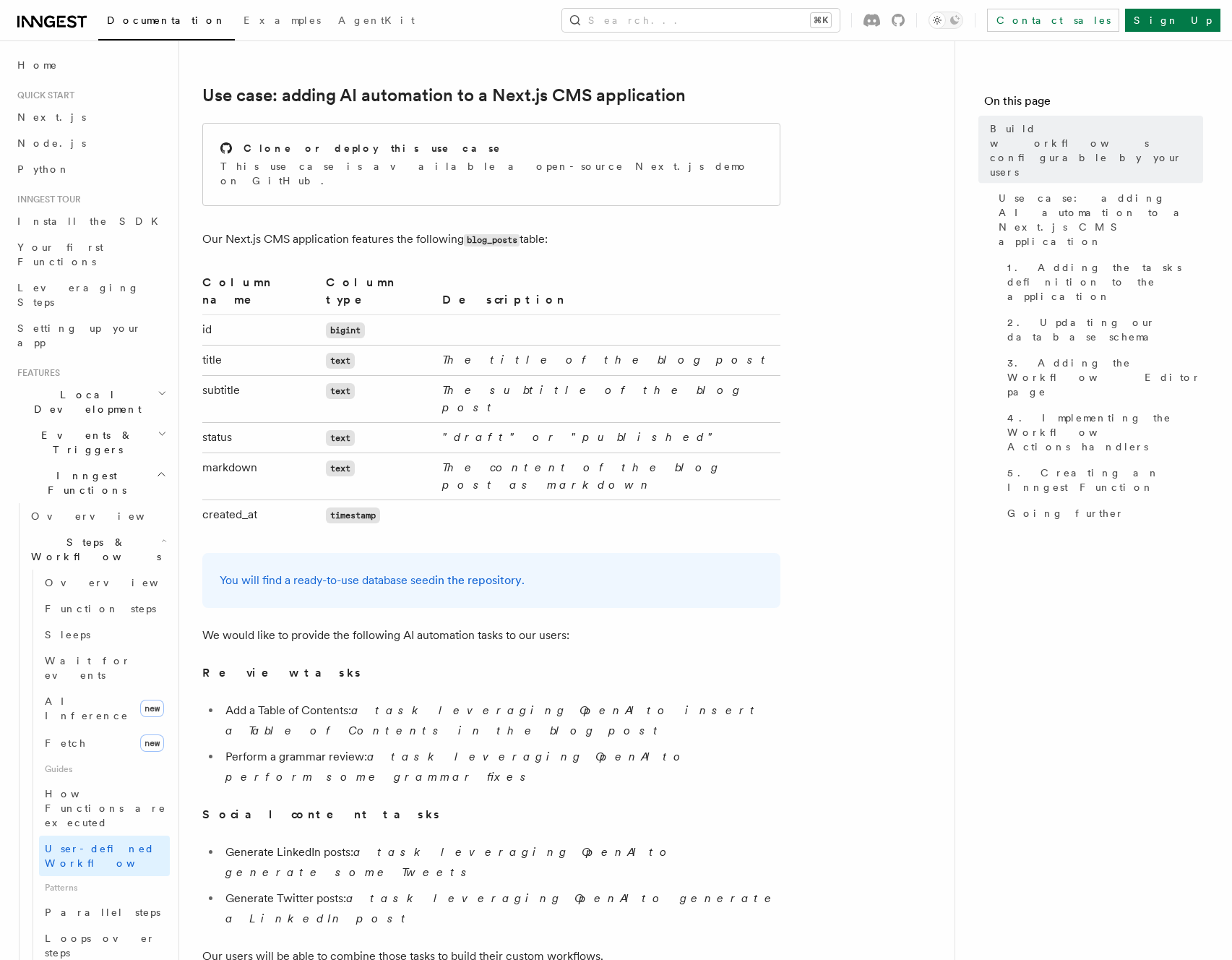
scroll to position [714, 0]
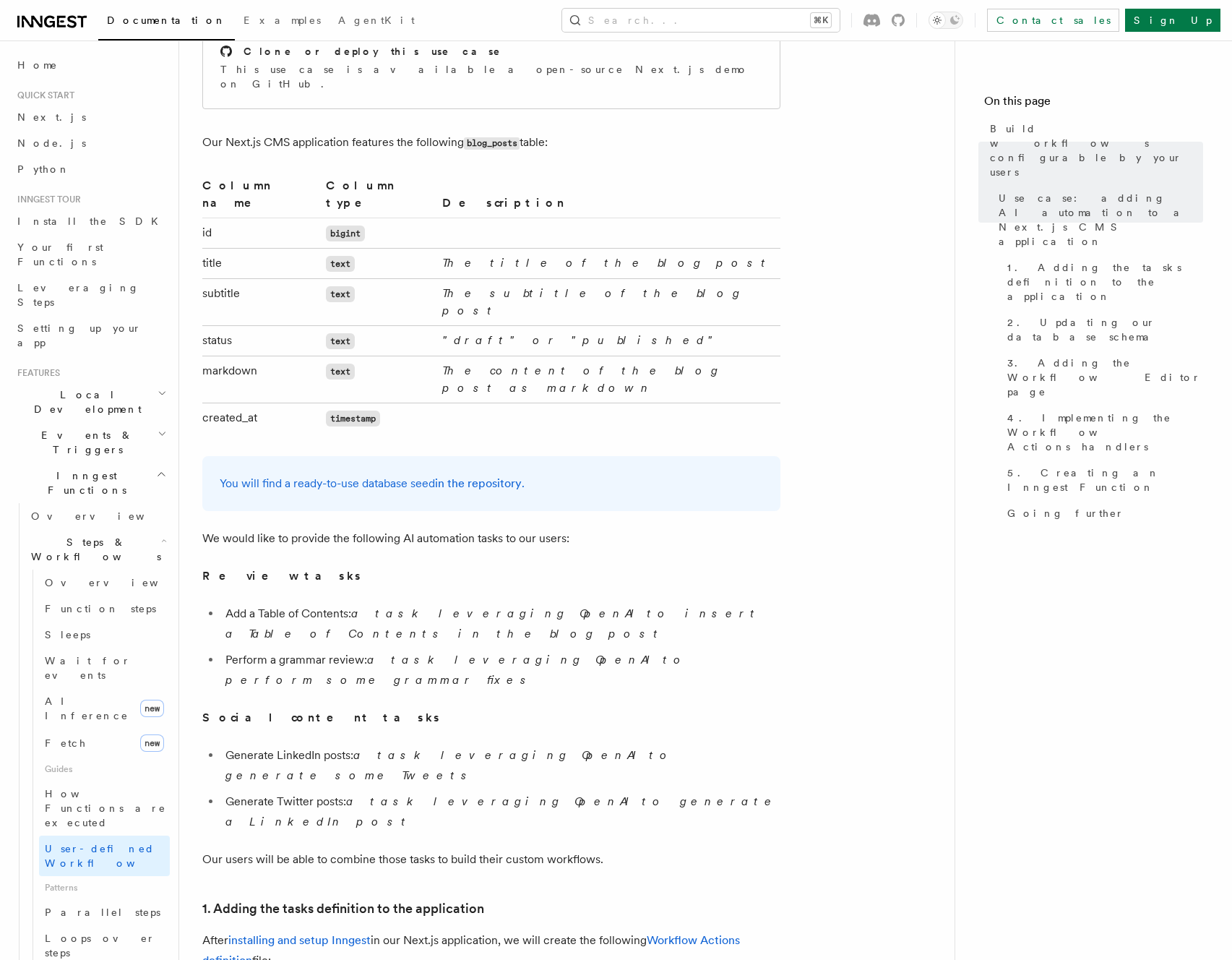
click at [103, 422] on h2 "Events & Triggers" at bounding box center [91, 443] width 158 height 41
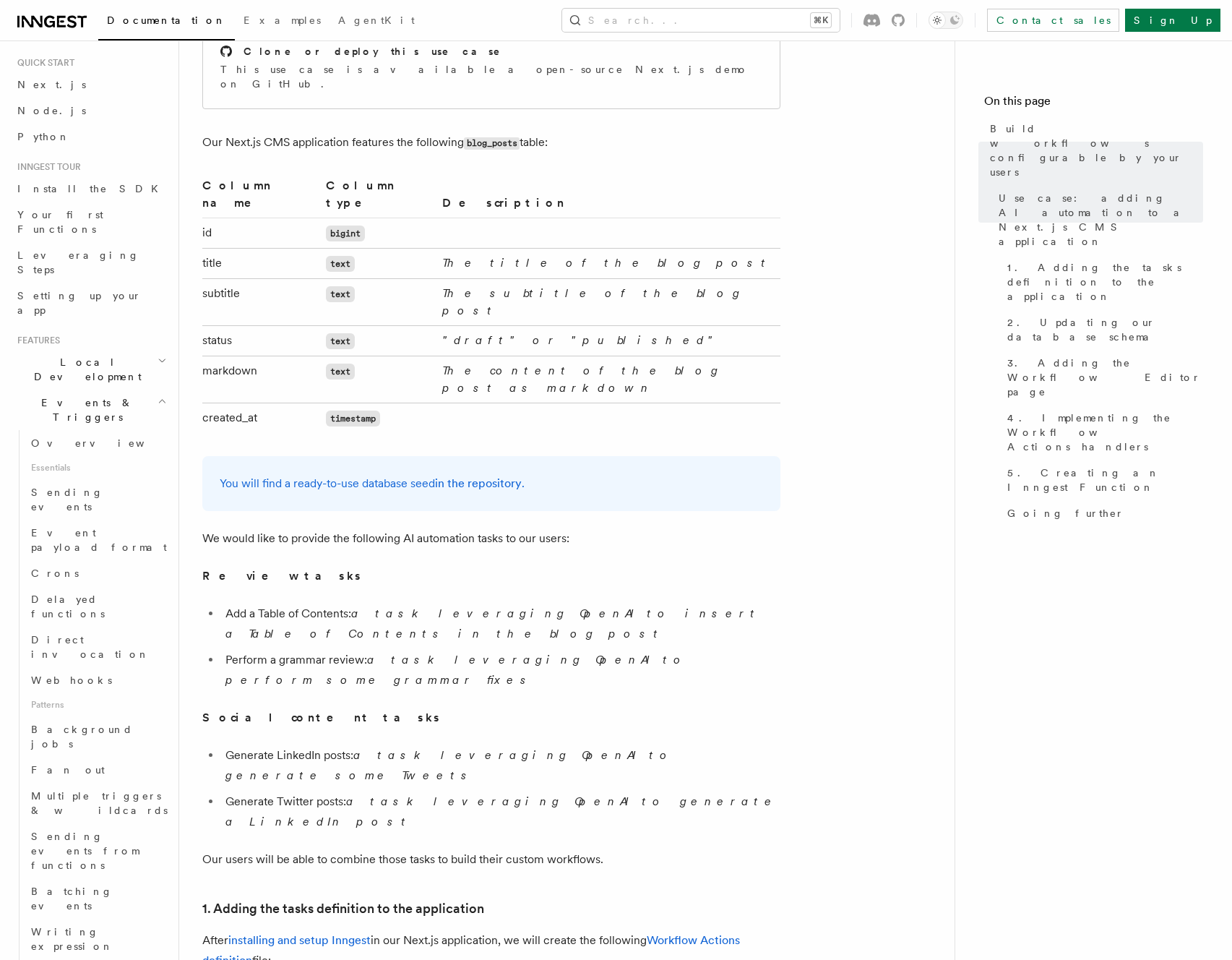
scroll to position [47, 0]
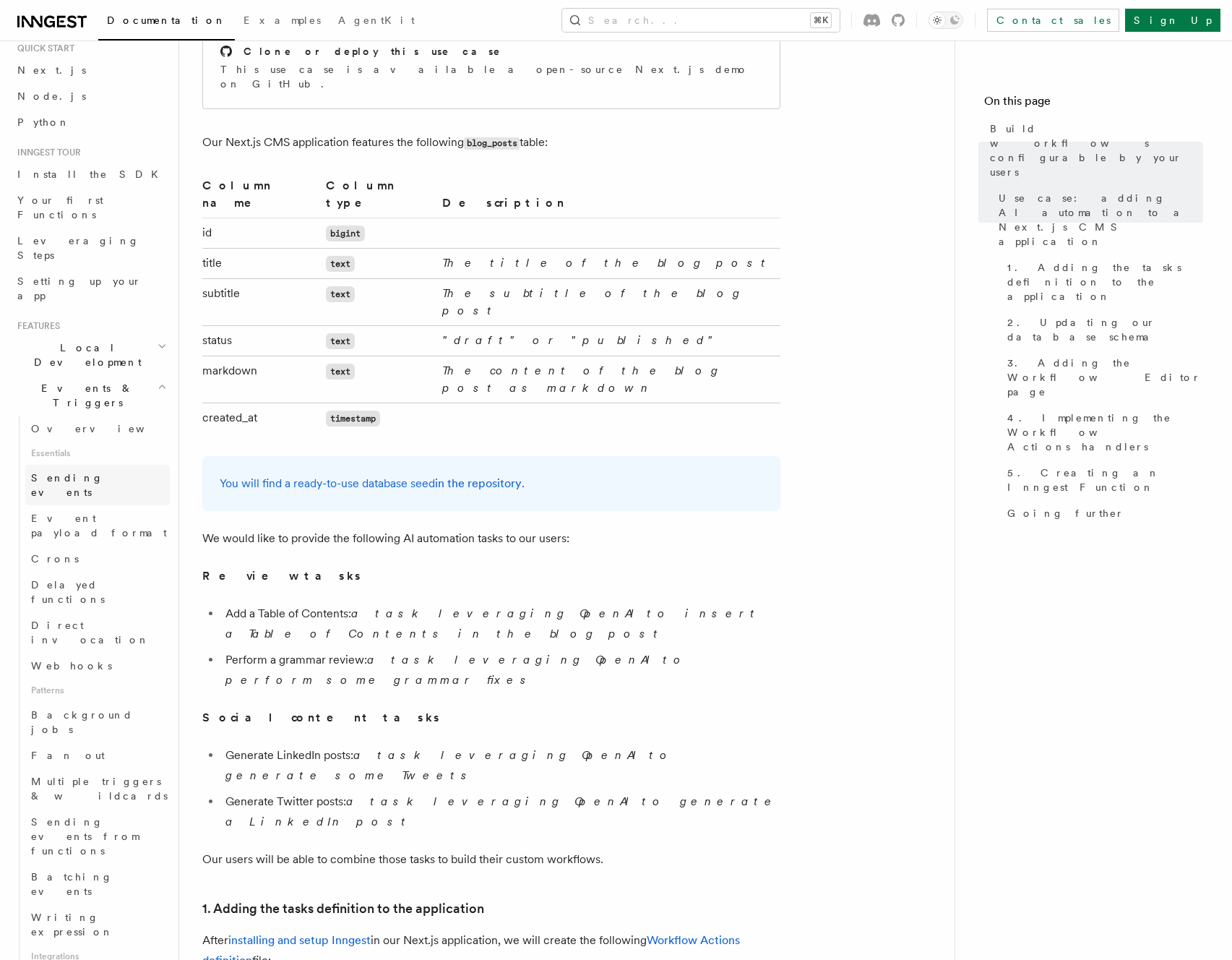
click at [86, 472] on span "Sending events" at bounding box center [67, 485] width 72 height 26
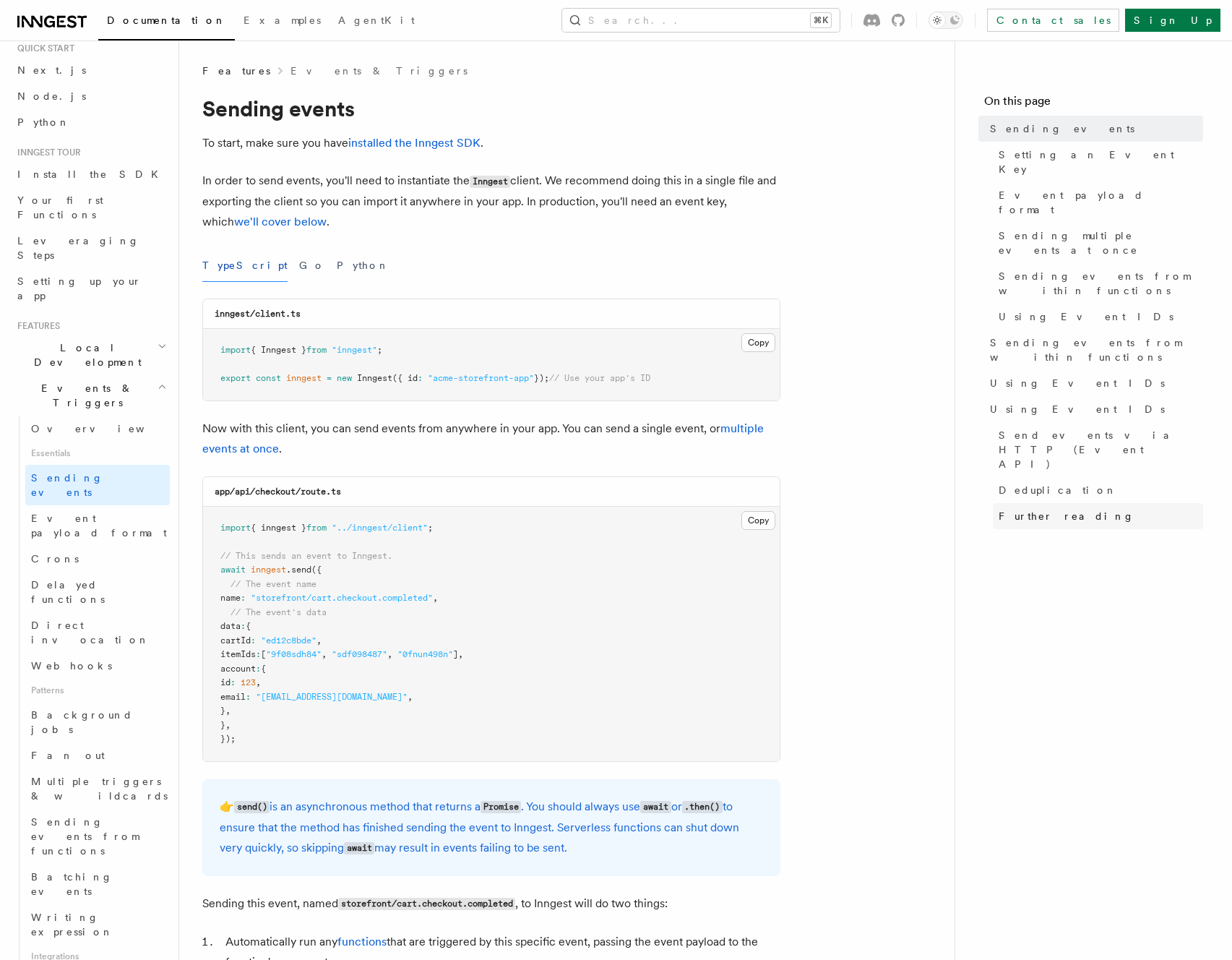
click at [1063, 509] on span "Further reading" at bounding box center [1066, 516] width 136 height 15
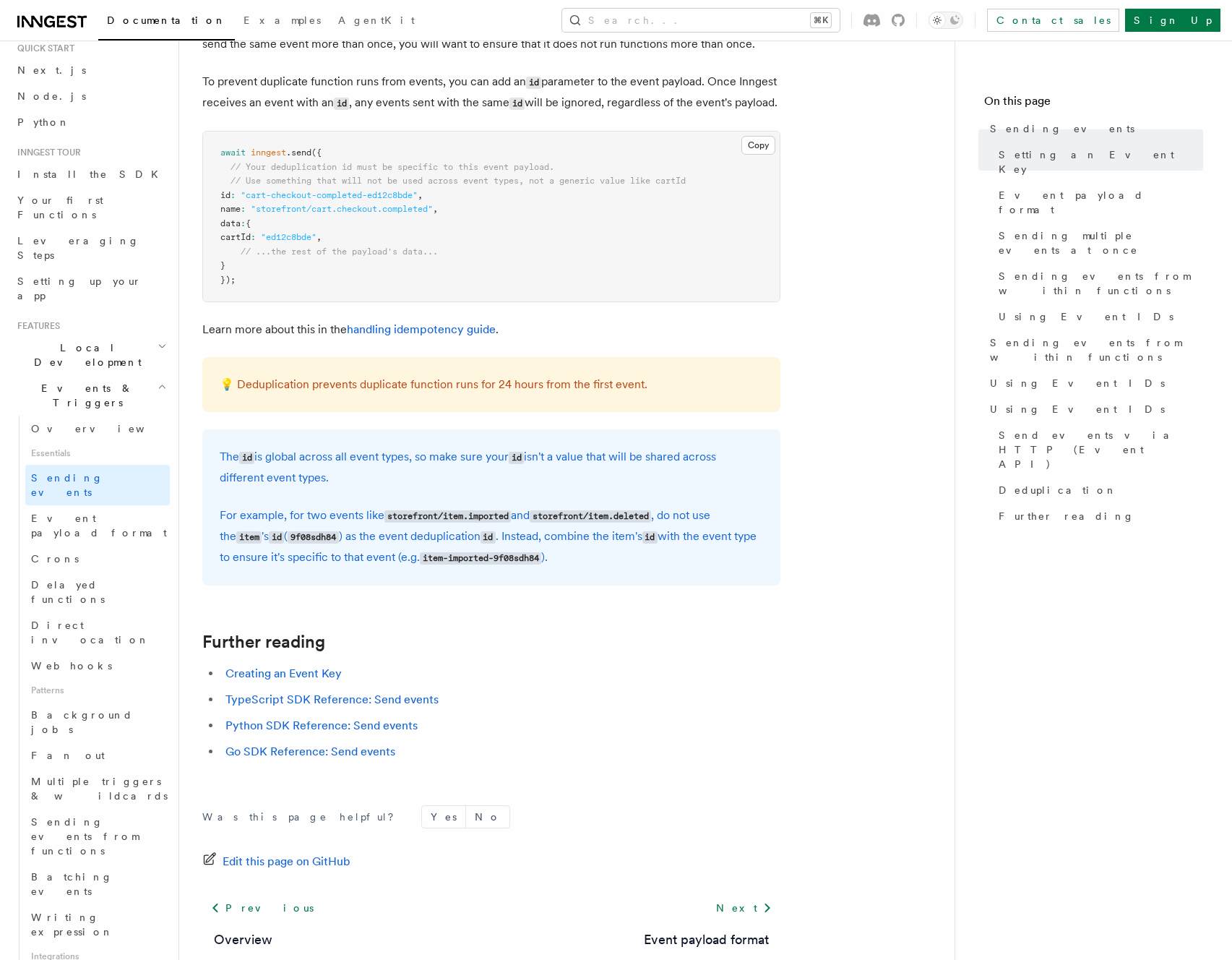
scroll to position [3824, 0]
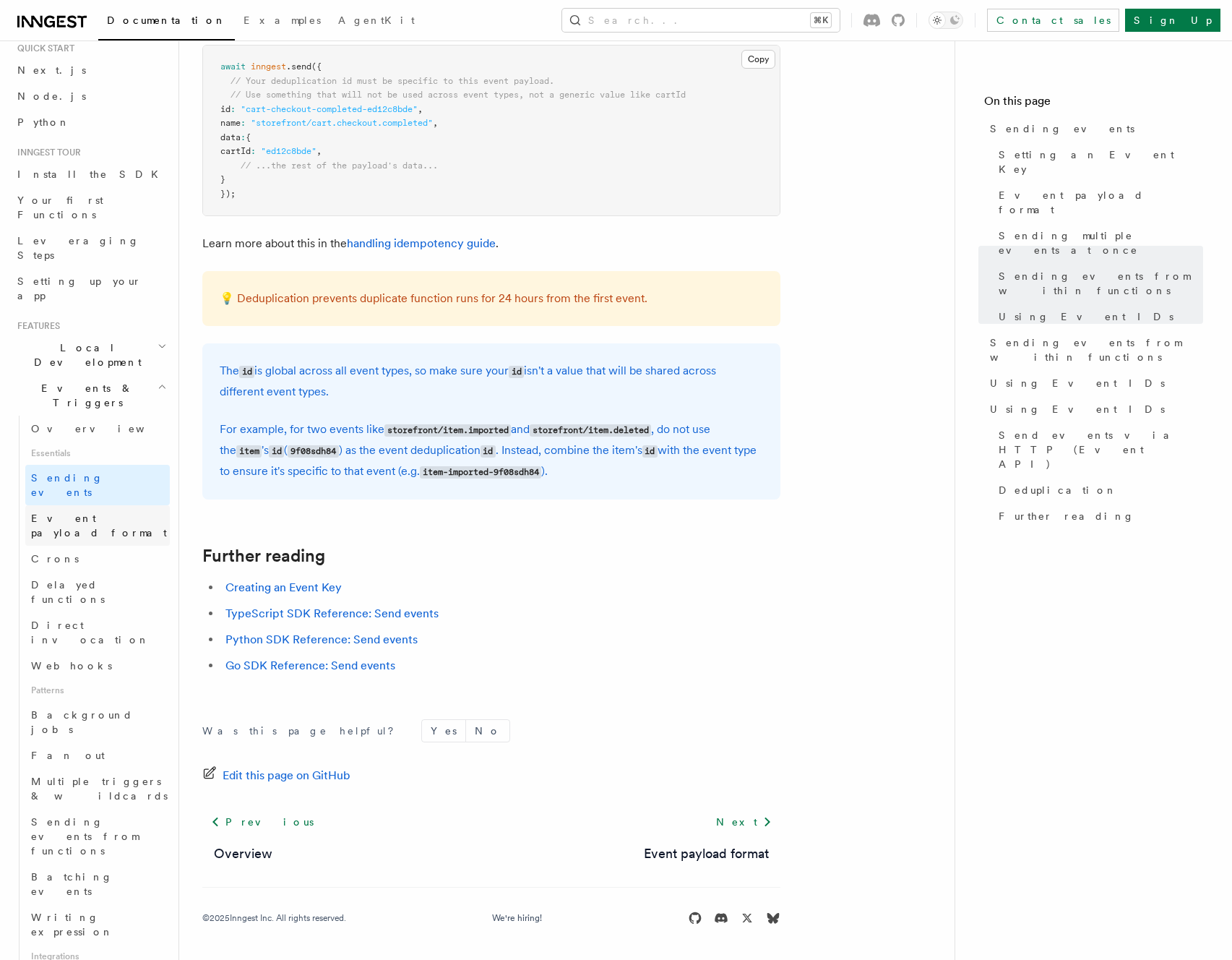
click at [66, 511] on span "Event payload format" at bounding box center [101, 525] width 139 height 29
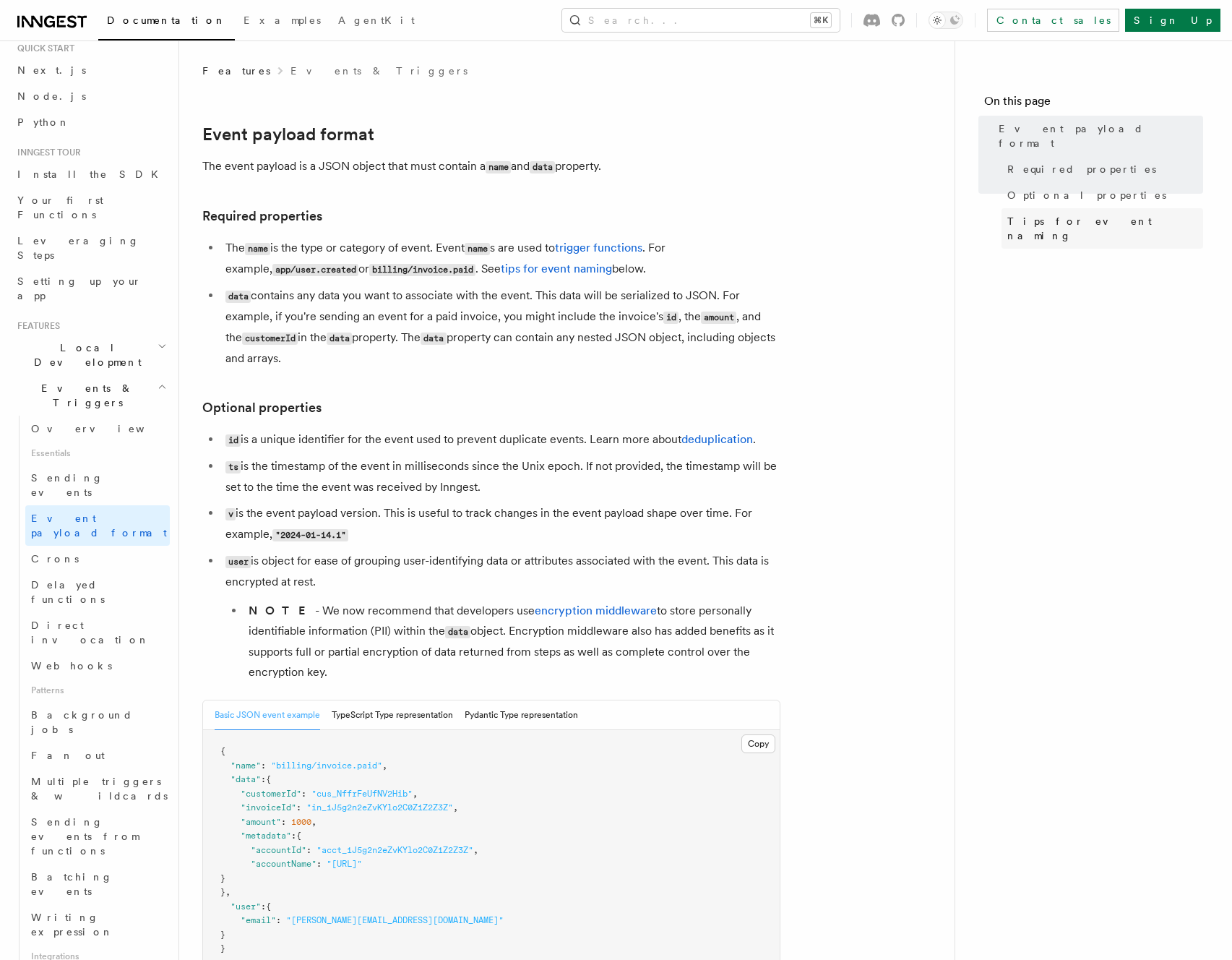
click at [1098, 214] on span "Tips for event naming" at bounding box center [1105, 228] width 196 height 29
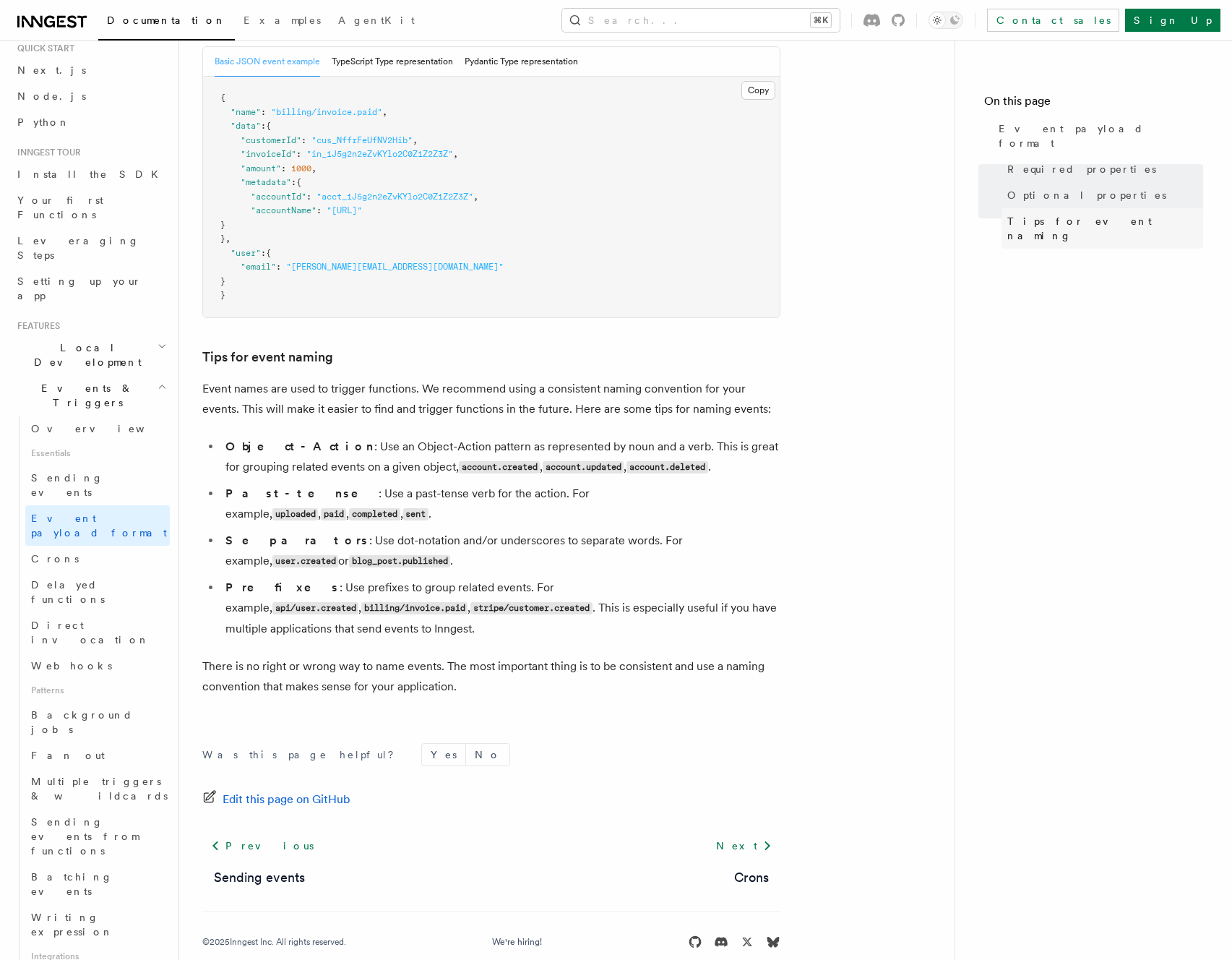
scroll to position [659, 0]
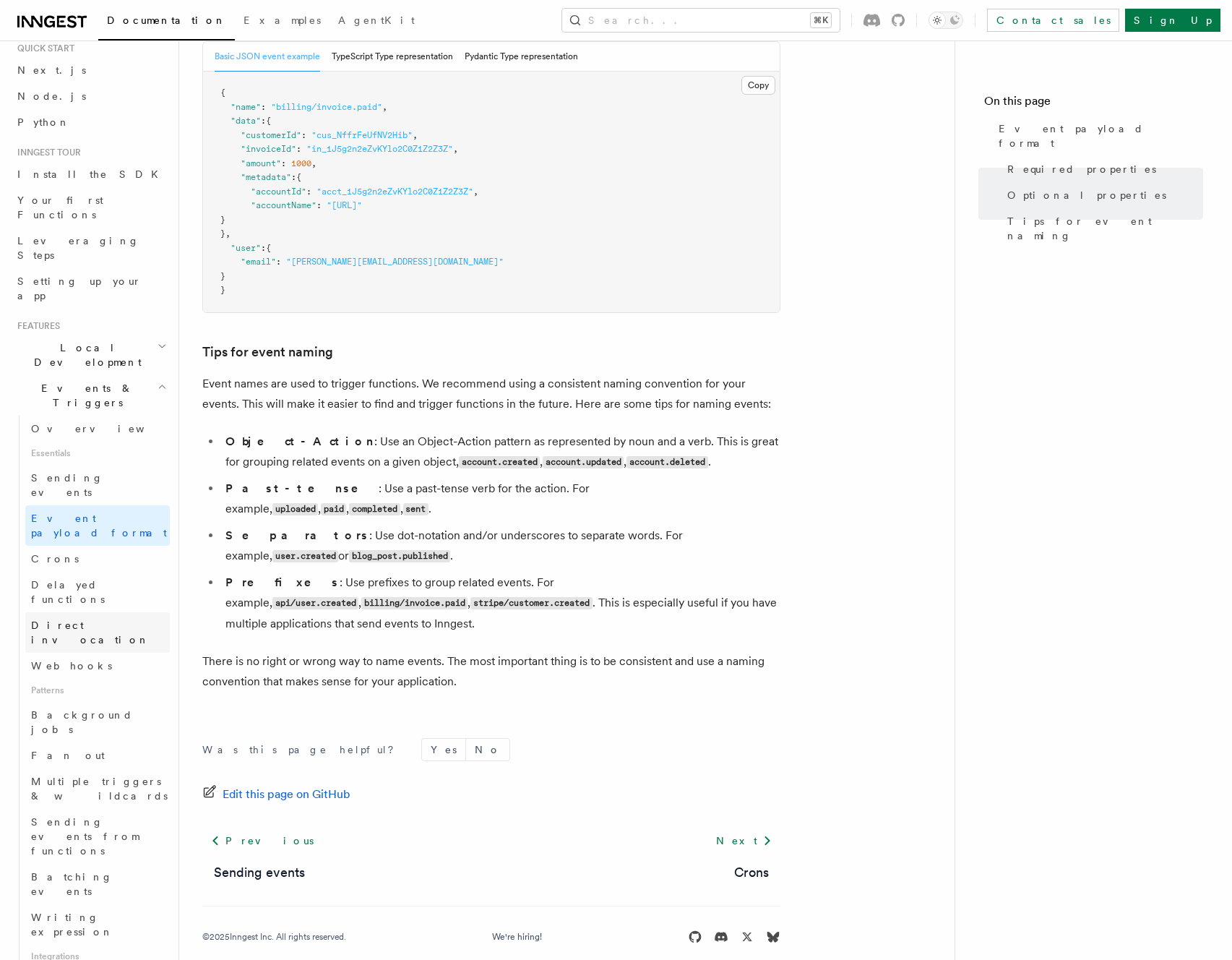
click at [65, 620] on span "Direct invocation" at bounding box center [91, 633] width 118 height 26
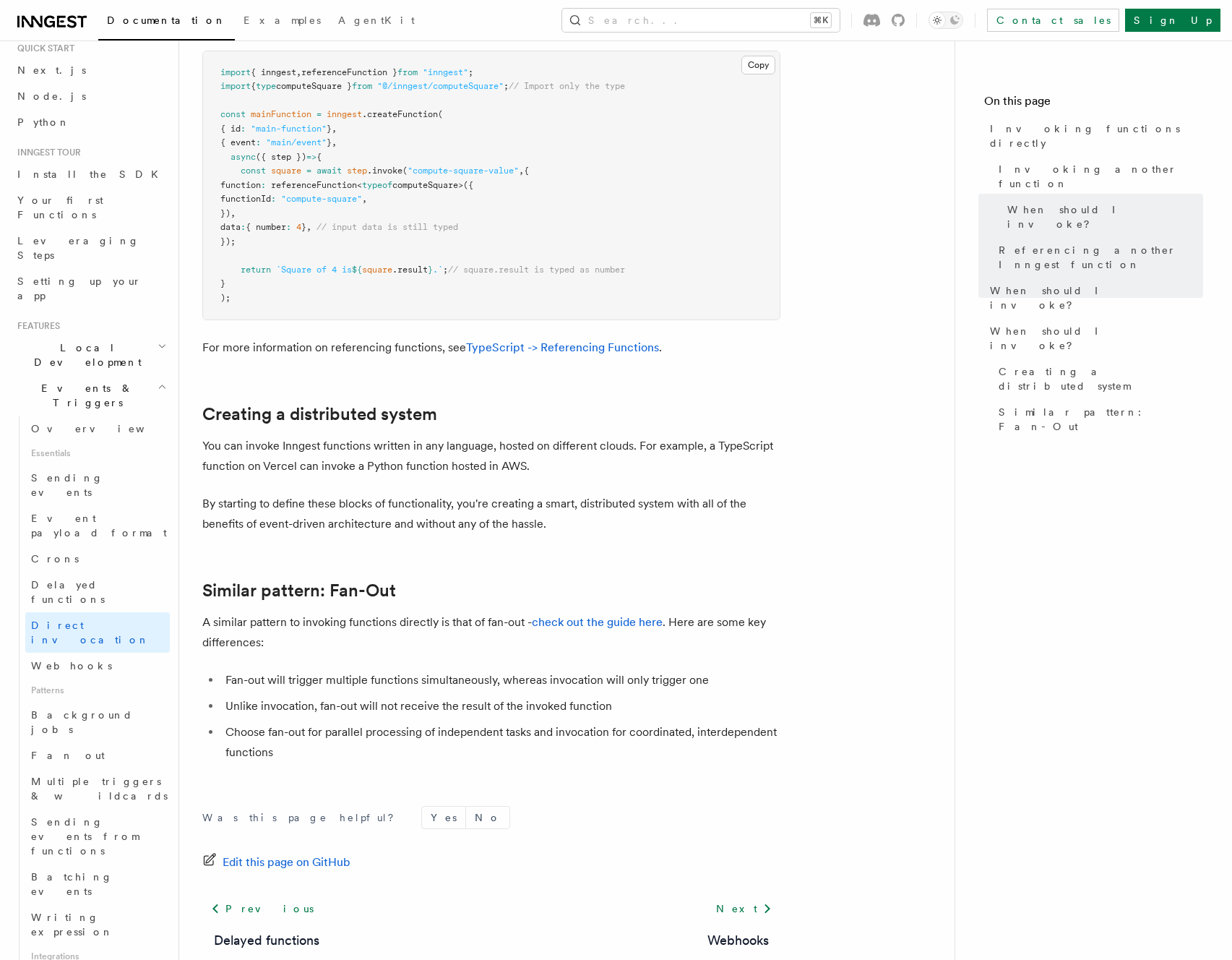
scroll to position [1709, 0]
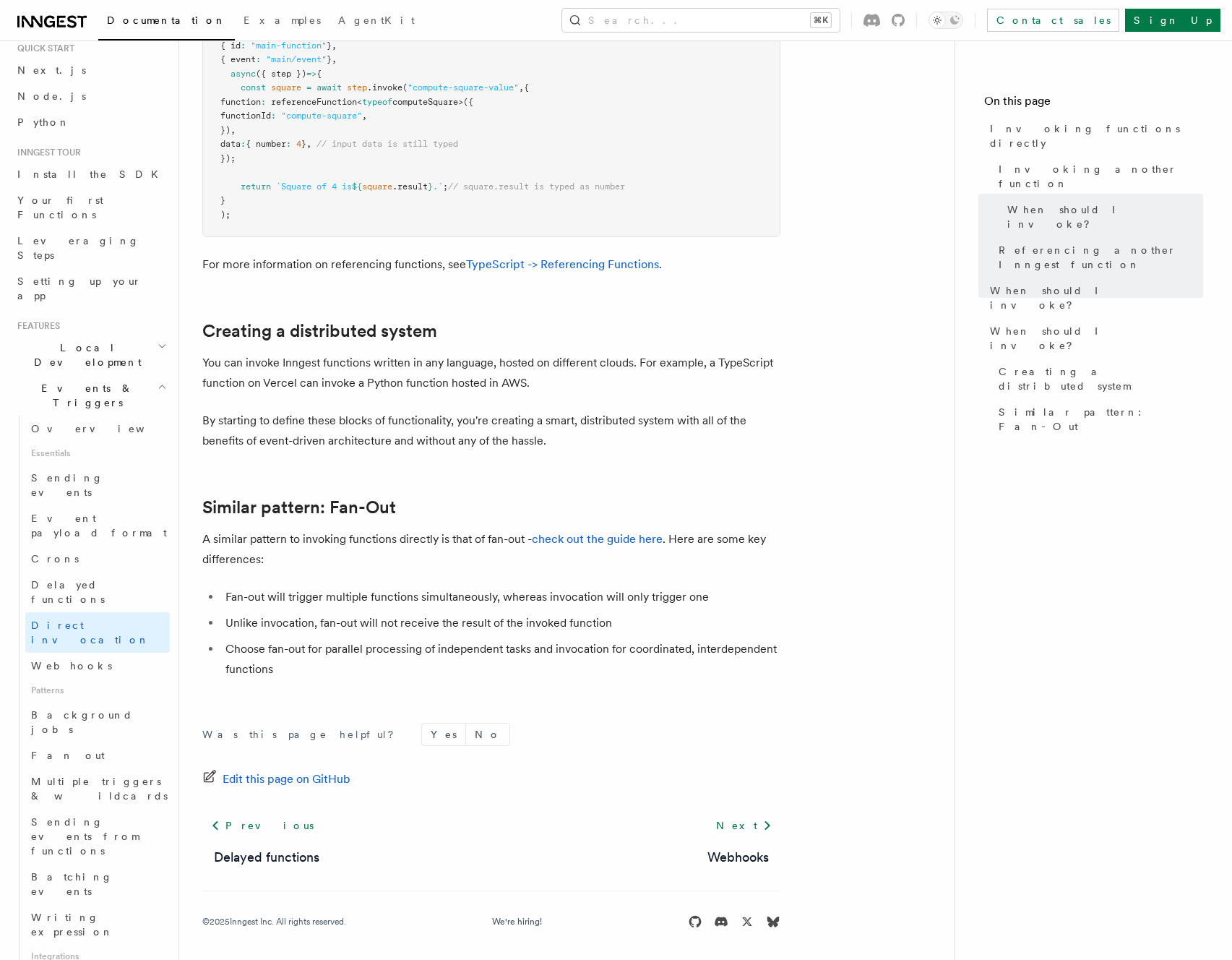
click at [114, 653] on link "Webhooks" at bounding box center [97, 666] width 144 height 26
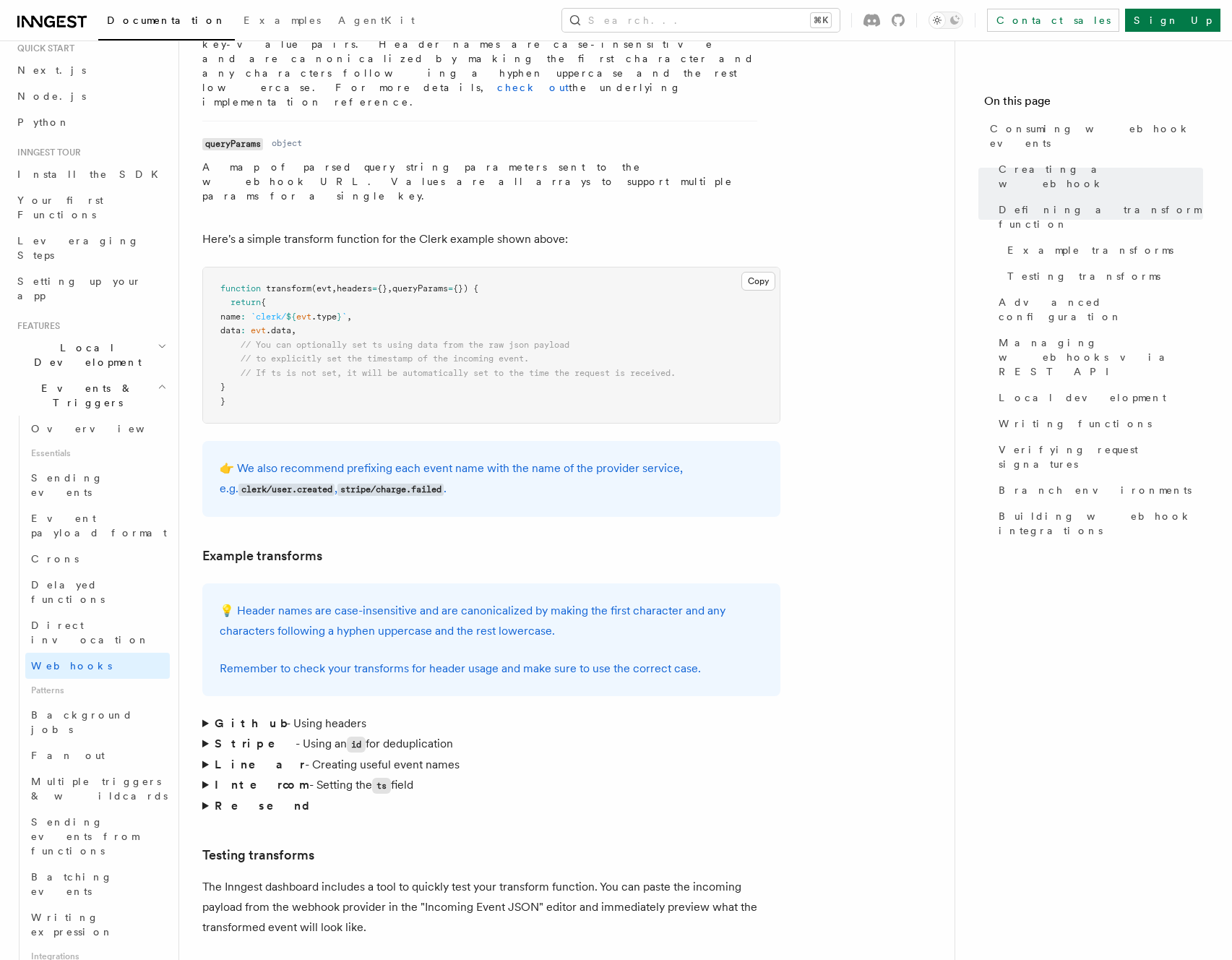
scroll to position [1717, 0]
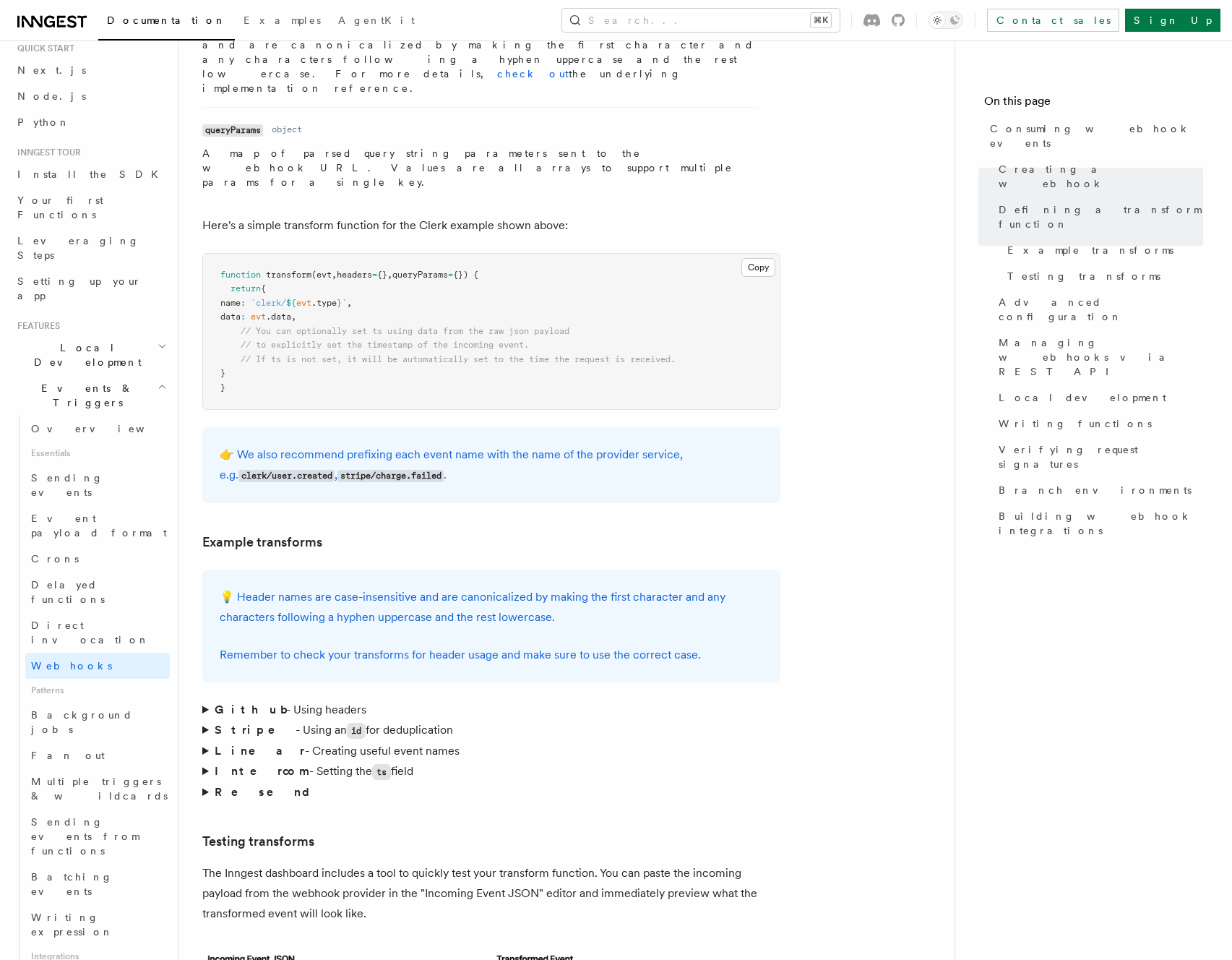
click at [202, 720] on summary "Stripe - Using an id for deduplication" at bounding box center [491, 730] width 578 height 21
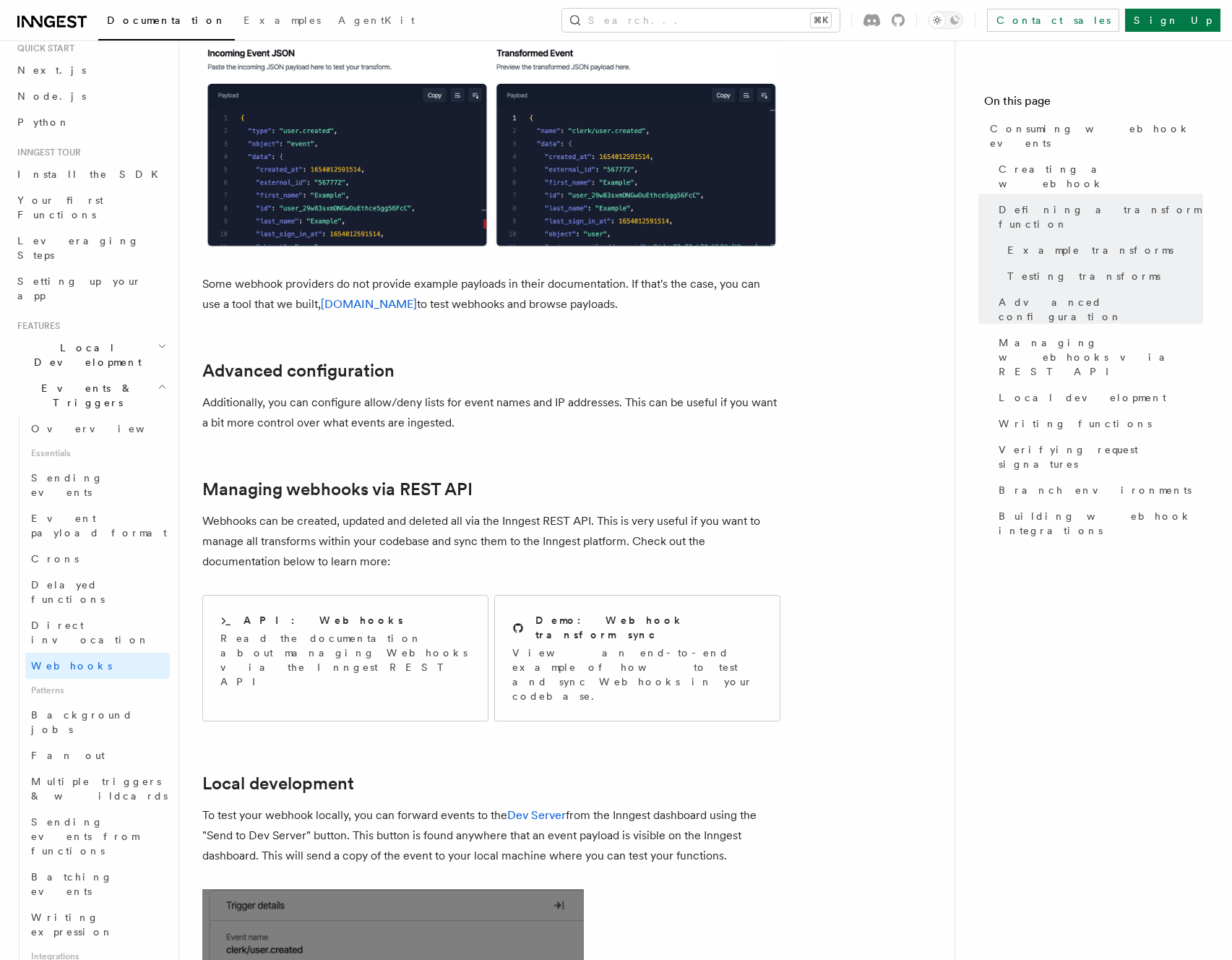
scroll to position [2901, 0]
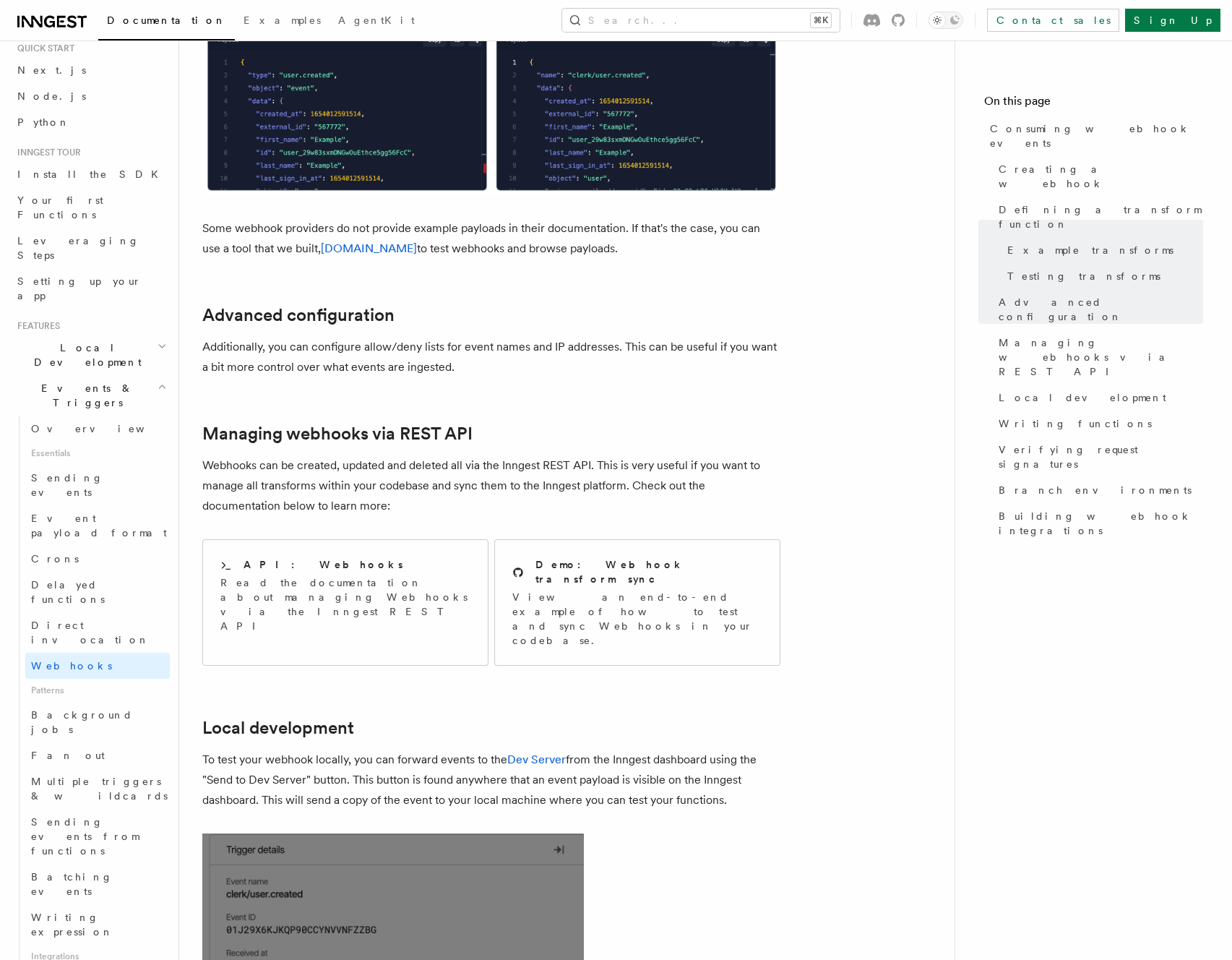
click at [678, 600] on article "Features Events & Triggers Consuming webhook events At its core, Inngest is cen…" at bounding box center [566, 59] width 729 height 5794
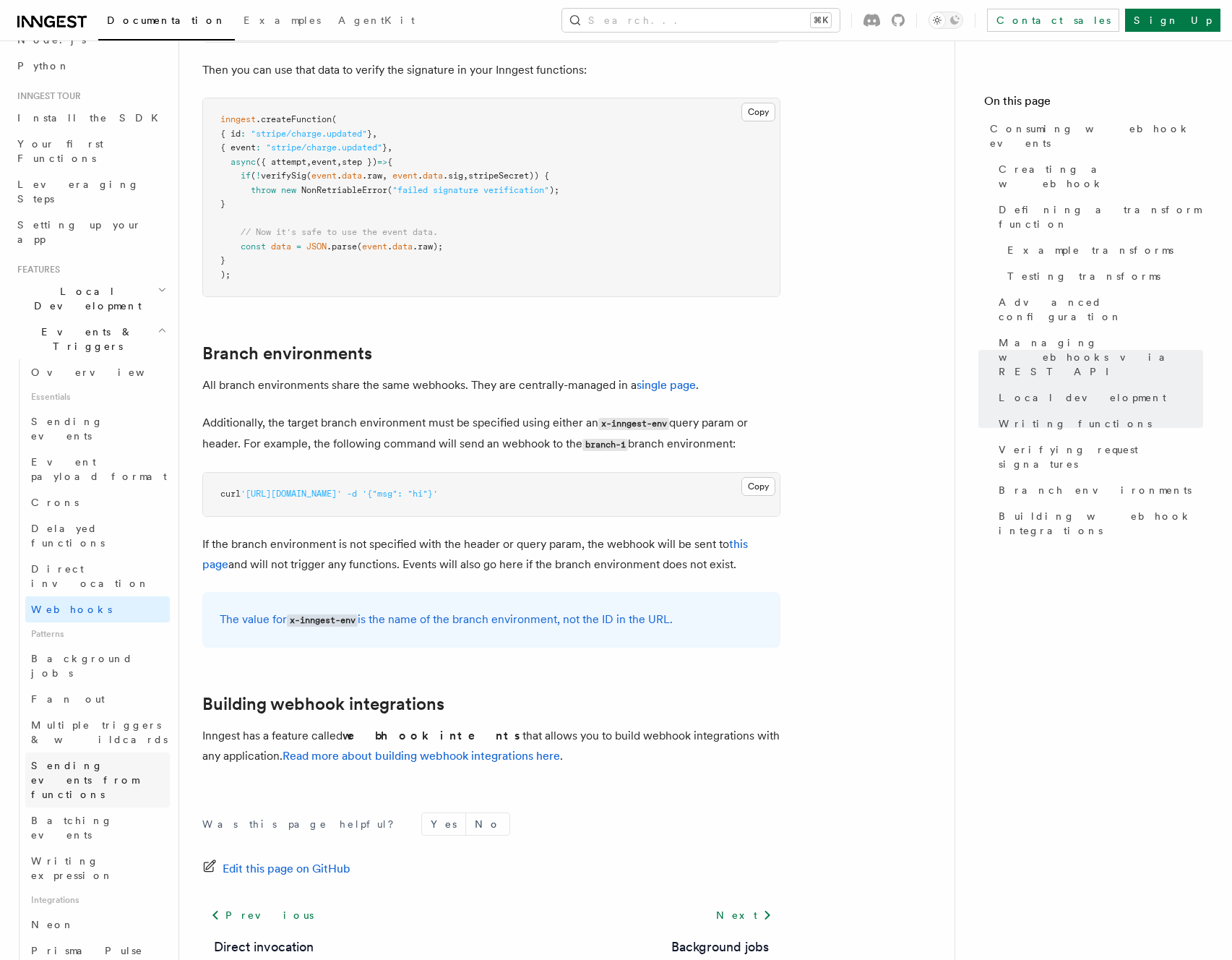
scroll to position [165, 0]
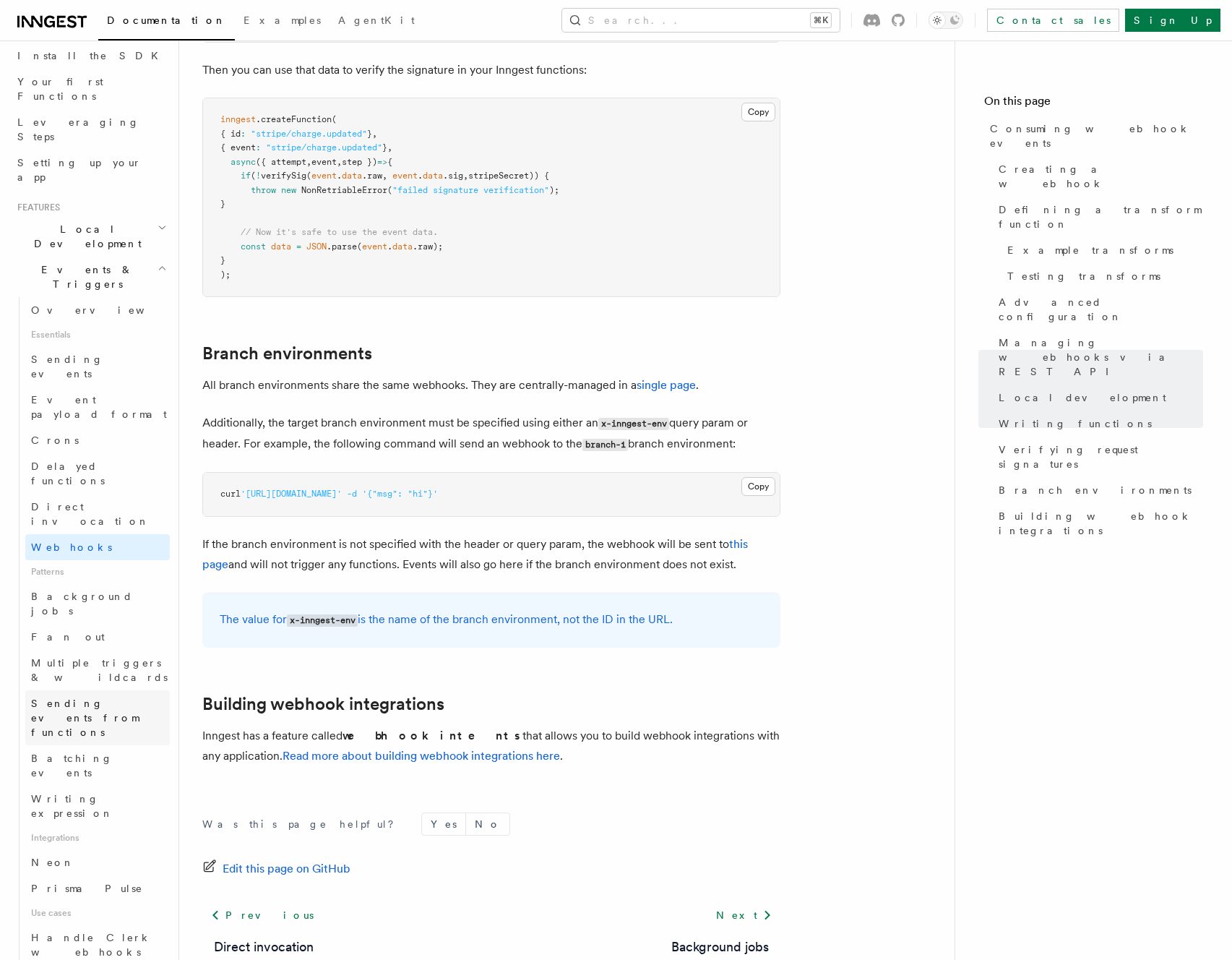
click at [86, 698] on span "Sending events from functions" at bounding box center [85, 718] width 108 height 41
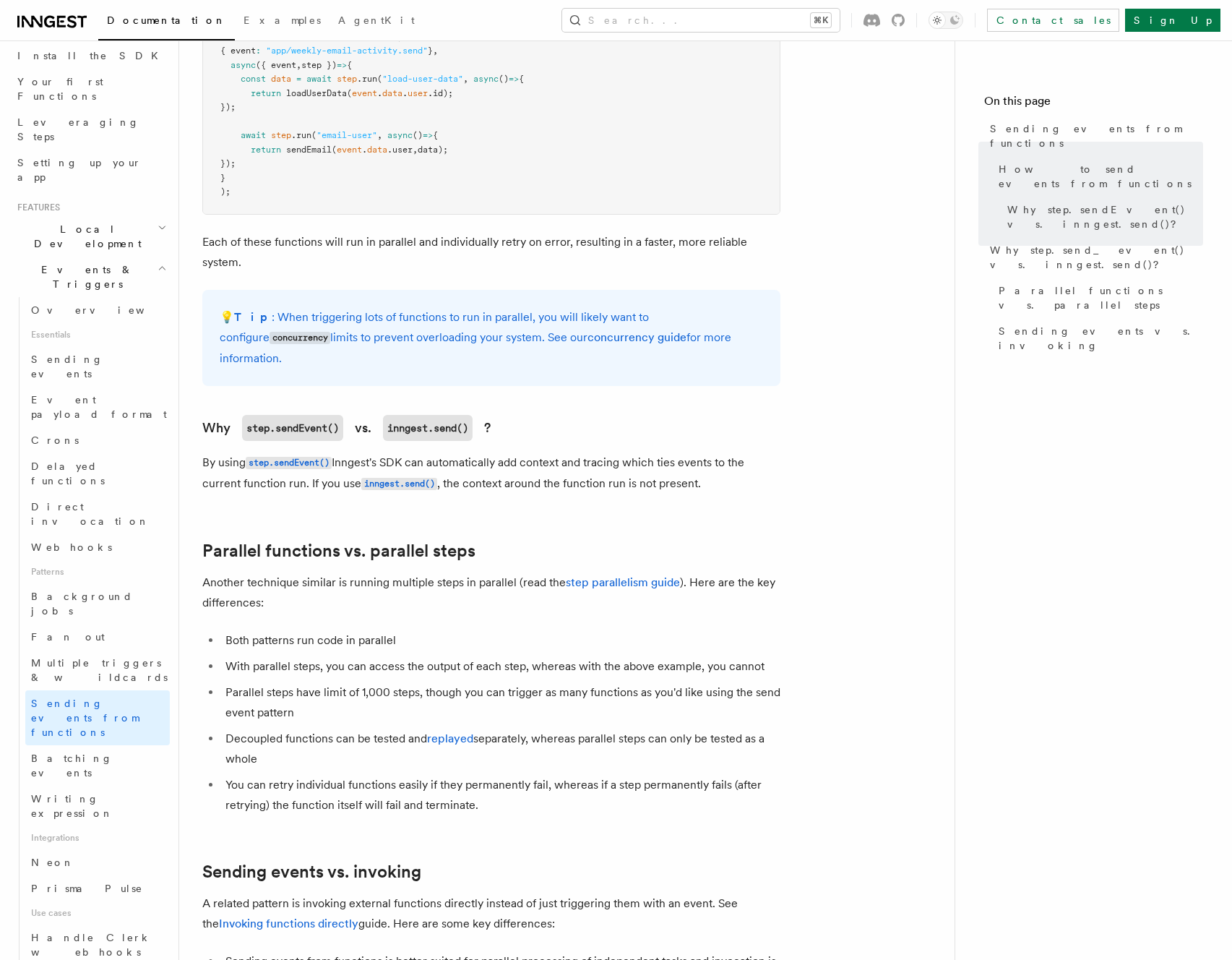
scroll to position [1338, 0]
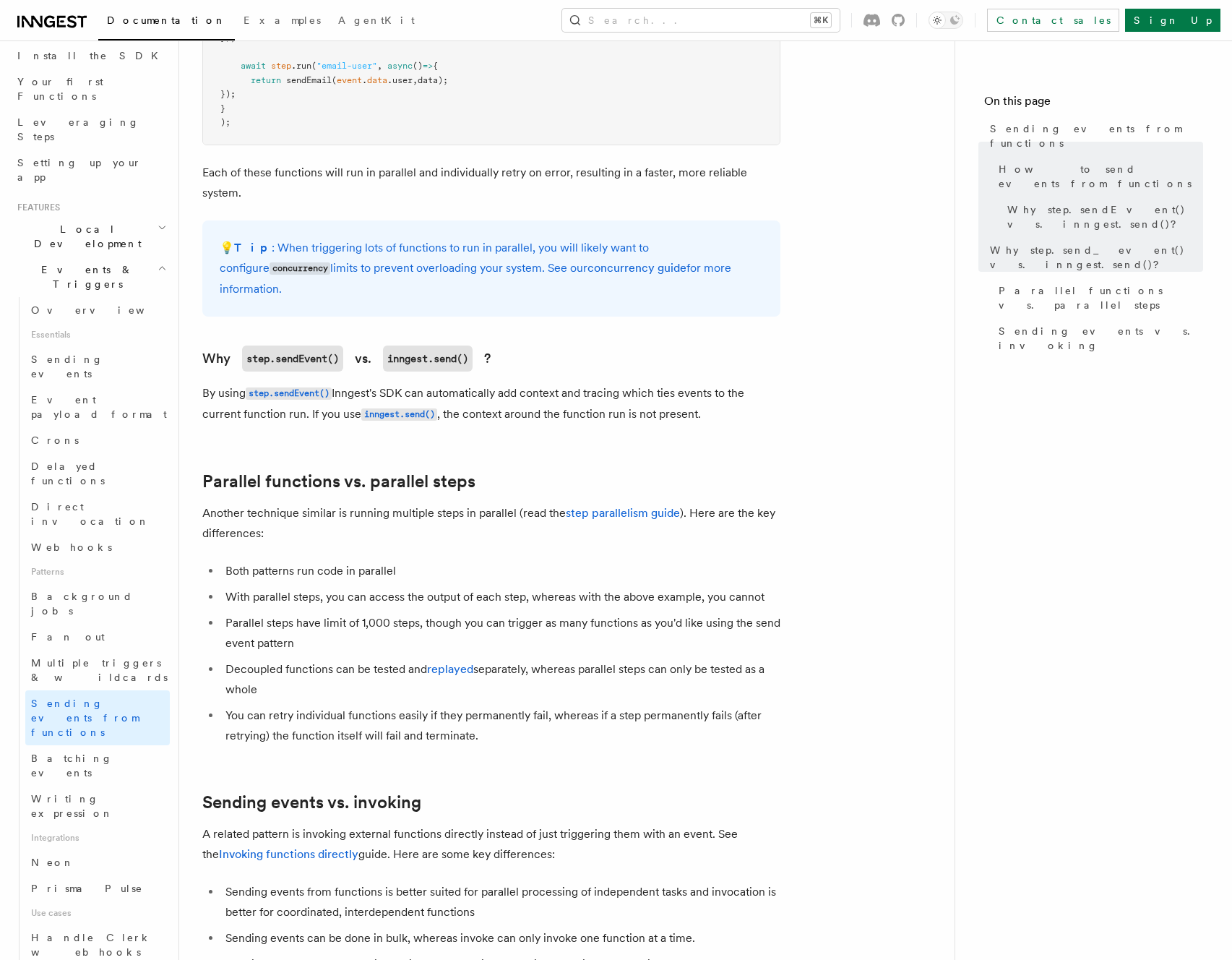
click at [364, 423] on article "Features Events & Triggers Sending events from functions In some workflows or p…" at bounding box center [566, 5] width 729 height 2558
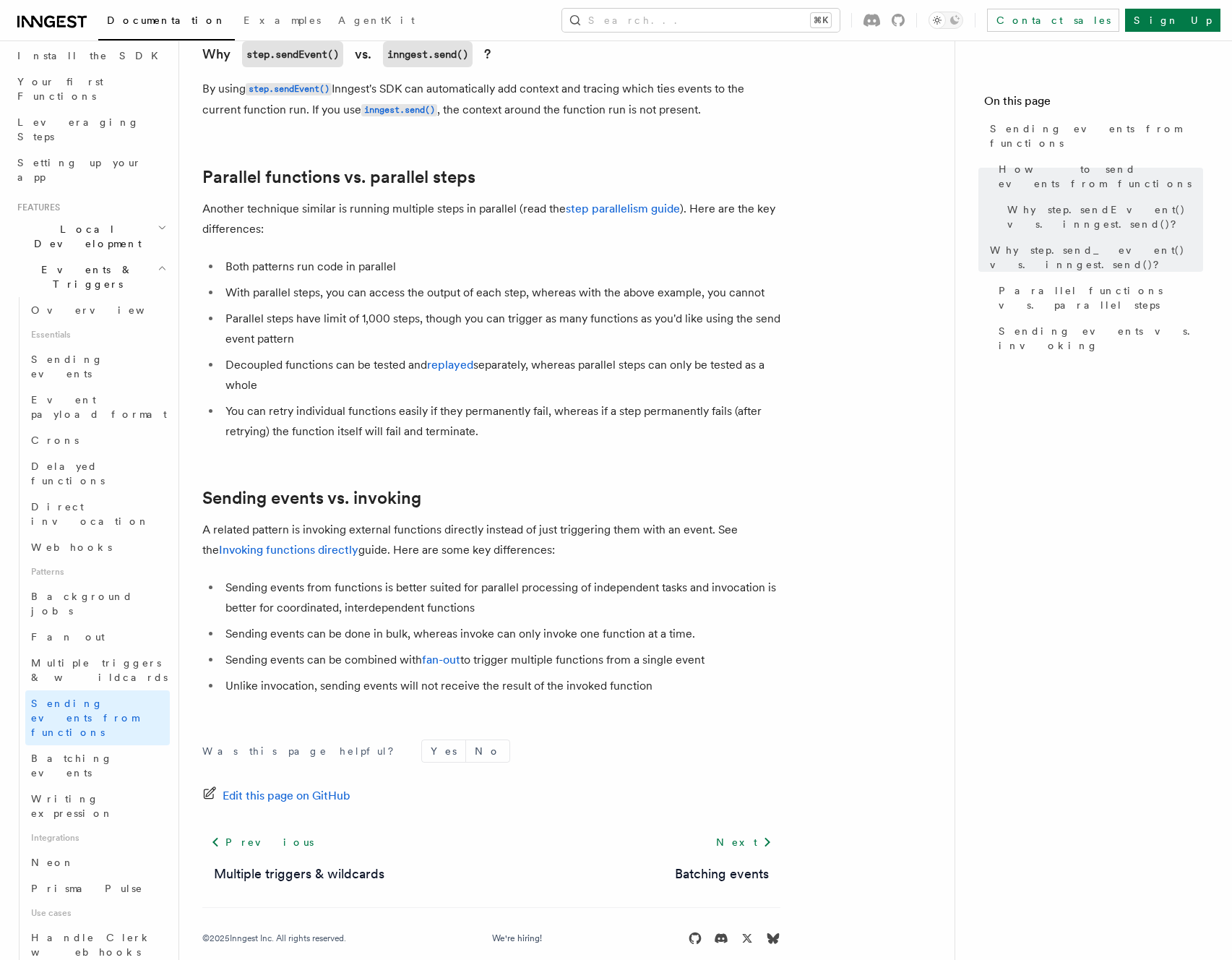
scroll to position [1560, 0]
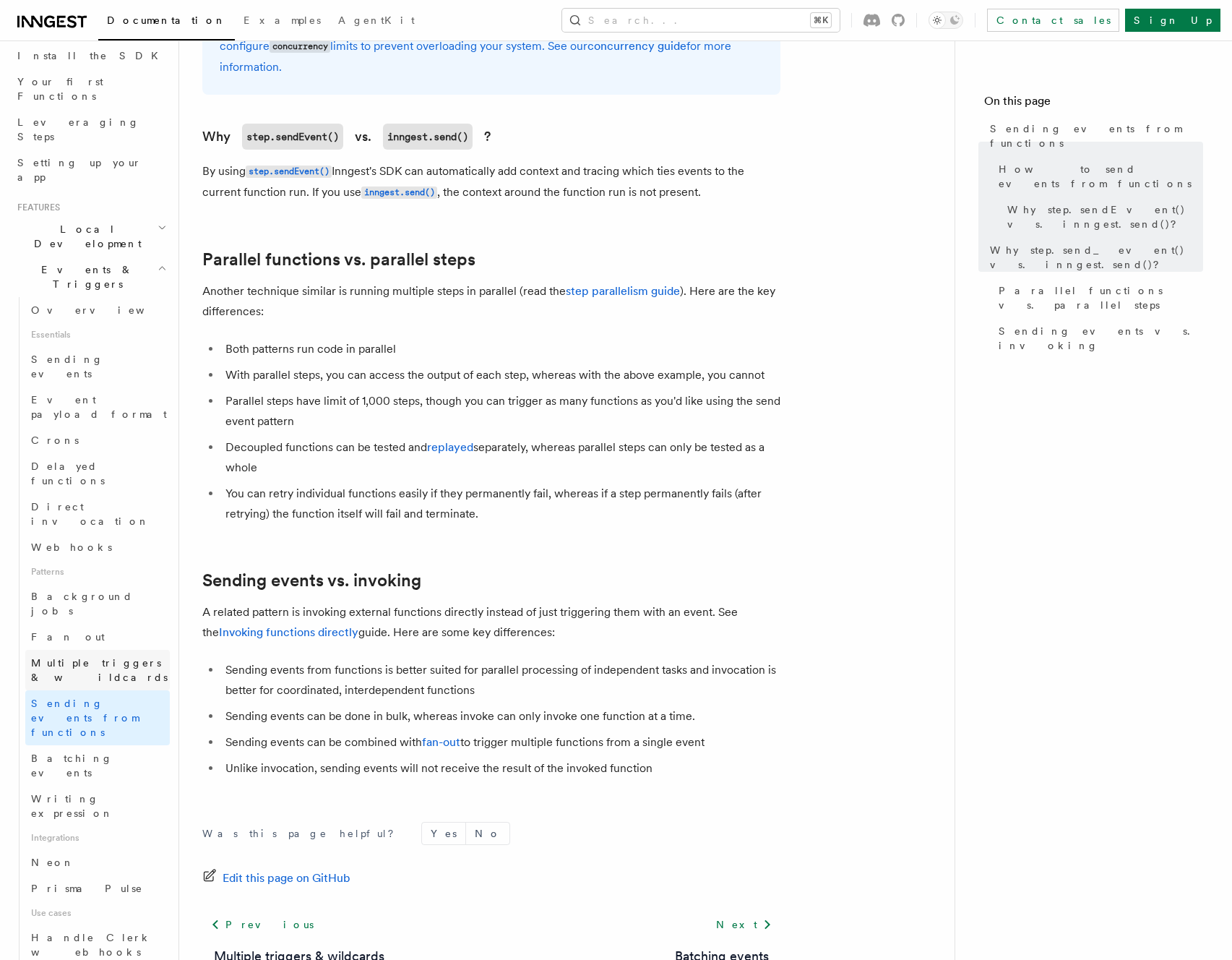
click at [104, 656] on span "Multiple triggers & wildcards" at bounding box center [101, 670] width 139 height 29
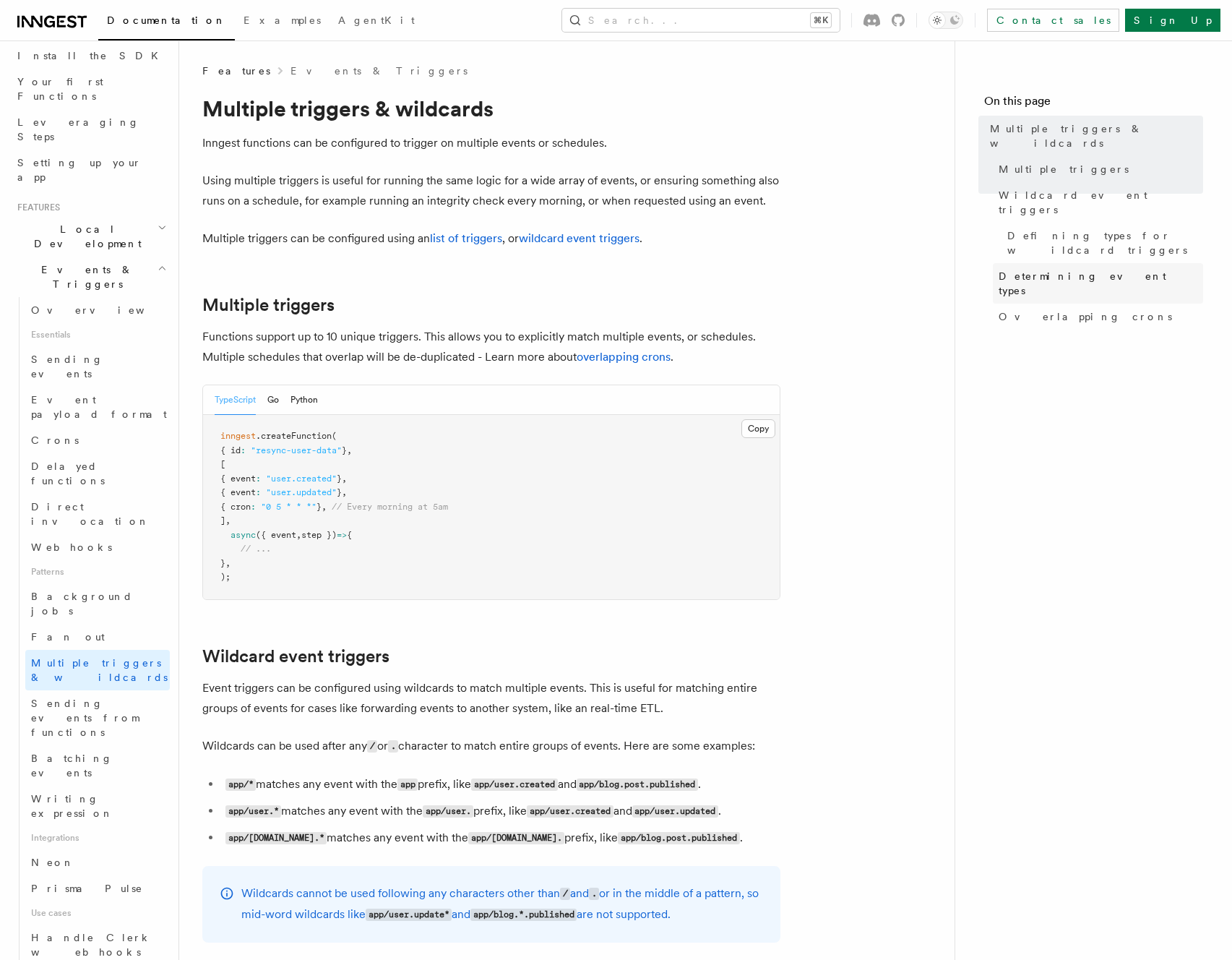
click at [1095, 269] on span "Determining event types" at bounding box center [1100, 283] width 204 height 29
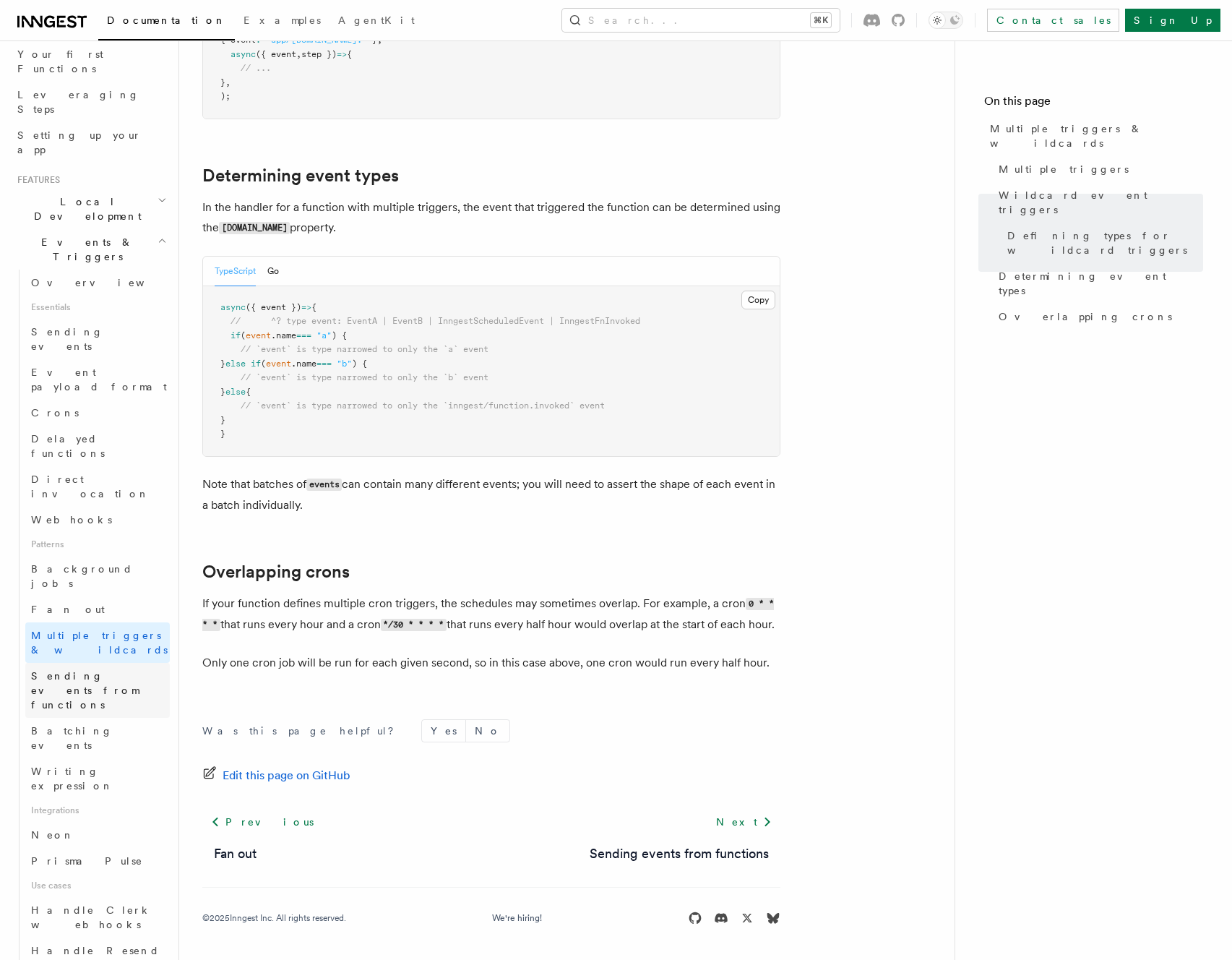
scroll to position [186, 0]
click at [46, 772] on span "Writing expression" at bounding box center [72, 785] width 82 height 26
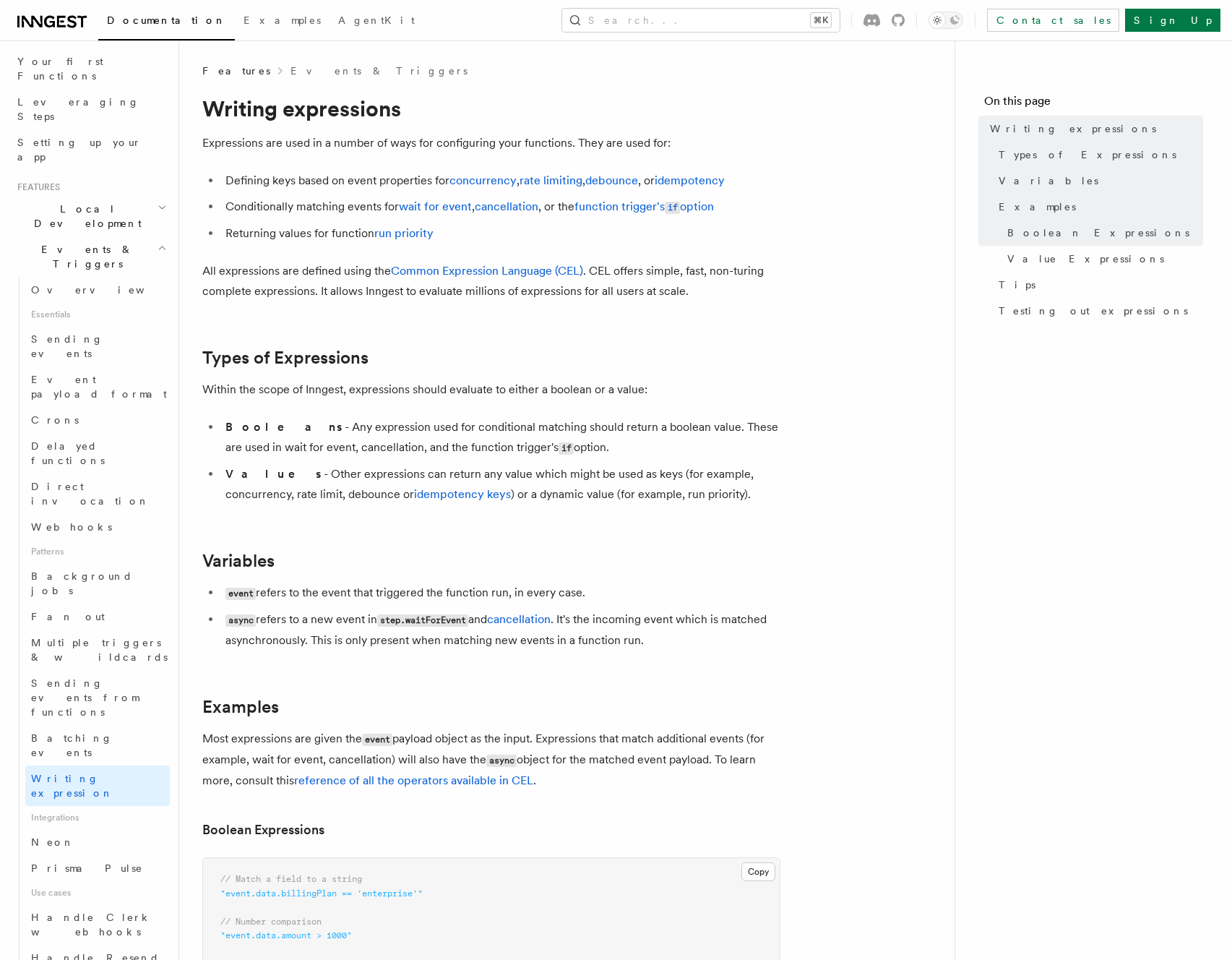
click at [418, 151] on p "Expressions are used in a number of ways for configuring your functions. They a…" at bounding box center [491, 143] width 578 height 20
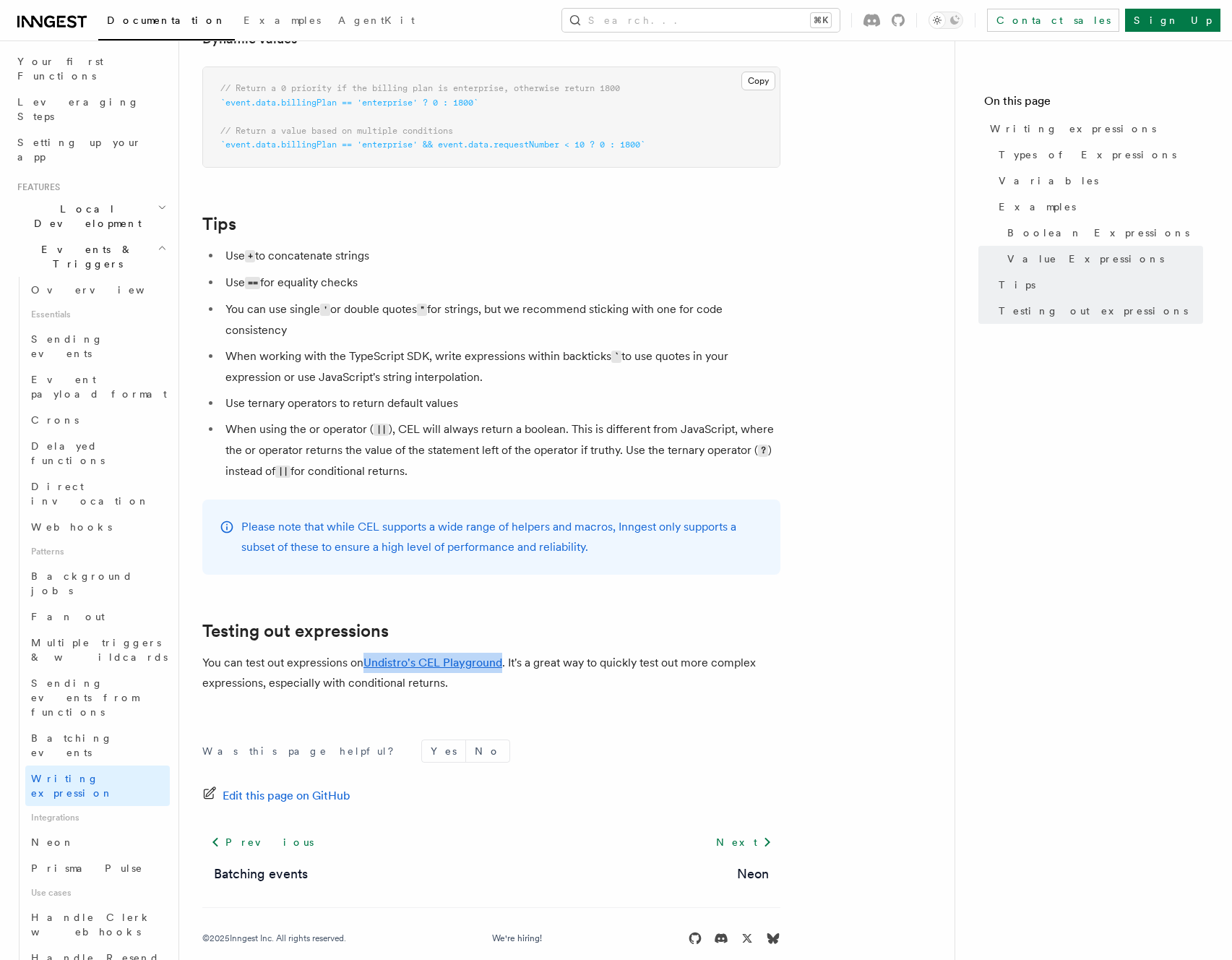
scroll to position [358, 0]
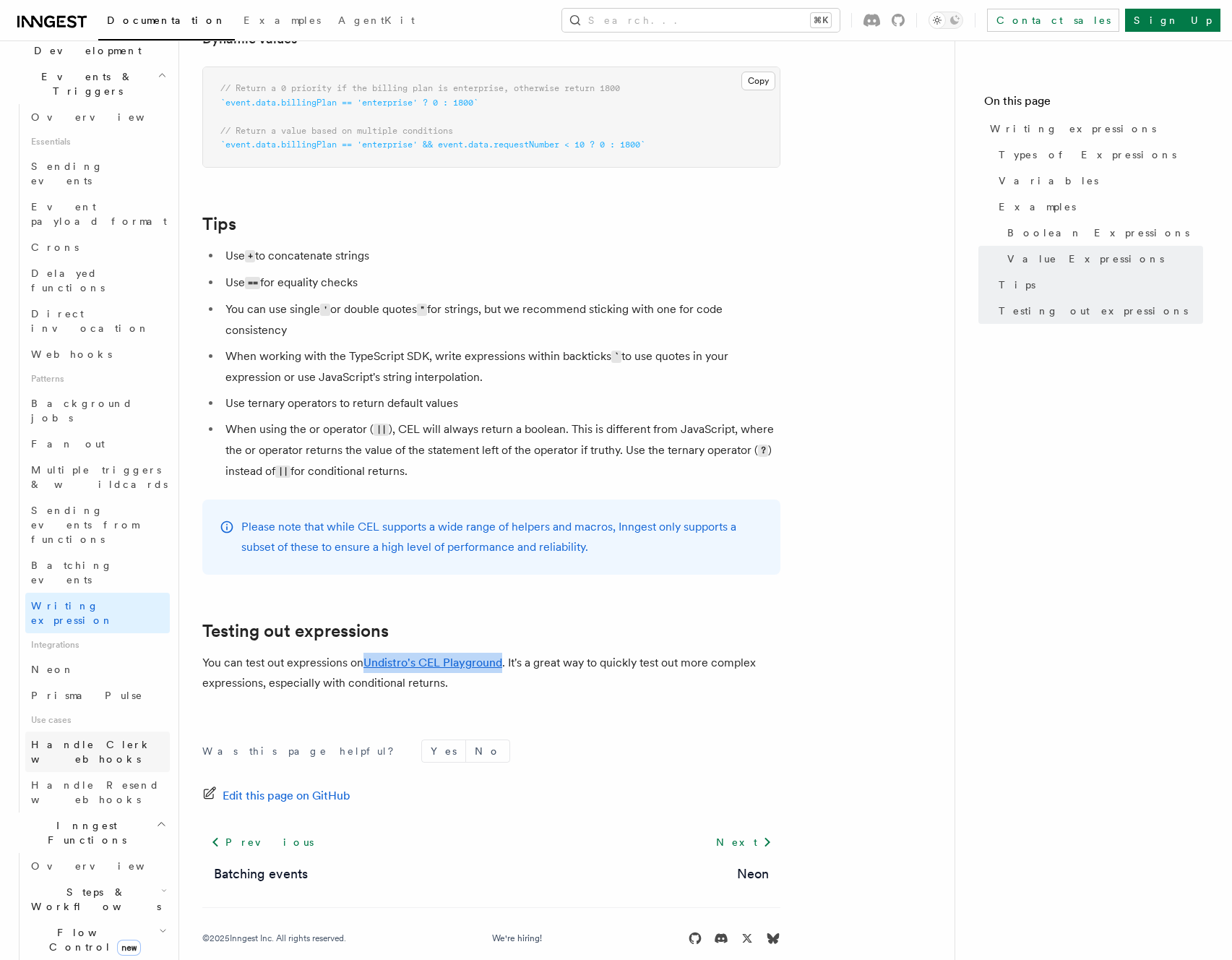
click at [99, 732] on link "Handle Clerk webhooks" at bounding box center [97, 752] width 144 height 41
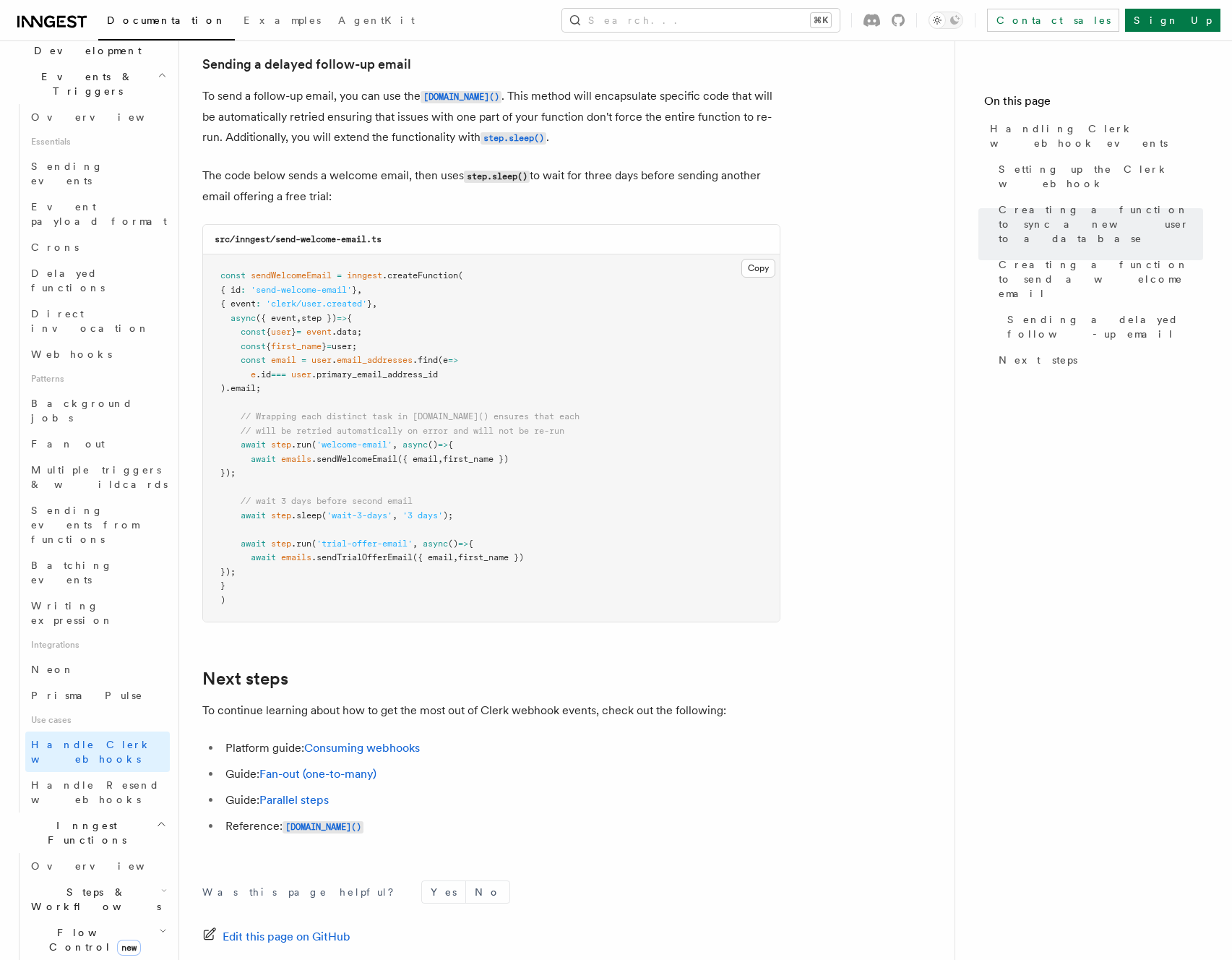
scroll to position [4553, 0]
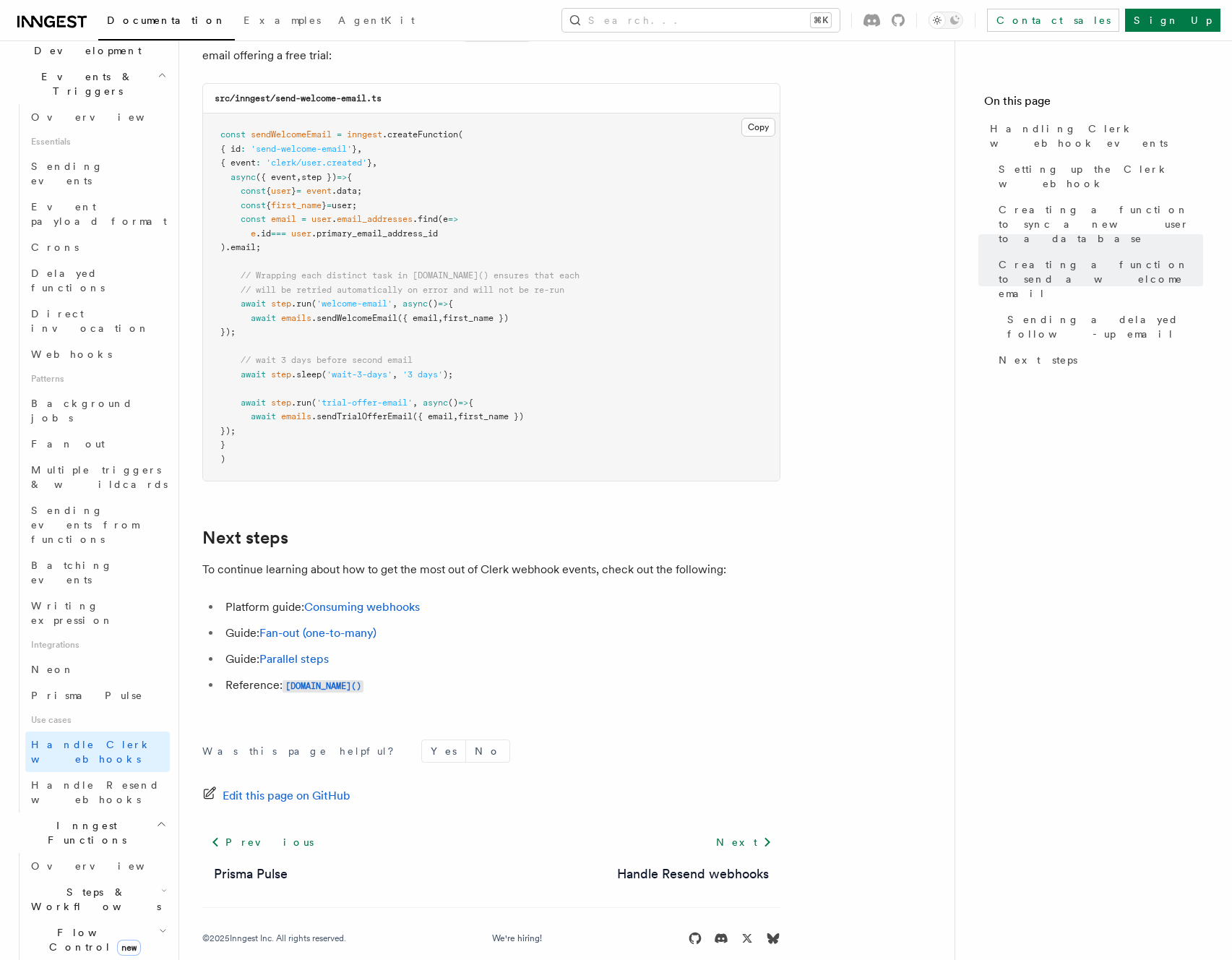
click at [70, 926] on span "Flow Control new" at bounding box center [91, 940] width 134 height 29
click at [92, 885] on span "Steps & Workflows" at bounding box center [92, 899] width 136 height 29
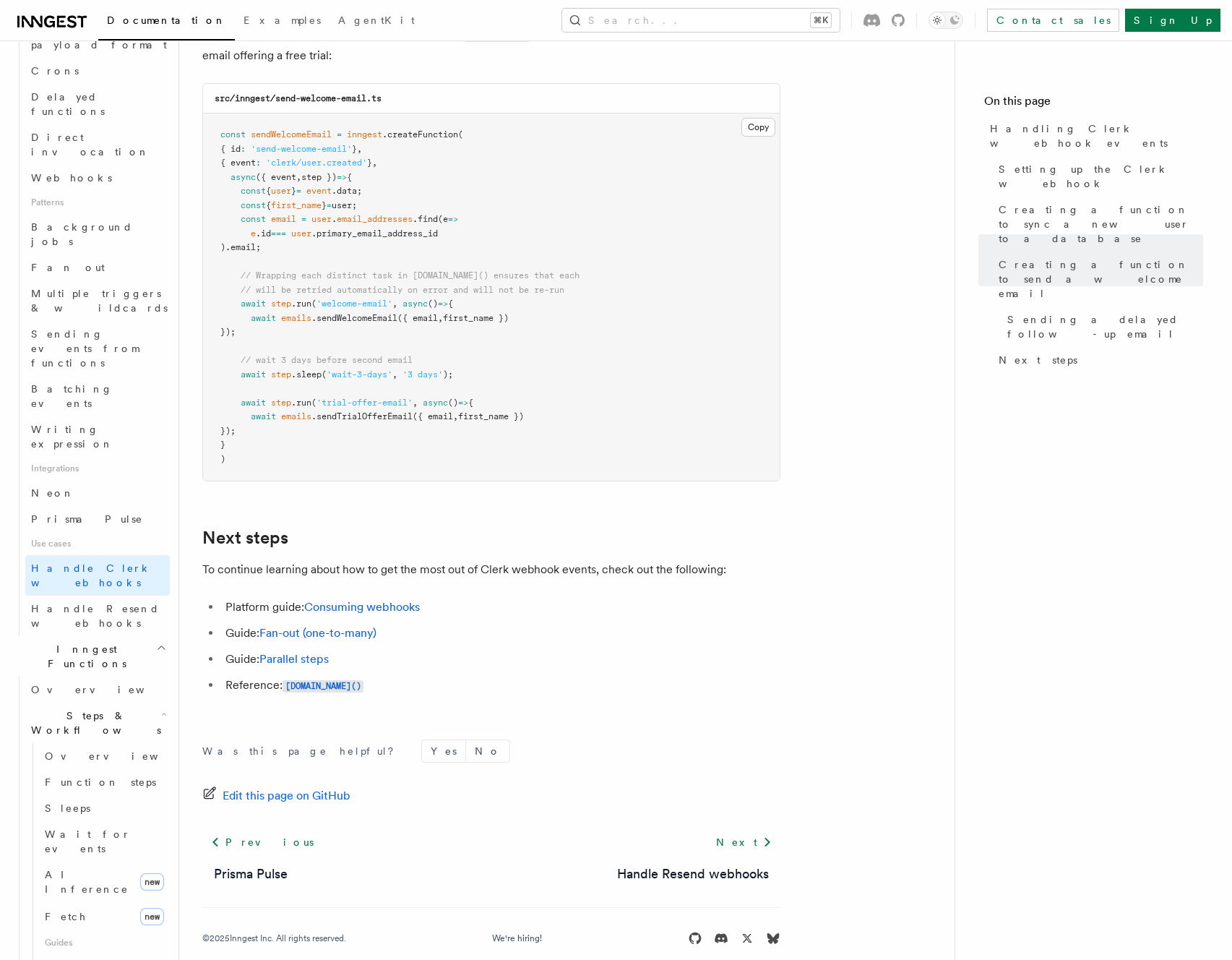
scroll to position [650, 0]
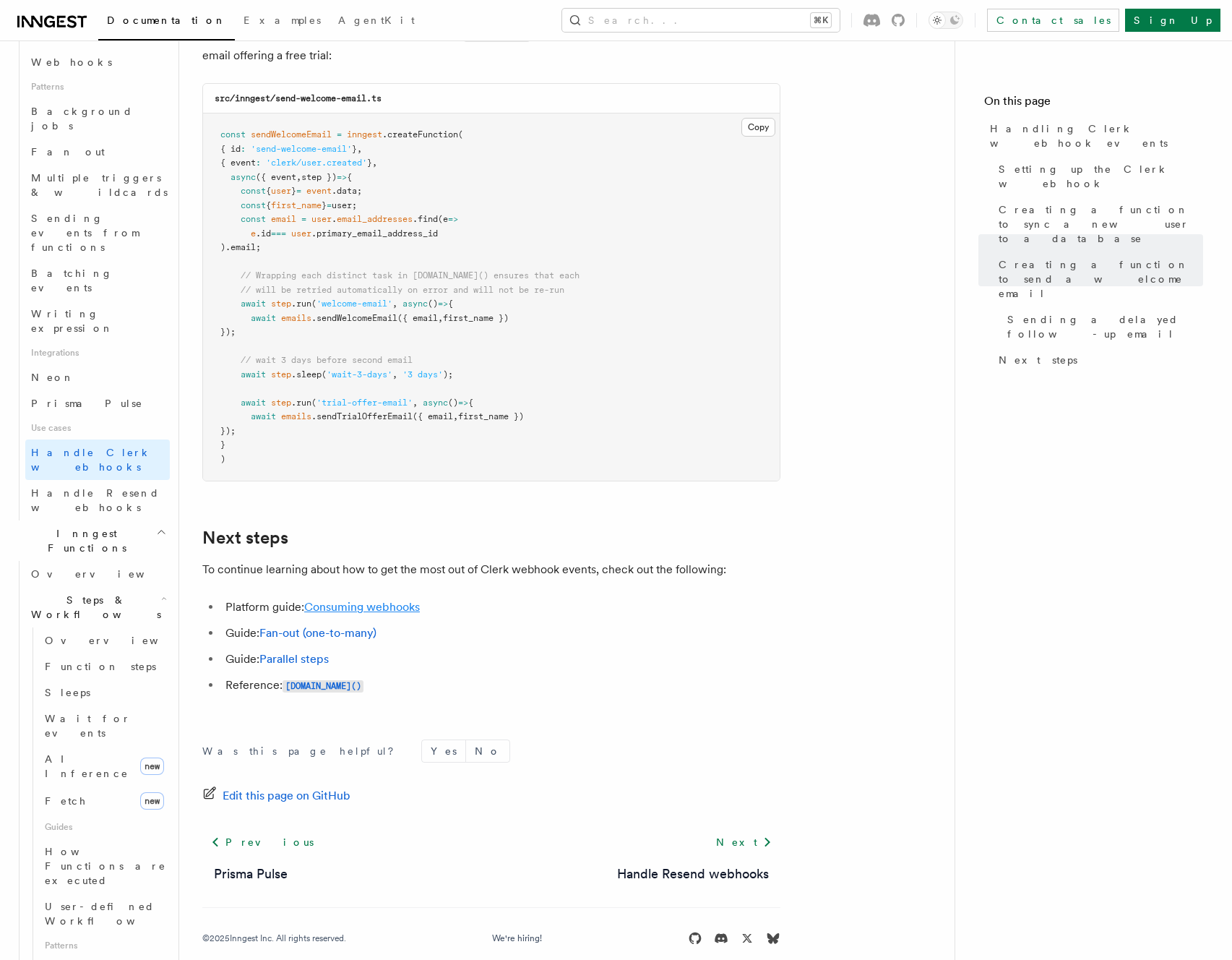
click at [393, 600] on link "Consuming webhooks" at bounding box center [361, 606] width 115 height 14
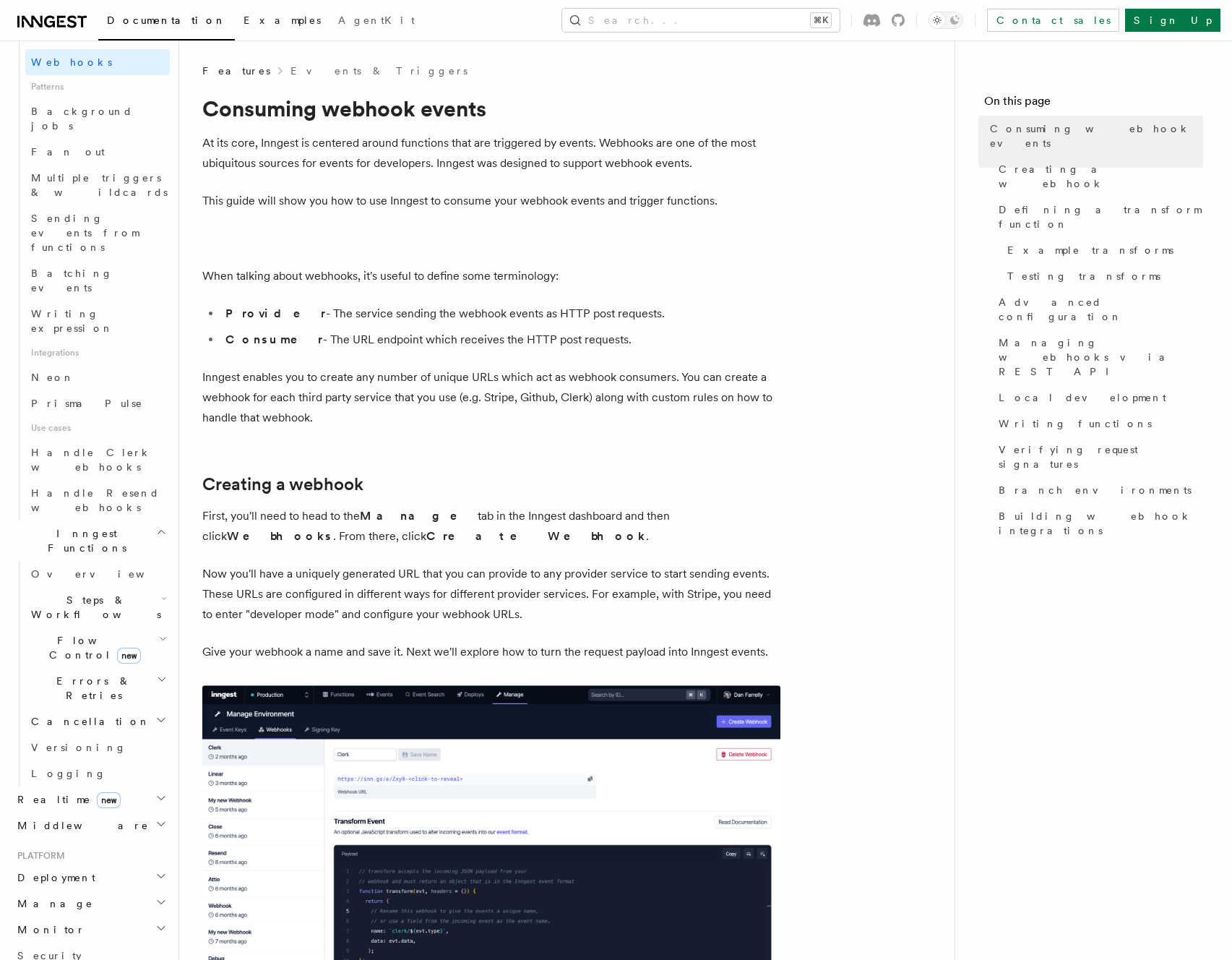
click at [244, 16] on span "Examples" at bounding box center [283, 20] width 78 height 12
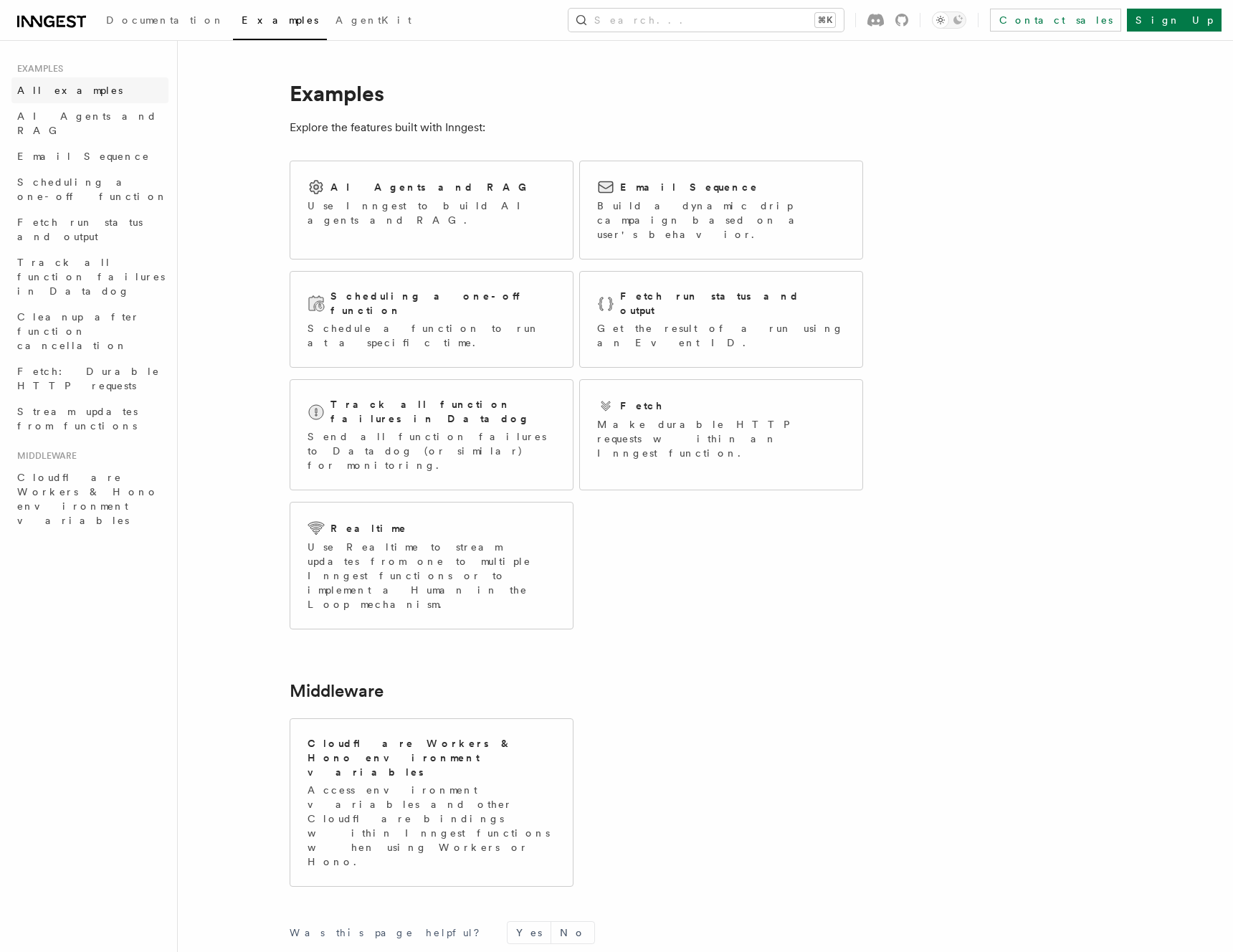
click at [65, 93] on span "All examples" at bounding box center [70, 90] width 105 height 12
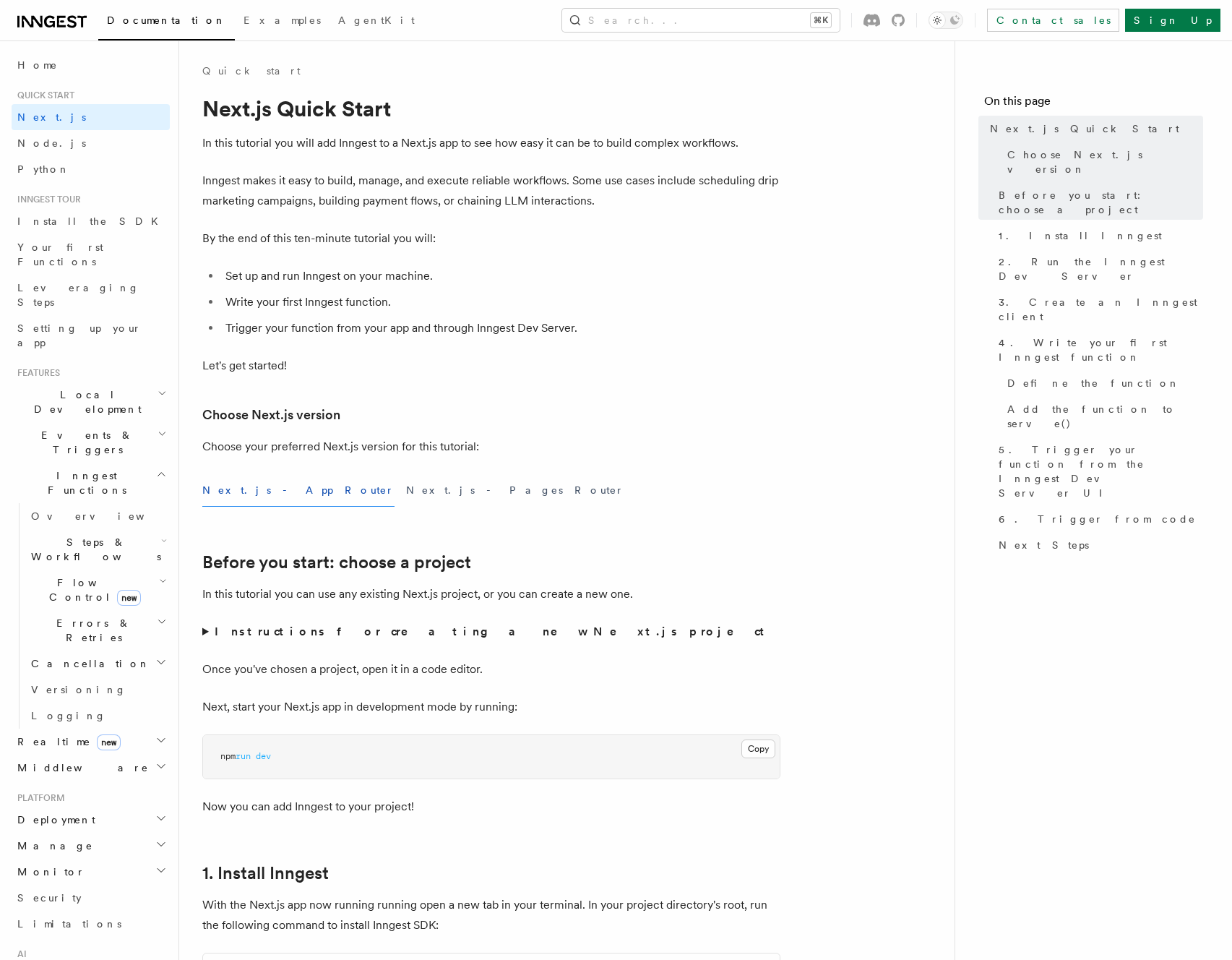
click at [284, 638] on summary "Instructions for creating a new Next.js project" at bounding box center [491, 632] width 578 height 20
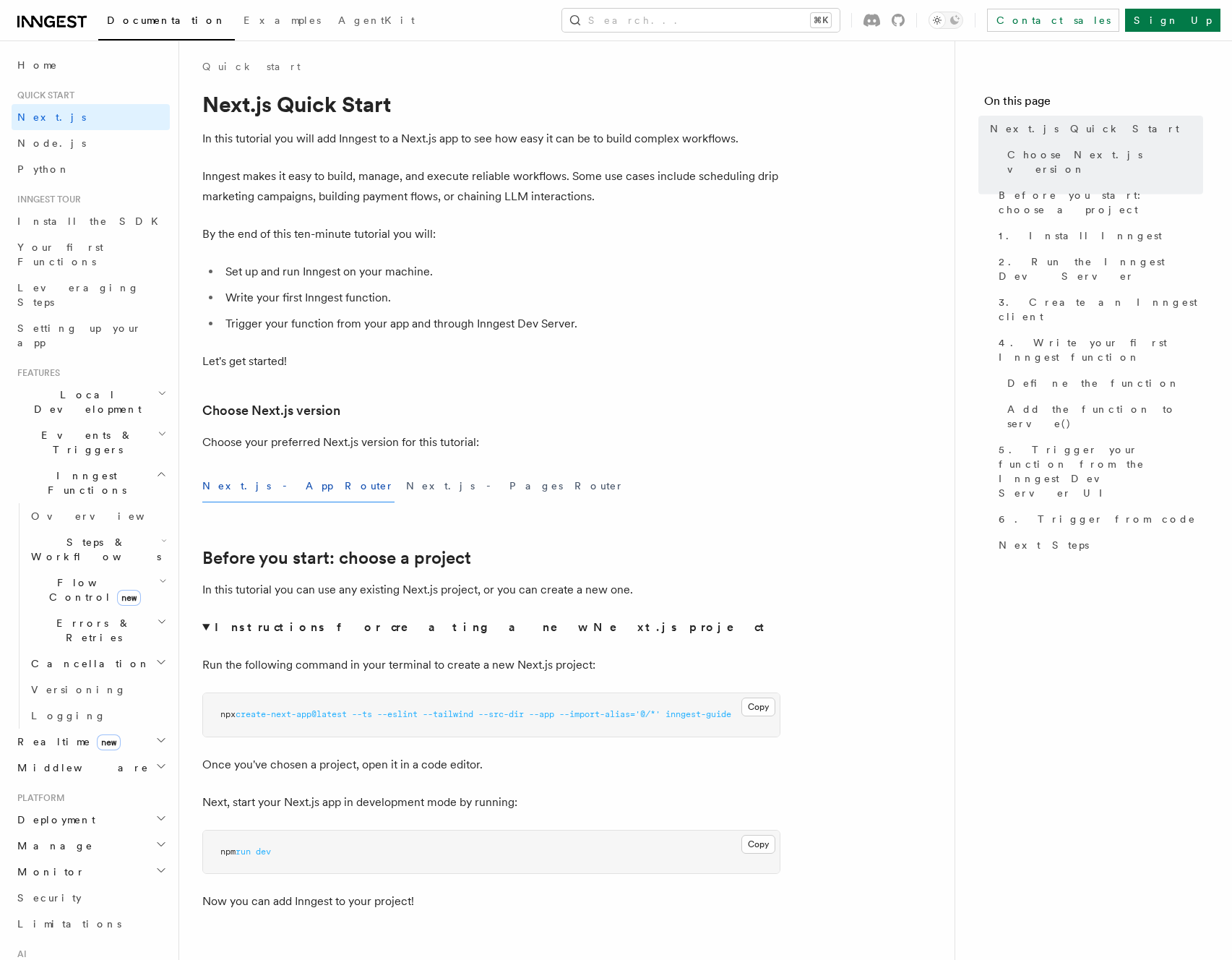
scroll to position [10, 0]
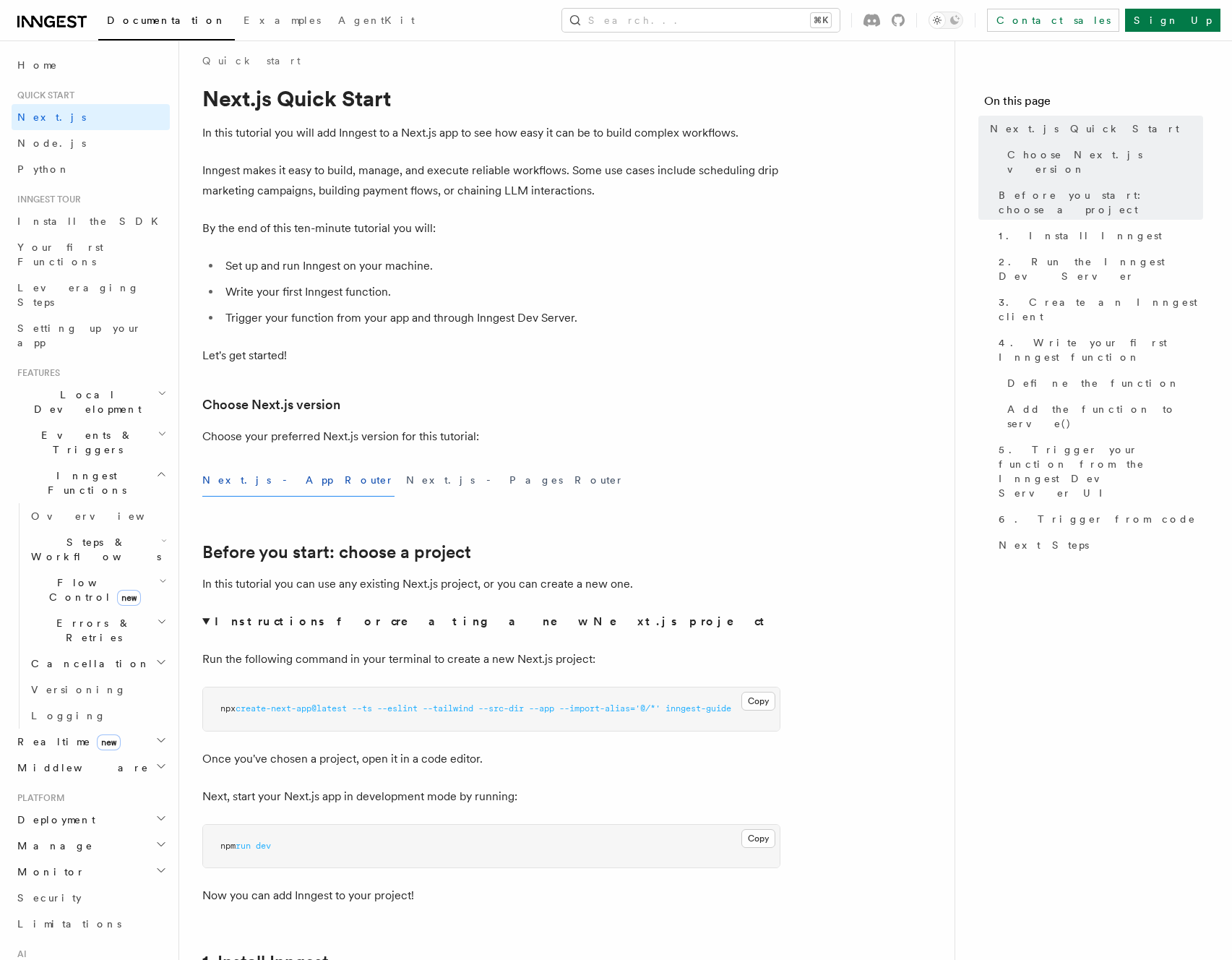
click at [687, 714] on pre "npx create-next-app@latest --ts --eslint --tailwind --src-dir --app --import-al…" at bounding box center [491, 709] width 576 height 43
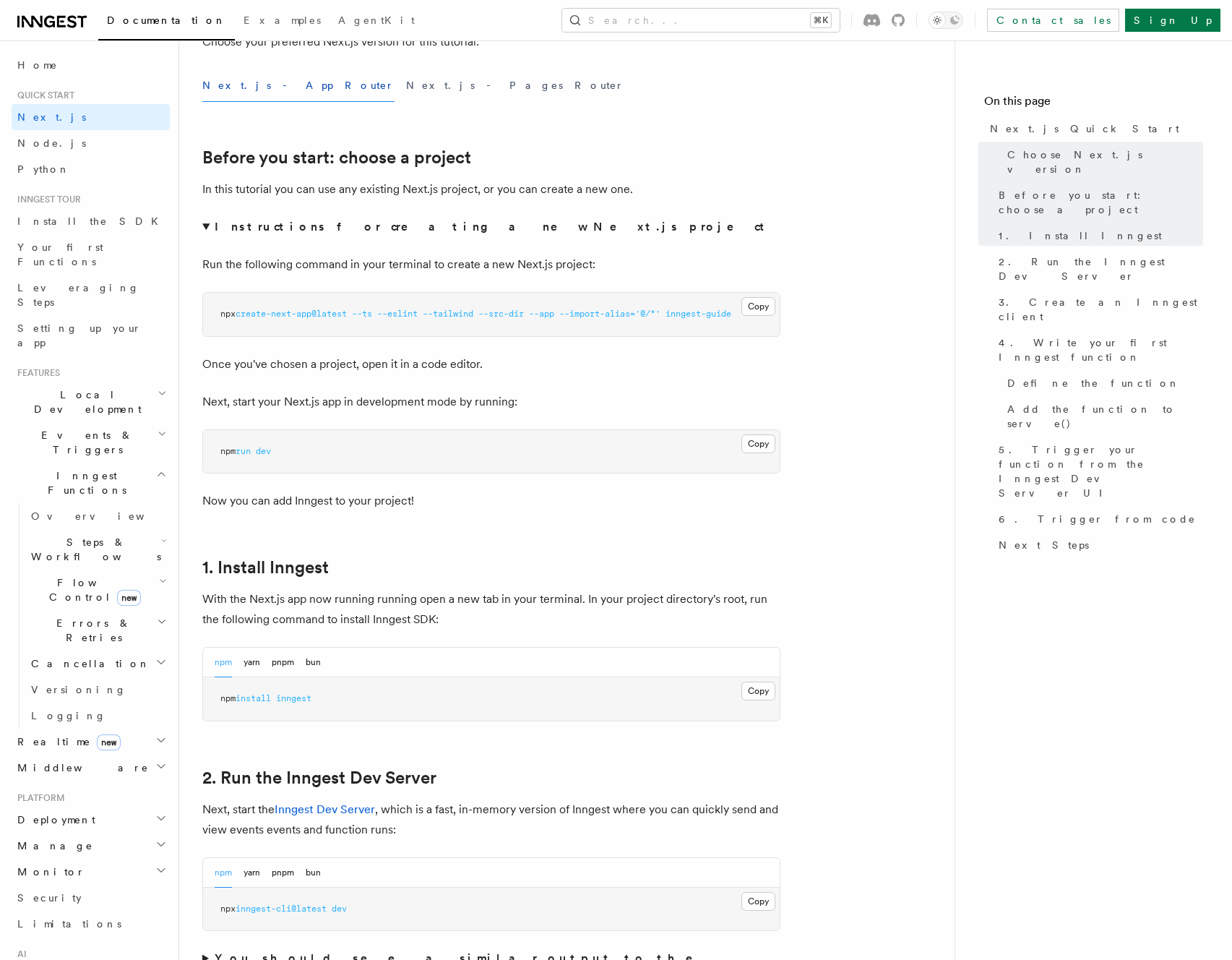
scroll to position [407, 0]
click at [1065, 295] on span "3. Create an Inngest client" at bounding box center [1100, 309] width 204 height 29
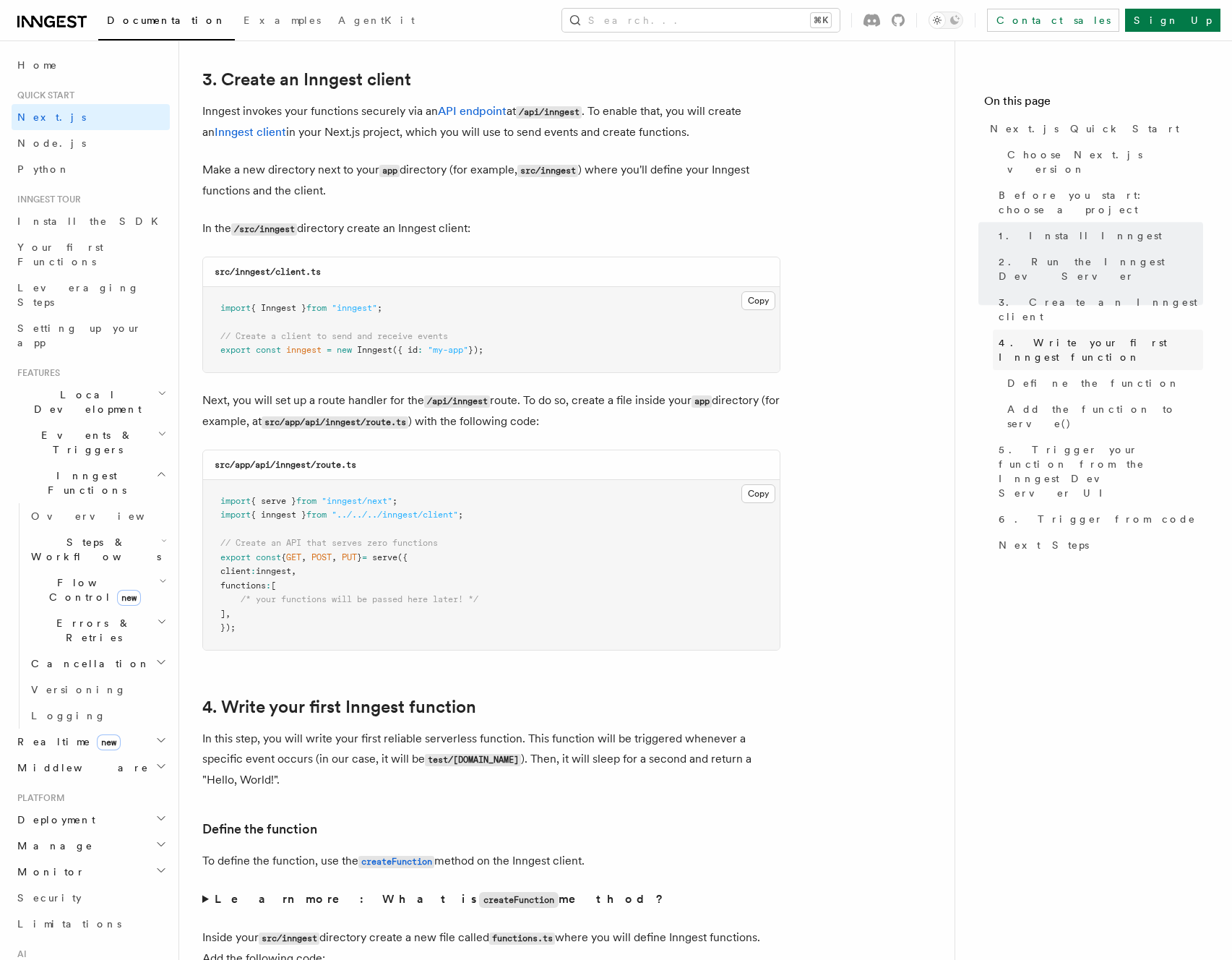
click at [1071, 335] on span "4. Write your first Inngest function" at bounding box center [1100, 349] width 204 height 29
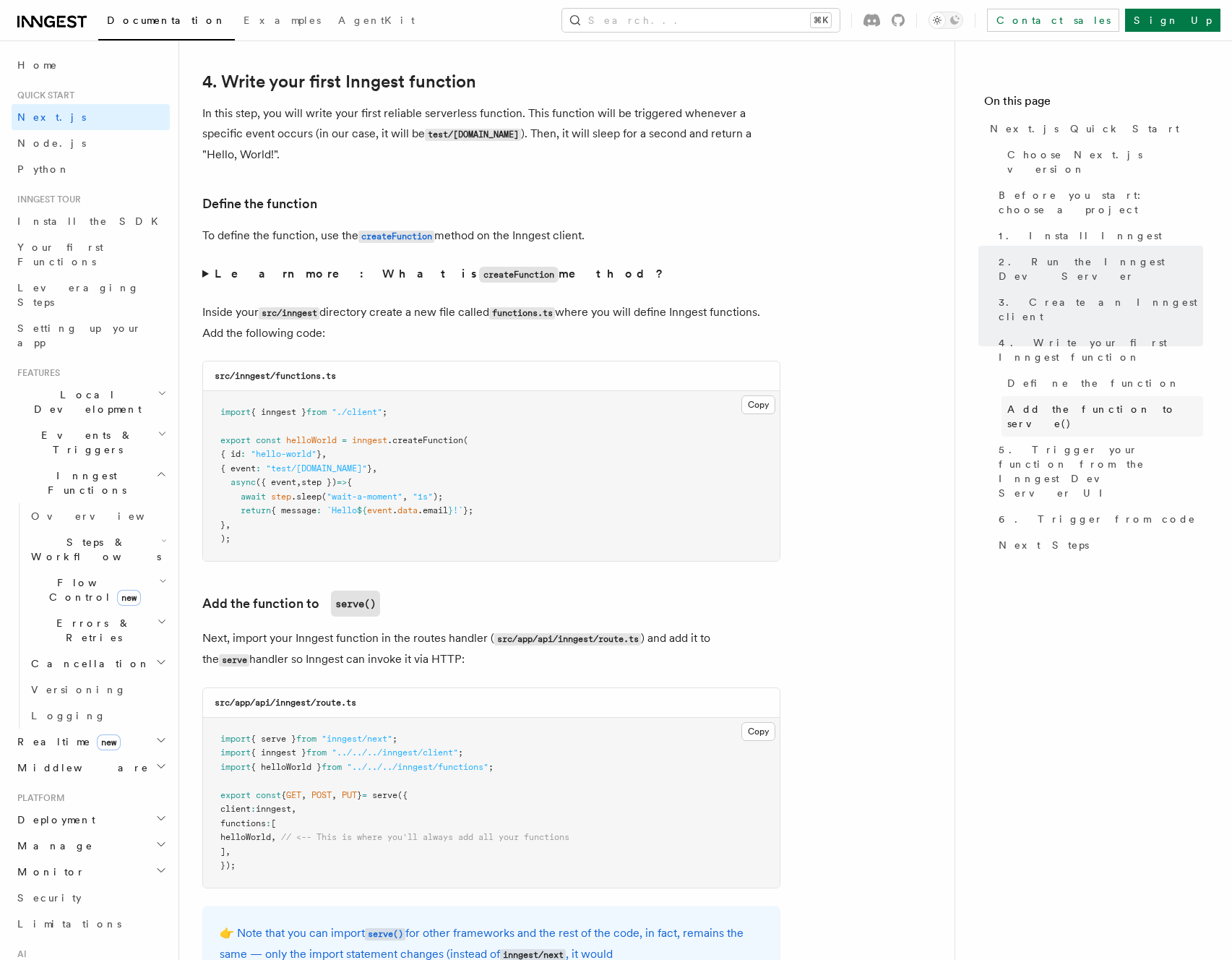
scroll to position [2424, 0]
click at [233, 275] on strong "Learn more: What is createFunction method?" at bounding box center [440, 271] width 452 height 14
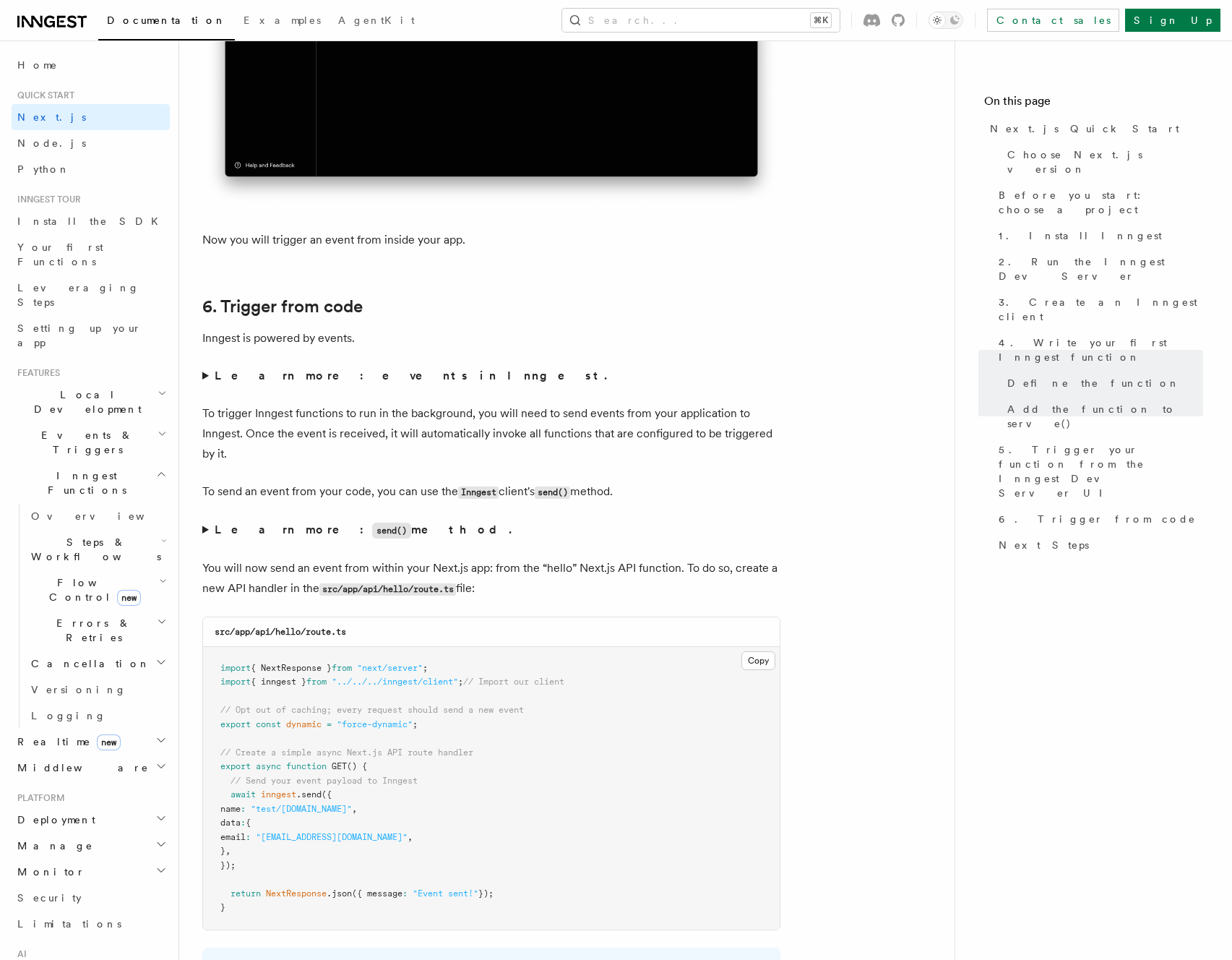
scroll to position [7408, 0]
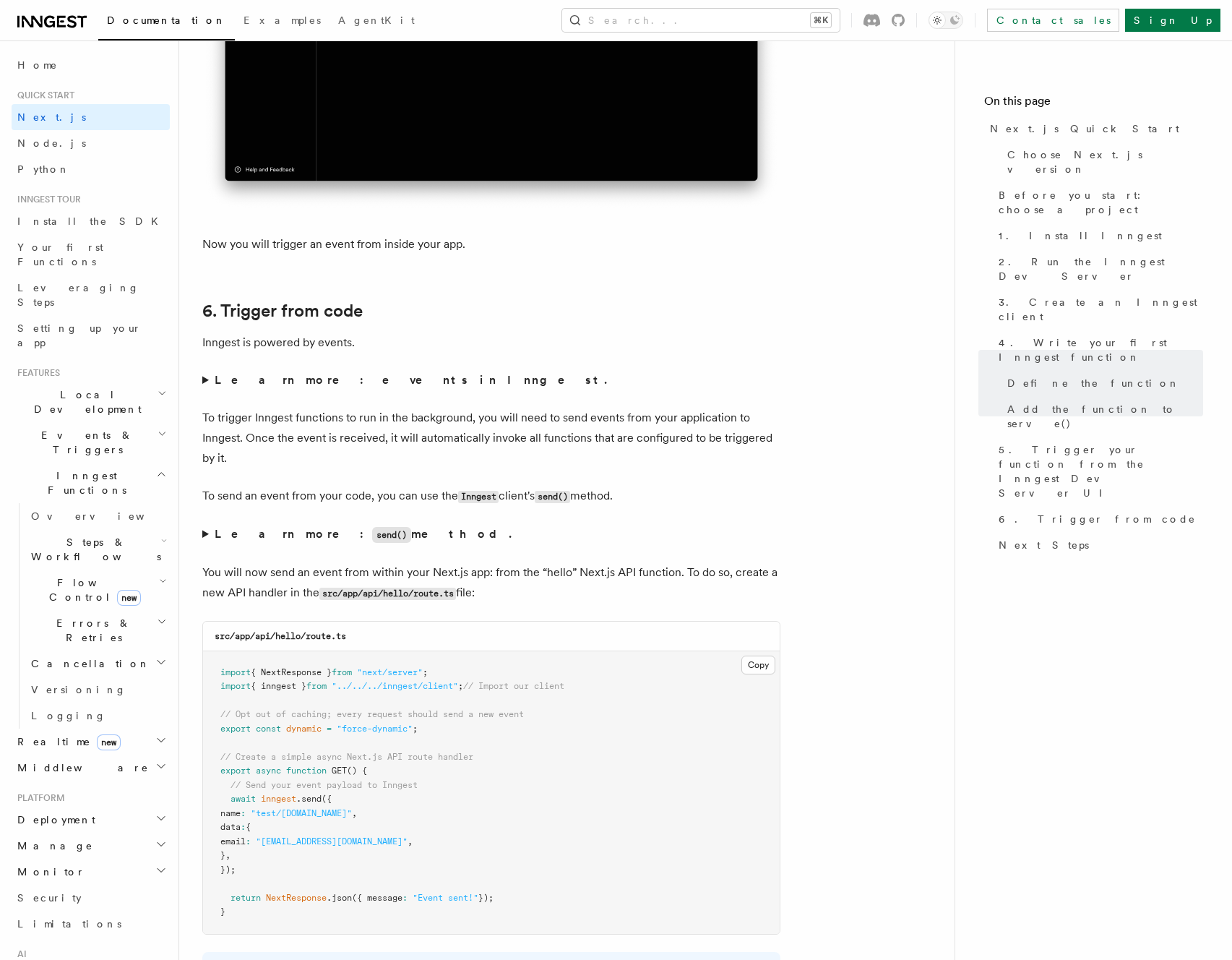
click at [294, 371] on summary "Learn more: events in Inngest." at bounding box center [491, 381] width 578 height 20
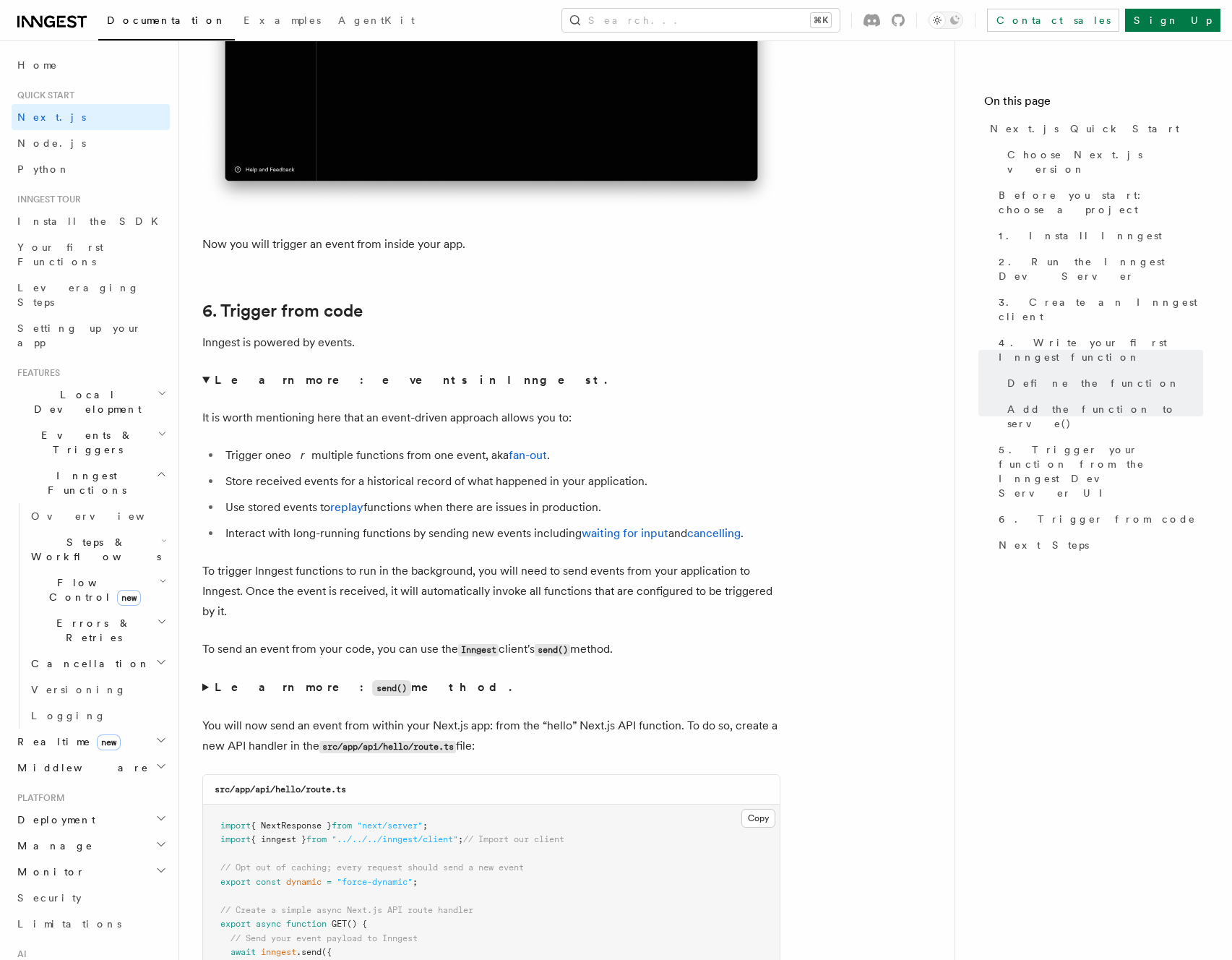
click at [681, 492] on ul "Trigger one or multiple functions from one event, aka fan-out . Store received …" at bounding box center [491, 494] width 578 height 98
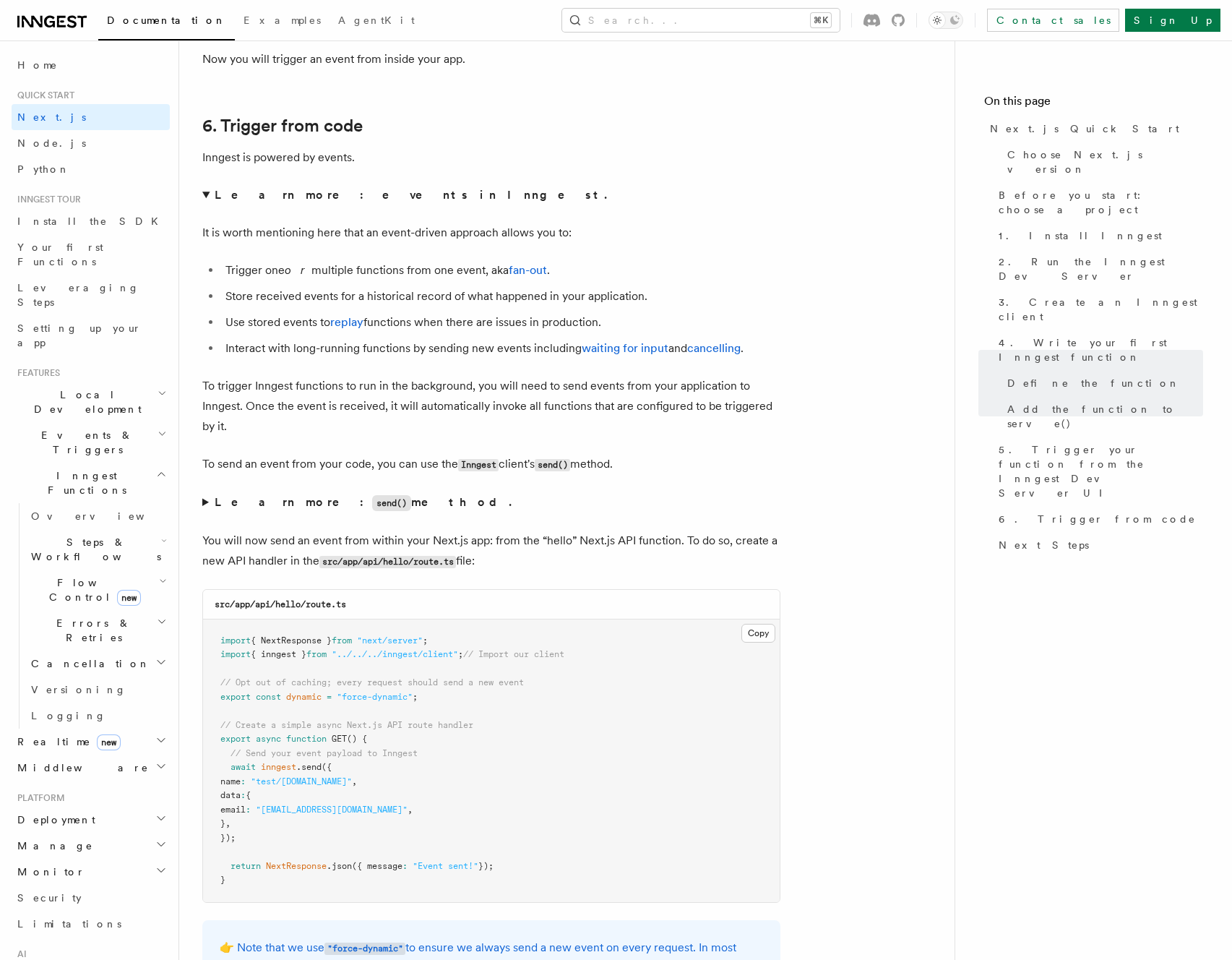
scroll to position [7595, 0]
click at [346, 497] on strong "Learn more: send() method." at bounding box center [364, 500] width 300 height 14
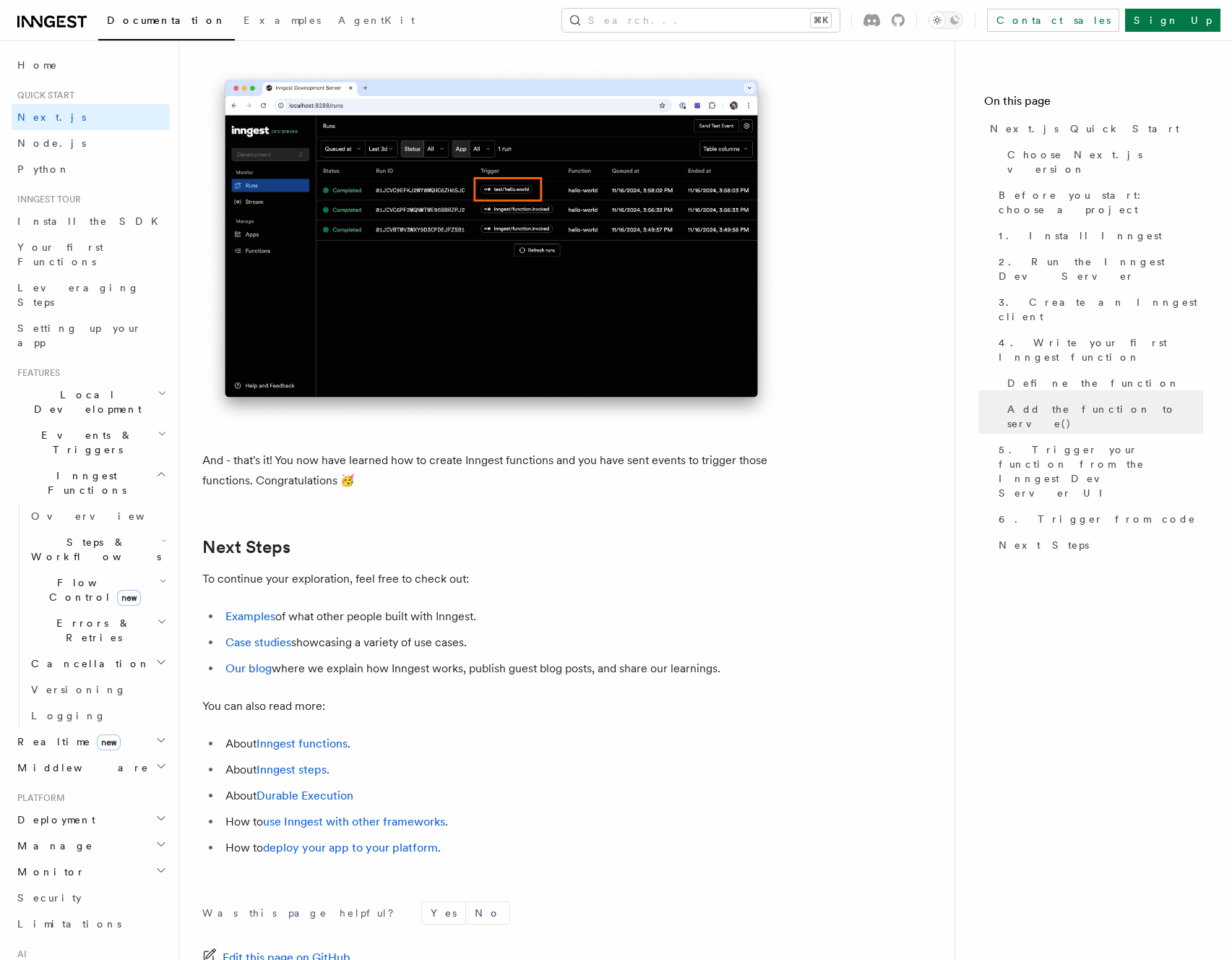
scroll to position [9272, 0]
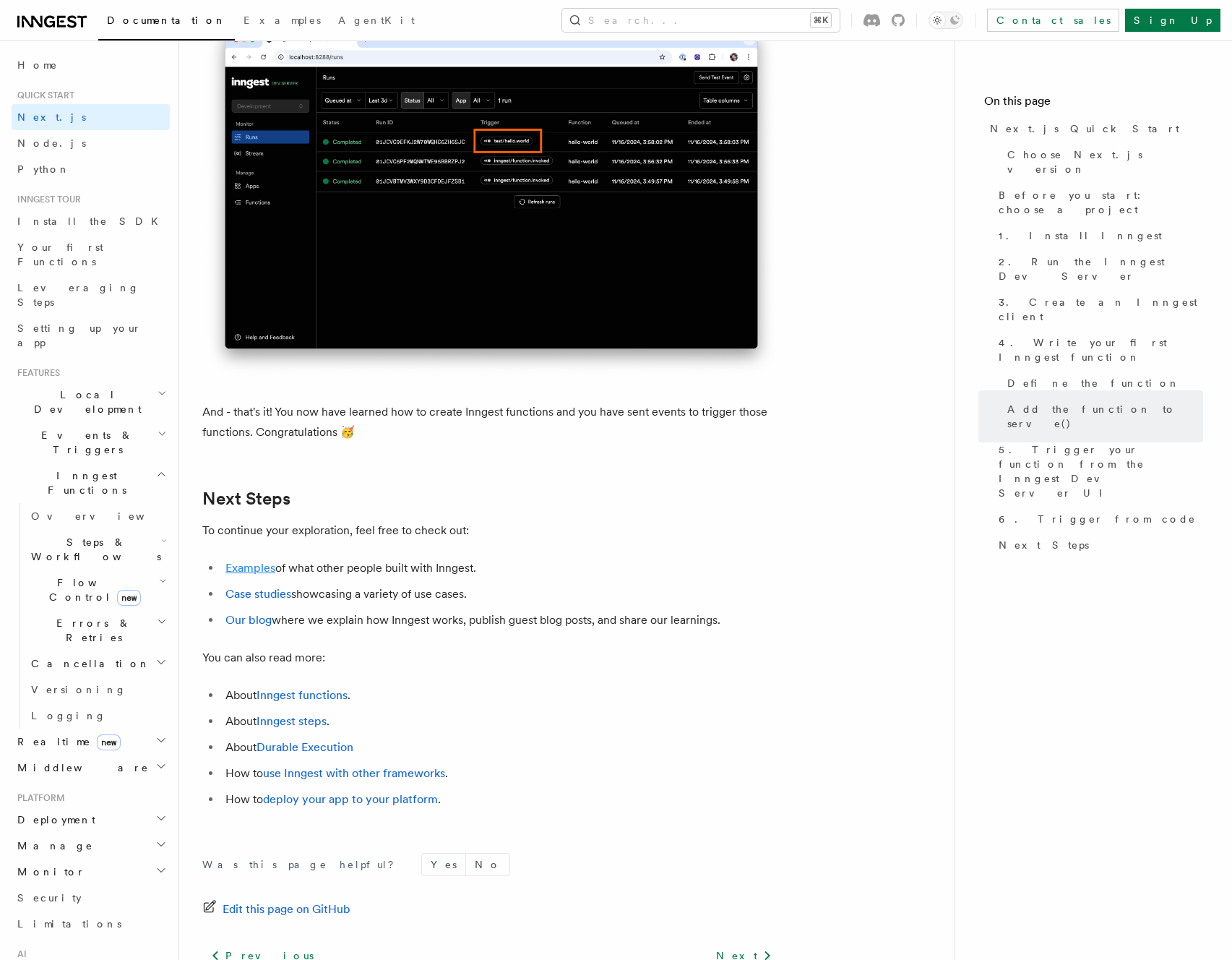
click at [237, 575] on link "Examples" at bounding box center [250, 567] width 50 height 14
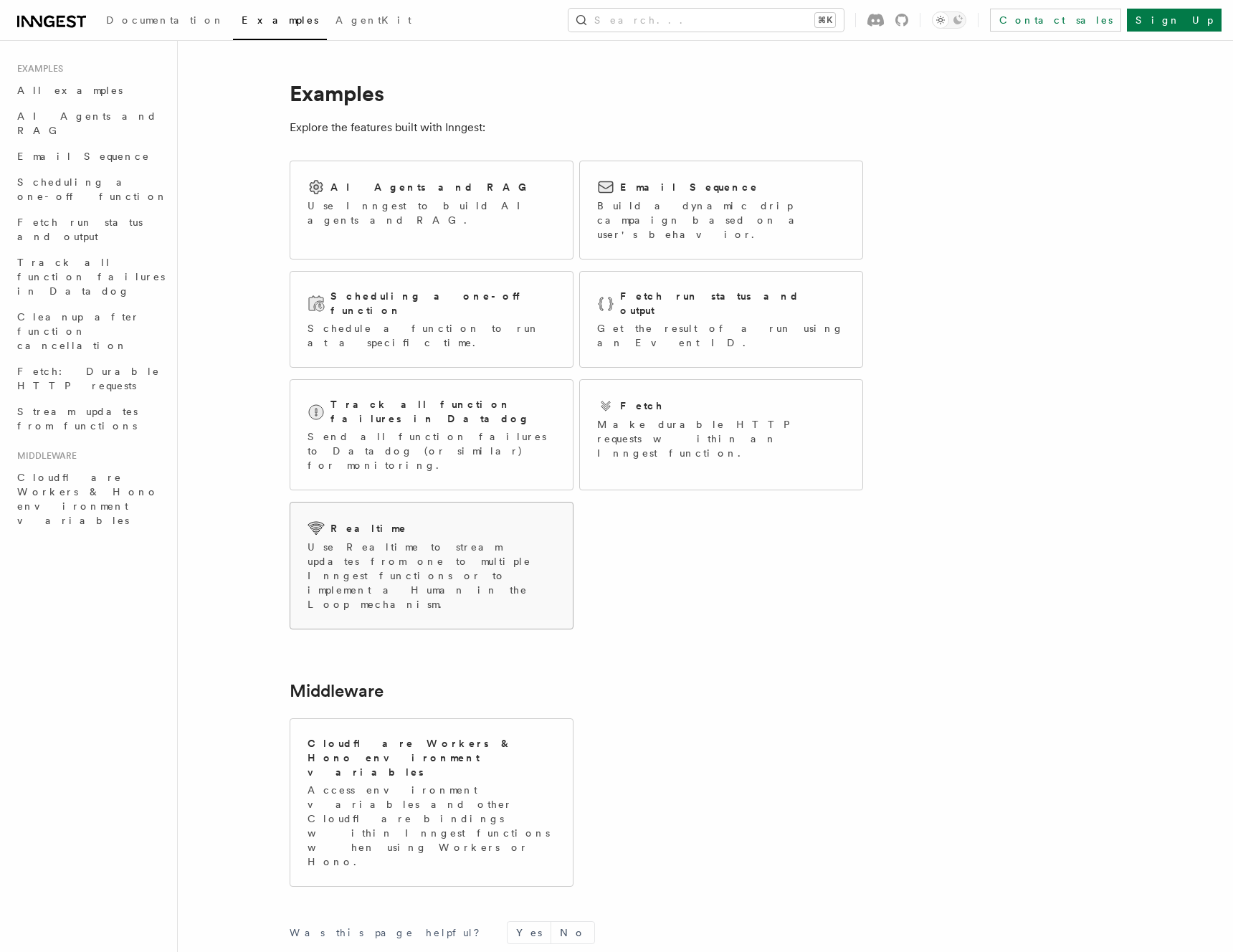
click at [463, 520] on div "Realtime" at bounding box center [431, 528] width 248 height 17
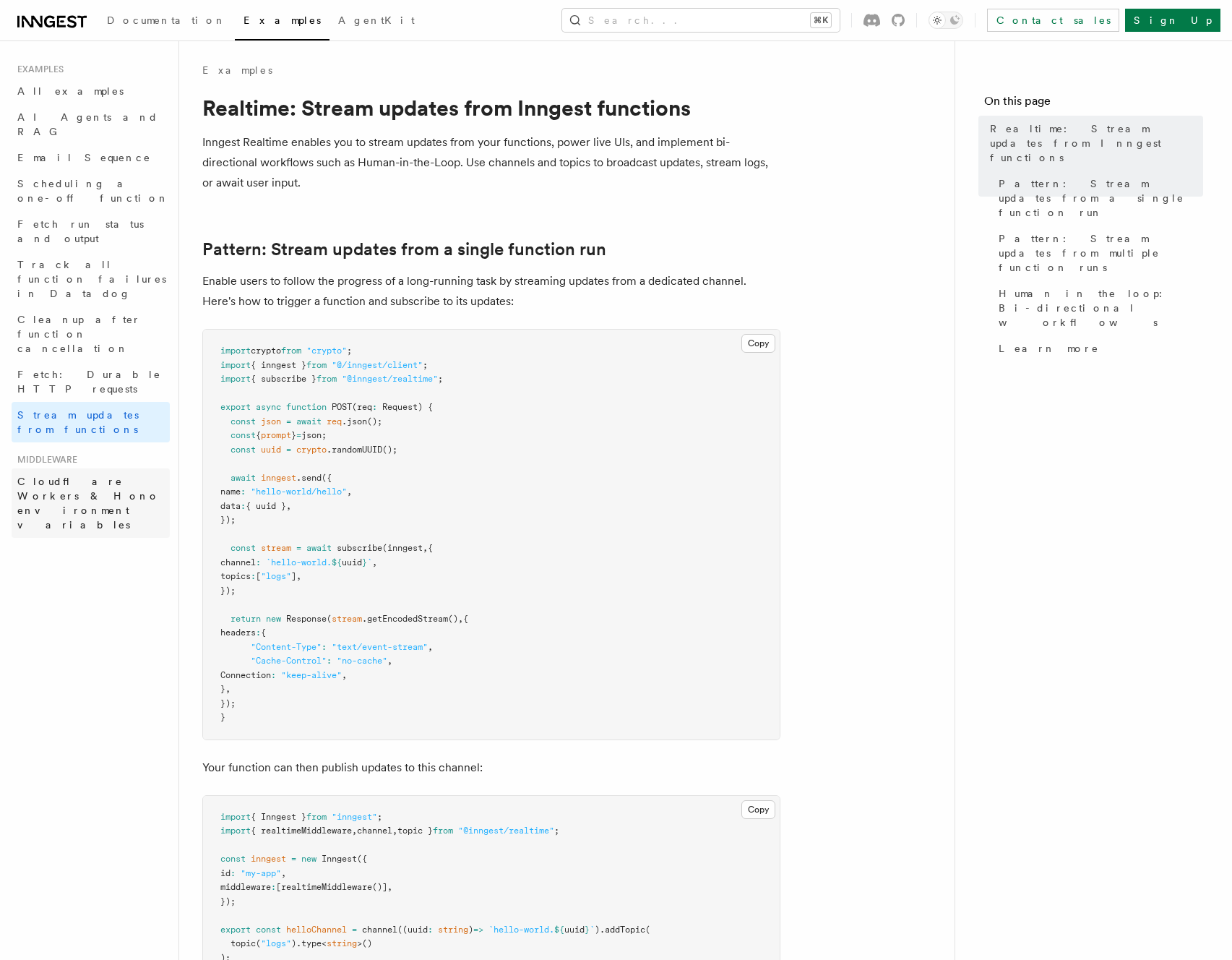
click at [63, 476] on span "Cloudflare Workers & Hono environment variables" at bounding box center [89, 503] width 142 height 55
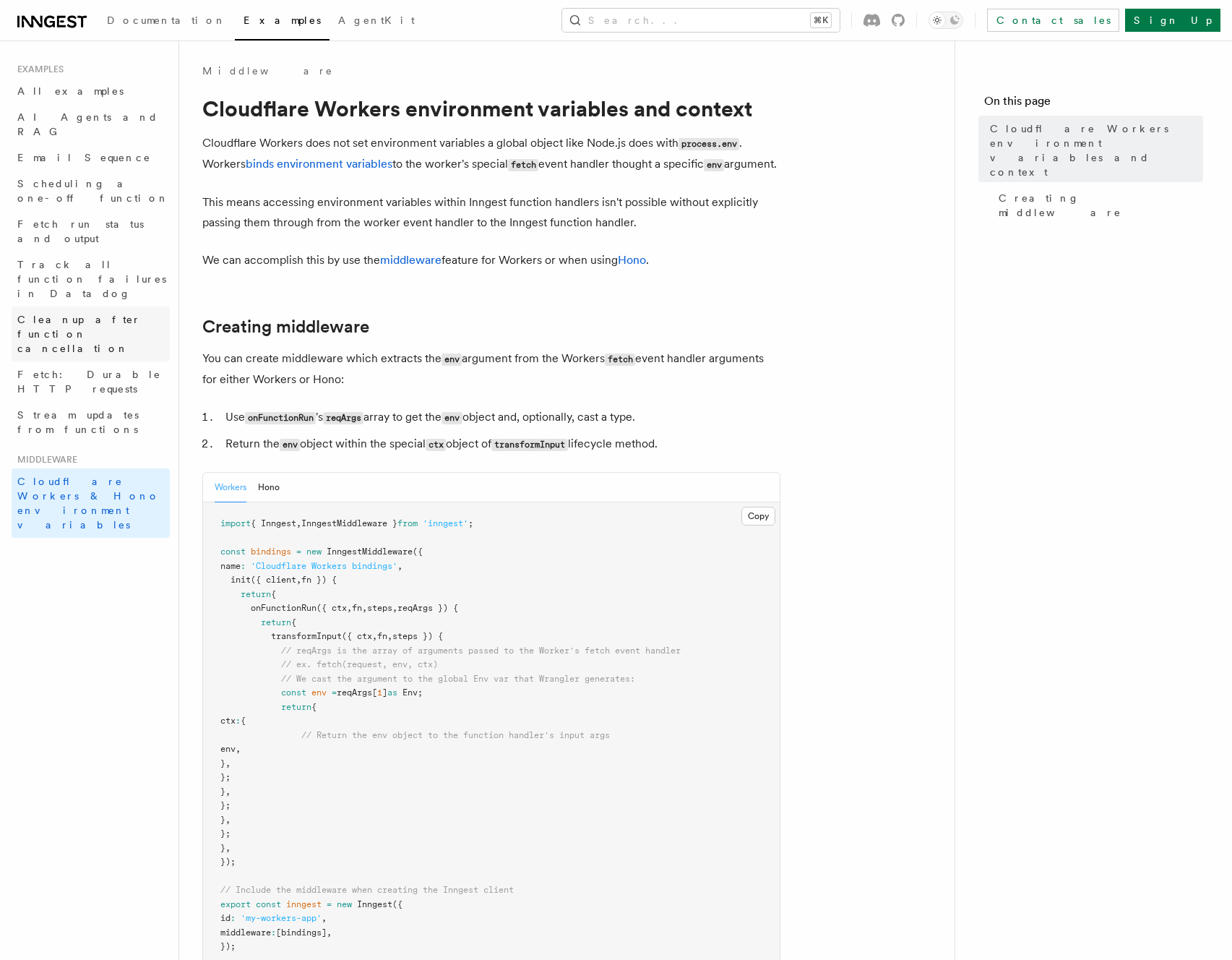
click at [58, 314] on span "Cleanup after function cancellation" at bounding box center [79, 334] width 124 height 41
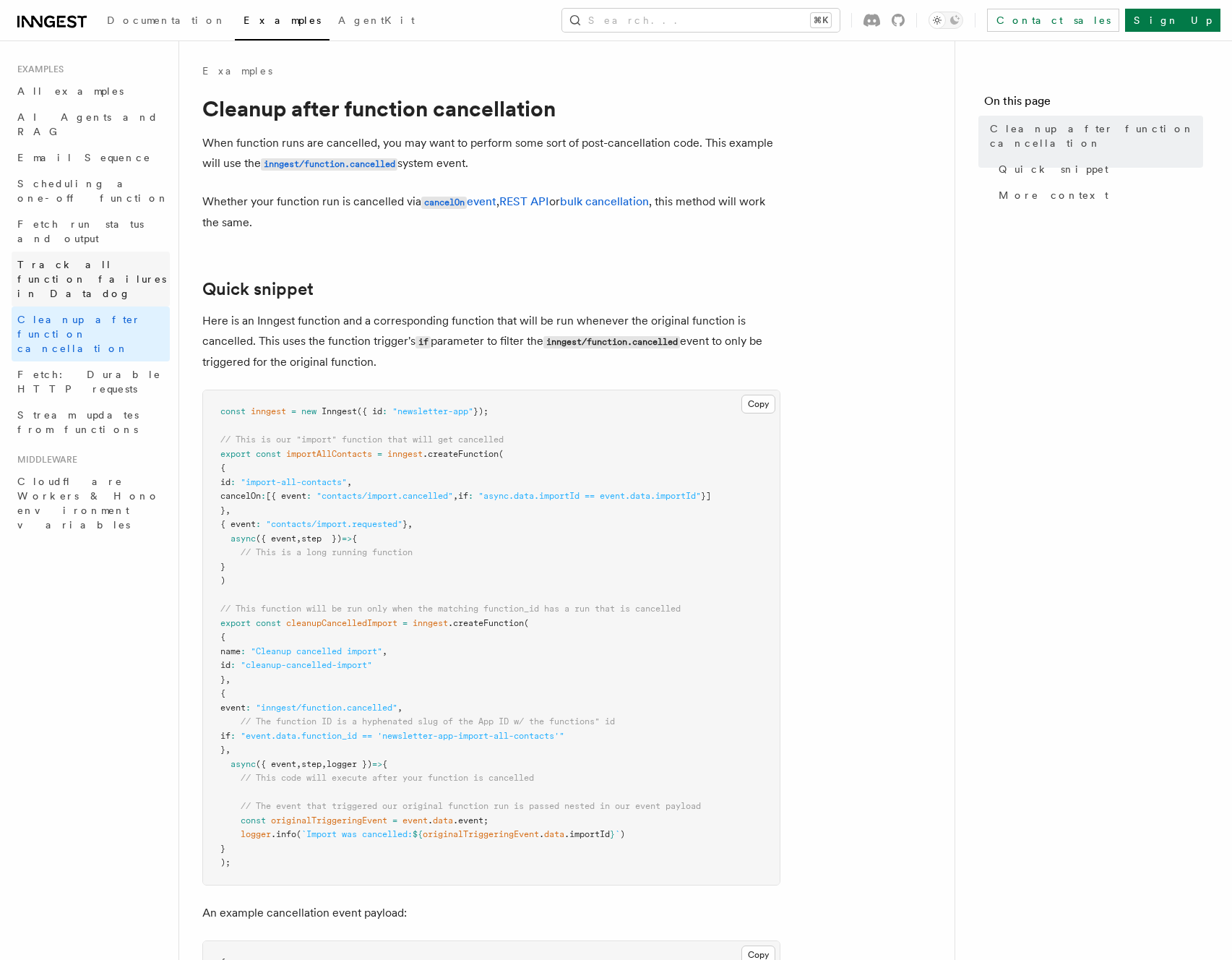
click at [38, 258] on span "Track all function failures in Datadog" at bounding box center [93, 279] width 152 height 43
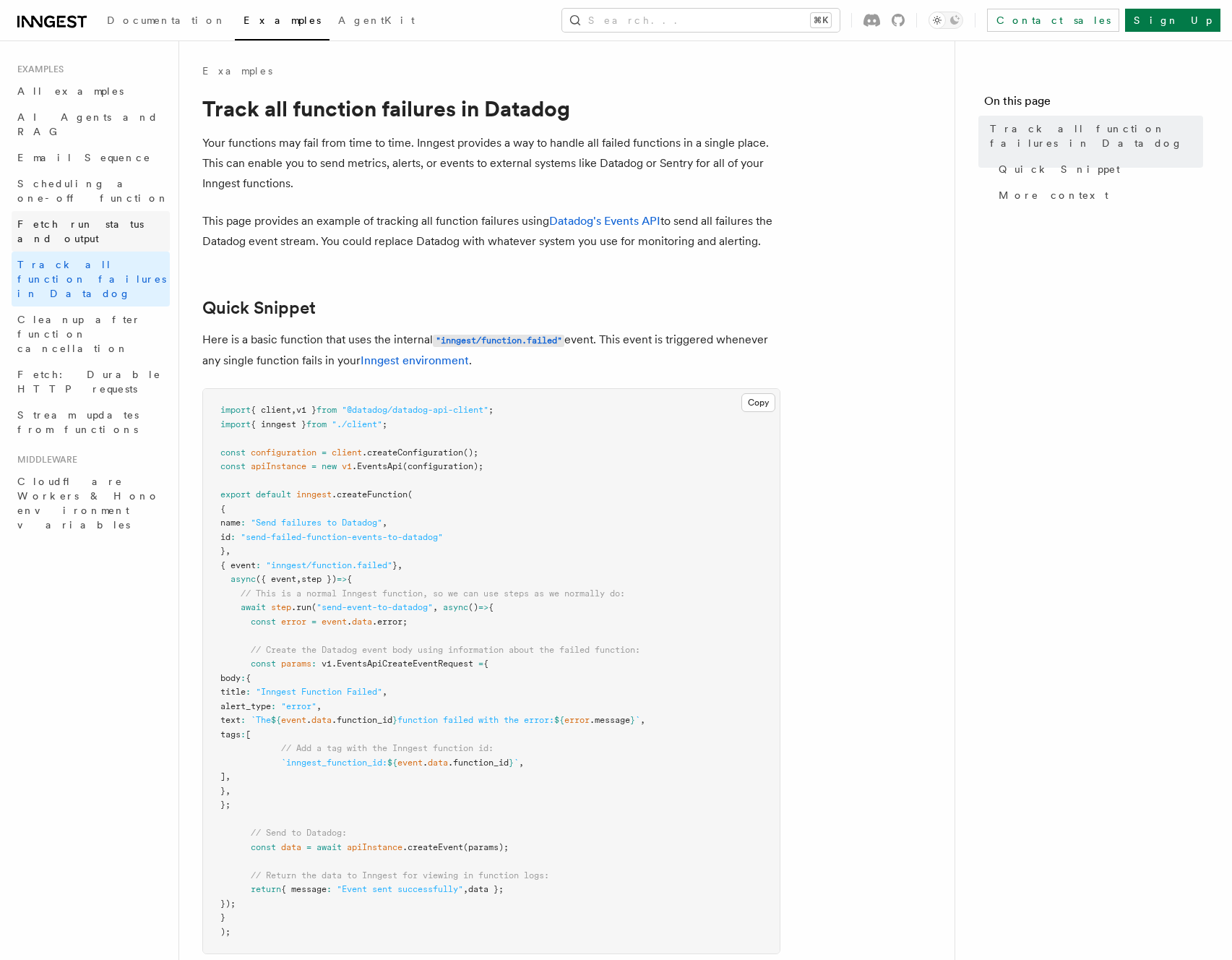
click at [68, 217] on span "Fetch run status and output" at bounding box center [93, 231] width 152 height 29
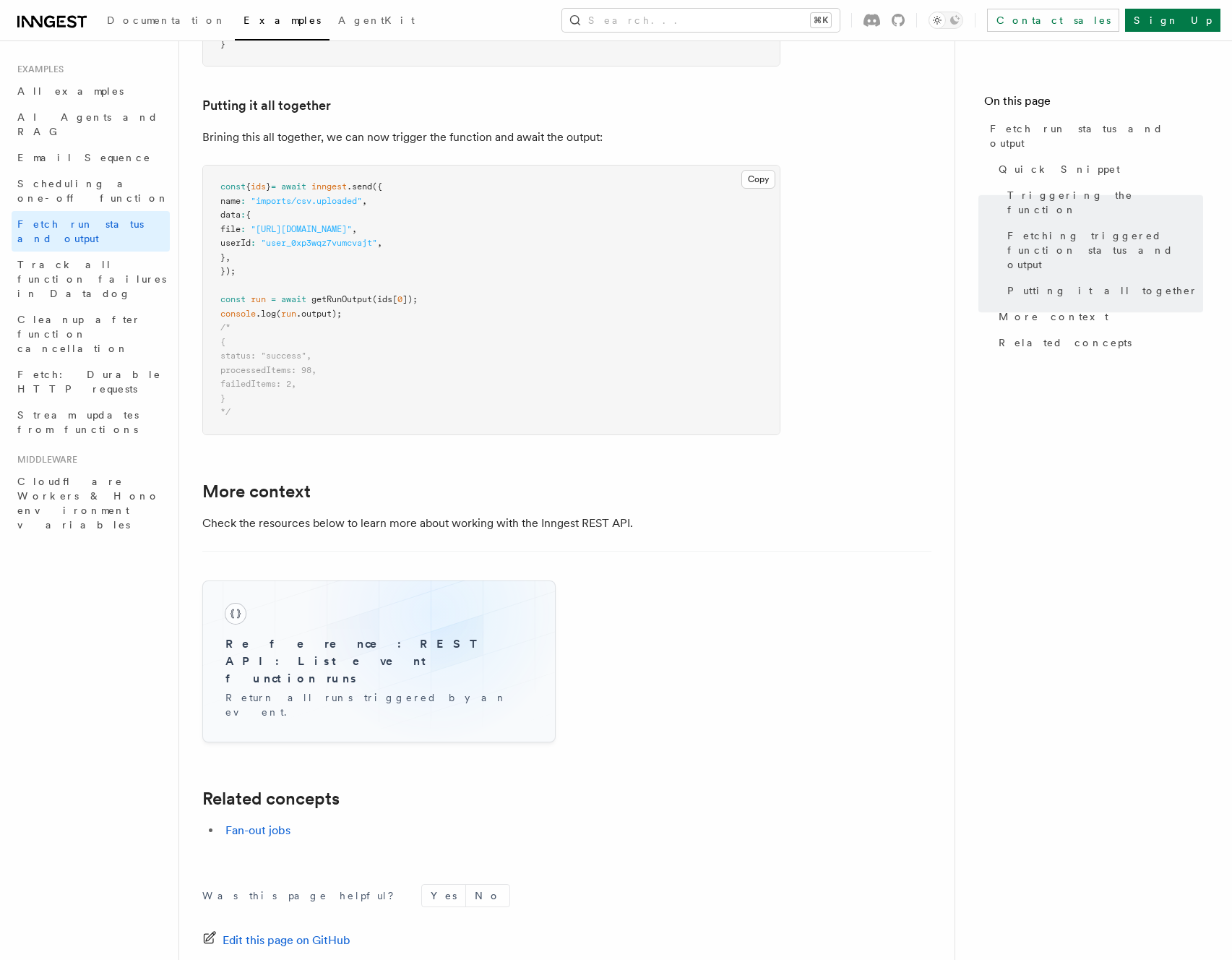
scroll to position [1955, 0]
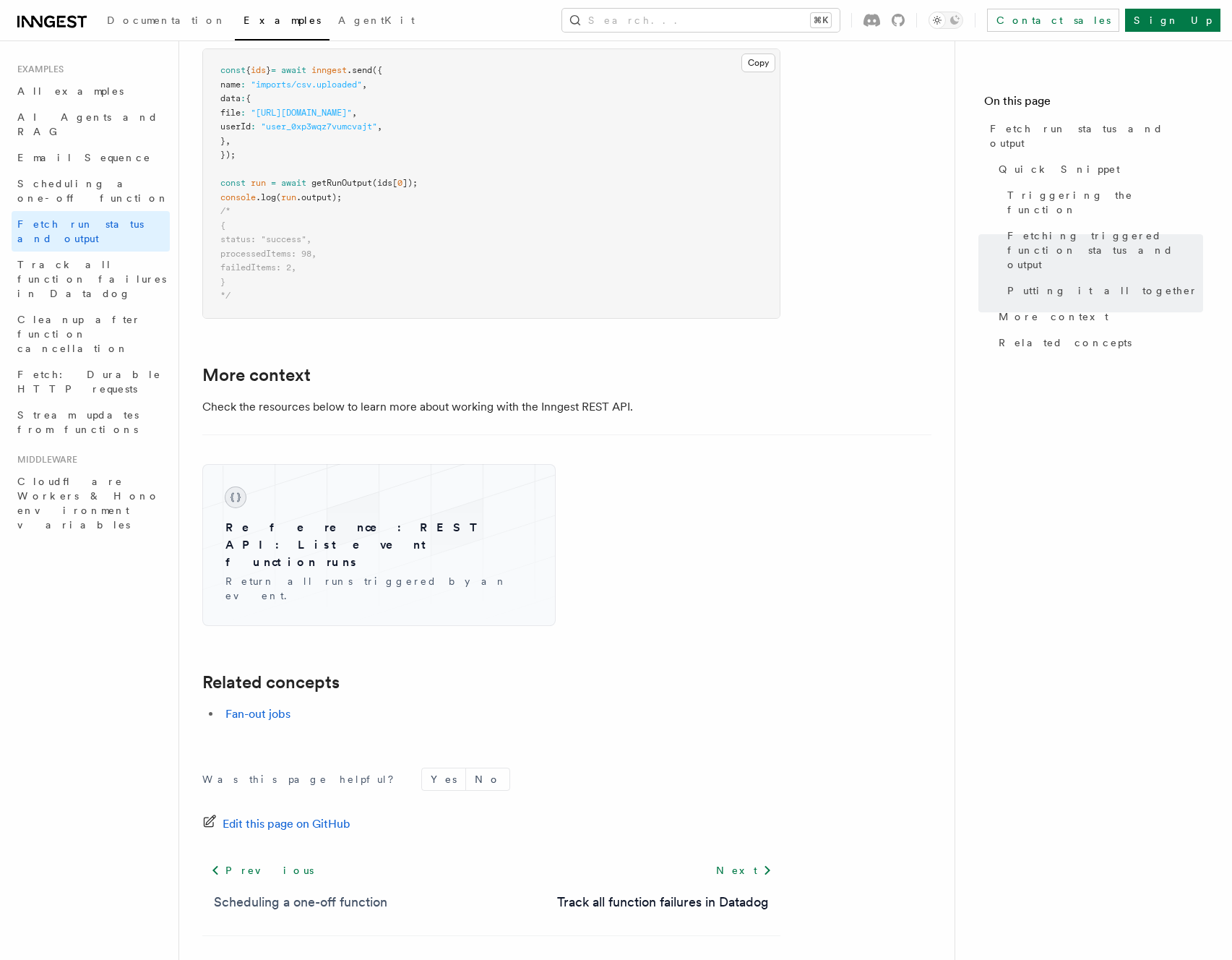
click at [324, 893] on link "Scheduling a one-off function" at bounding box center [301, 903] width 174 height 20
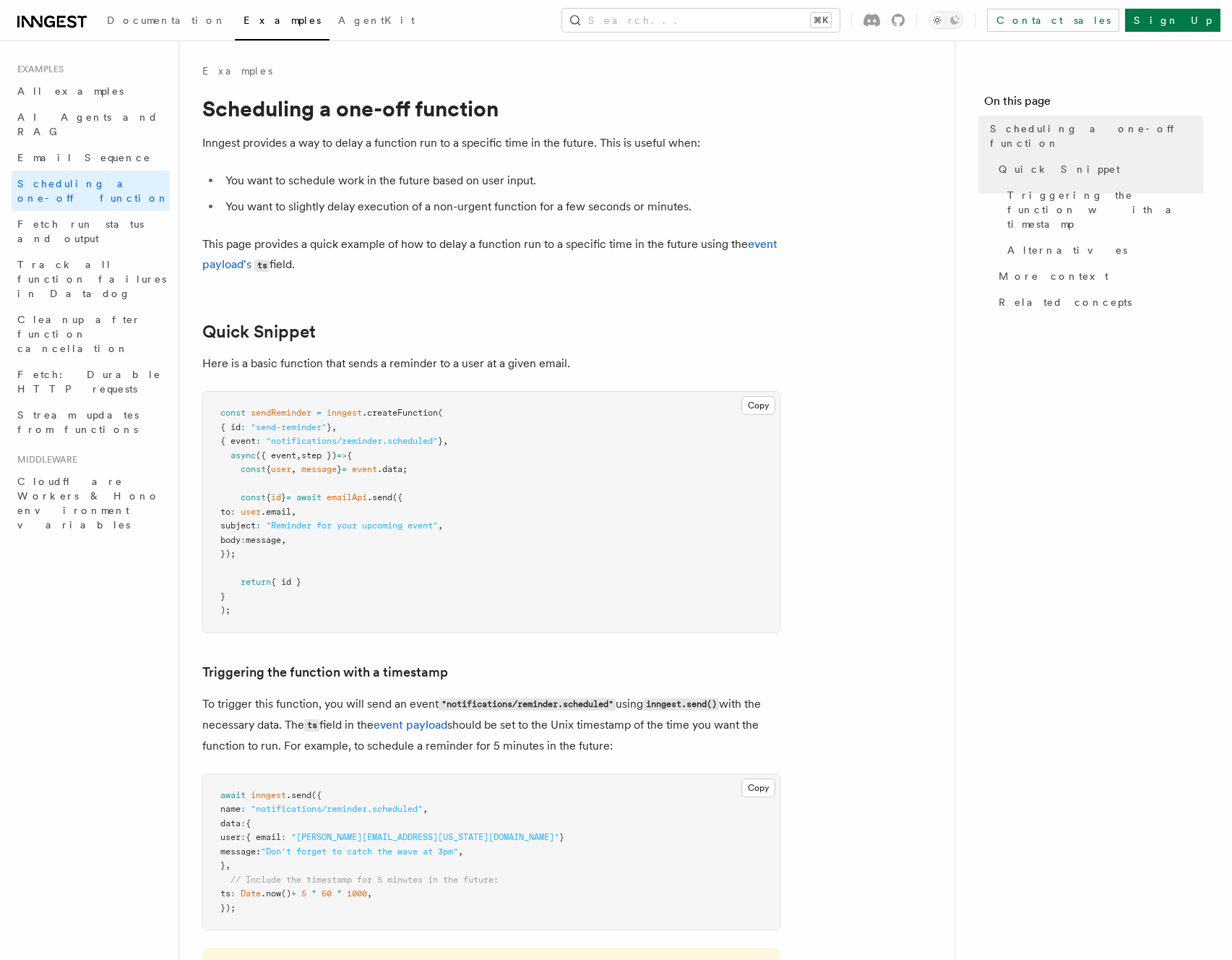
scroll to position [1, 0]
click at [1038, 269] on span "More context" at bounding box center [1053, 276] width 110 height 15
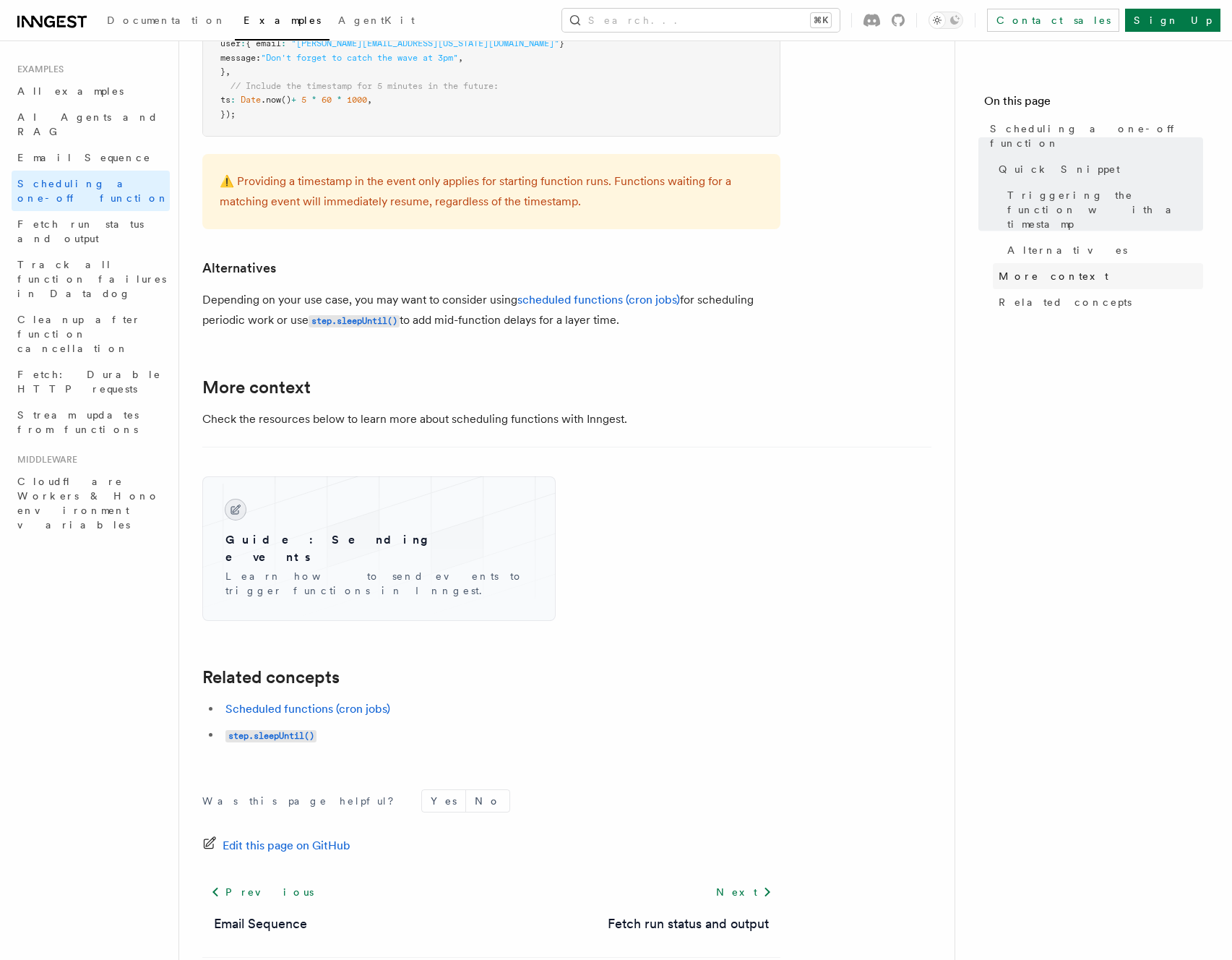
scroll to position [832, 0]
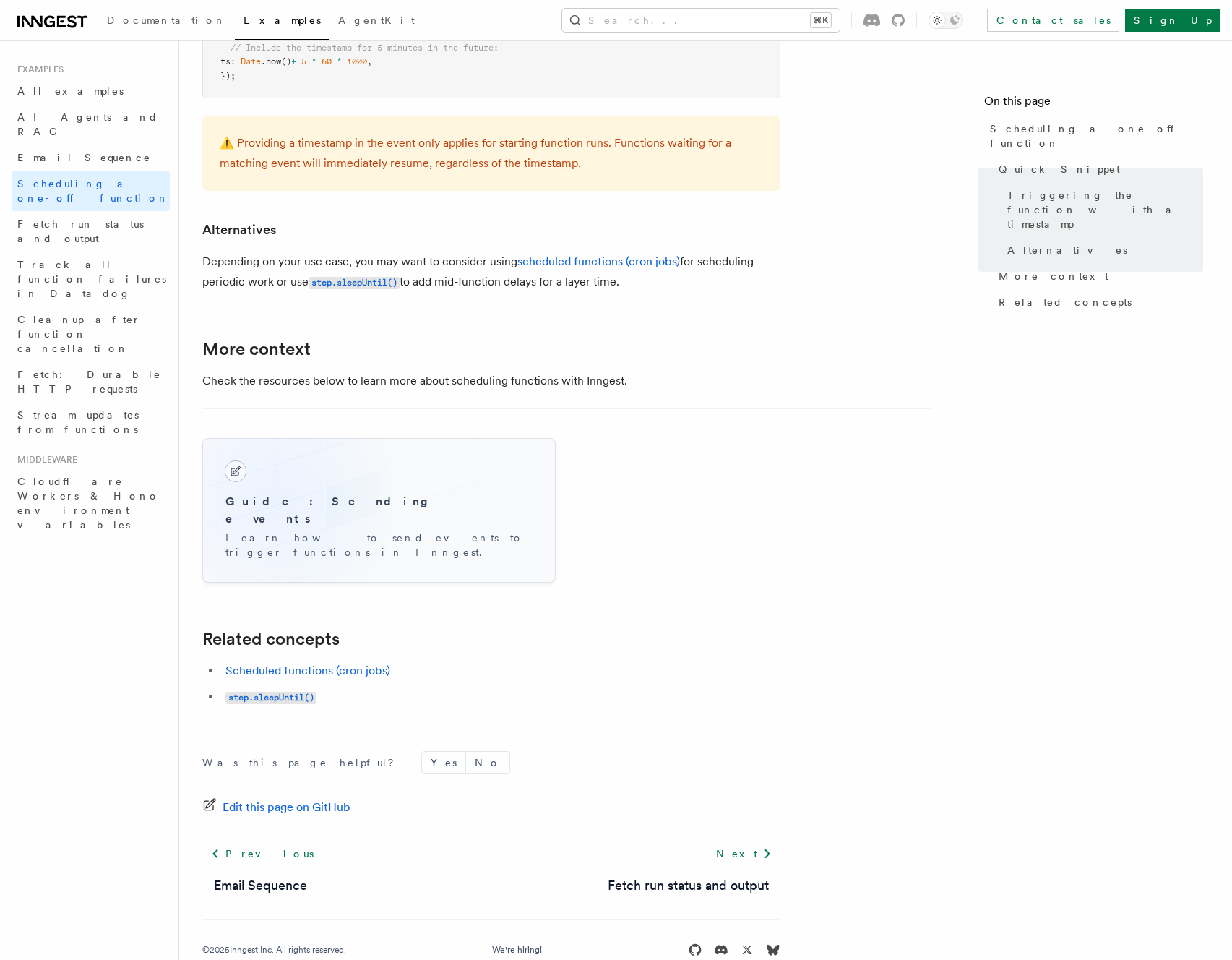
click at [271, 497] on h3 "Guide: Sending events" at bounding box center [379, 511] width 308 height 35
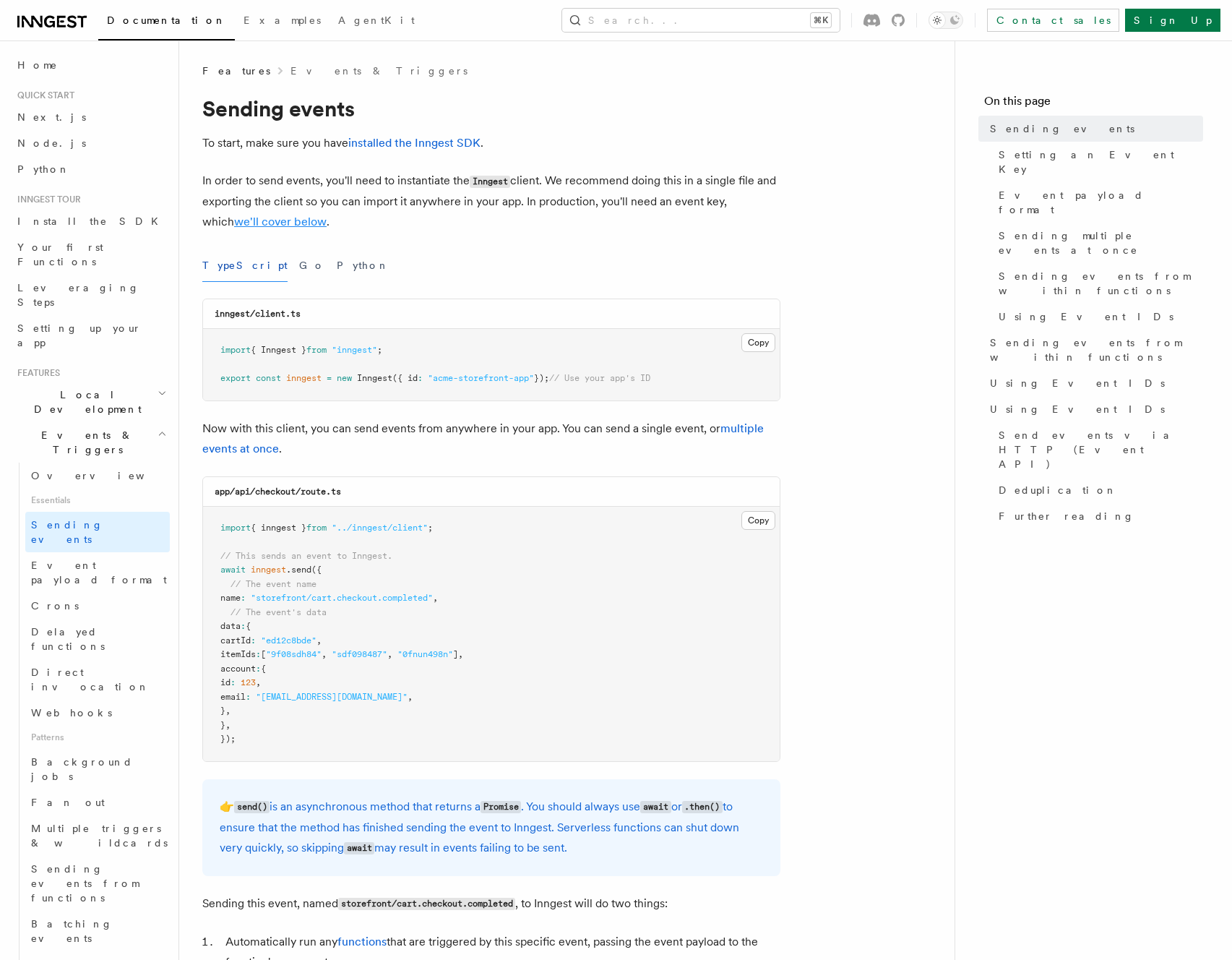
click at [263, 224] on link "we'll cover below" at bounding box center [281, 221] width 92 height 14
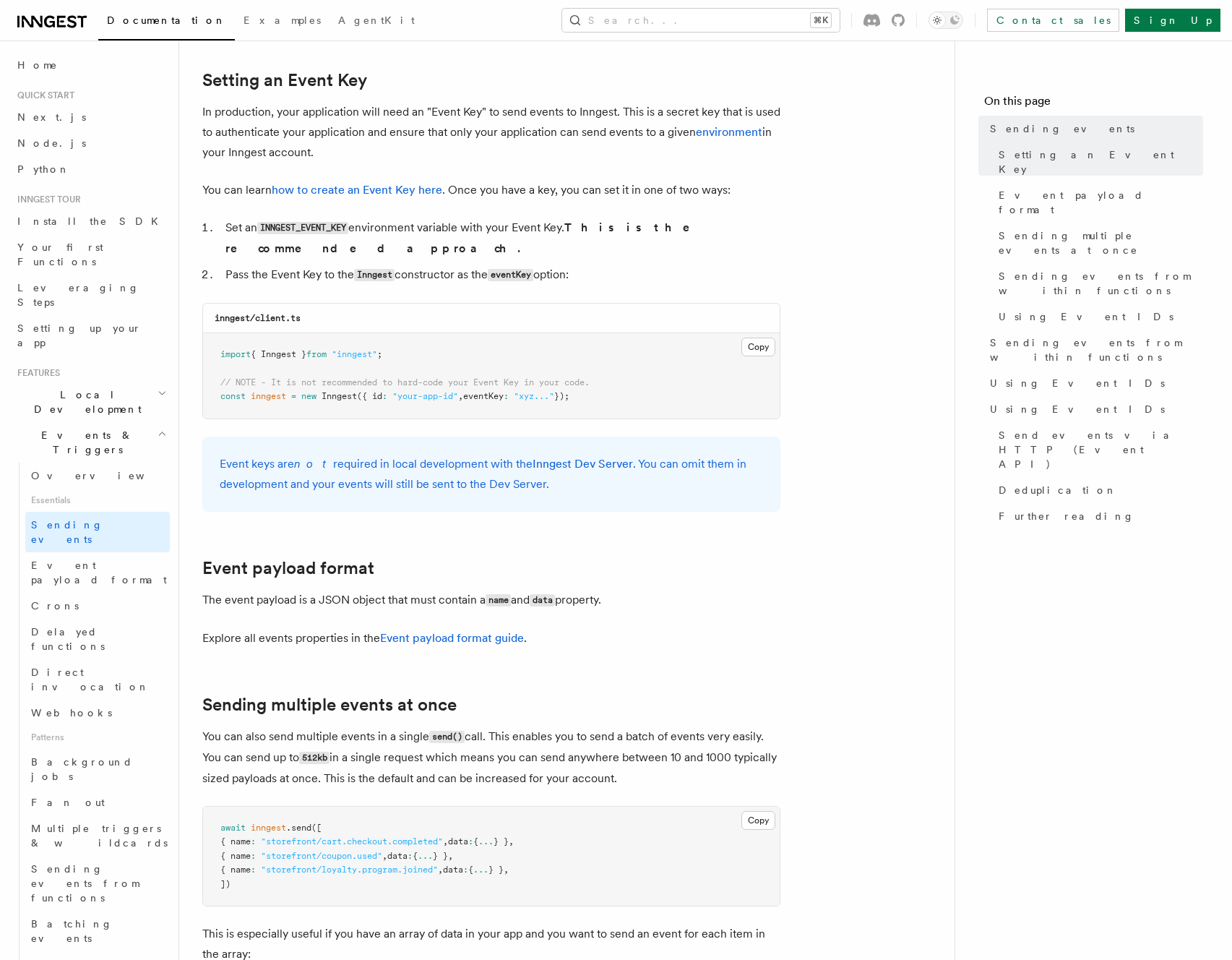
scroll to position [1088, 0]
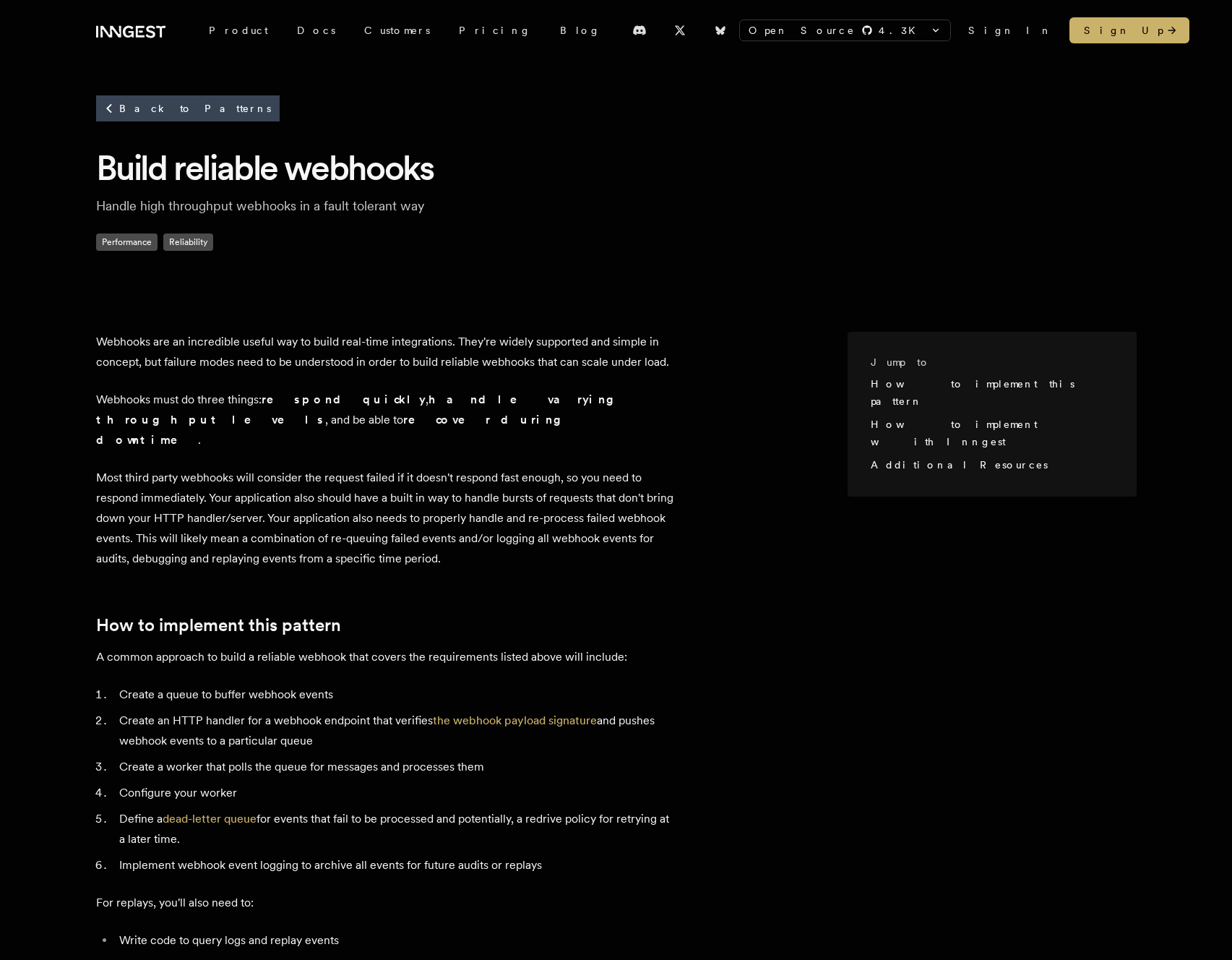
click at [486, 290] on div "Back to Patterns Build reliable webhooks Handle high throughput webhooks in a f…" at bounding box center [616, 185] width 1156 height 248
click at [548, 282] on div "Back to Patterns Build reliable webhooks Handle high throughput webhooks in a f…" at bounding box center [616, 185] width 1156 height 248
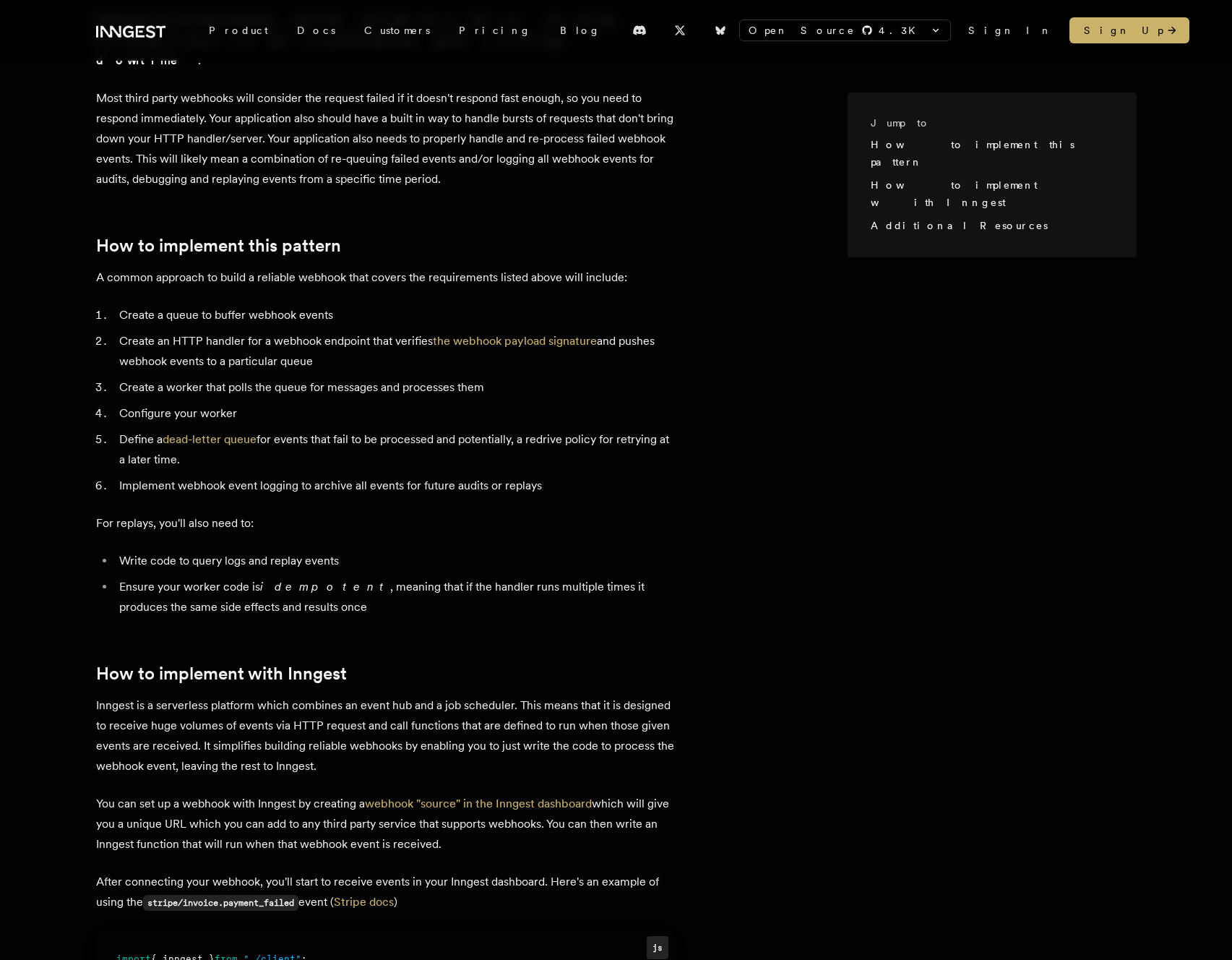
scroll to position [392, 0]
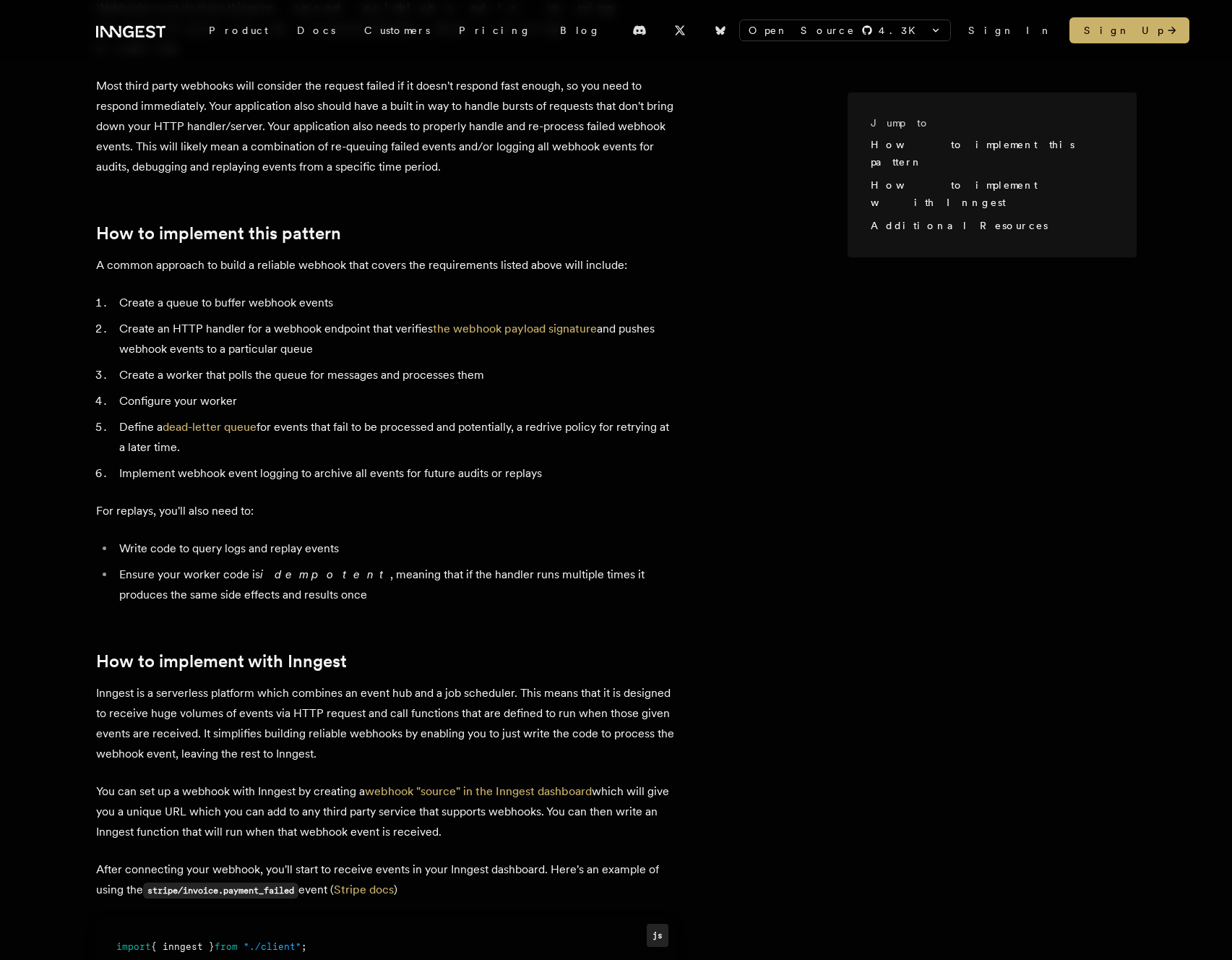
click at [460, 420] on li "Define a dead-letter queue for events that fail to be processed and potentially…" at bounding box center [394, 437] width 560 height 41
click at [506, 424] on li "Define a dead-letter queue for events that fail to be processed and potentially…" at bounding box center [394, 437] width 560 height 41
click at [560, 432] on li "Define a dead-letter queue for events that fail to be processed and potentially…" at bounding box center [394, 437] width 560 height 41
click at [260, 431] on li "Define a dead-letter queue for events that fail to be processed and potentially…" at bounding box center [394, 437] width 560 height 41
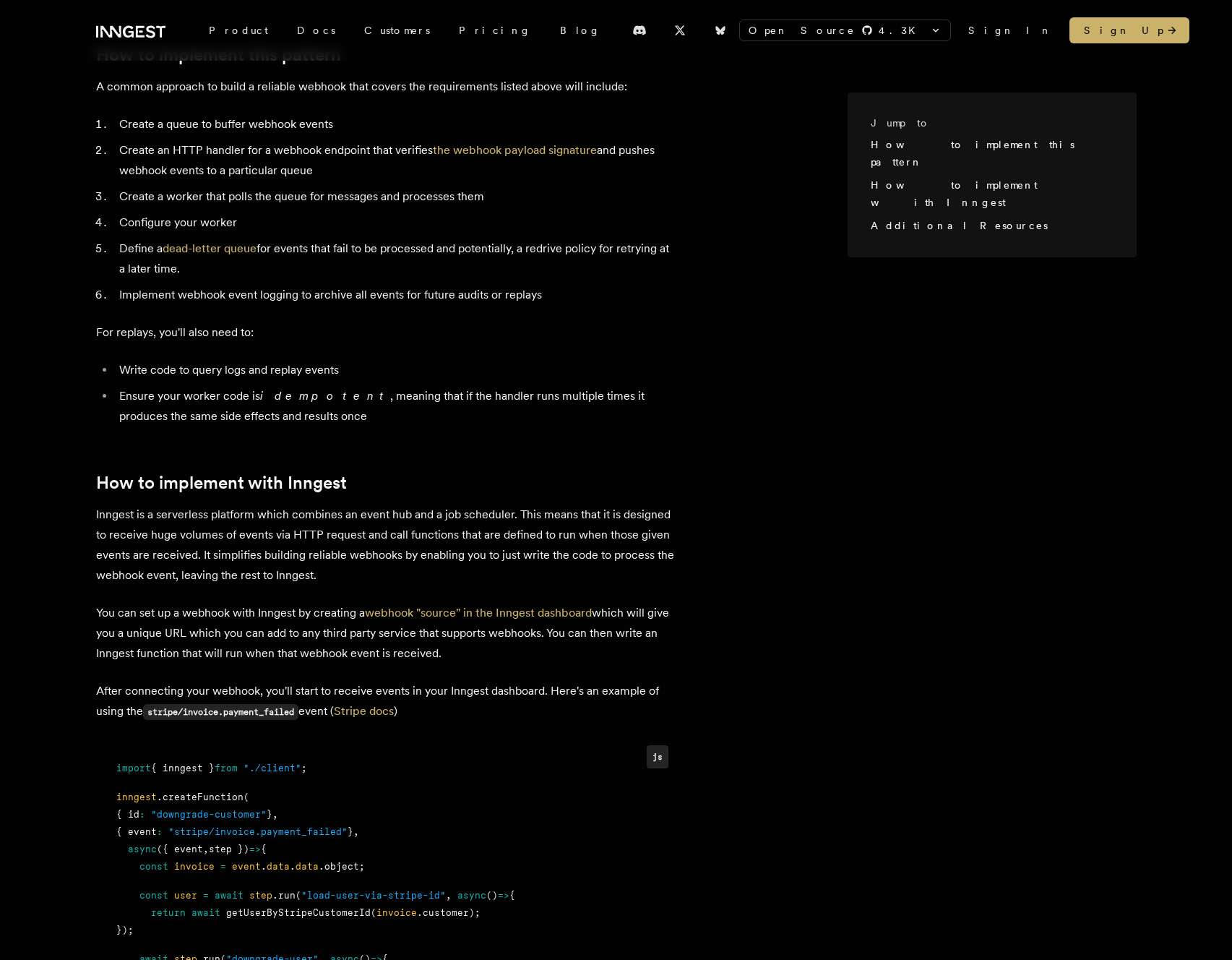
scroll to position [605, 0]
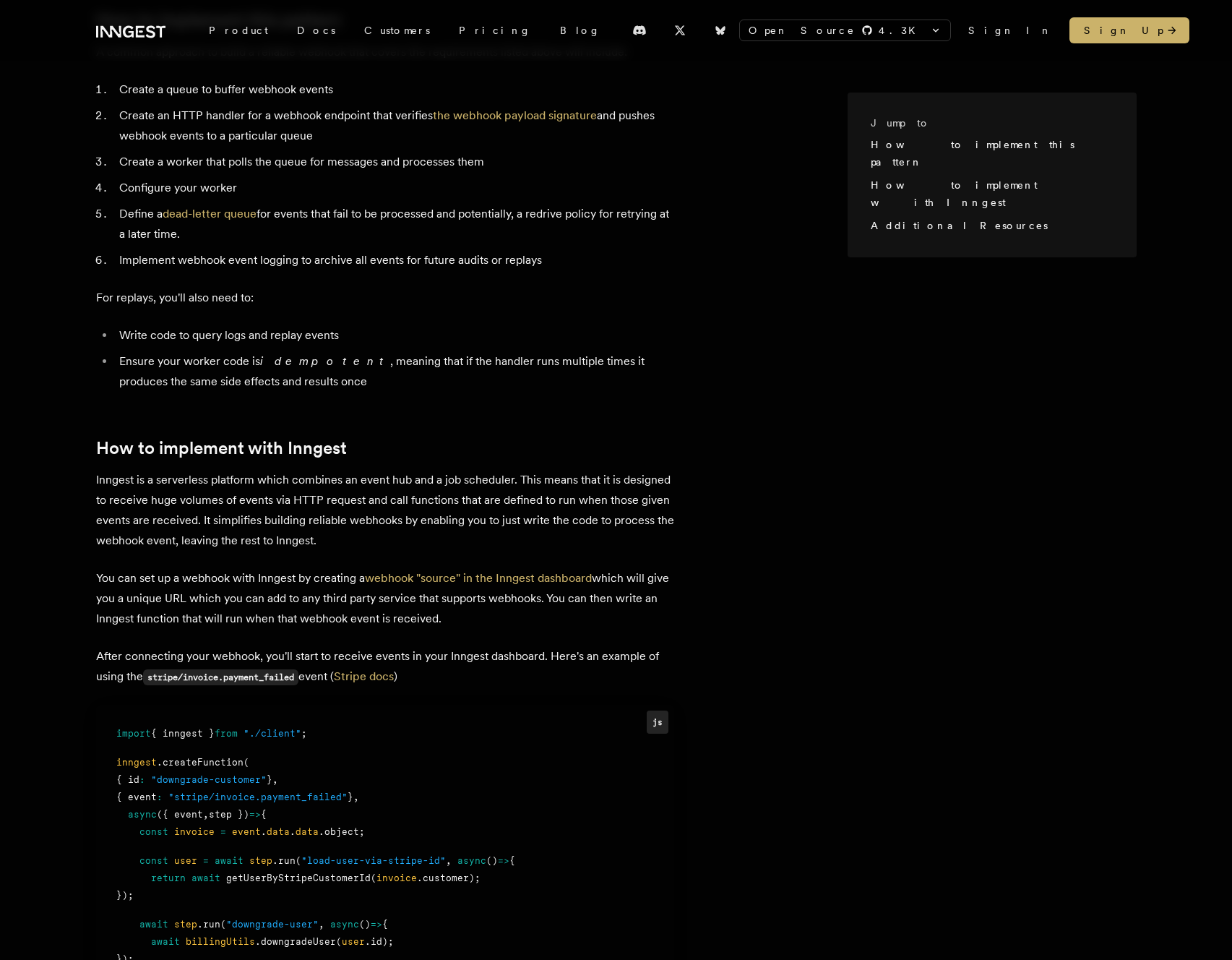
click at [351, 255] on article "Webhooks are an incredible useful way to build real-time integrations. They're …" at bounding box center [472, 517] width 752 height 1583
click at [417, 527] on p "Inngest is a serverless platform which combines an event hub and a job schedule…" at bounding box center [385, 511] width 578 height 81
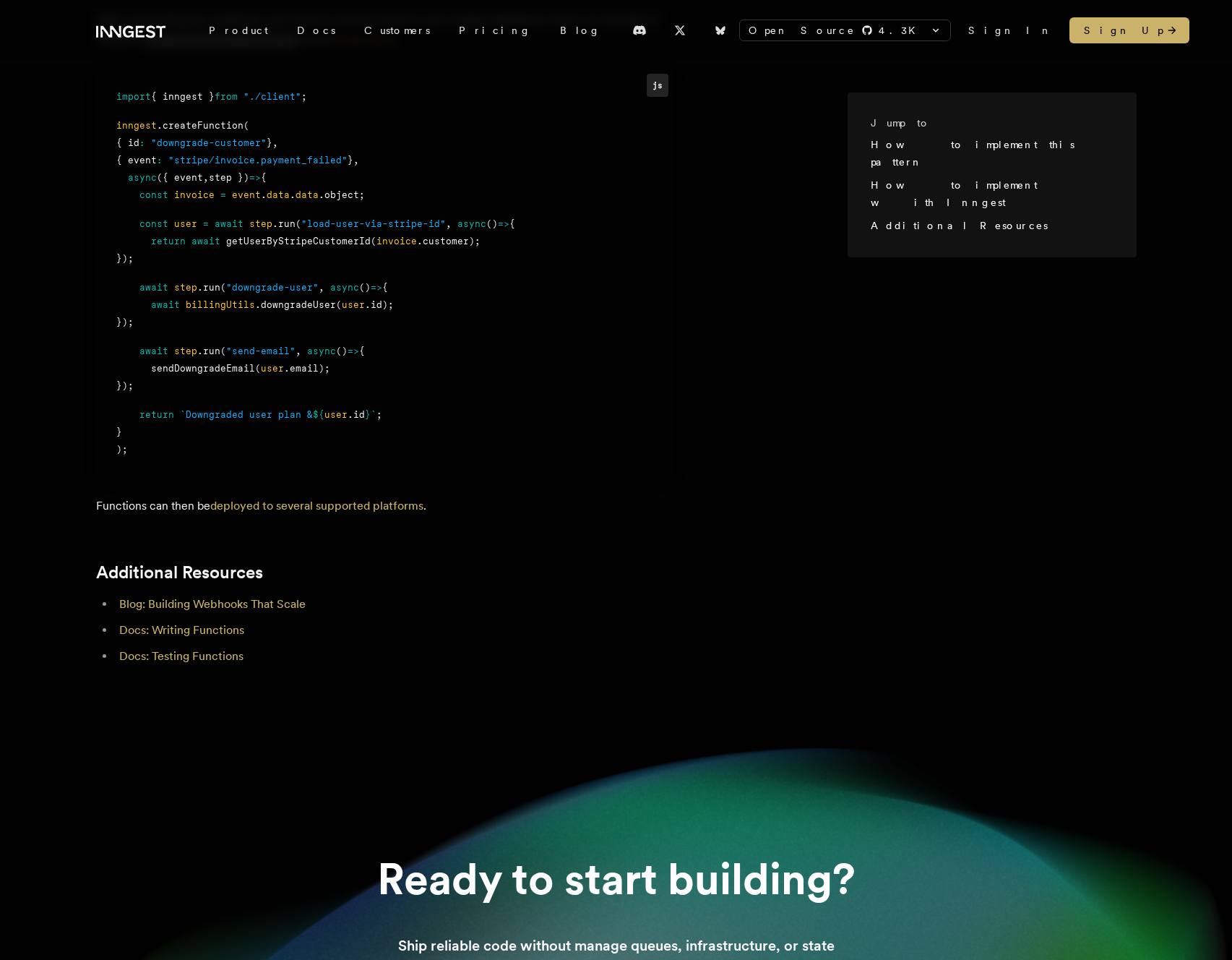
scroll to position [1256, 0]
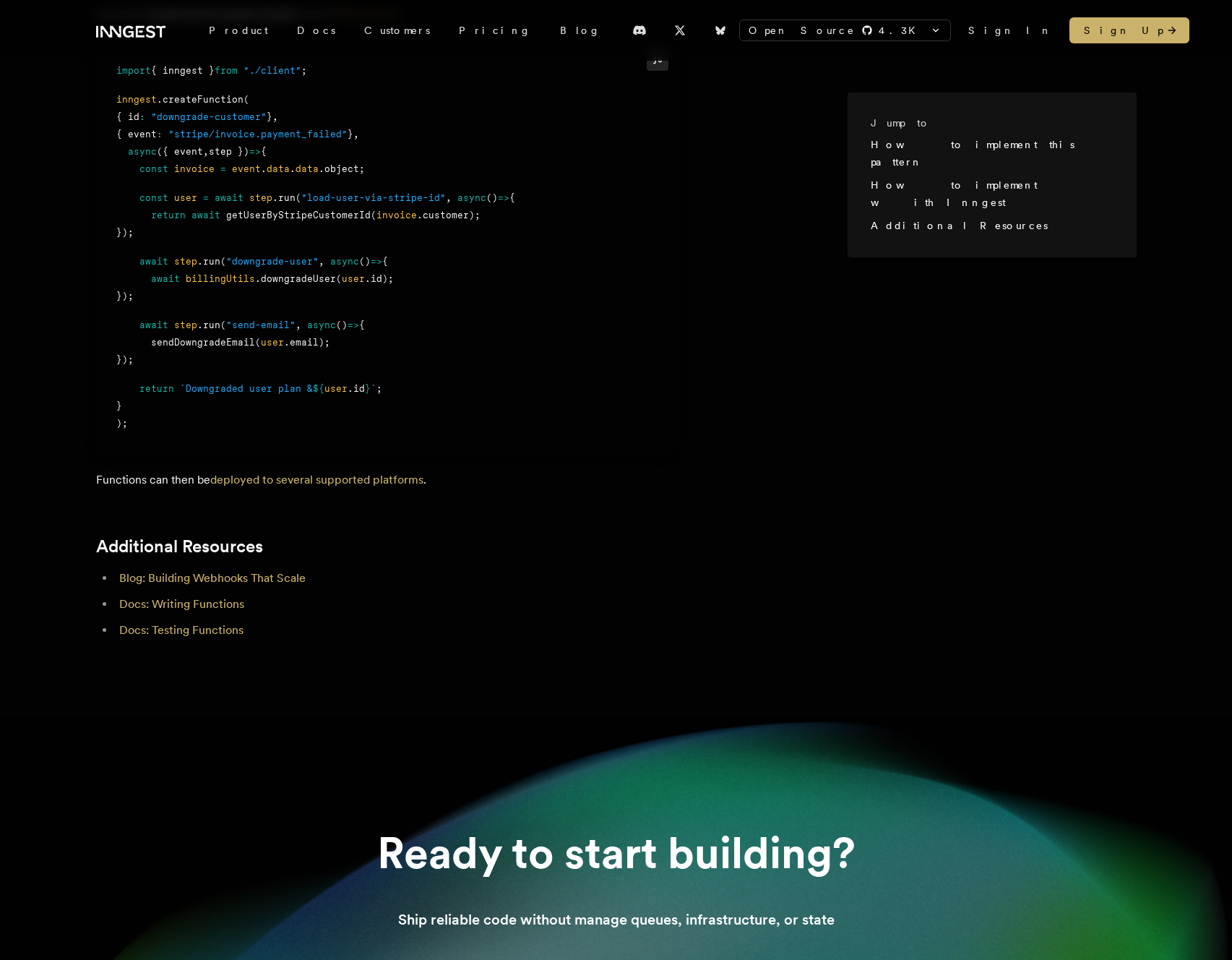
scroll to position [1347, 0]
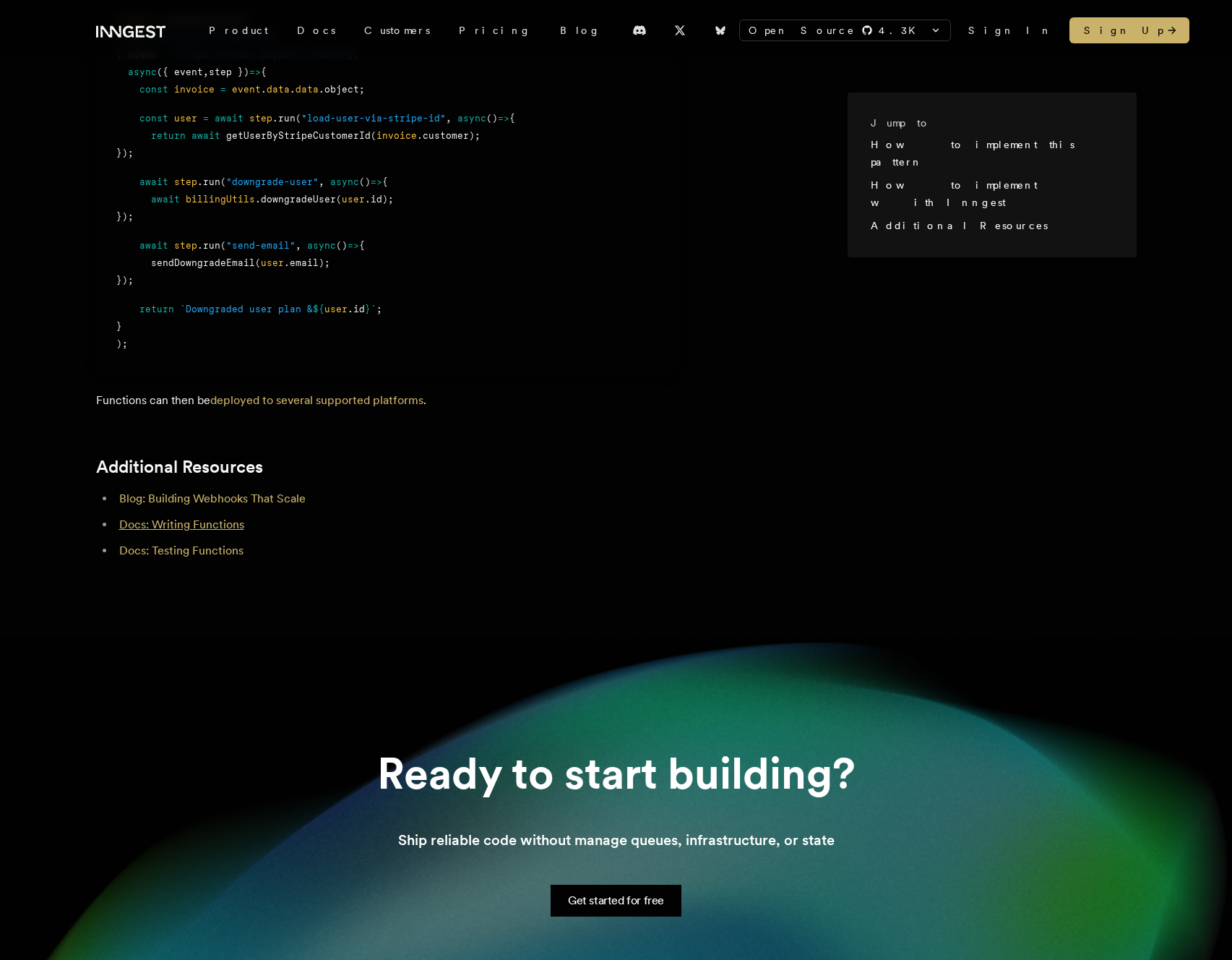
click at [208, 517] on link "Docs: Writing Functions" at bounding box center [181, 524] width 125 height 14
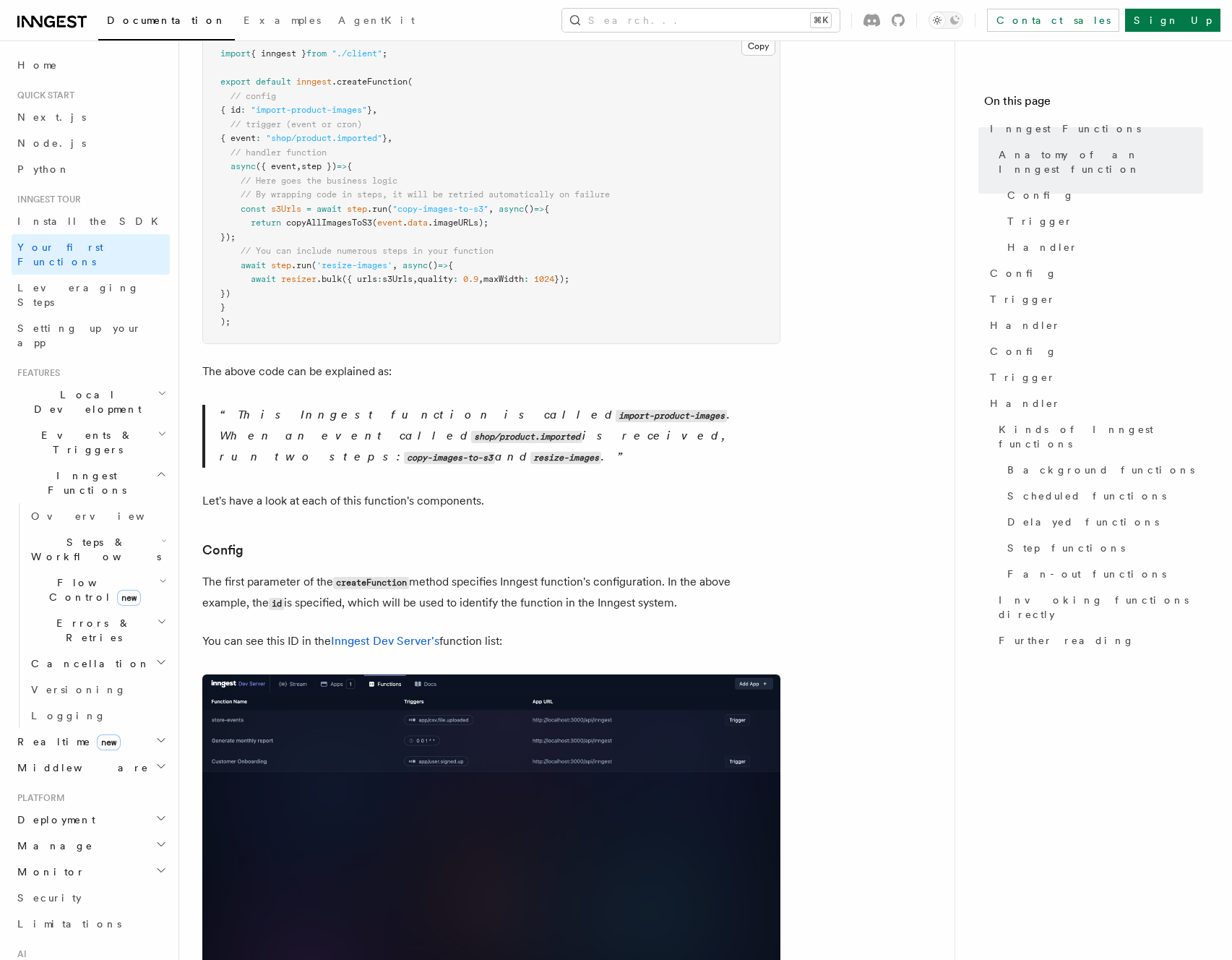
scroll to position [407, 0]
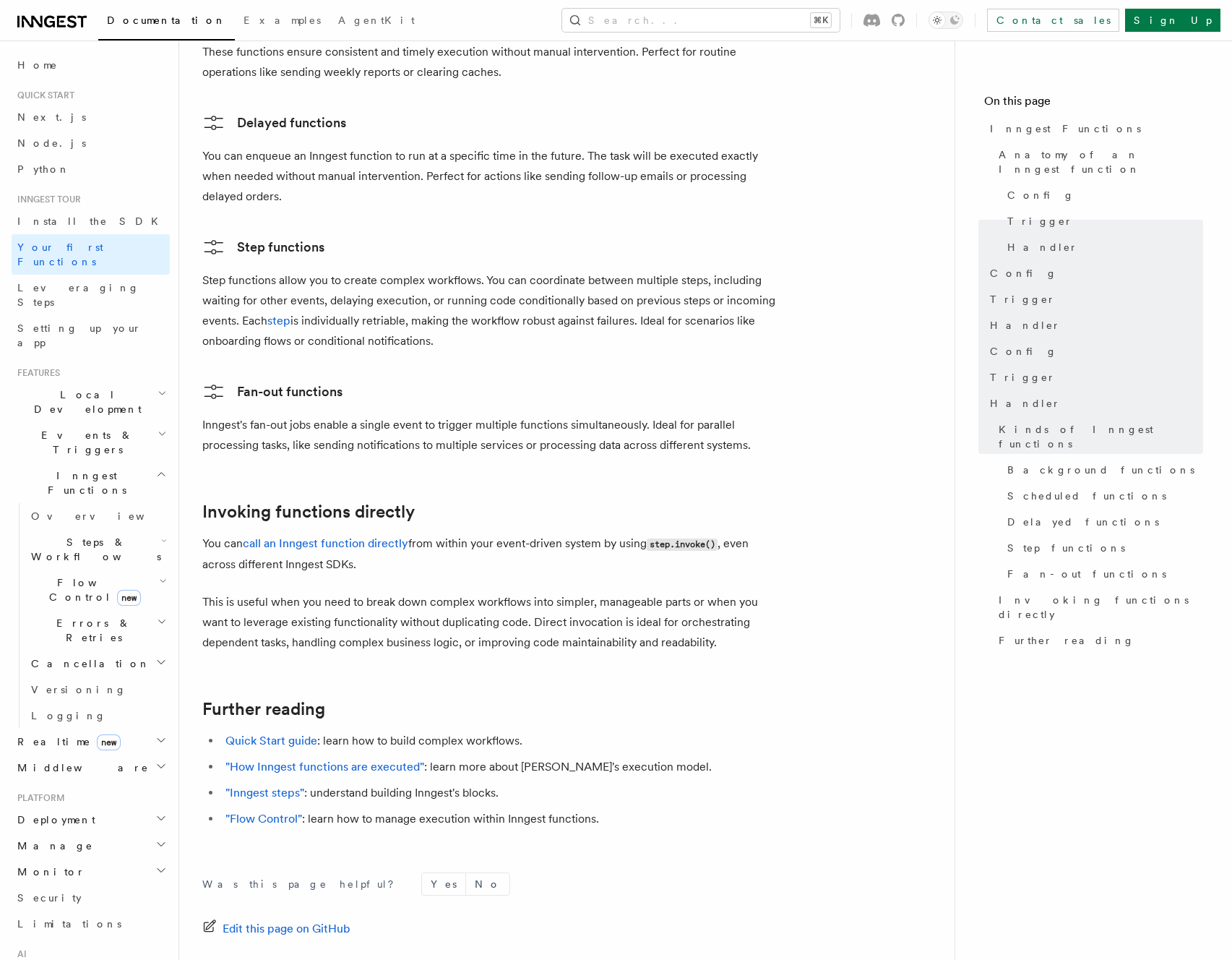
scroll to position [2583, 0]
